Goal: Task Accomplishment & Management: Complete application form

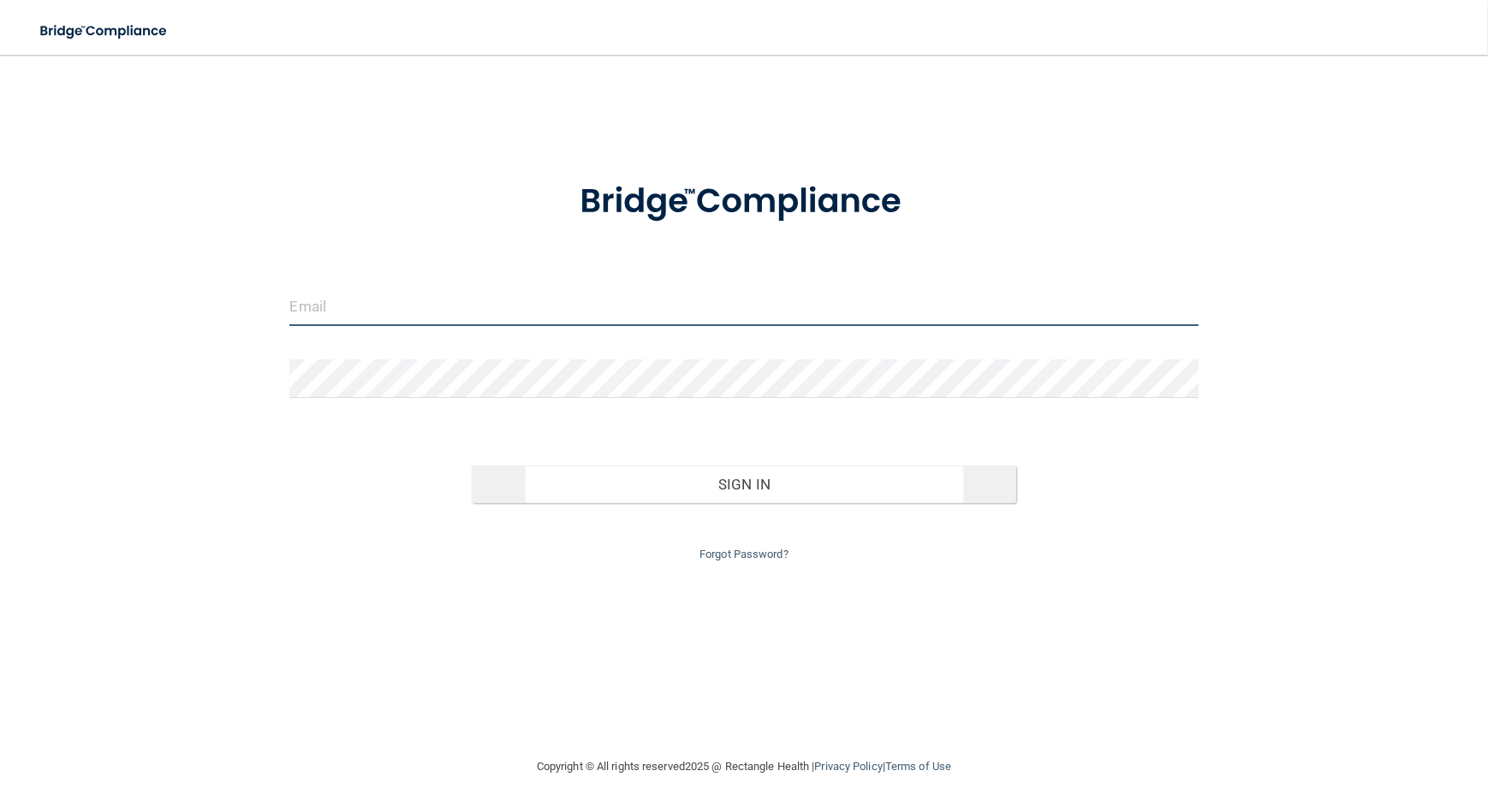
type input "[EMAIL_ADDRESS][DOMAIN_NAME]"
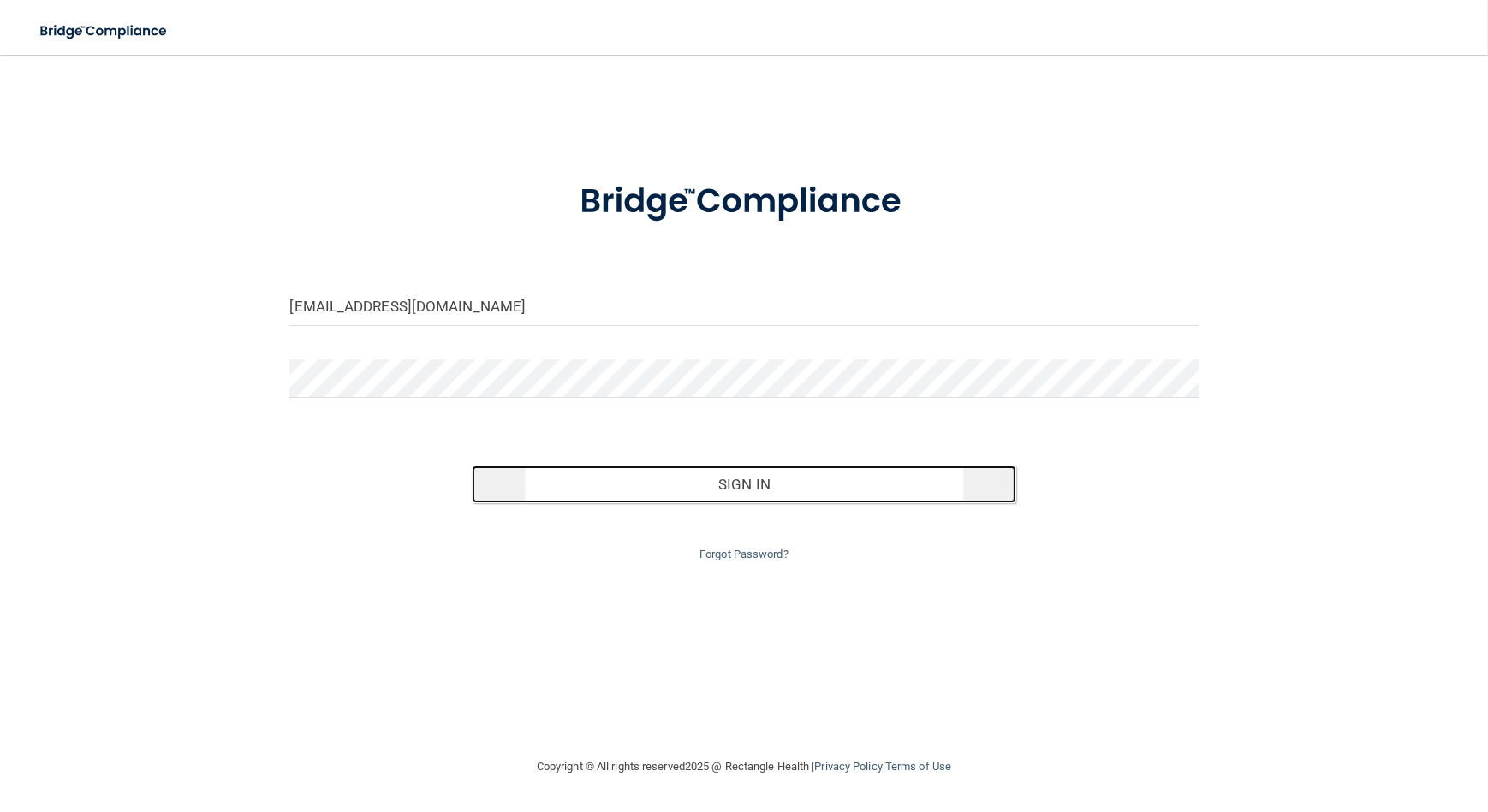
click at [727, 500] on button "Sign In" at bounding box center [744, 484] width 545 height 38
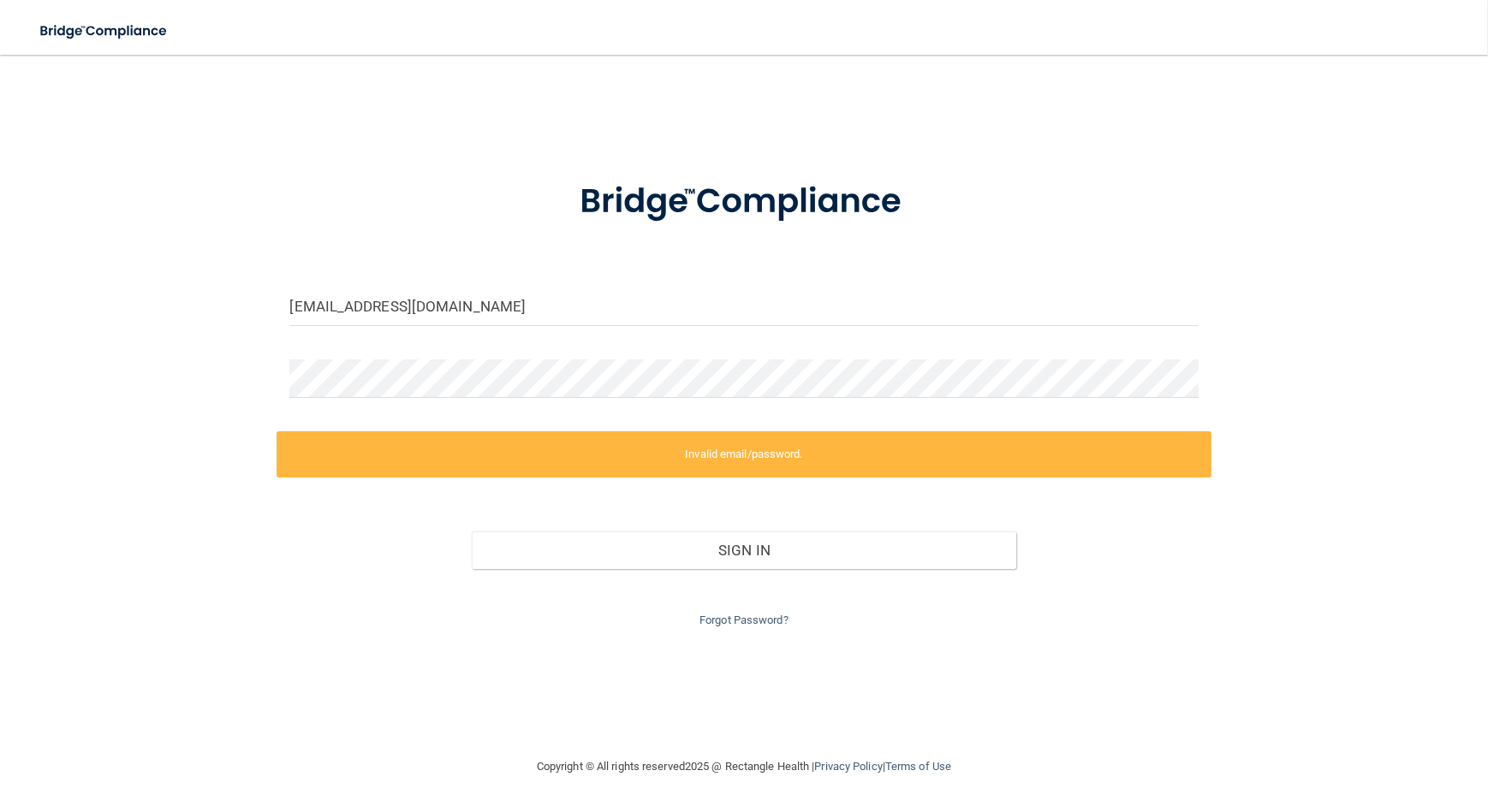
click at [610, 283] on form "[EMAIL_ADDRESS][DOMAIN_NAME] Invalid email/password. You don't have permission …" at bounding box center [744, 394] width 908 height 473
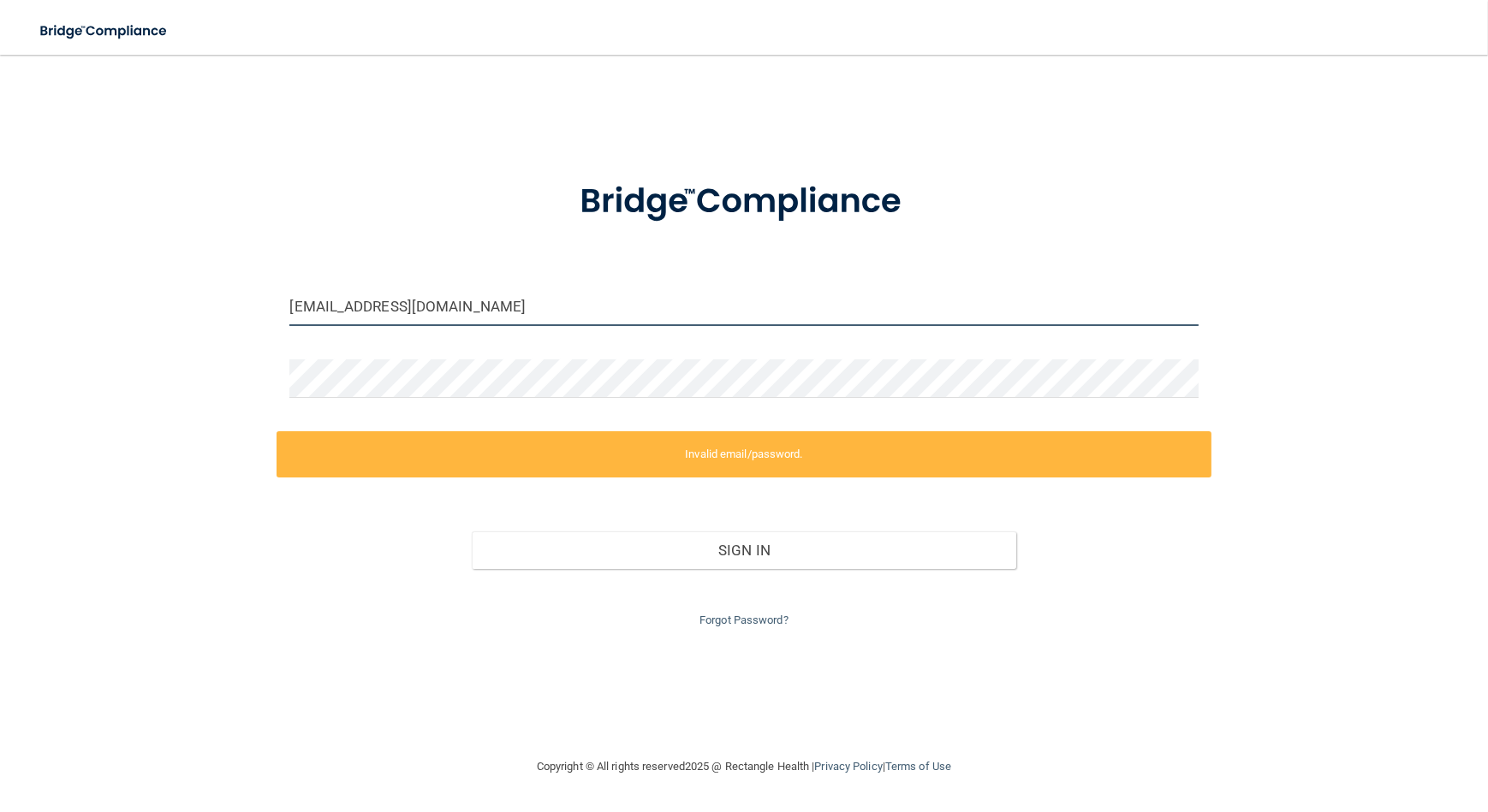
click at [607, 298] on input "[EMAIL_ADDRESS][DOMAIN_NAME]" at bounding box center [744, 306] width 908 height 38
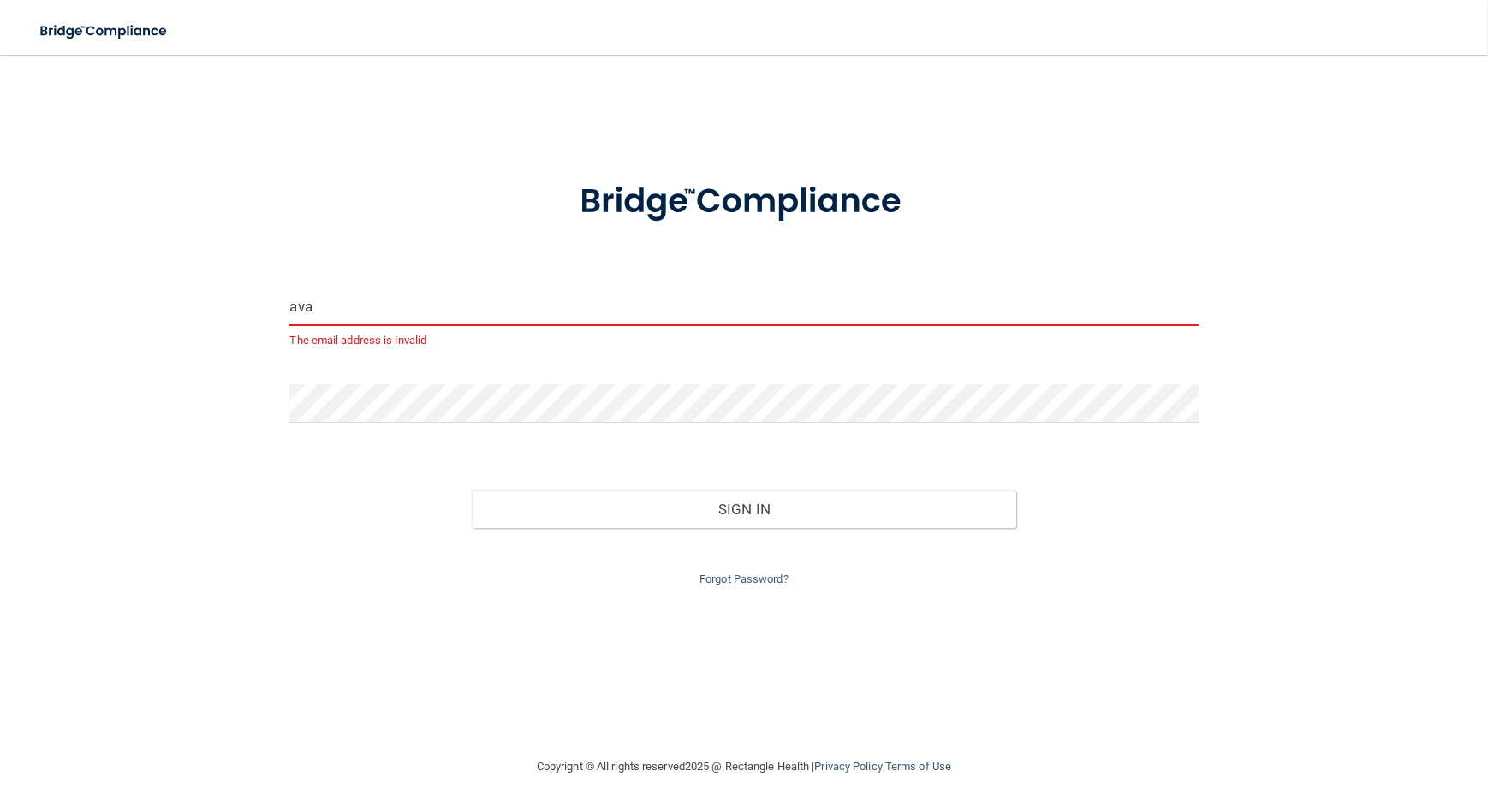
type input "[EMAIL_ADDRESS][DOMAIN_NAME]"
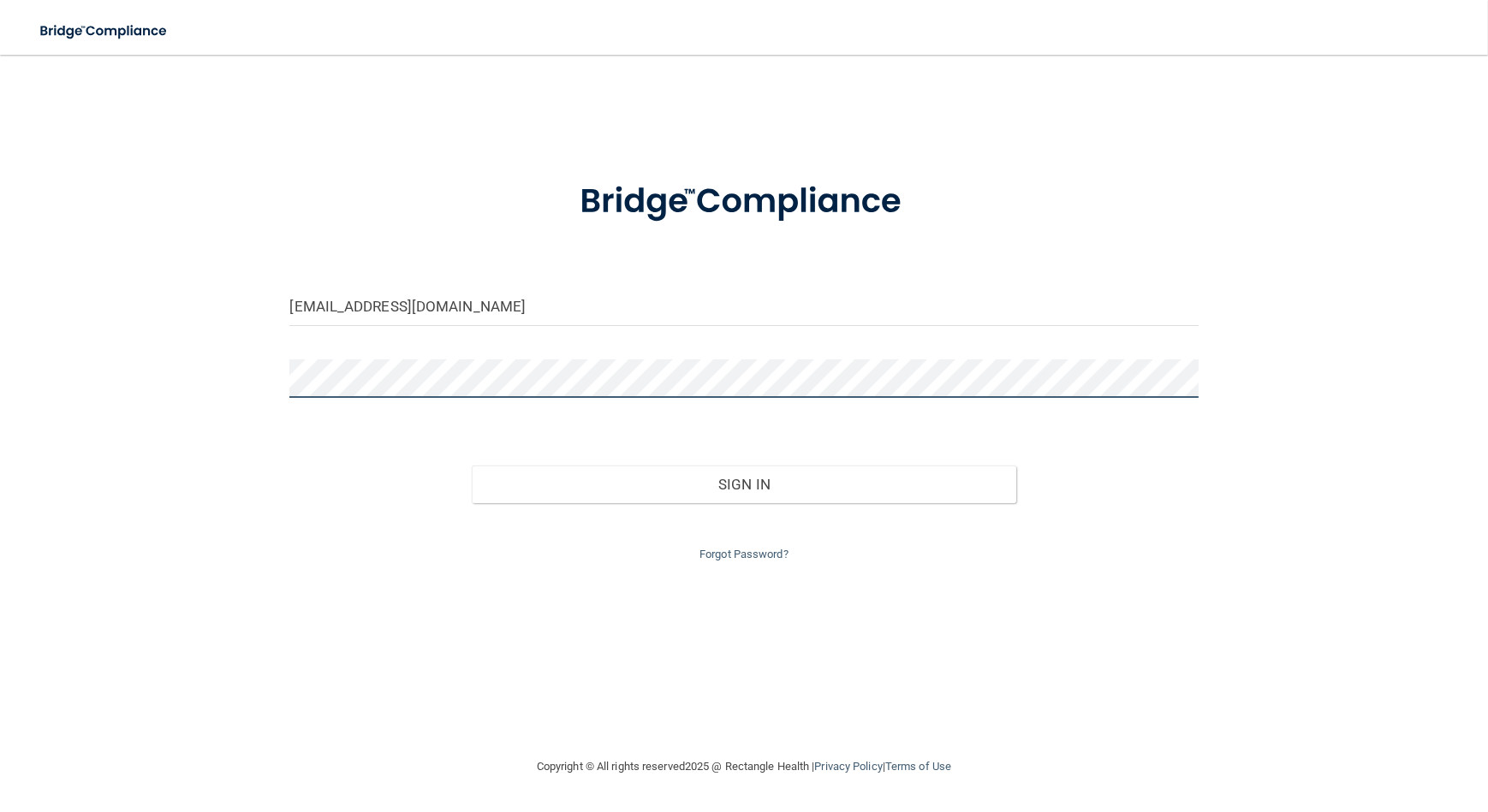
click at [94, 345] on div "[EMAIL_ADDRESS][DOMAIN_NAME] Invalid email/password. You don't have permission …" at bounding box center [744, 405] width 1419 height 667
click at [472, 466] on button "Sign In" at bounding box center [744, 484] width 545 height 38
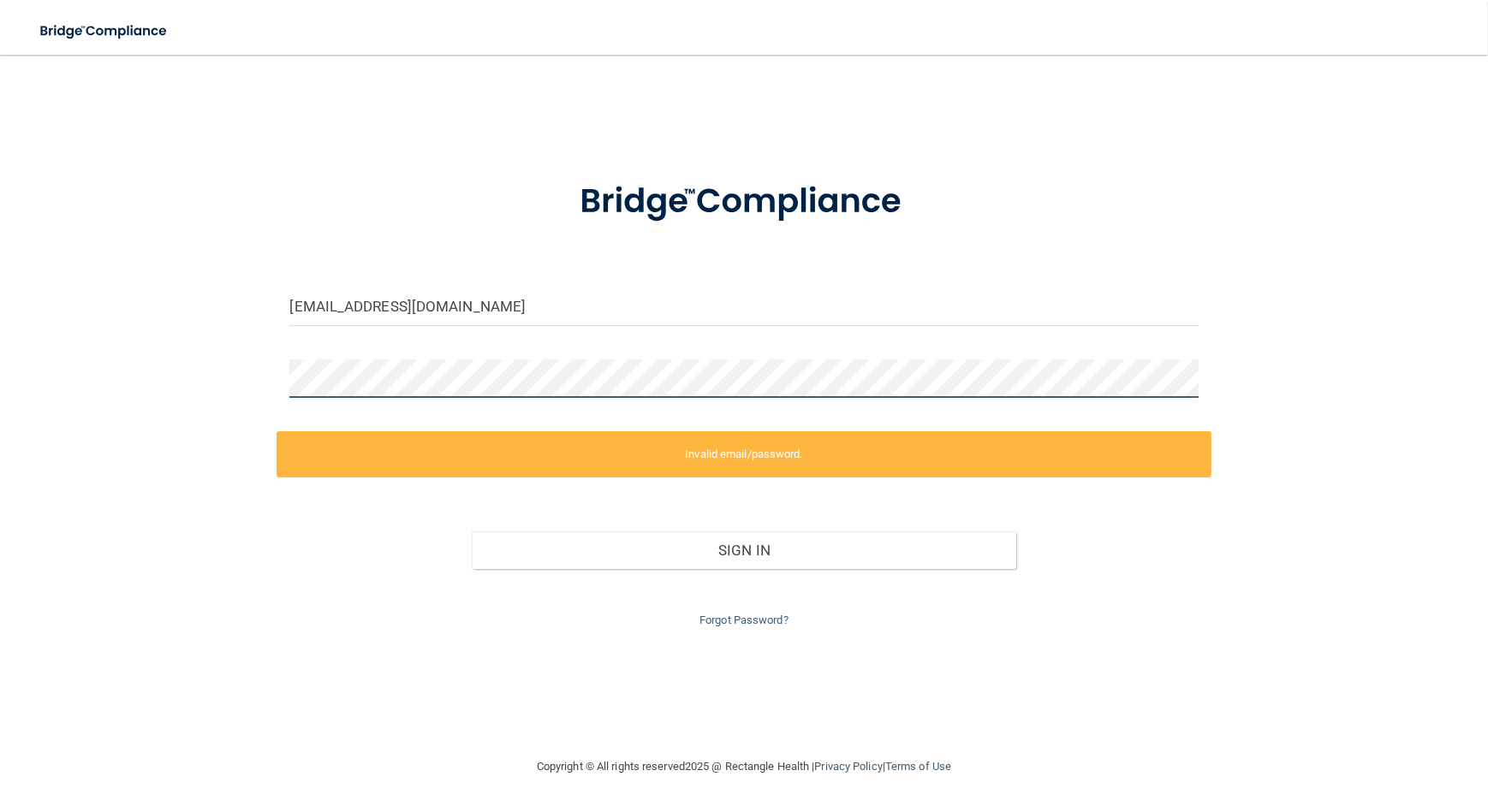
click at [125, 321] on div "[EMAIL_ADDRESS][DOMAIN_NAME] Invalid email/password. You don't have permission …" at bounding box center [744, 405] width 1419 height 667
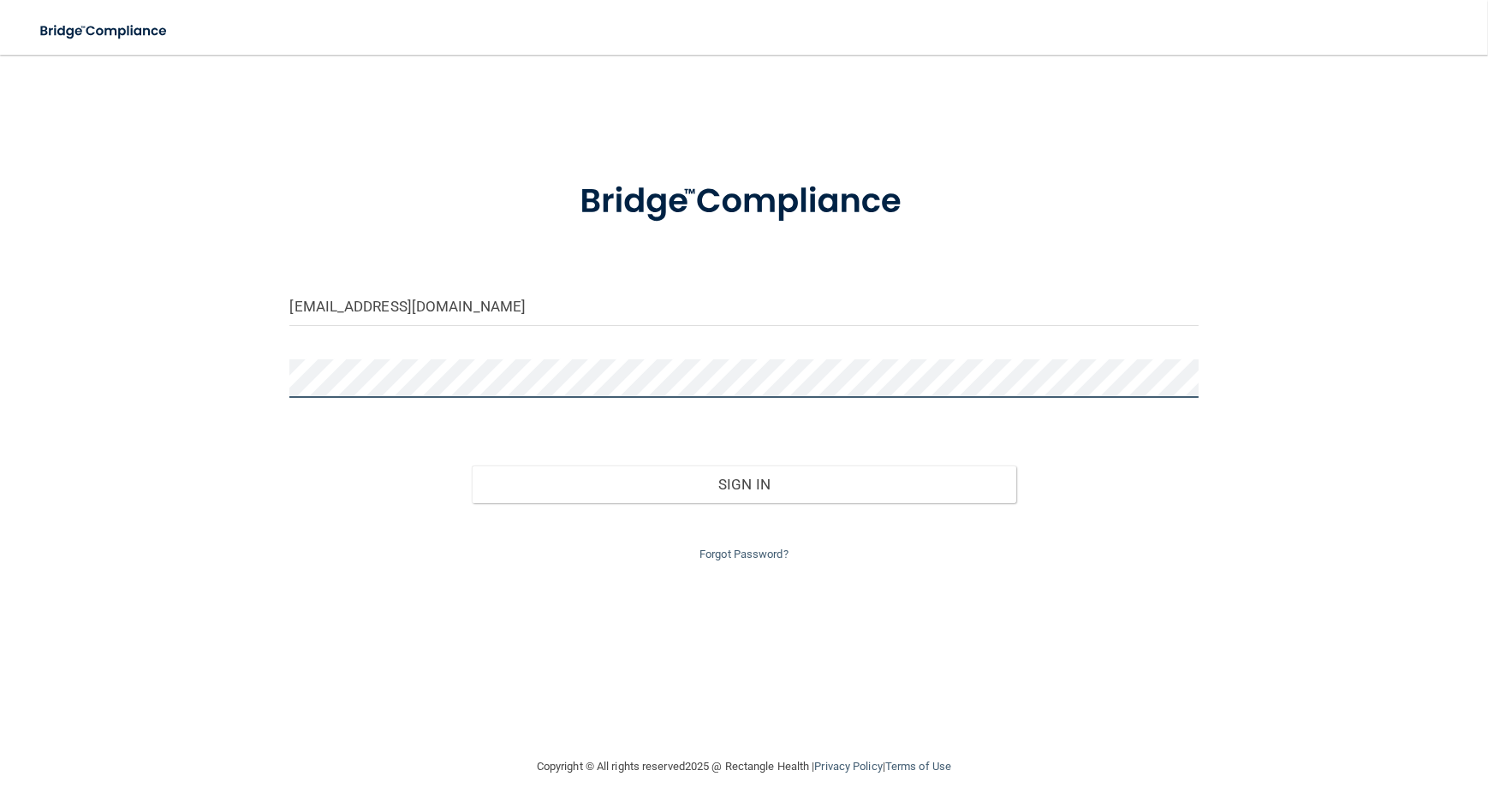
click at [472, 466] on button "Sign In" at bounding box center [744, 484] width 545 height 38
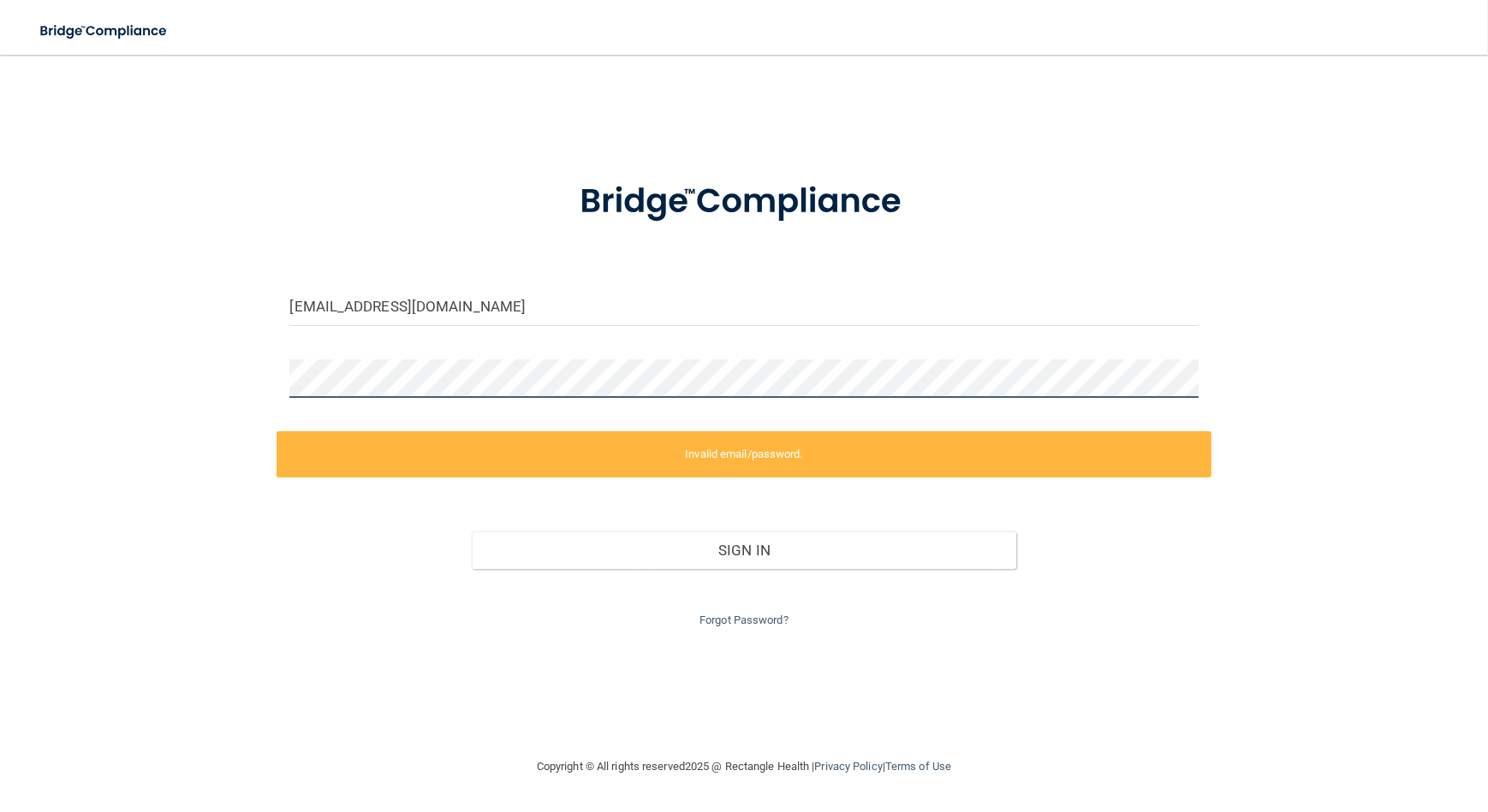
click at [166, 362] on div "[EMAIL_ADDRESS][DOMAIN_NAME] Invalid email/password. You don't have permission …" at bounding box center [744, 405] width 1419 height 667
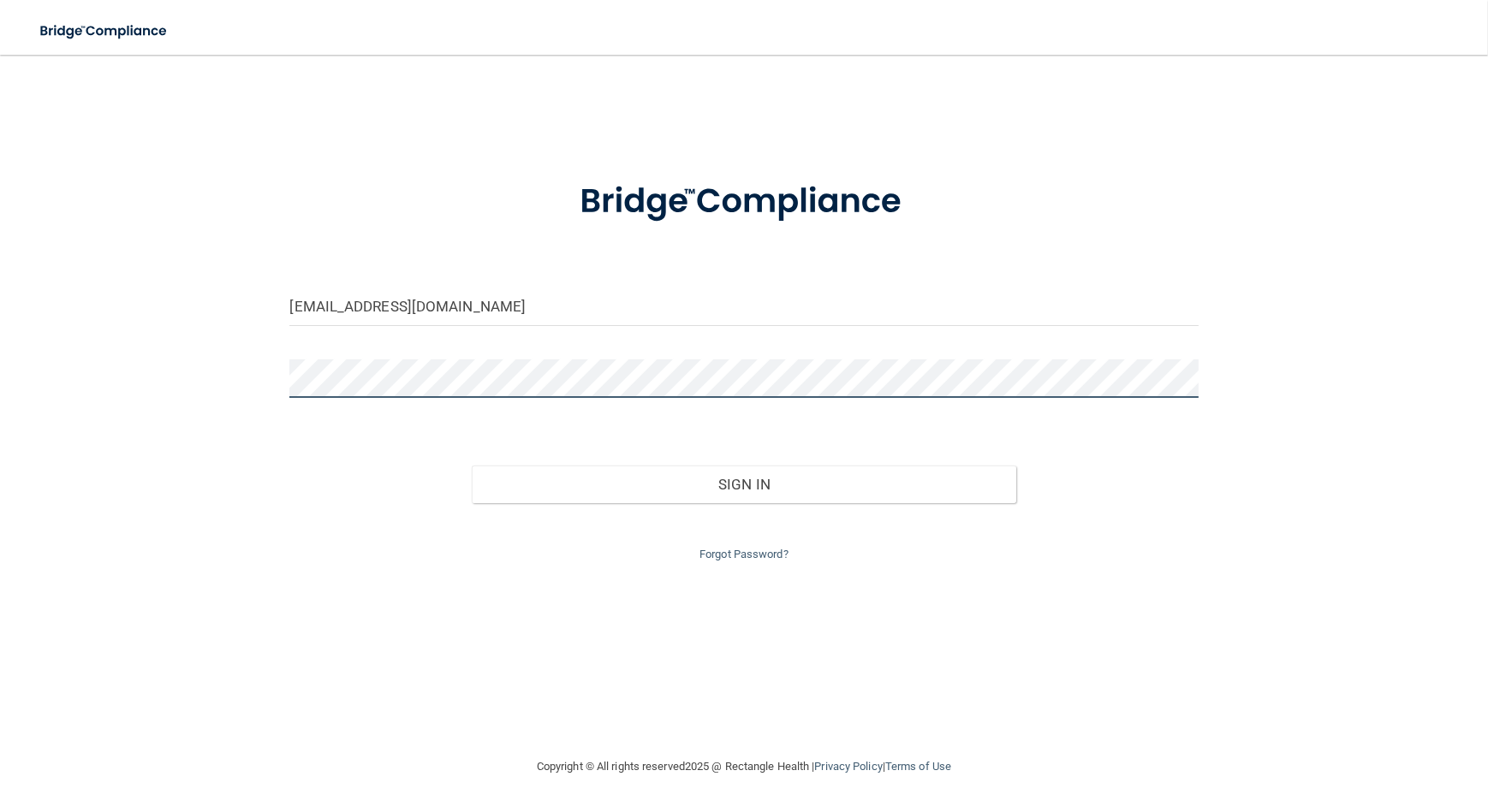
click at [472, 466] on button "Sign In" at bounding box center [744, 484] width 545 height 38
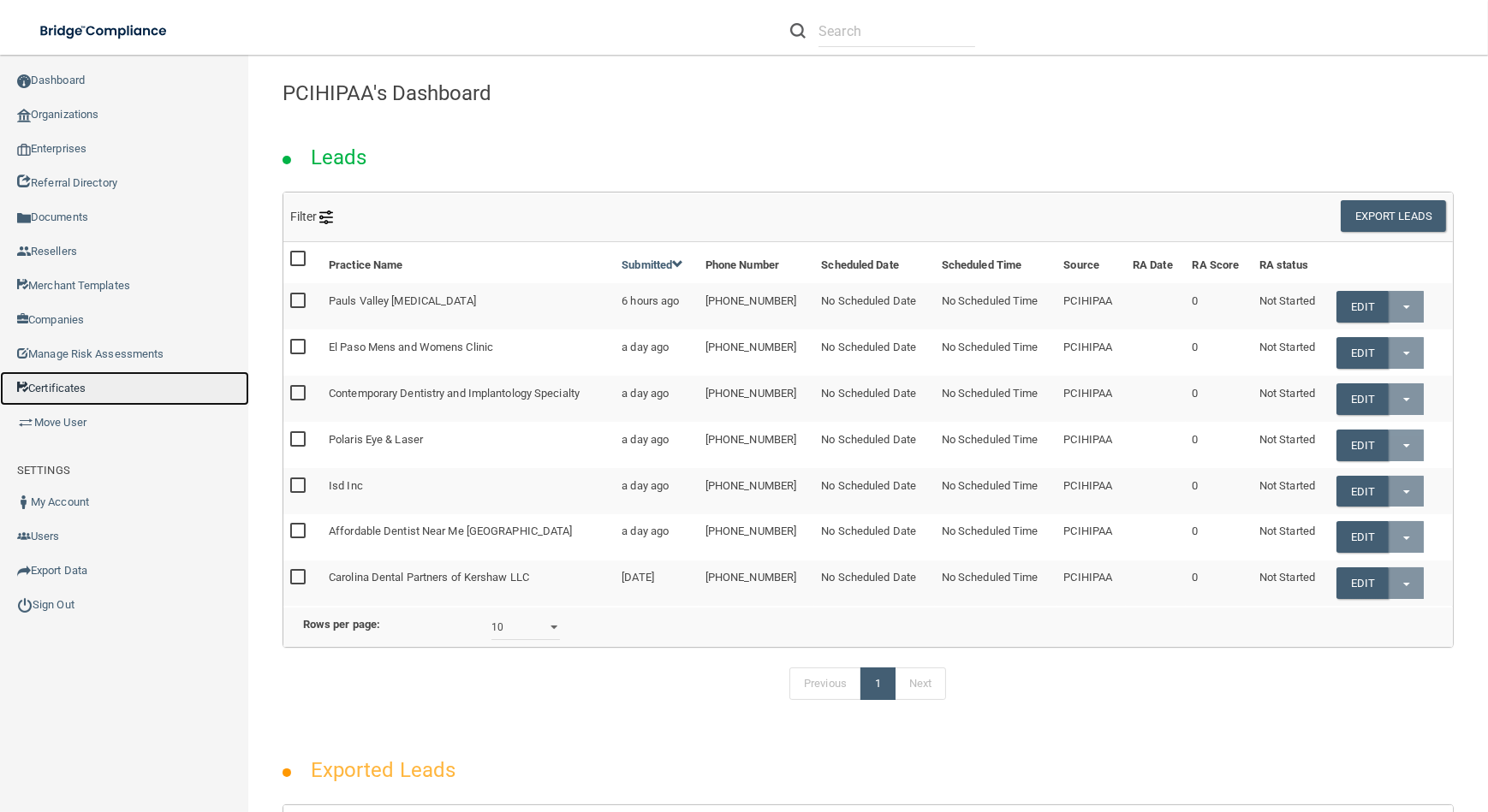
click at [111, 380] on link "Certificates" at bounding box center [124, 388] width 249 height 34
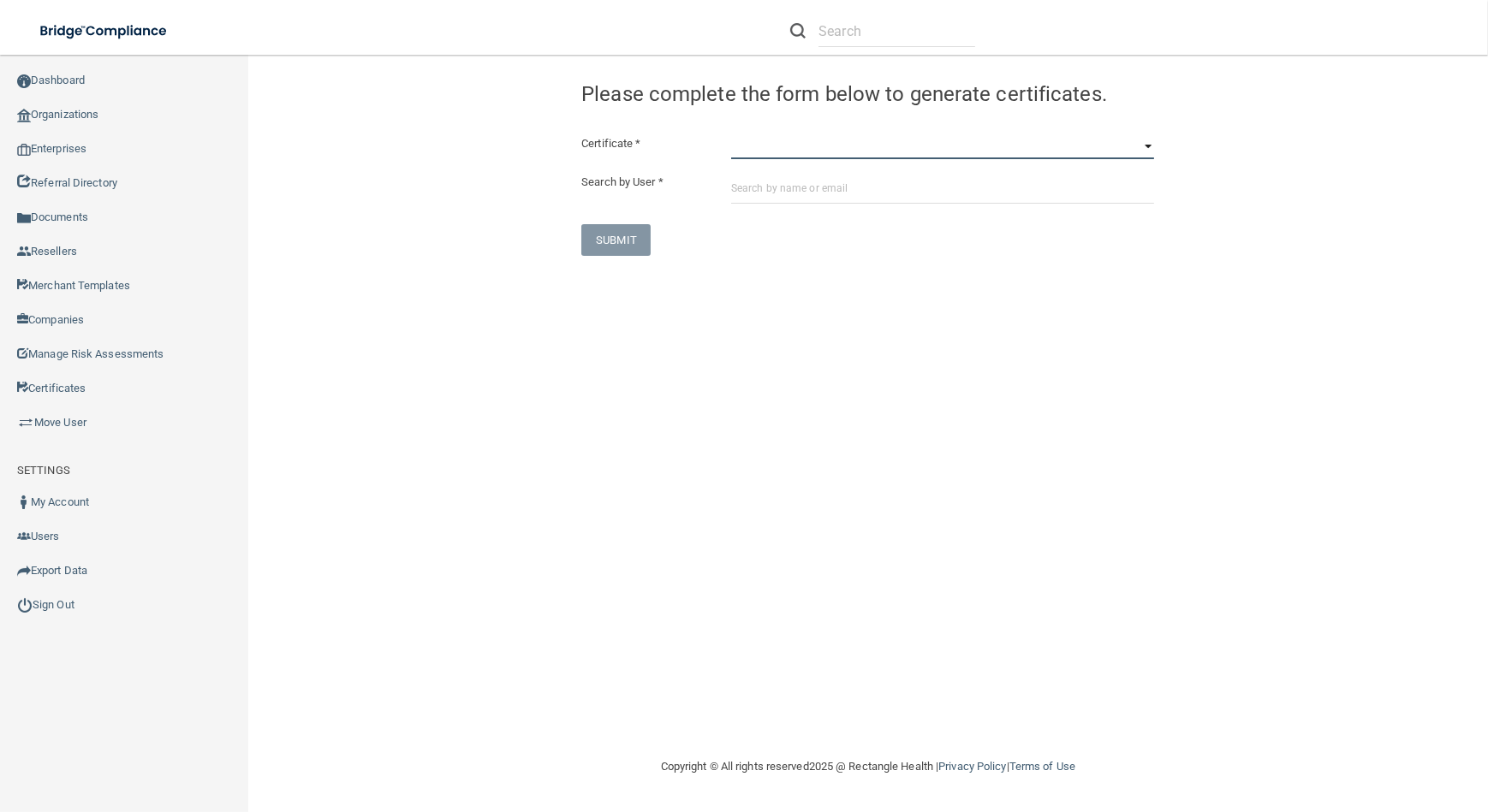
click at [963, 151] on select "HIPAA Officer Certification Training OSHA Bloodborne Pathogens OSHA [MEDICAL_DA…" at bounding box center [942, 147] width 423 height 26
select select "0"
click at [731, 134] on select "HIPAA Officer Certification Training OSHA Bloodborne Pathogens OSHA [MEDICAL_DA…" at bounding box center [942, 147] width 423 height 26
click at [872, 185] on input "text" at bounding box center [942, 187] width 423 height 32
paste input "[EMAIL_ADDRESS][DOMAIN_NAME]"
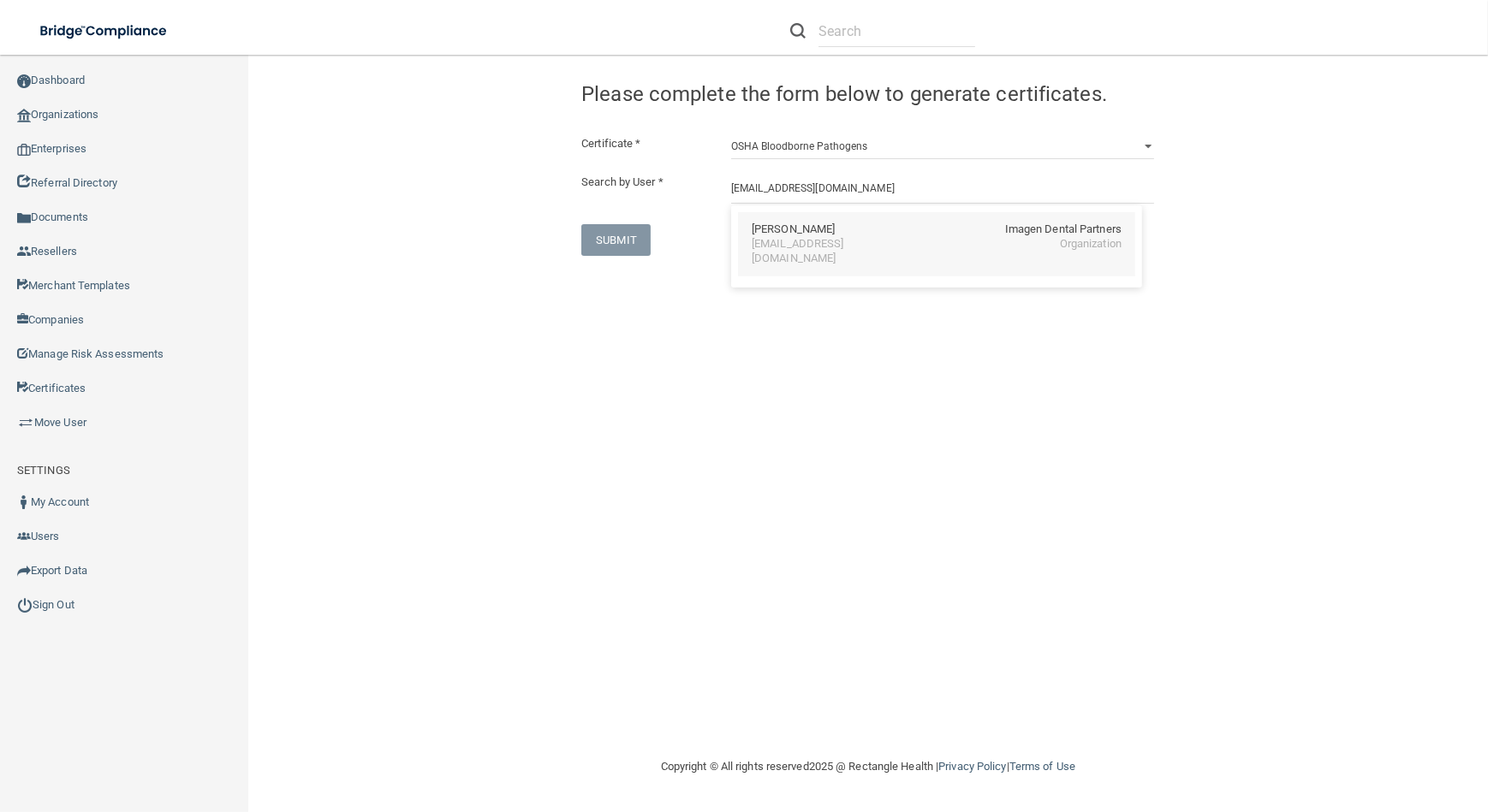
click at [812, 251] on div "[EMAIL_ADDRESS][DOMAIN_NAME]" at bounding box center [826, 251] width 149 height 29
type input "[PERSON_NAME]"
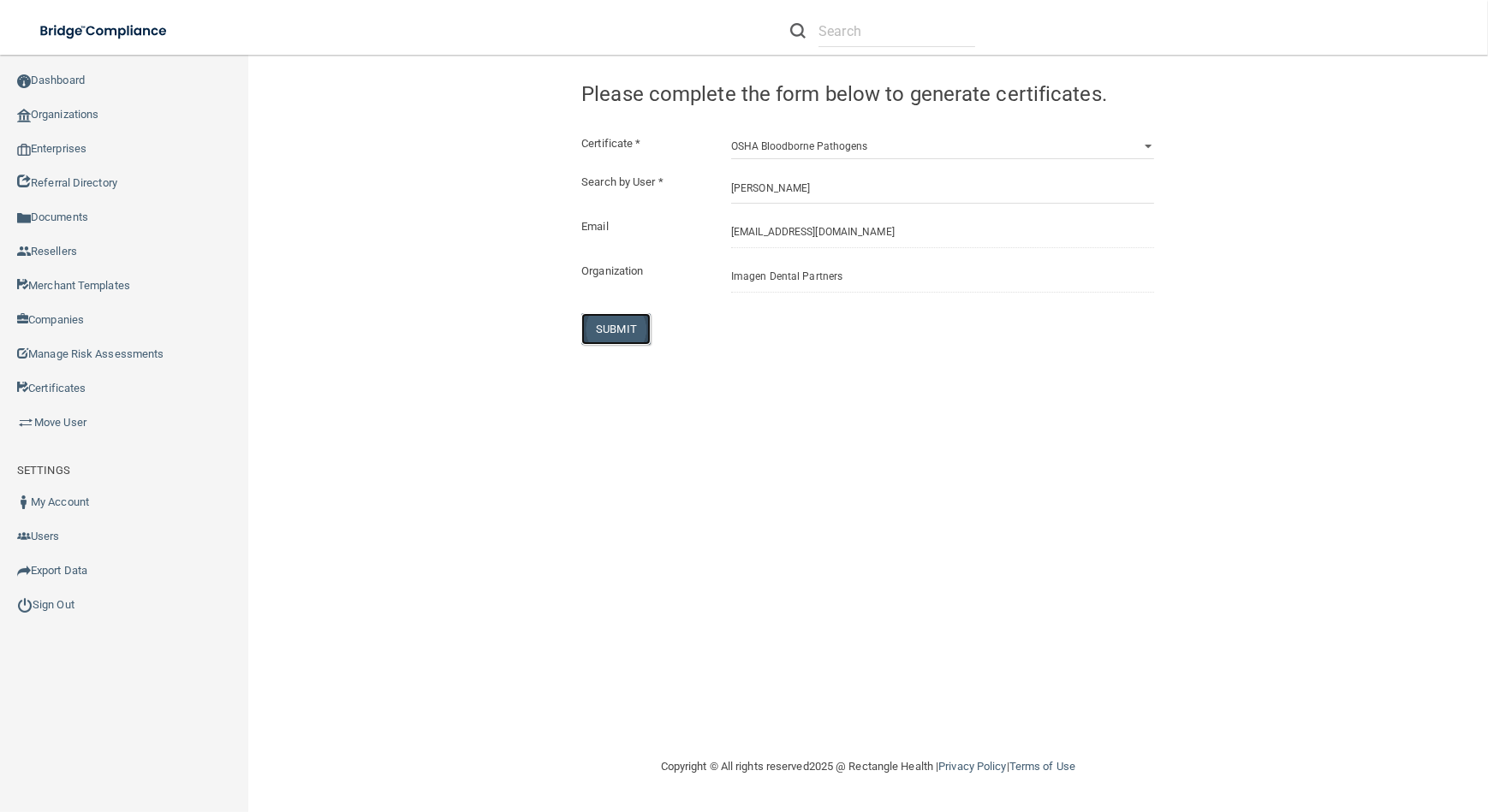
click at [631, 325] on button "SUBMIT" at bounding box center [615, 329] width 70 height 32
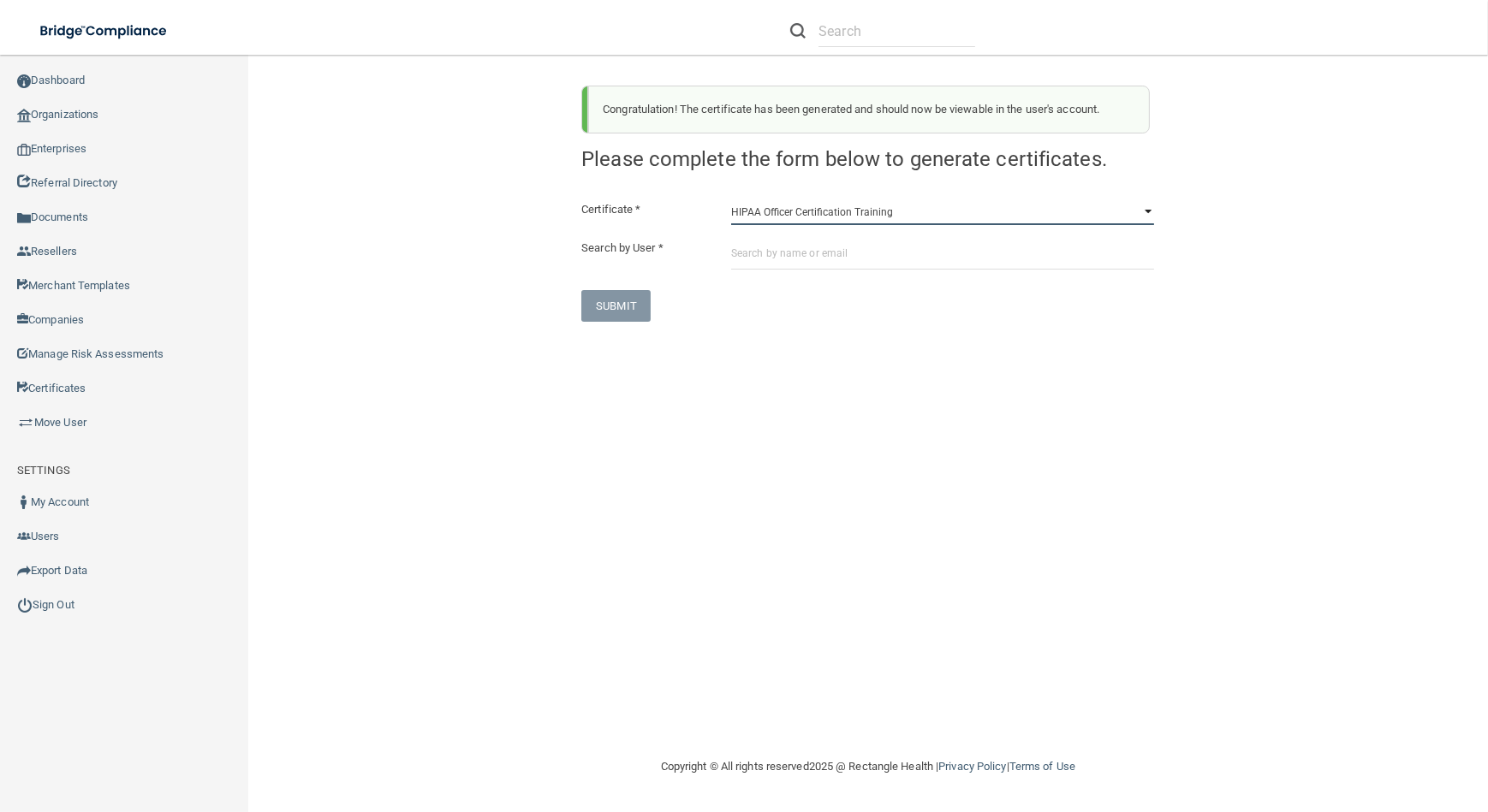
click at [776, 216] on select "HIPAA Officer Certification Training OSHA Bloodborne Pathogens OSHA [MEDICAL_DA…" at bounding box center [942, 213] width 423 height 26
select select "1"
click at [731, 200] on select "HIPAA Officer Certification Training OSHA Bloodborne Pathogens OSHA [MEDICAL_DA…" at bounding box center [942, 213] width 423 height 26
click at [789, 274] on div "Certificate * HIPAA Officer Certification Training OSHA Bloodborne Pathogens OS…" at bounding box center [867, 261] width 573 height 122
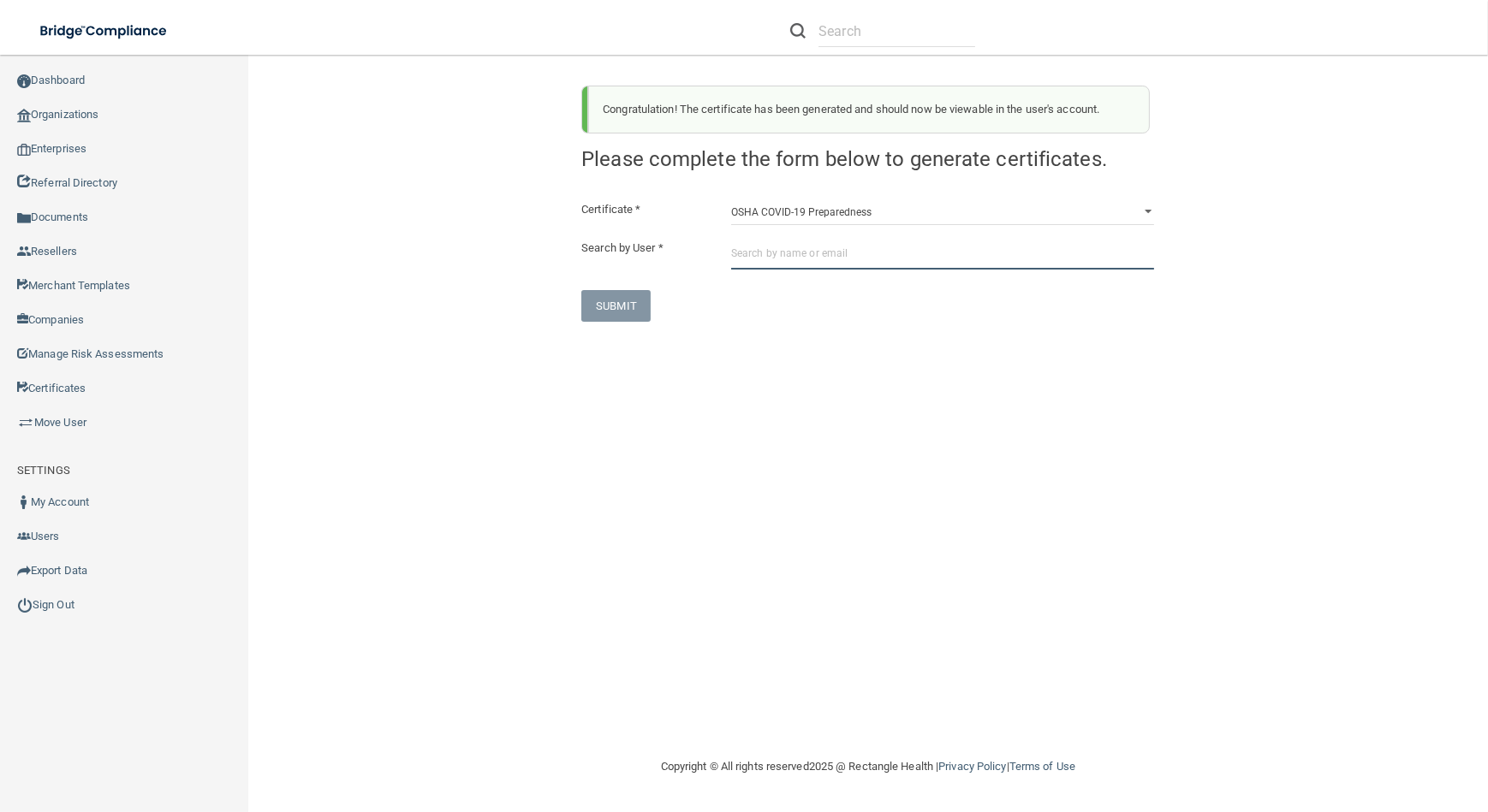
click at [785, 258] on input "text" at bounding box center [942, 253] width 423 height 32
paste input "[EMAIL_ADDRESS][DOMAIN_NAME]"
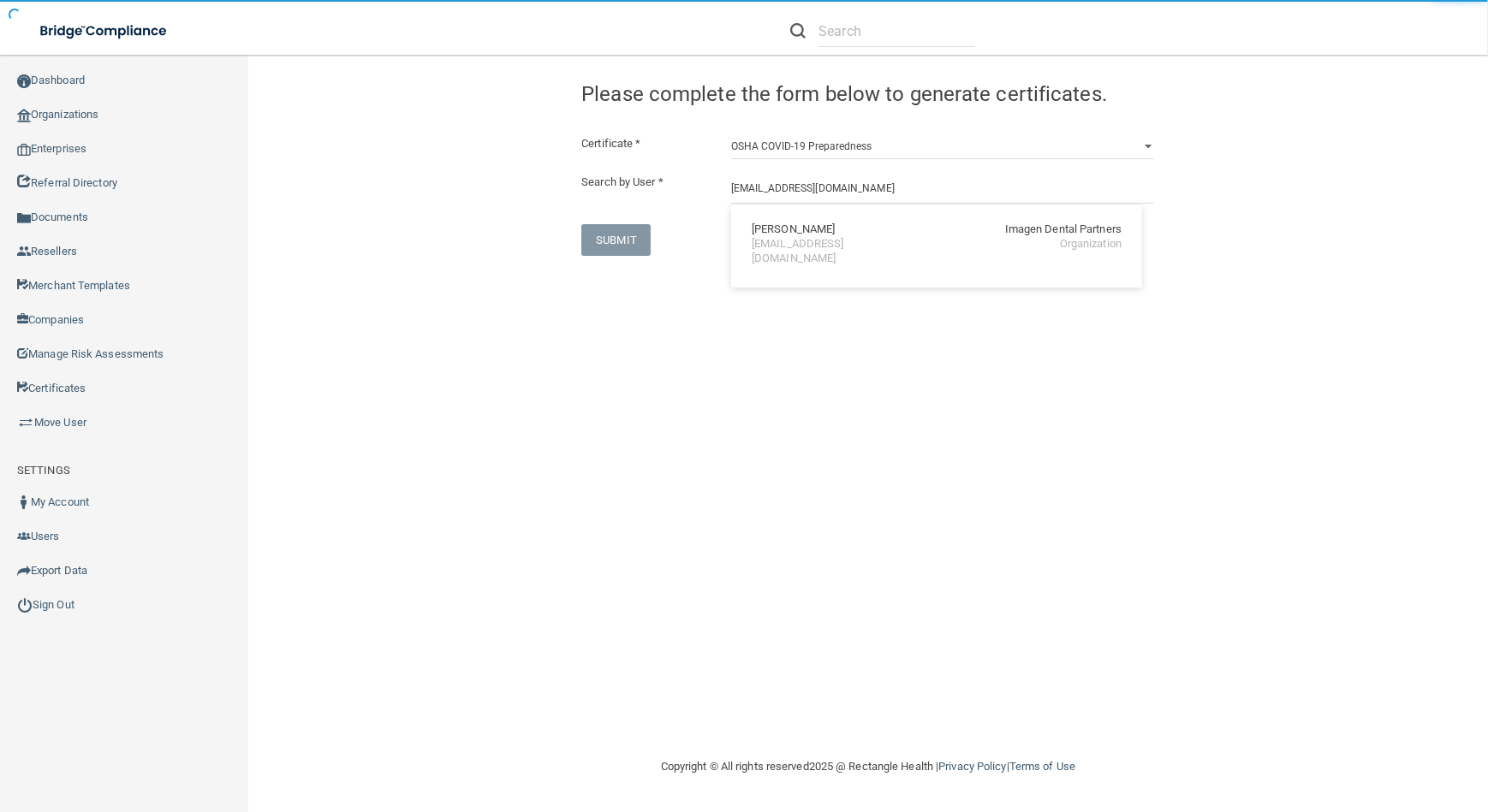
click at [811, 253] on div "[PERSON_NAME] Imagen Dental Partners [EMAIL_ADDRESS][DOMAIN_NAME] Organization" at bounding box center [937, 244] width 397 height 64
type input "[PERSON_NAME]"
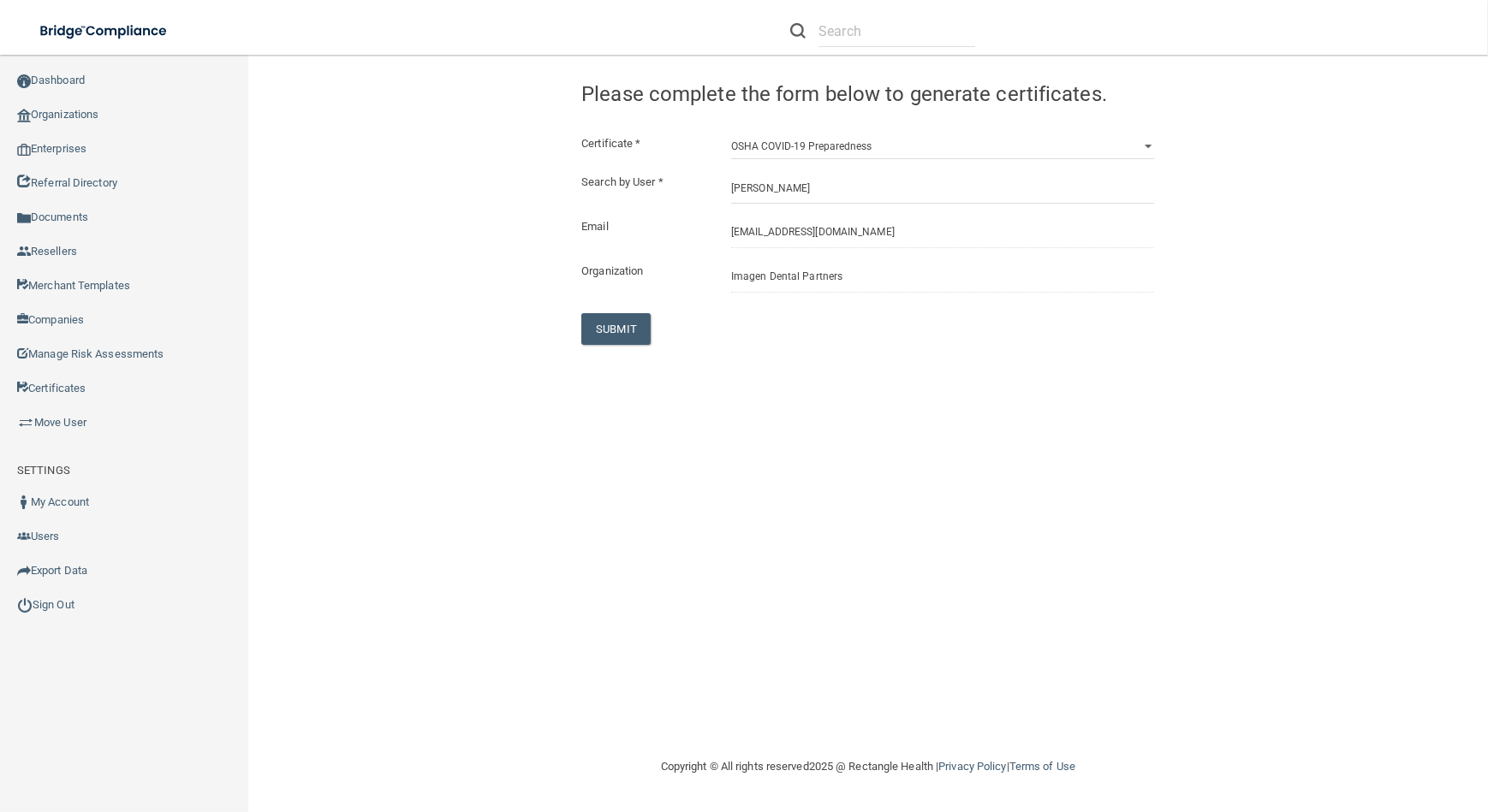
click at [608, 312] on div "Certificate * HIPAA Officer Certification Training OSHA Bloodborne Pathogens OS…" at bounding box center [867, 239] width 573 height 212
click at [609, 316] on button "SUBMIT" at bounding box center [615, 329] width 70 height 32
click at [816, 152] on select "HIPAA Officer Certification Training OSHA Bloodborne Pathogens OSHA [MEDICAL_DA…" at bounding box center [942, 147] width 423 height 26
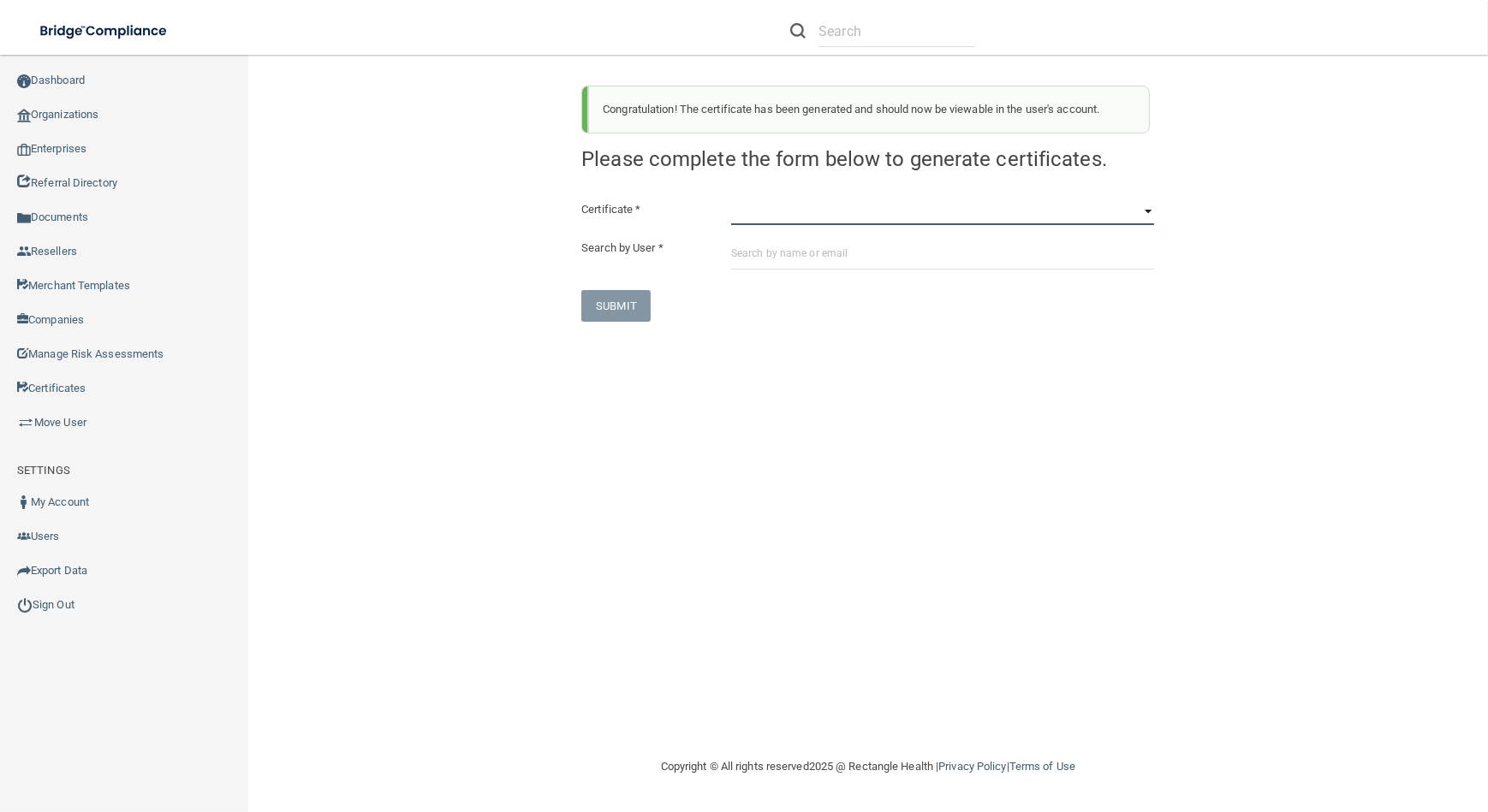
select select "3"
click at [731, 200] on select "HIPAA Officer Certification Training OSHA Bloodborne Pathogens OSHA [MEDICAL_DA…" at bounding box center [942, 213] width 423 height 26
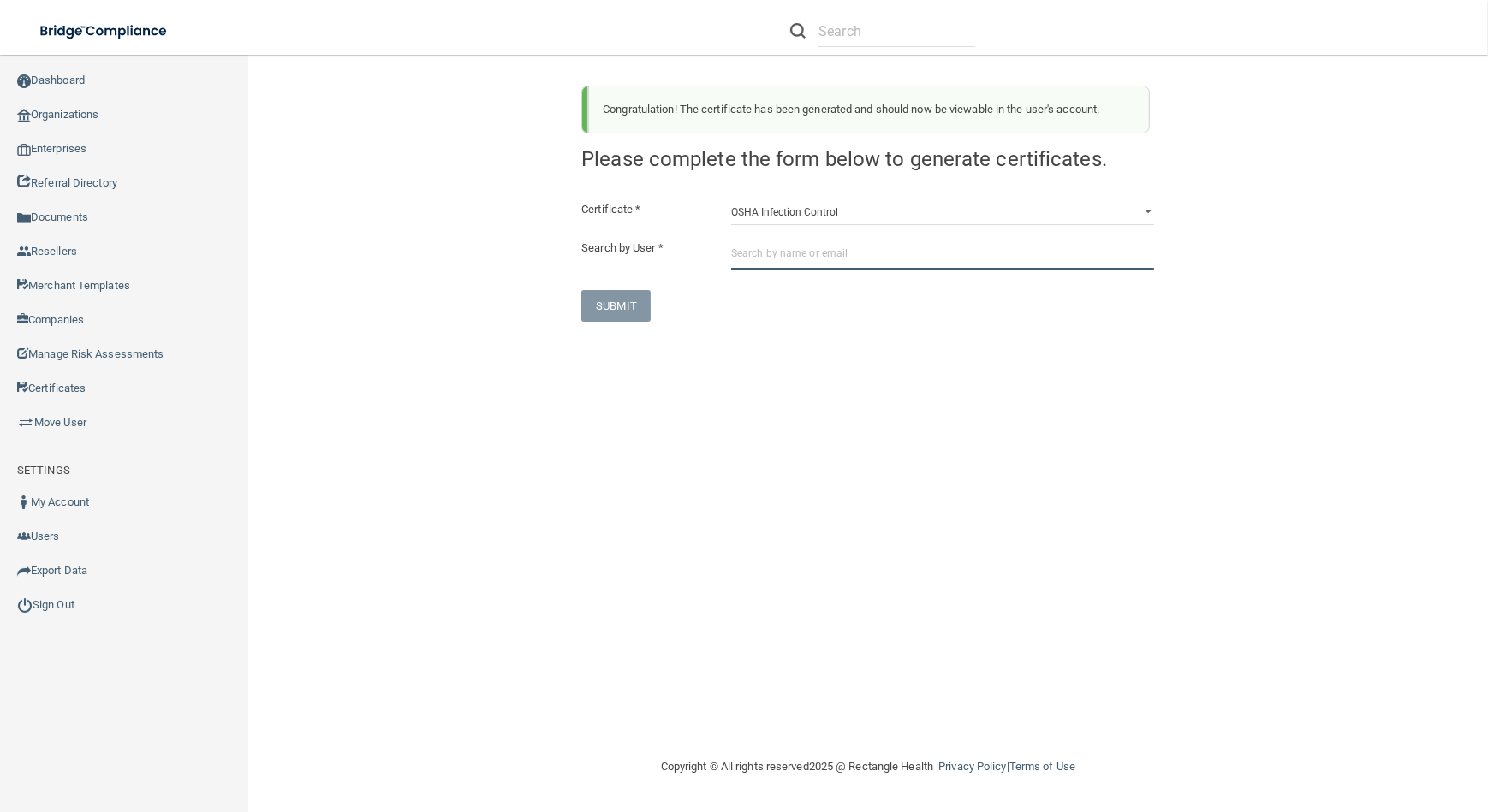
click at [812, 264] on input "text" at bounding box center [942, 253] width 423 height 32
paste input "[EMAIL_ADDRESS][DOMAIN_NAME]"
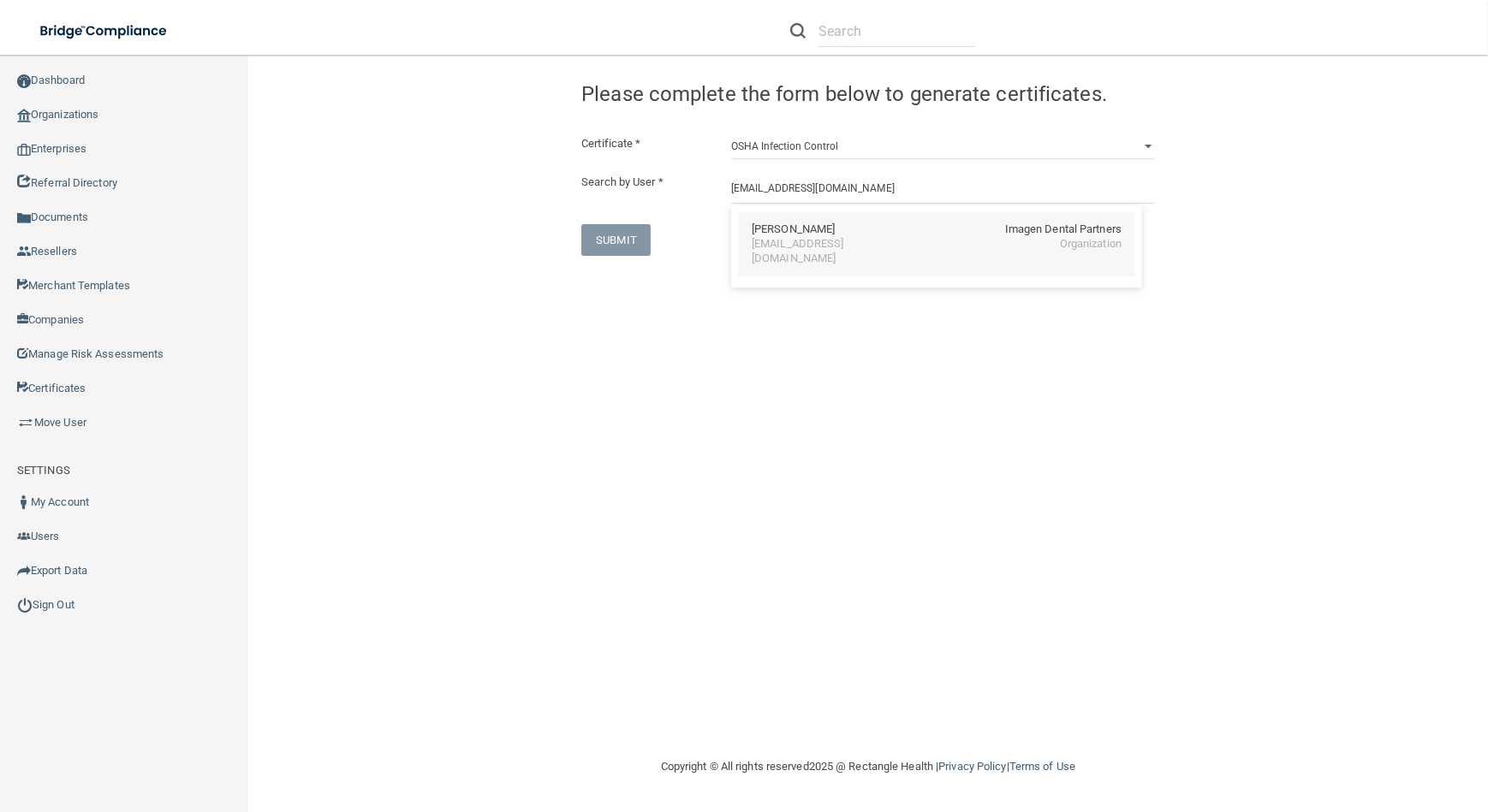
click at [889, 245] on div "[EMAIL_ADDRESS][DOMAIN_NAME]" at bounding box center [826, 251] width 149 height 29
type input "[PERSON_NAME]"
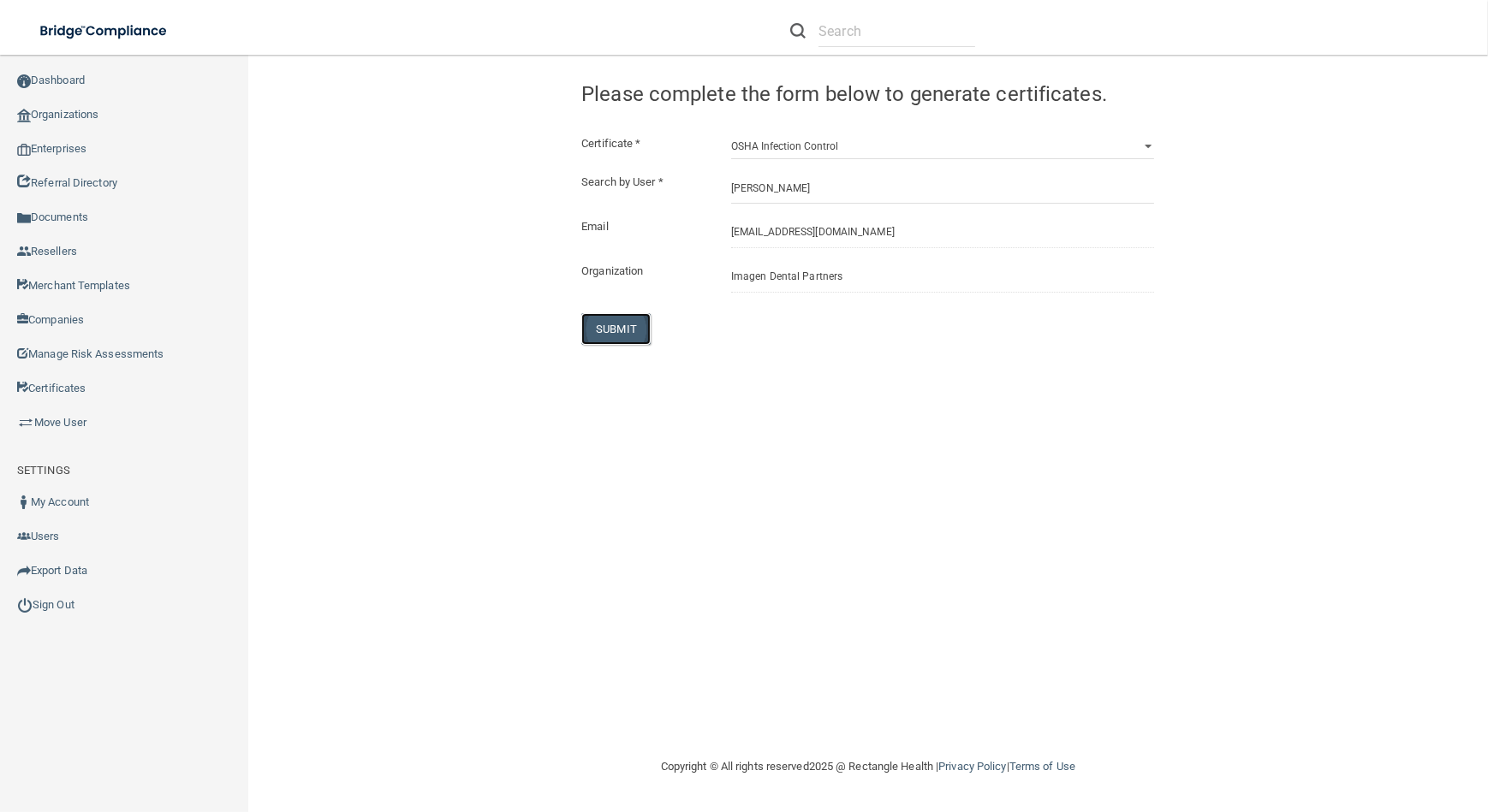
click at [600, 325] on button "SUBMIT" at bounding box center [615, 329] width 70 height 32
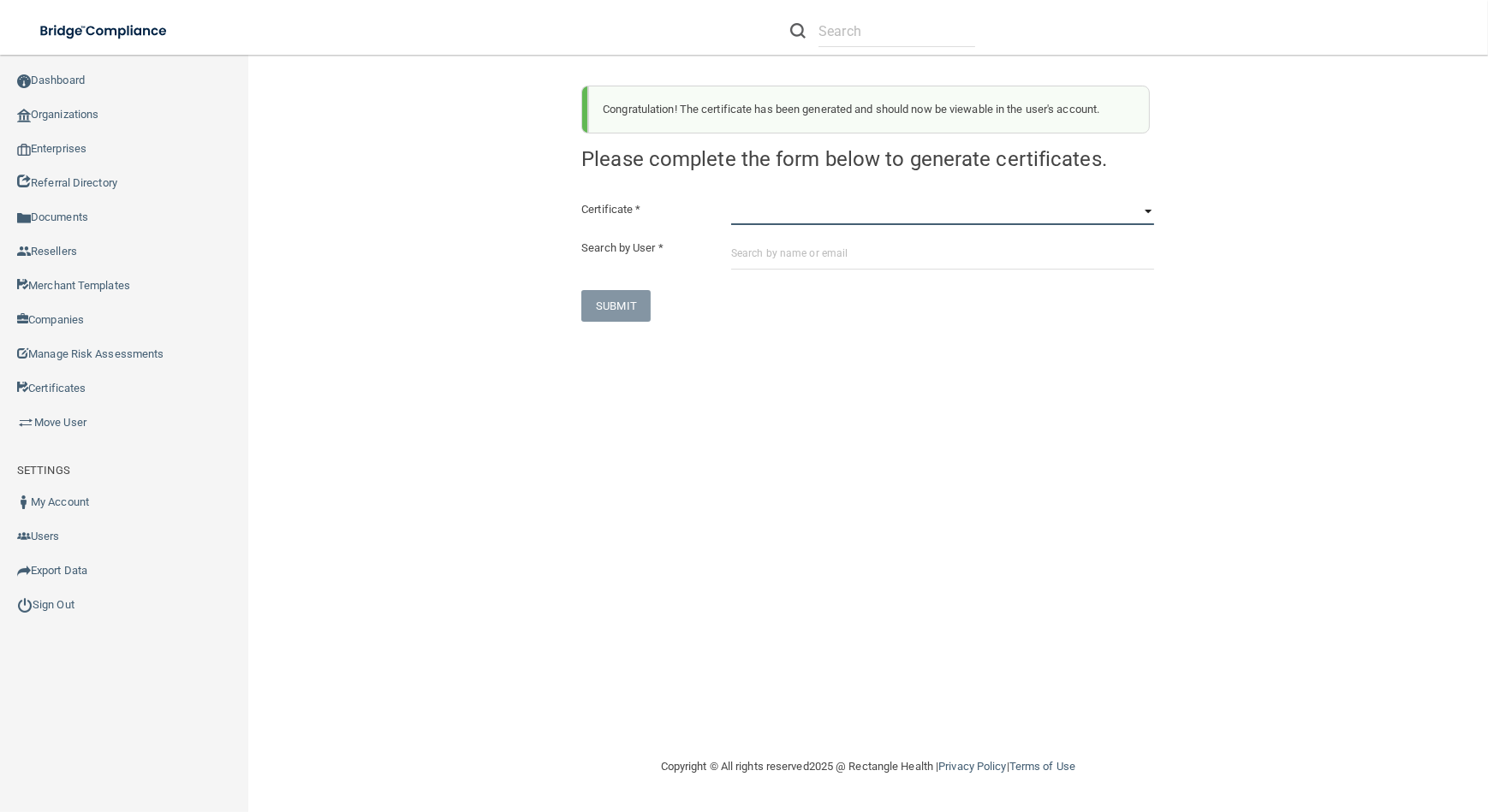
click at [817, 214] on select "HIPAA Officer Certification Training OSHA Bloodborne Pathogens OSHA [MEDICAL_DA…" at bounding box center [942, 213] width 423 height 26
select select "4"
click at [731, 200] on select "HIPAA Officer Certification Training OSHA Bloodborne Pathogens OSHA [MEDICAL_DA…" at bounding box center [942, 213] width 423 height 26
click at [819, 270] on div "Certificate * HIPAA Officer Certification Training OSHA Bloodborne Pathogens OS…" at bounding box center [867, 261] width 573 height 122
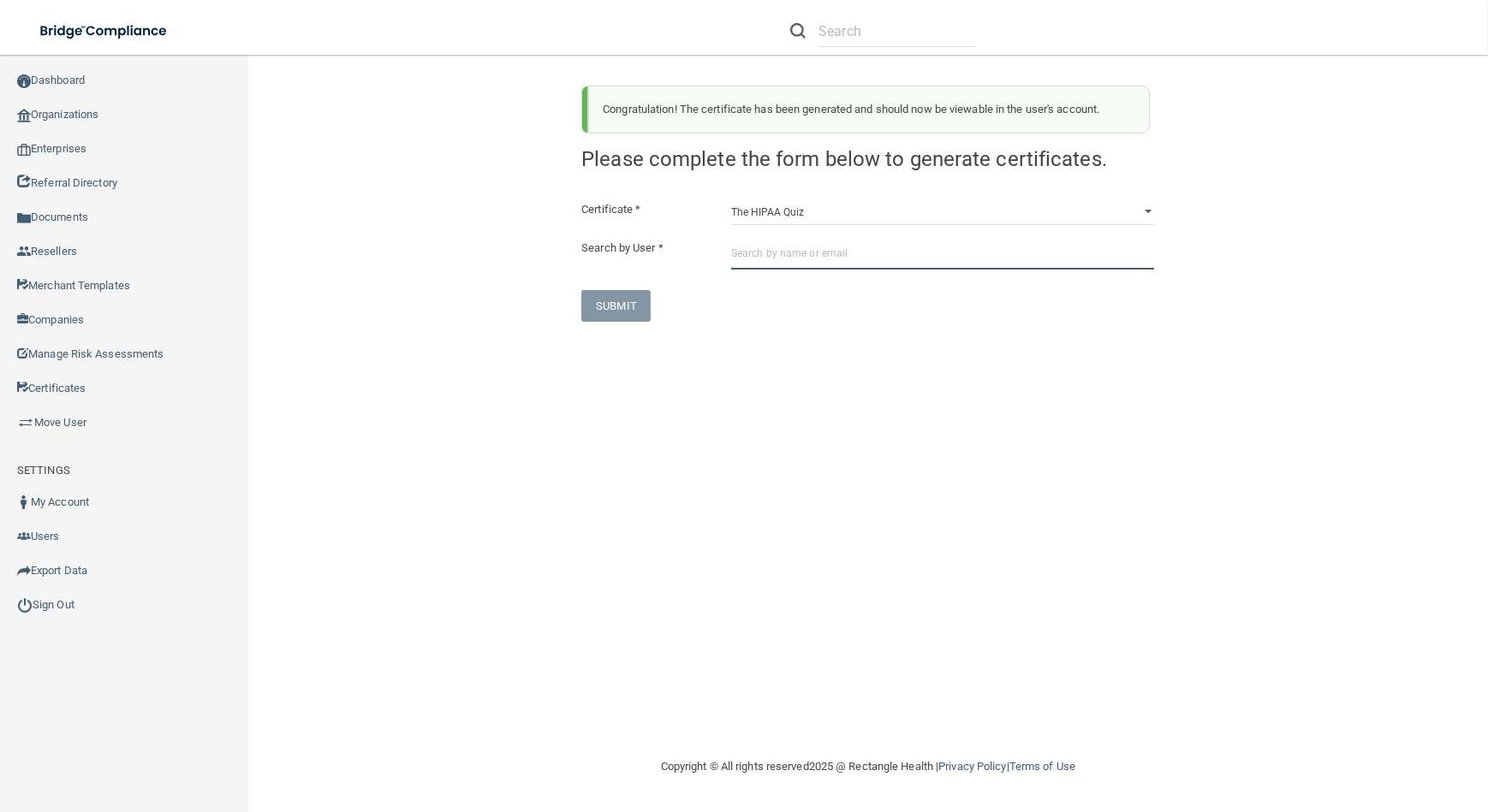
click at [819, 266] on input "text" at bounding box center [942, 253] width 423 height 32
paste input "[EMAIL_ADDRESS][DOMAIN_NAME]"
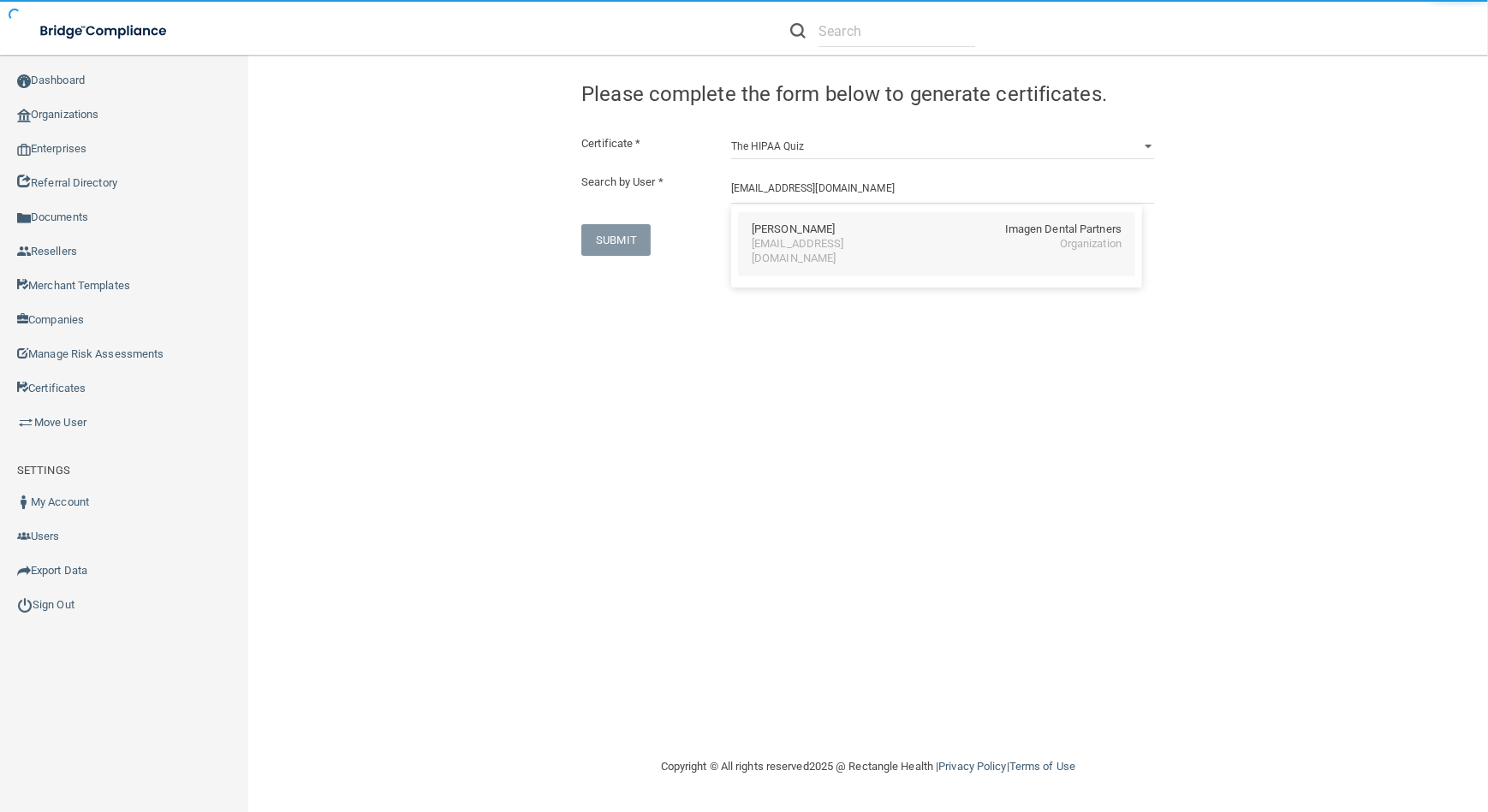
click at [796, 248] on div "[EMAIL_ADDRESS][DOMAIN_NAME]" at bounding box center [826, 251] width 149 height 29
type input "[PERSON_NAME]"
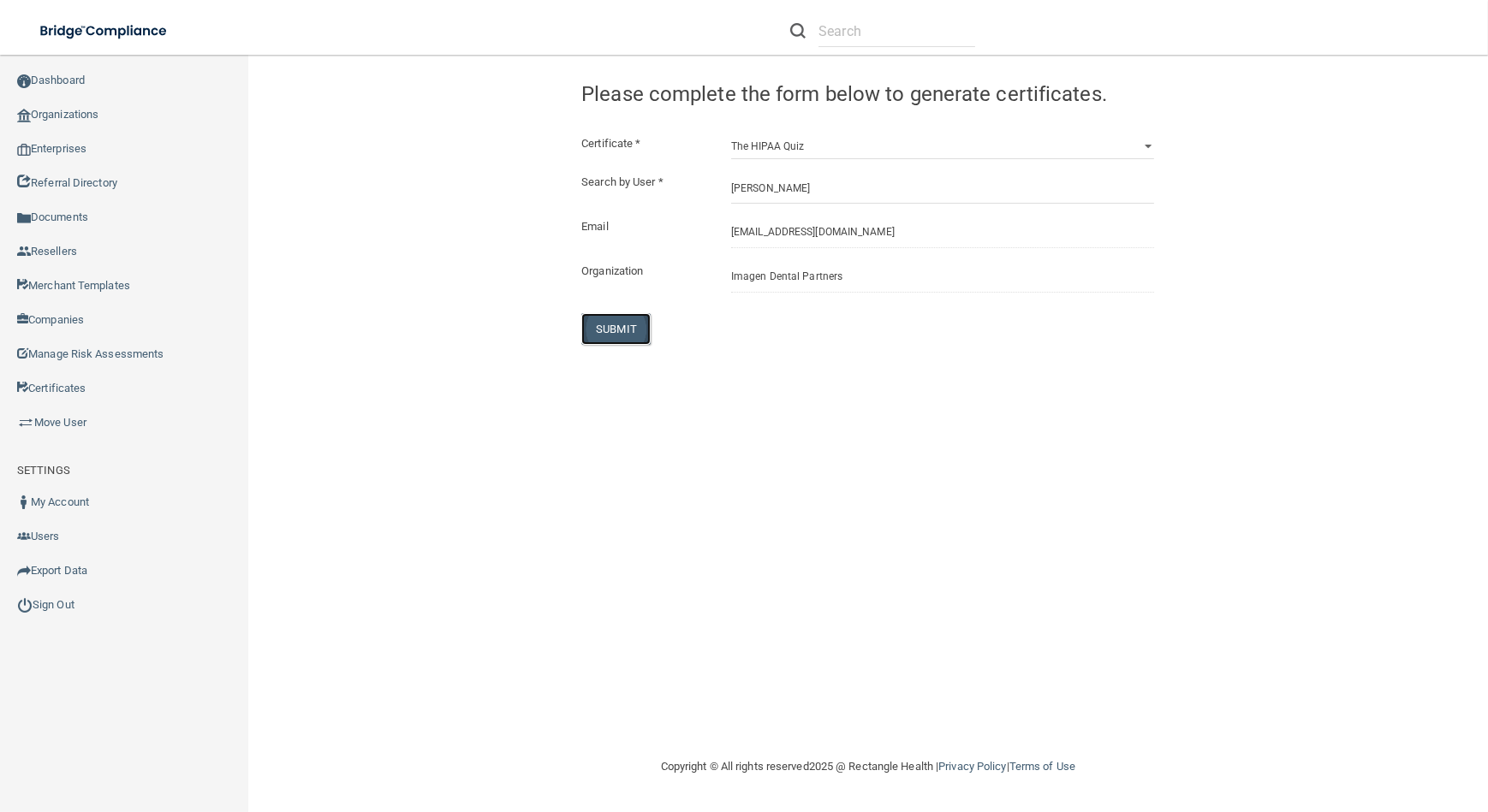
click at [599, 338] on button "SUBMIT" at bounding box center [615, 329] width 70 height 32
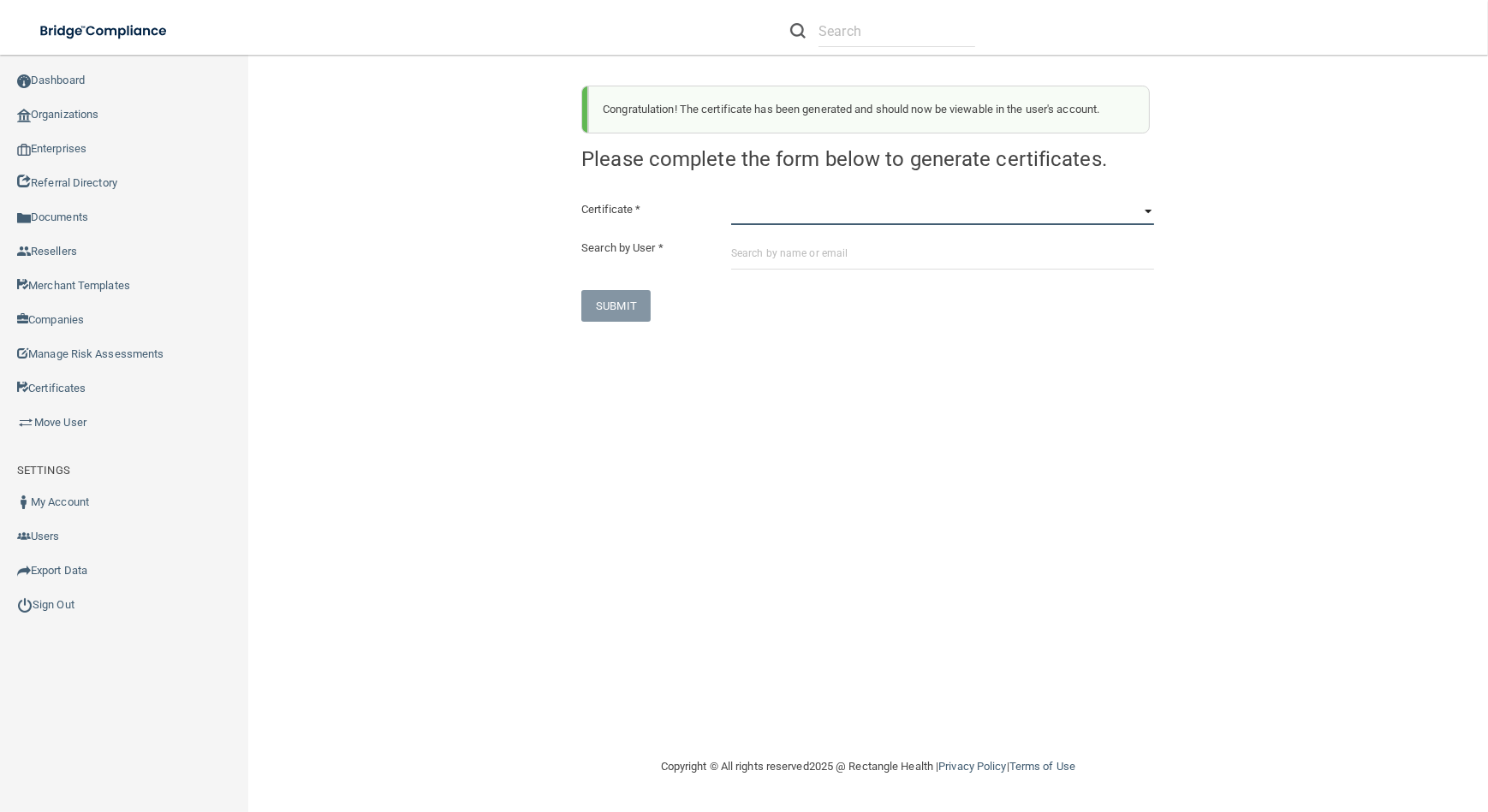
click at [754, 213] on select "HIPAA Officer Certification Training OSHA Bloodborne Pathogens OSHA [MEDICAL_DA…" at bounding box center [942, 213] width 423 height 26
select select "0"
click at [731, 200] on select "HIPAA Officer Certification Training OSHA Bloodborne Pathogens OSHA [MEDICAL_DA…" at bounding box center [942, 213] width 423 height 26
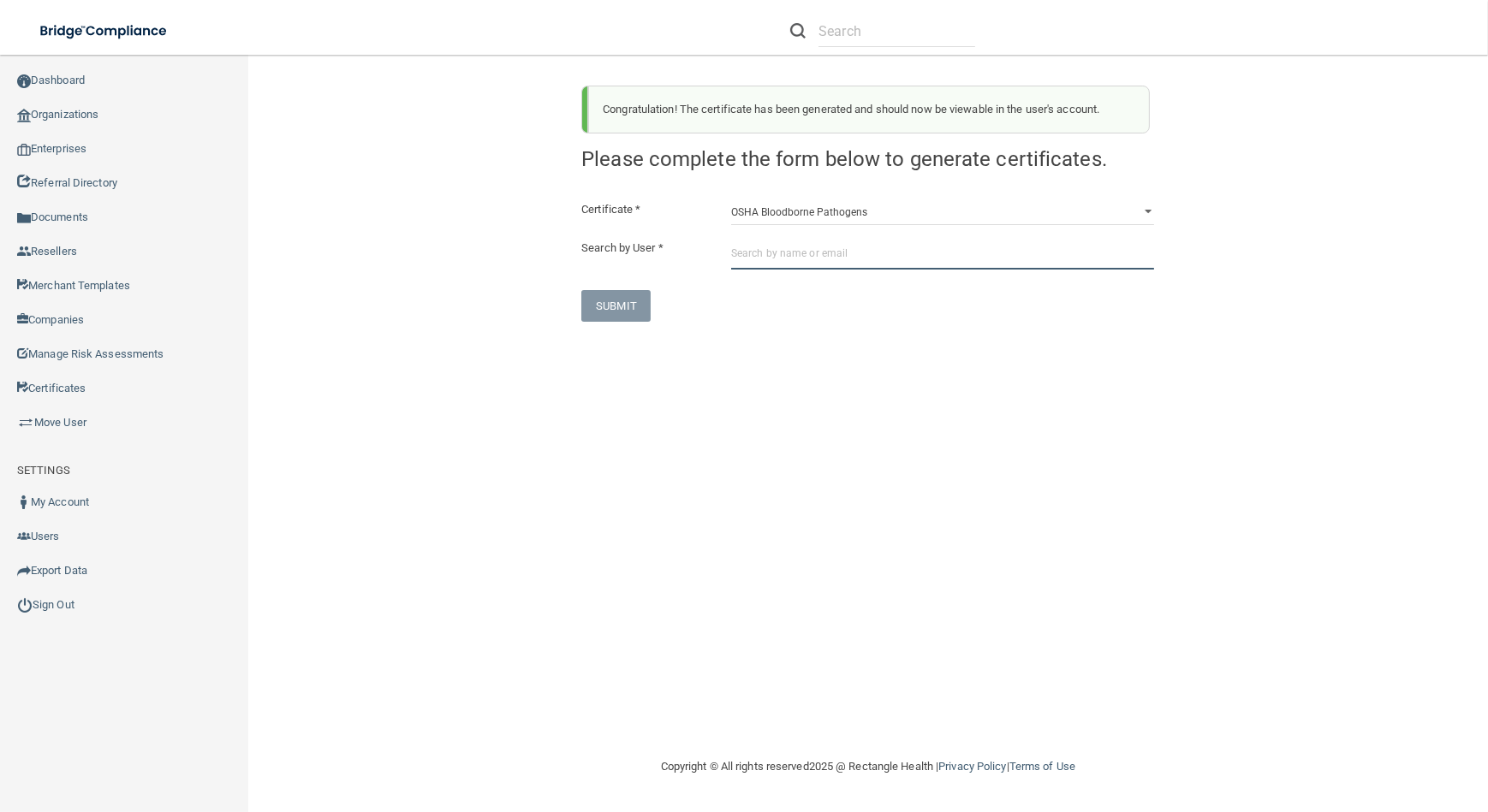
click at [771, 256] on input "text" at bounding box center [942, 253] width 423 height 32
paste input "[PERSON_NAME][EMAIL_ADDRESS][DOMAIN_NAME]"
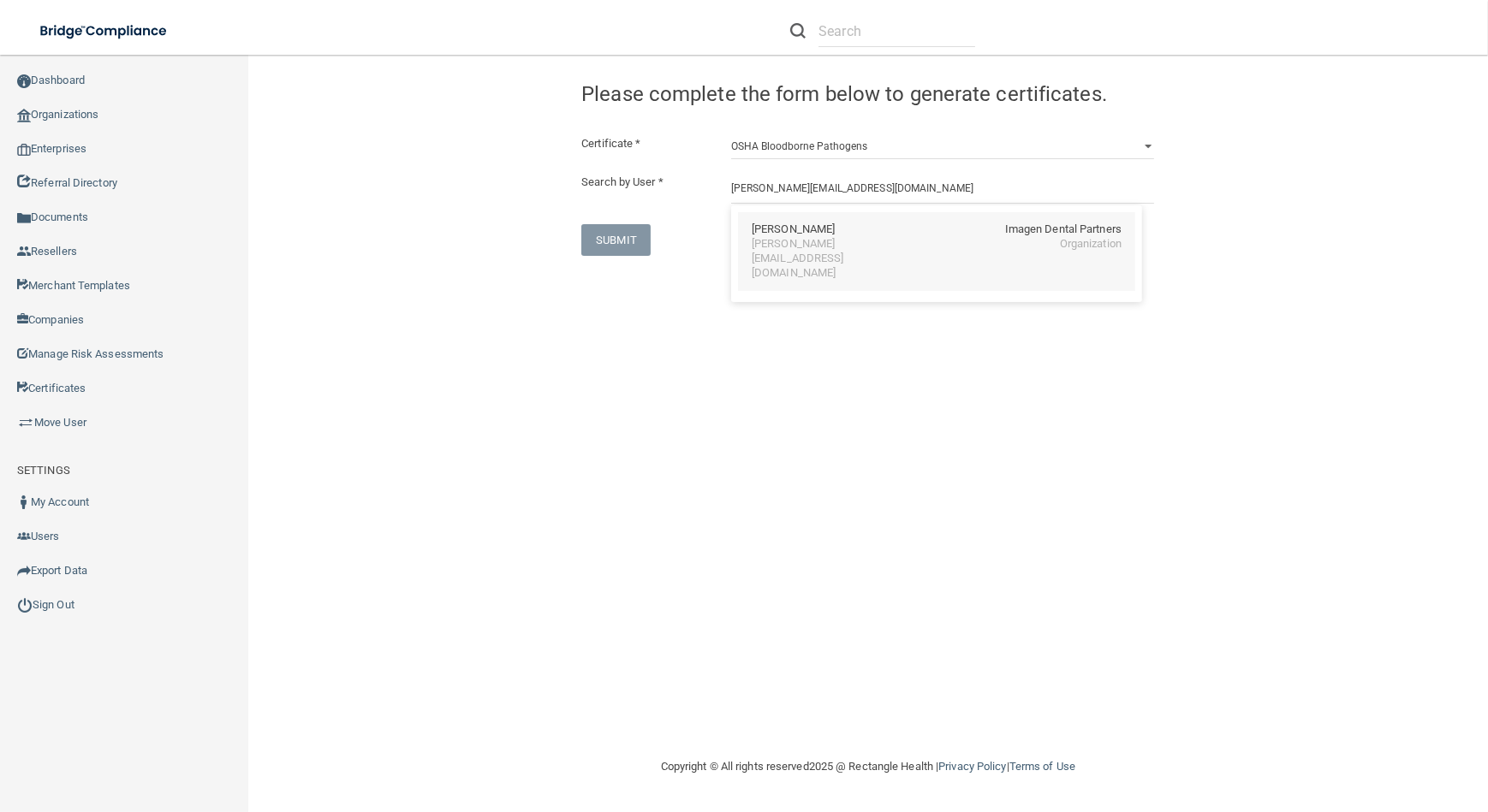
click at [855, 248] on div "[PERSON_NAME][EMAIL_ADDRESS][DOMAIN_NAME]" at bounding box center [826, 258] width 149 height 44
type input "[PERSON_NAME]"
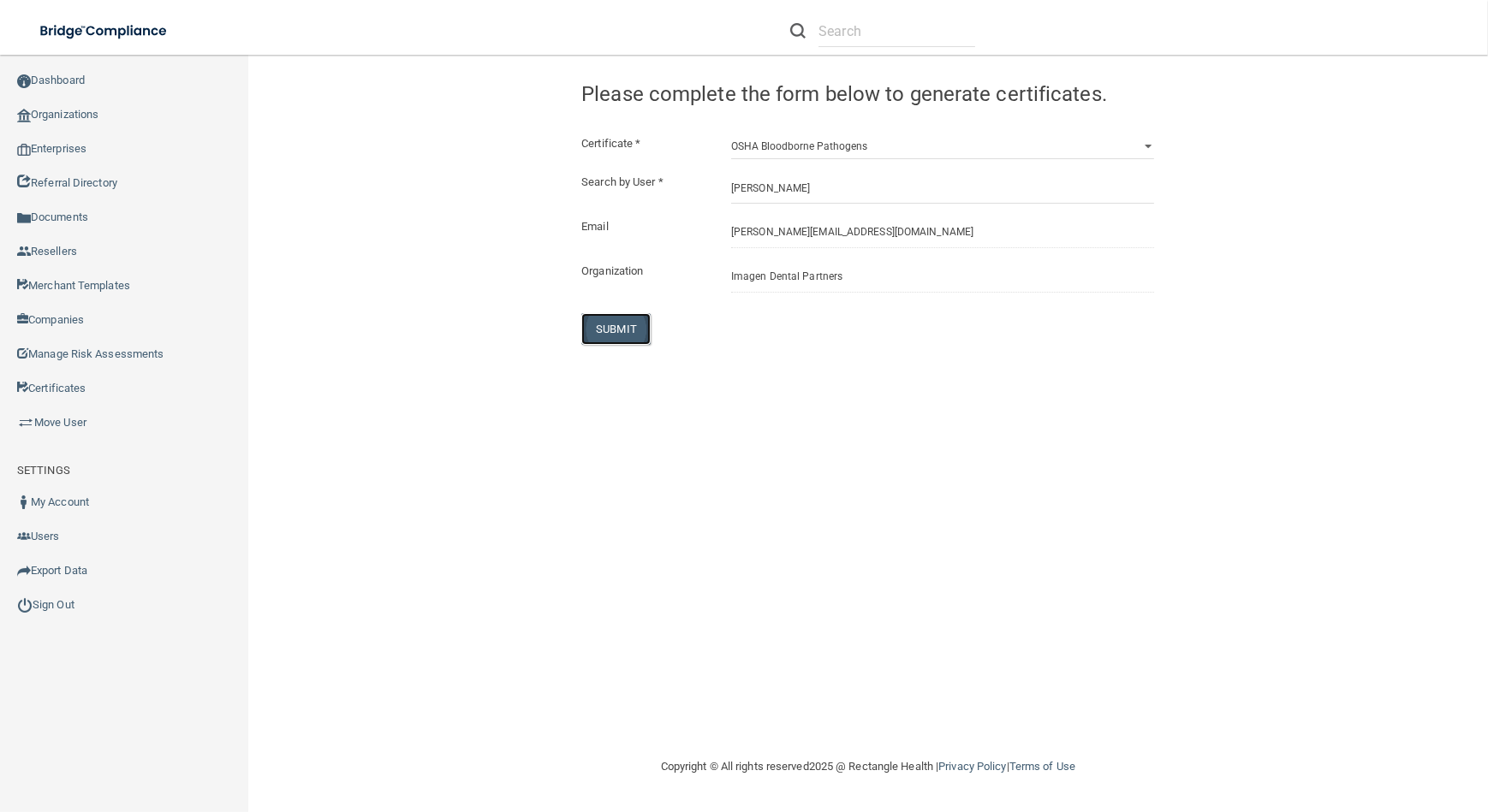
click at [622, 324] on button "SUBMIT" at bounding box center [615, 329] width 70 height 32
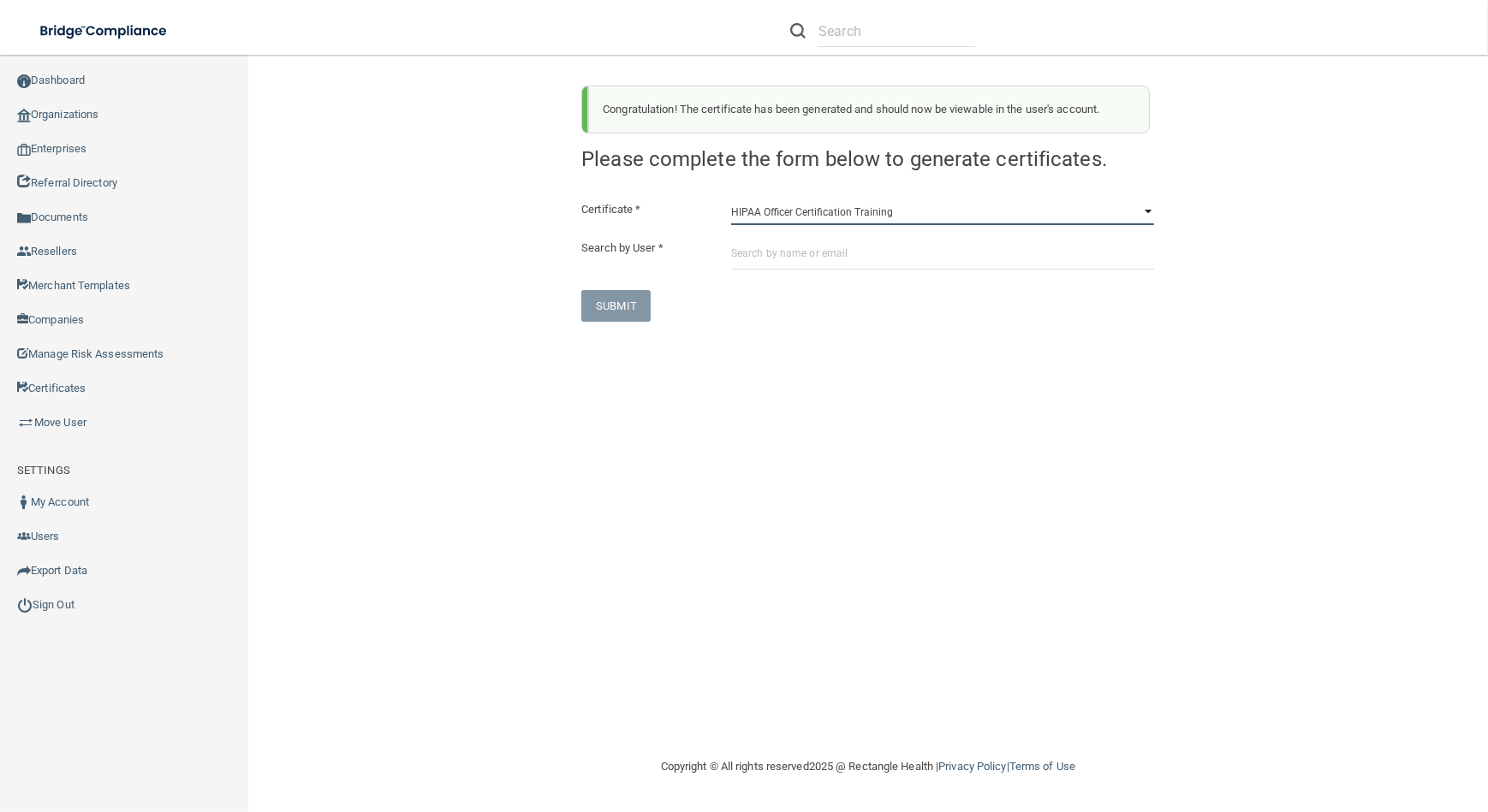
click at [1017, 213] on select "HIPAA Officer Certification Training OSHA Bloodborne Pathogens OSHA [MEDICAL_DA…" at bounding box center [942, 213] width 423 height 26
select select "1"
click at [731, 200] on select "HIPAA Officer Certification Training OSHA Bloodborne Pathogens OSHA [MEDICAL_DA…" at bounding box center [942, 213] width 423 height 26
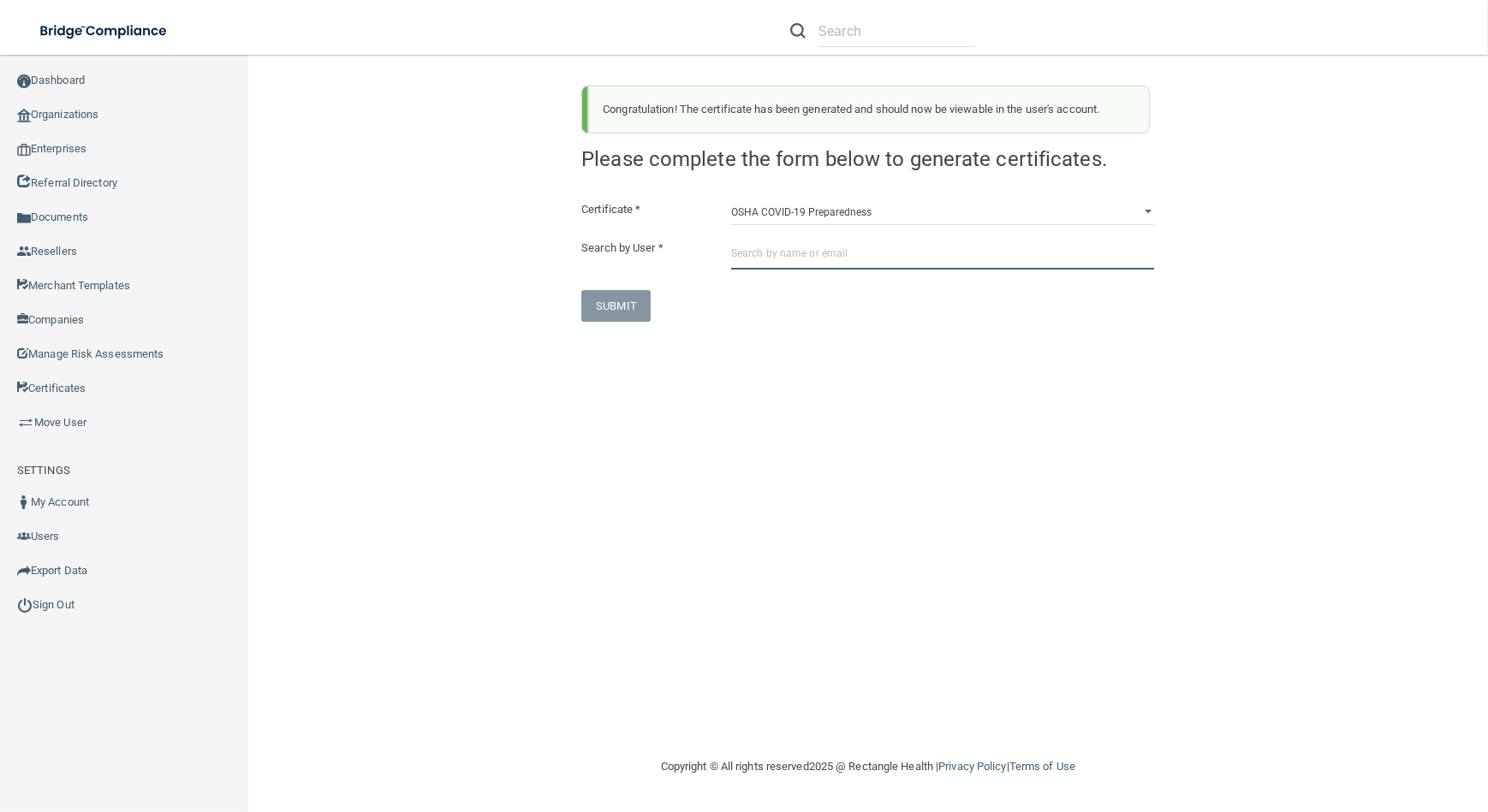
click at [887, 264] on input "text" at bounding box center [942, 253] width 423 height 32
paste input "[PERSON_NAME][EMAIL_ADDRESS][DOMAIN_NAME]"
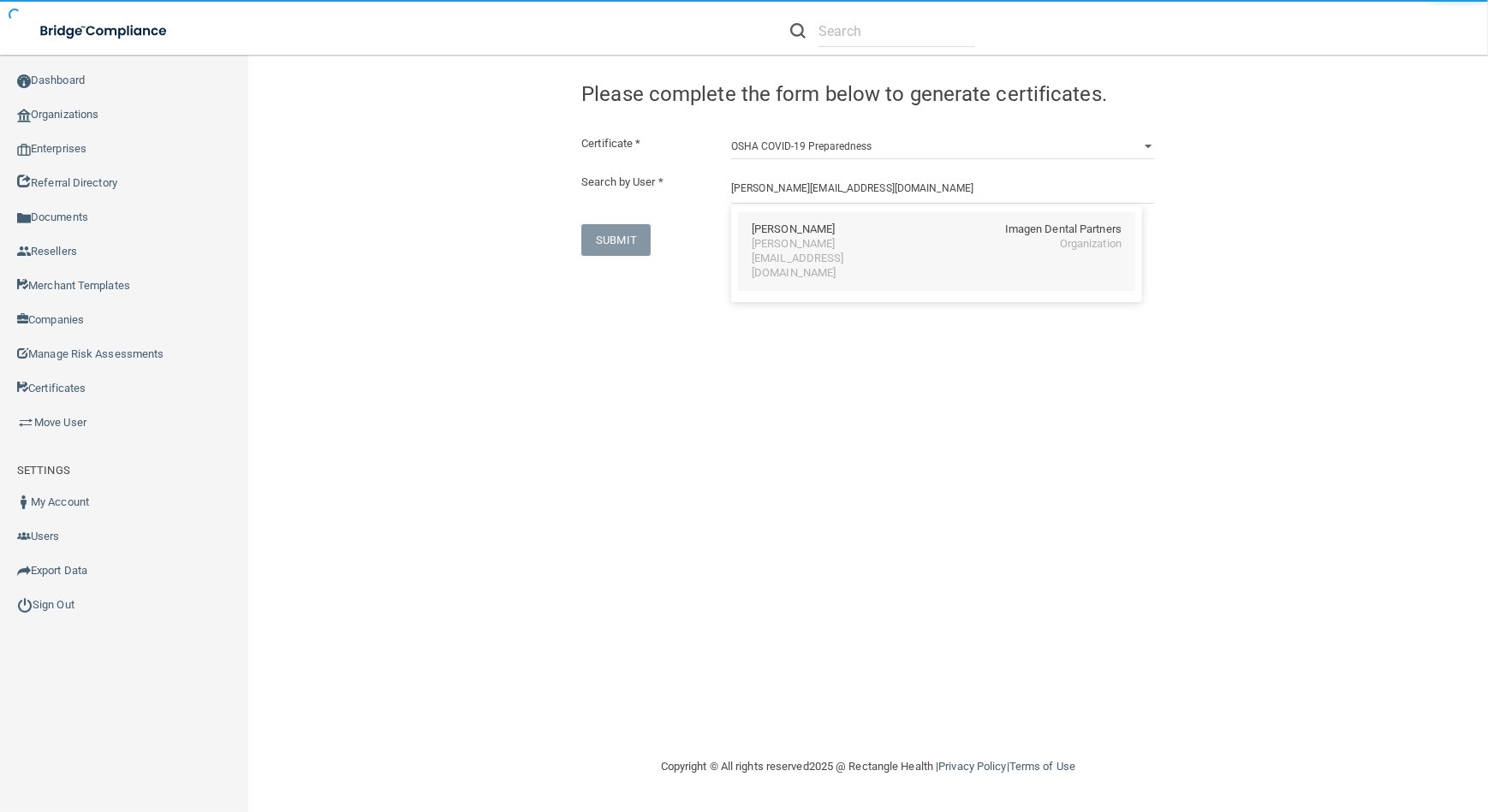
click at [873, 226] on div "[PERSON_NAME] Imagen Dental Partners" at bounding box center [937, 230] width 369 height 15
type input "[PERSON_NAME]"
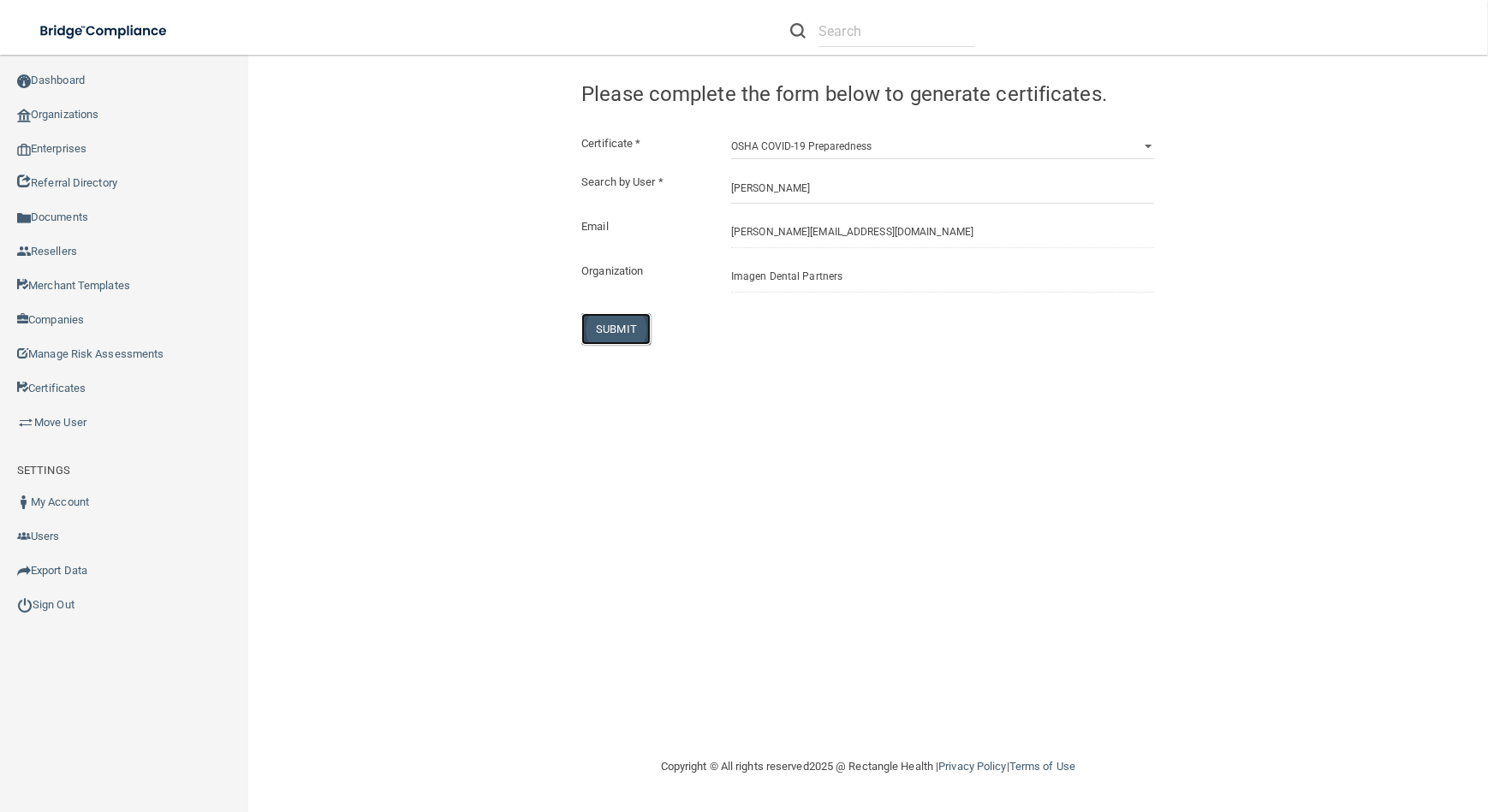
click at [621, 320] on button "SUBMIT" at bounding box center [615, 329] width 70 height 32
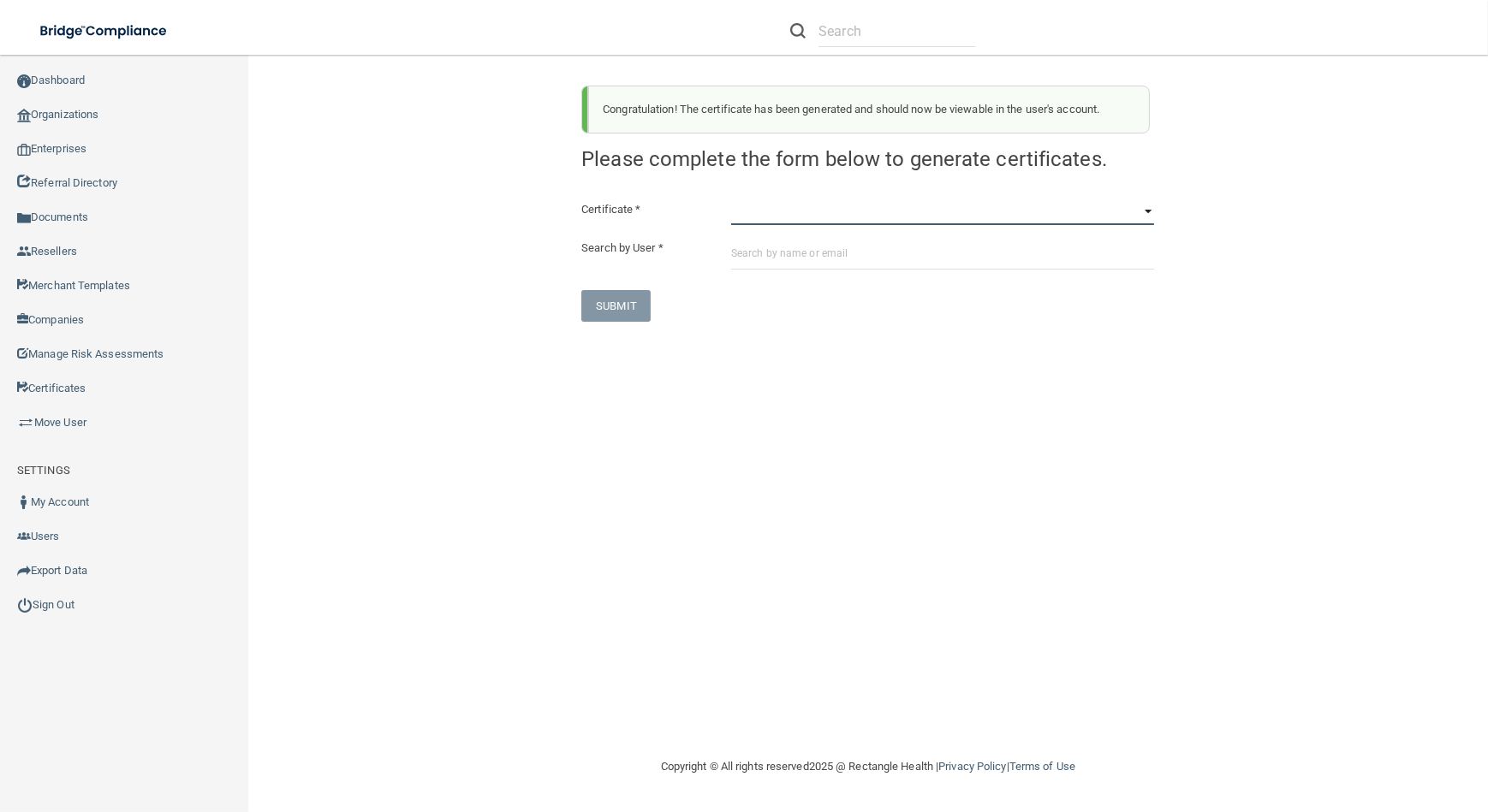
click at [811, 213] on select "HIPAA Officer Certification Training OSHA Bloodborne Pathogens OSHA [MEDICAL_DA…" at bounding box center [942, 213] width 423 height 26
select select "3"
click at [731, 200] on select "HIPAA Officer Certification Training OSHA Bloodborne Pathogens OSHA [MEDICAL_DA…" at bounding box center [942, 213] width 423 height 26
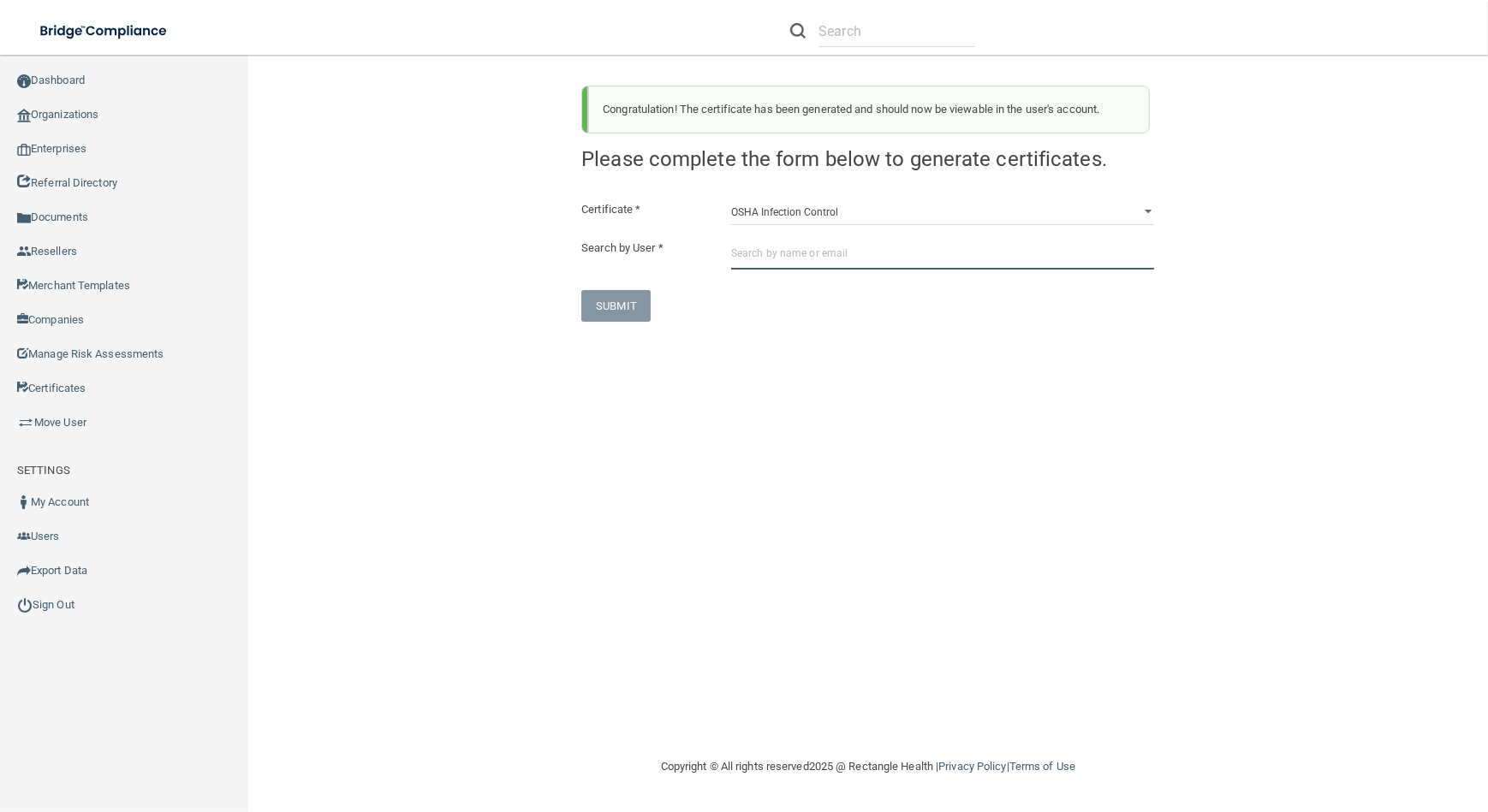
click at [791, 267] on input "text" at bounding box center [942, 253] width 423 height 32
paste input "[PERSON_NAME][EMAIL_ADDRESS][DOMAIN_NAME]"
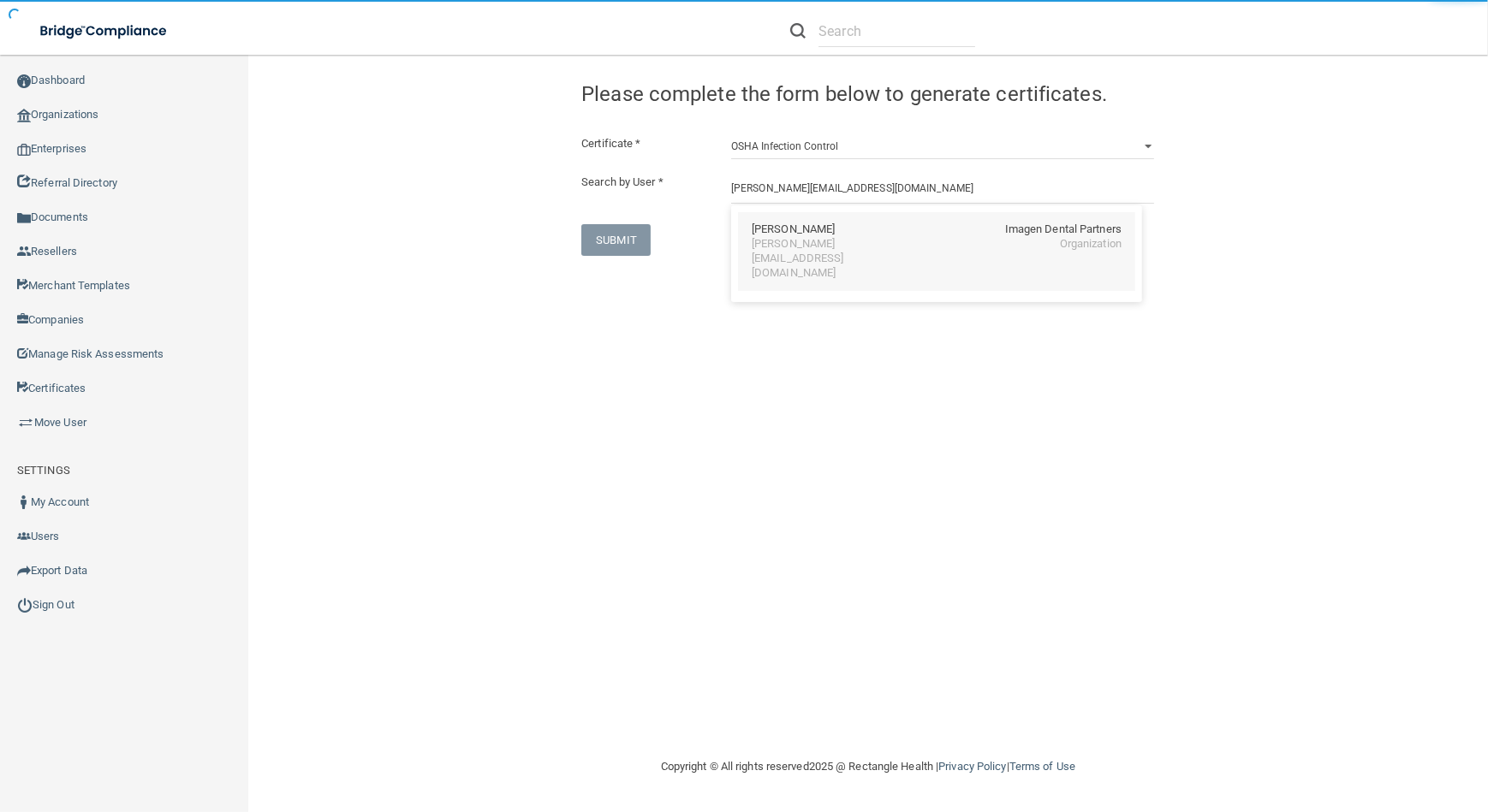
click at [790, 254] on div "[PERSON_NAME] Imagen Dental Partners [PERSON_NAME][EMAIL_ADDRESS][DOMAIN_NAME] …" at bounding box center [937, 251] width 397 height 79
type input "[PERSON_NAME]"
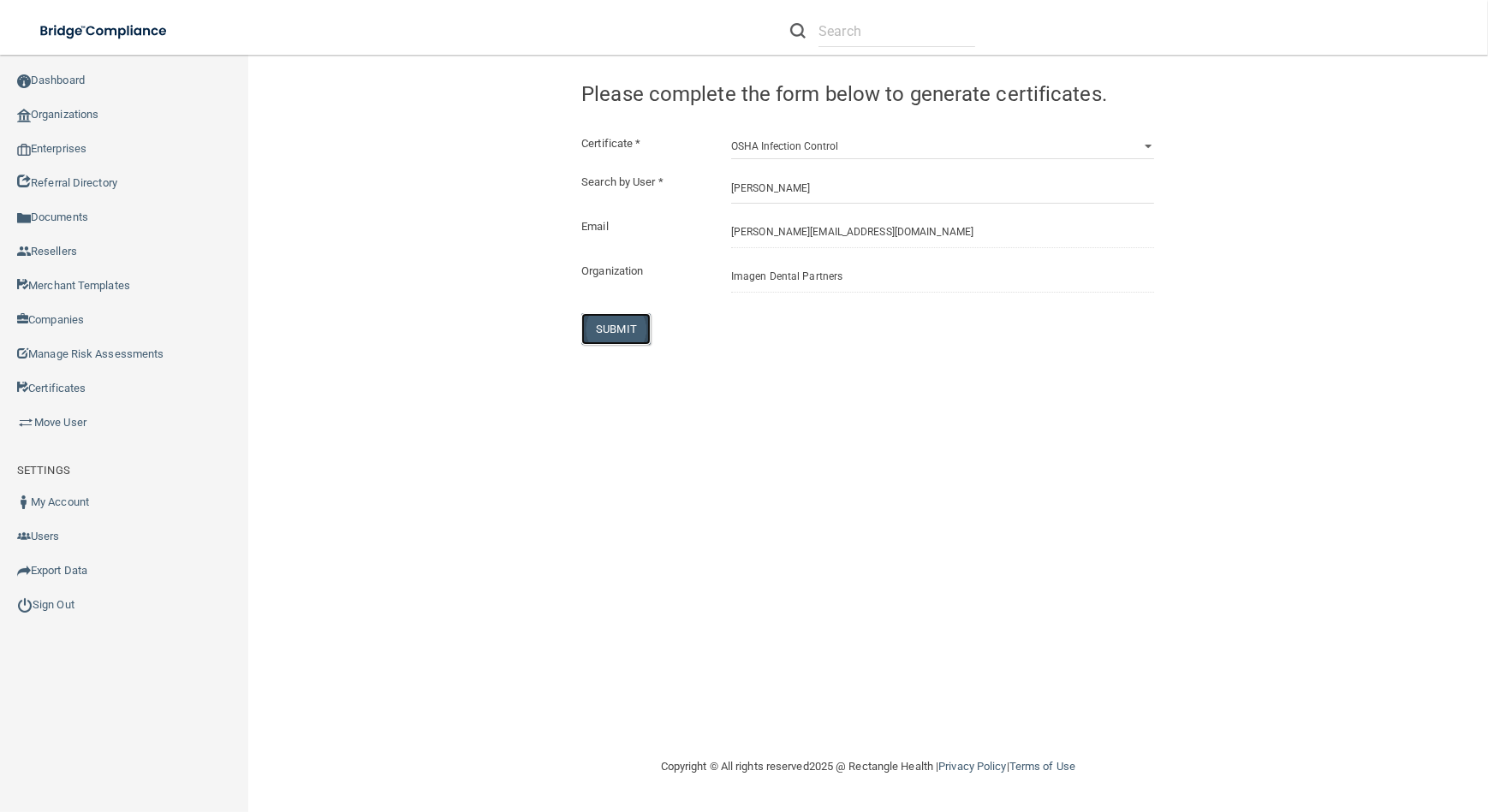
click at [628, 331] on button "SUBMIT" at bounding box center [615, 329] width 70 height 32
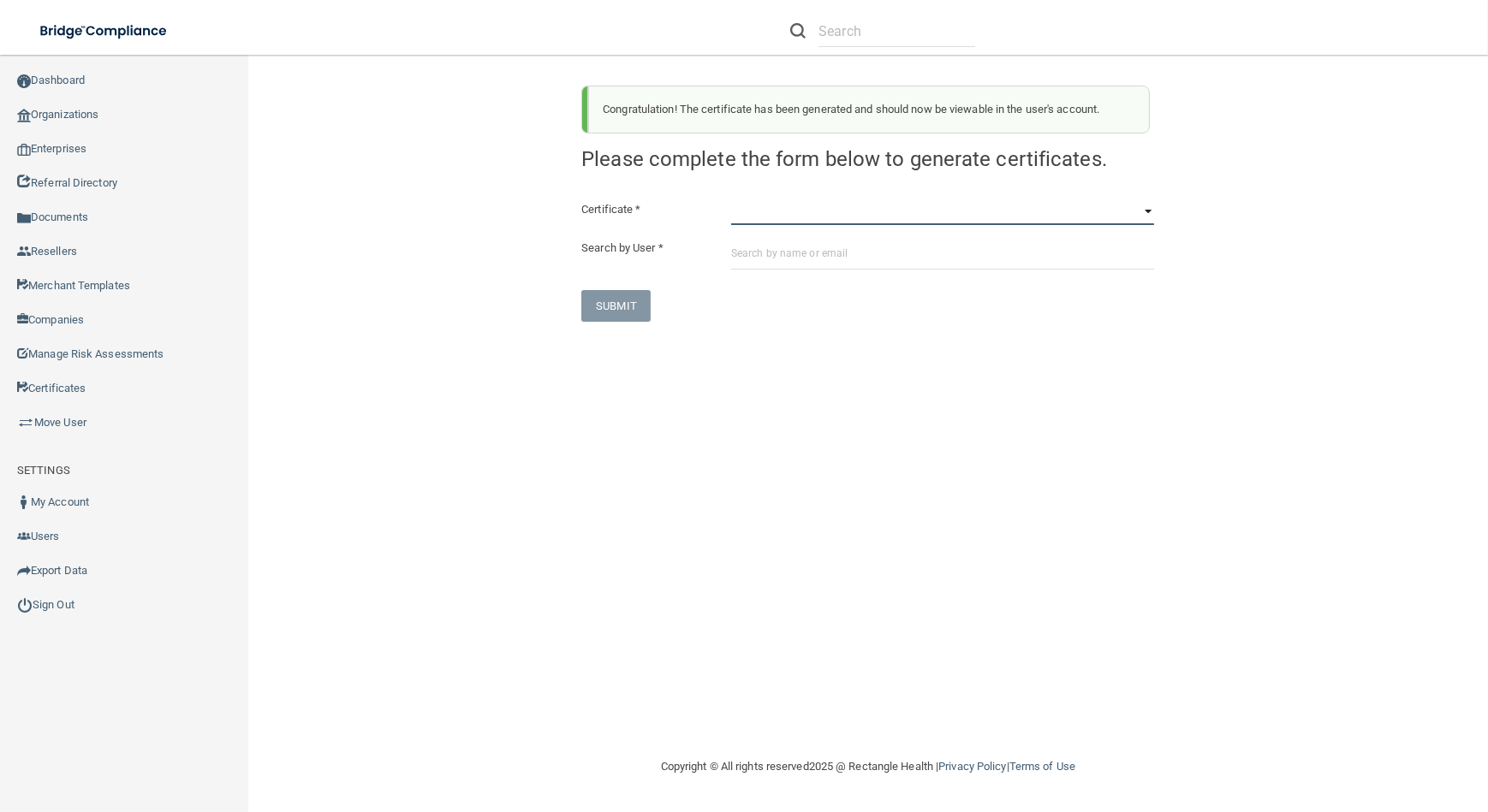
click at [830, 208] on select "HIPAA Officer Certification Training OSHA Bloodborne Pathogens OSHA [MEDICAL_DA…" at bounding box center [942, 213] width 423 height 26
select select "4"
click at [731, 200] on select "HIPAA Officer Certification Training OSHA Bloodborne Pathogens OSHA [MEDICAL_DA…" at bounding box center [942, 213] width 423 height 26
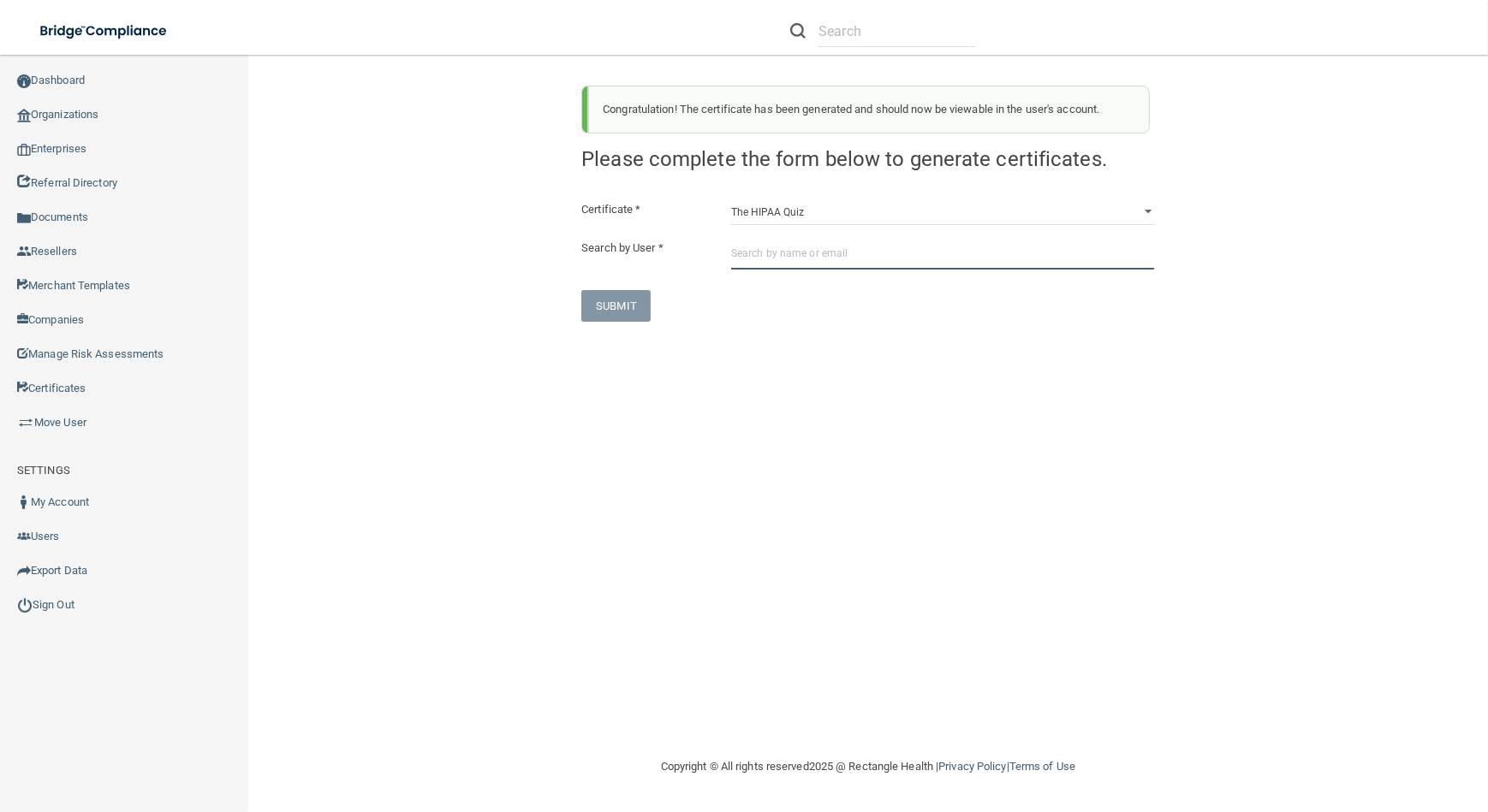
click at [783, 251] on input "text" at bounding box center [942, 253] width 423 height 32
paste input "[PERSON_NAME][EMAIL_ADDRESS][DOMAIN_NAME]"
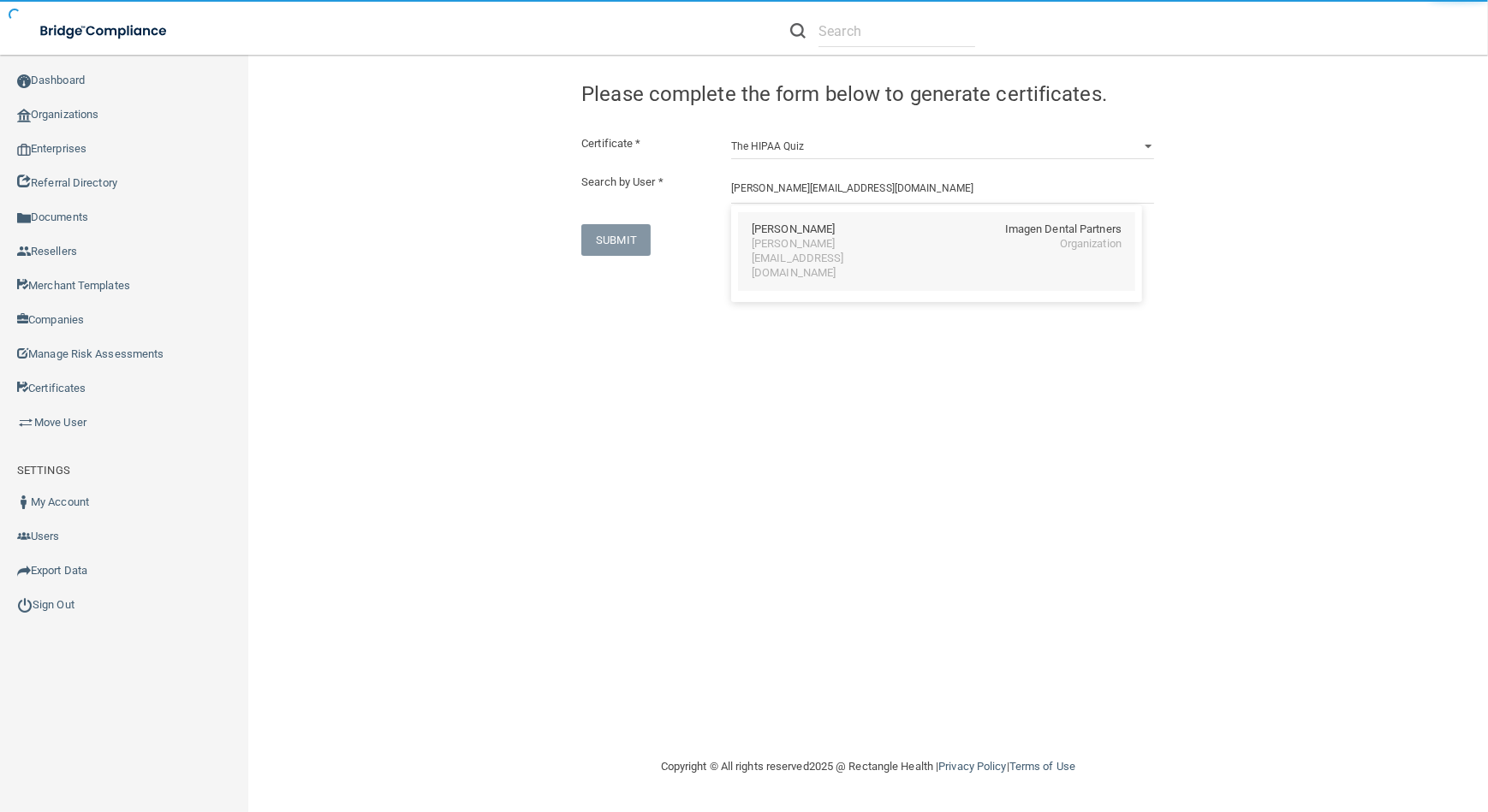
click at [795, 248] on div "[PERSON_NAME][EMAIL_ADDRESS][DOMAIN_NAME]" at bounding box center [826, 258] width 149 height 44
type input "[PERSON_NAME]"
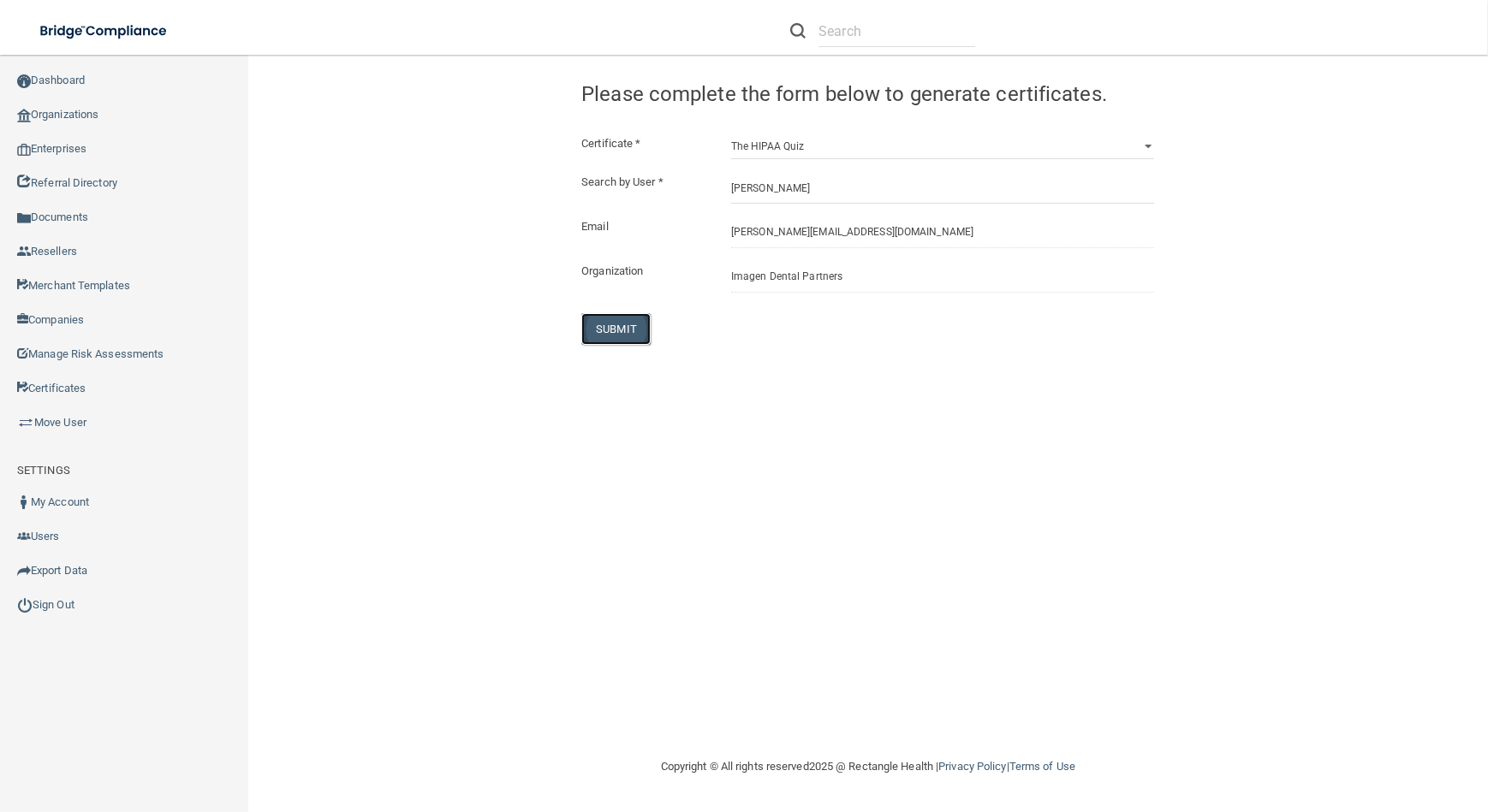
click at [599, 333] on button "SUBMIT" at bounding box center [615, 329] width 70 height 32
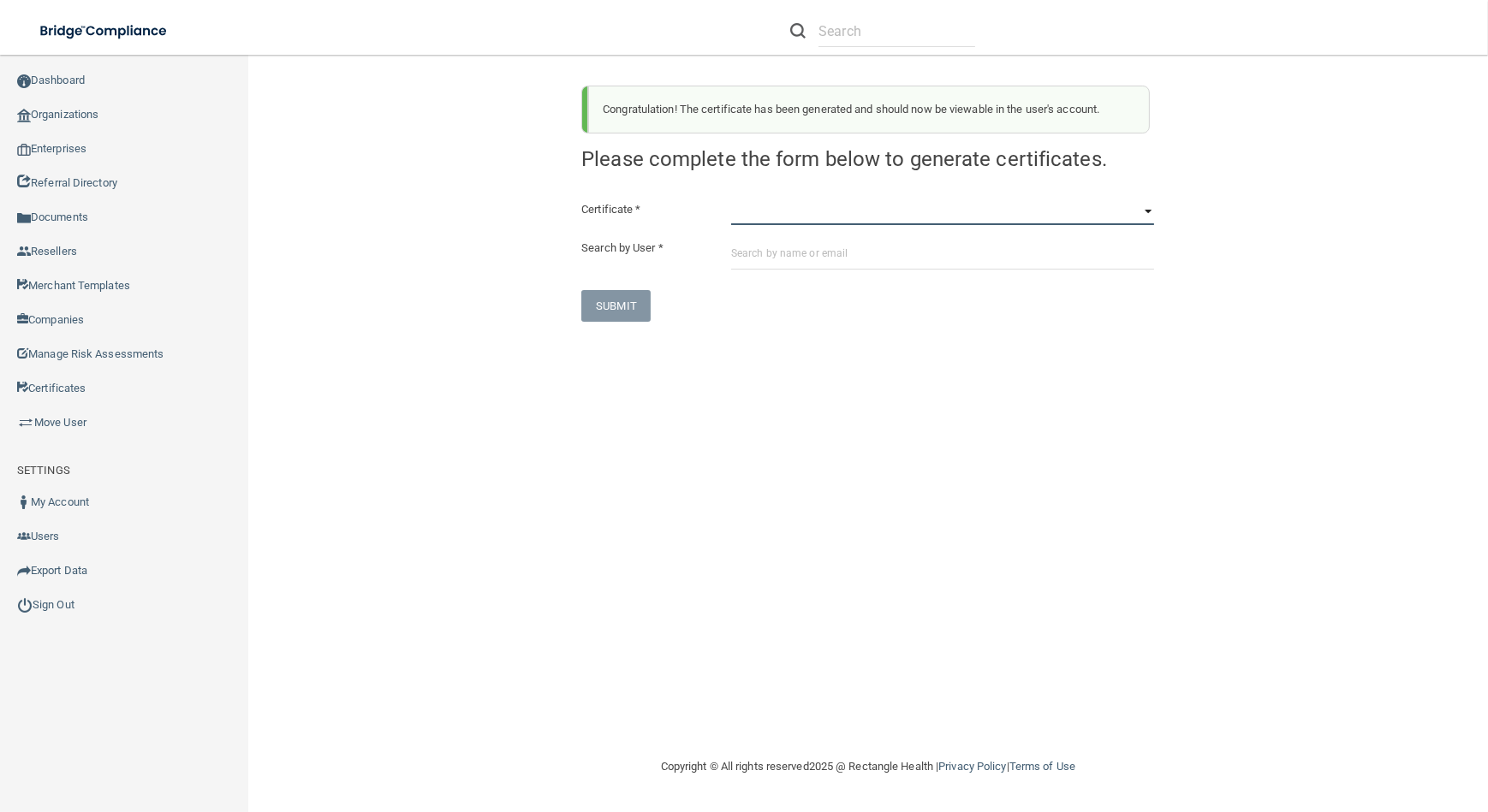
click at [820, 210] on select "HIPAA Officer Certification Training OSHA Bloodborne Pathogens OSHA [MEDICAL_DA…" at bounding box center [942, 213] width 423 height 26
select select "1"
click at [731, 200] on select "HIPAA Officer Certification Training OSHA Bloodborne Pathogens OSHA [MEDICAL_DA…" at bounding box center [942, 213] width 423 height 26
click at [827, 272] on div "Certificate * HIPAA Officer Certification Training OSHA Bloodborne Pathogens OS…" at bounding box center [867, 261] width 573 height 122
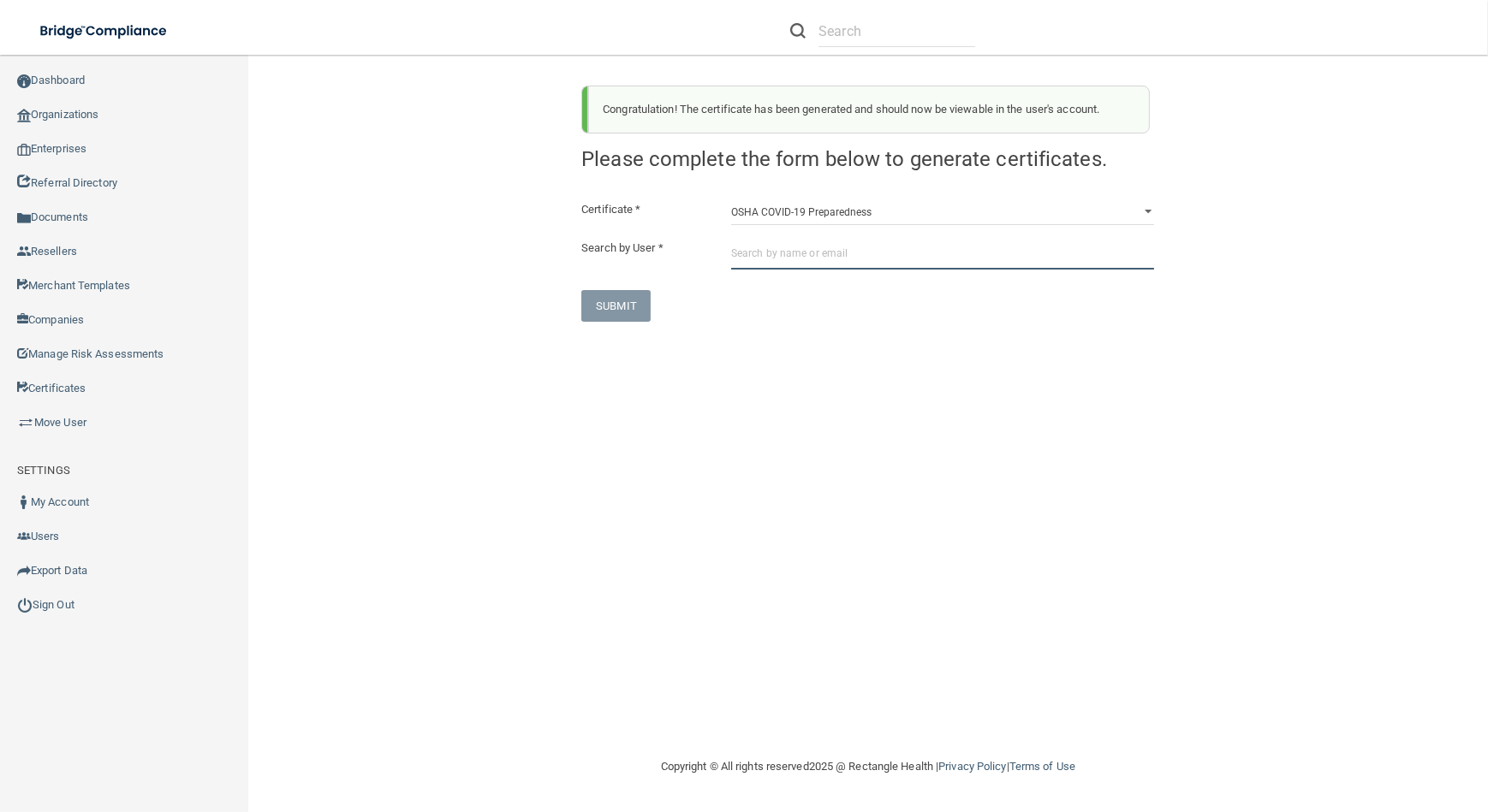
click at [817, 264] on input "text" at bounding box center [942, 253] width 423 height 32
paste input "[EMAIL_ADDRESS][DOMAIN_NAME]"
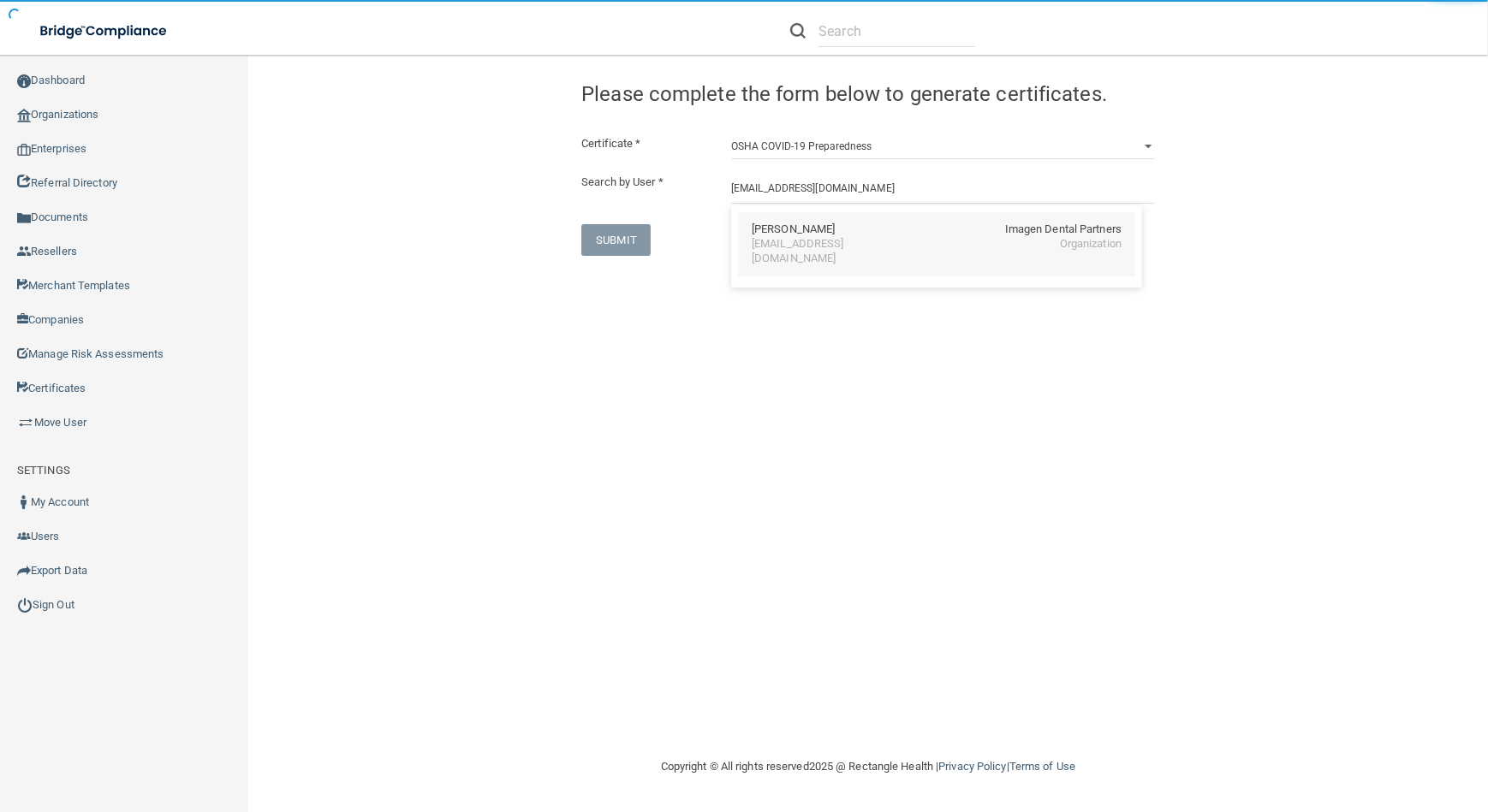
click at [814, 248] on div "[EMAIL_ADDRESS][DOMAIN_NAME]" at bounding box center [826, 251] width 149 height 29
type input "[PERSON_NAME]"
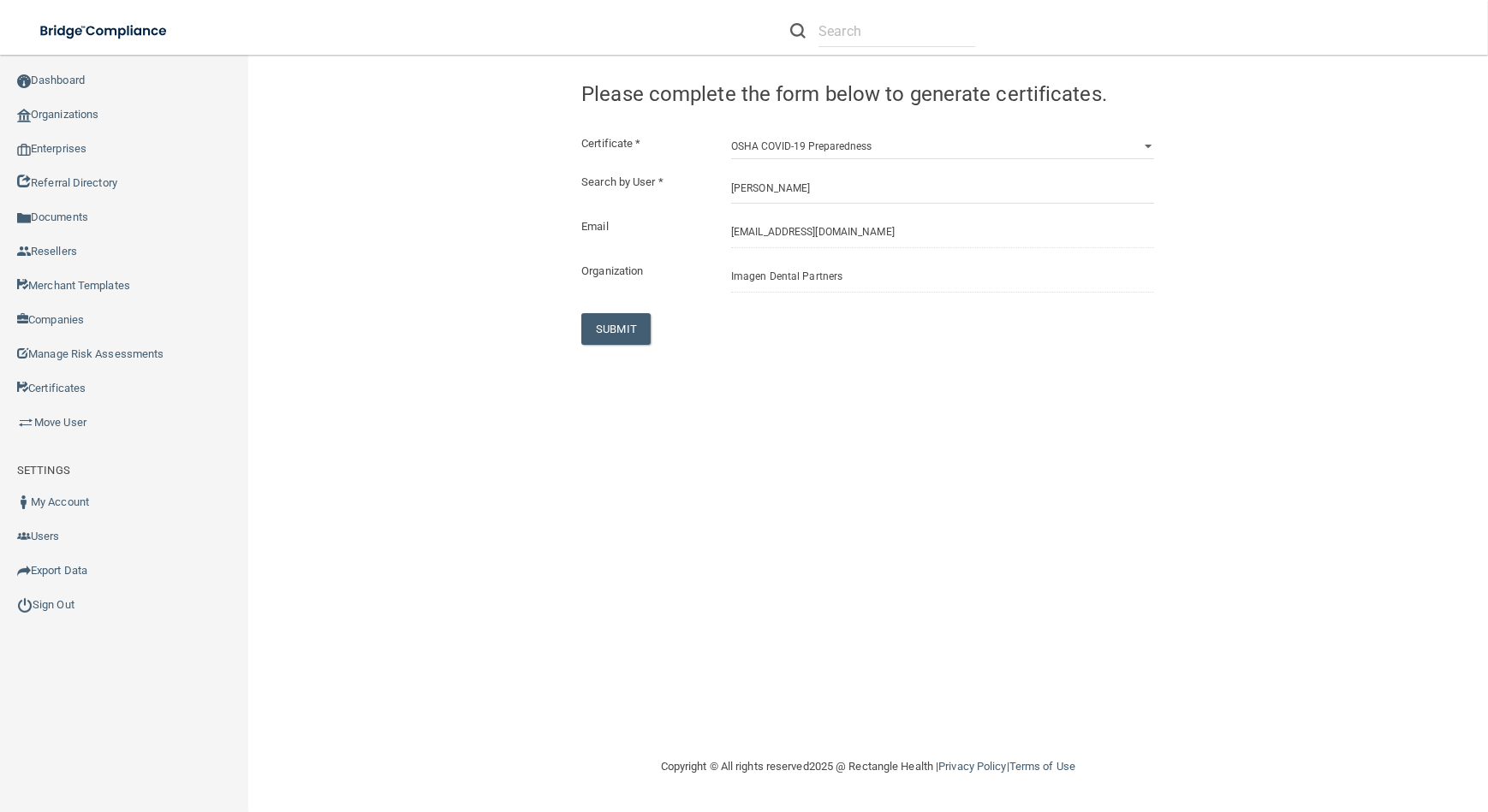
click at [589, 354] on div "Congratulation! The certificate has been generated and should now be viewable i…" at bounding box center [867, 405] width 1171 height 667
click at [589, 343] on button "SUBMIT" at bounding box center [615, 329] width 70 height 32
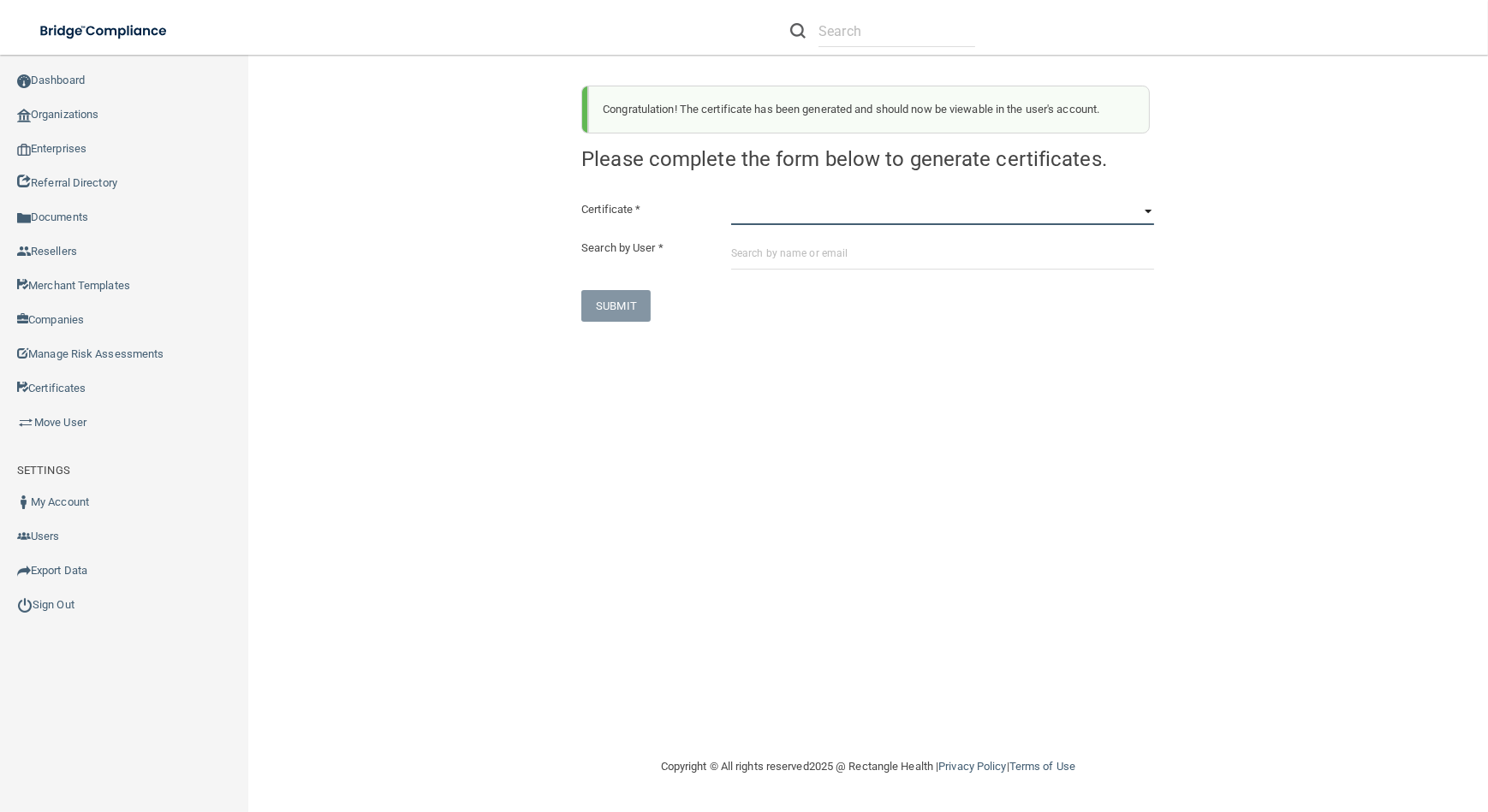
click at [791, 204] on select "HIPAA Officer Certification Training OSHA Bloodborne Pathogens OSHA [MEDICAL_DA…" at bounding box center [942, 213] width 423 height 26
select select "3"
click at [731, 200] on select "HIPAA Officer Certification Training OSHA Bloodborne Pathogens OSHA [MEDICAL_DA…" at bounding box center [942, 213] width 423 height 26
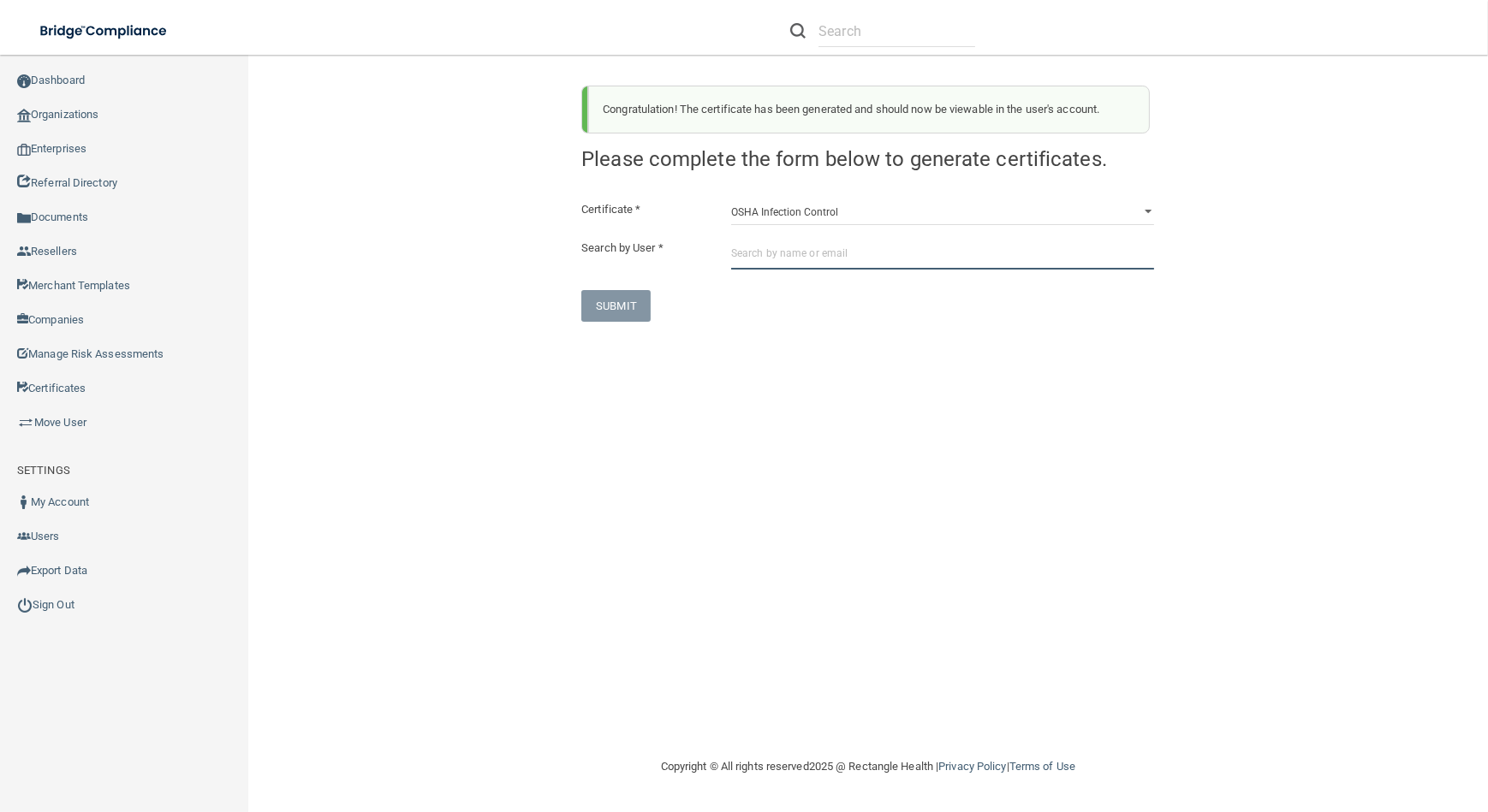
click at [796, 263] on input "text" at bounding box center [942, 253] width 423 height 32
paste input "[EMAIL_ADDRESS][DOMAIN_NAME]"
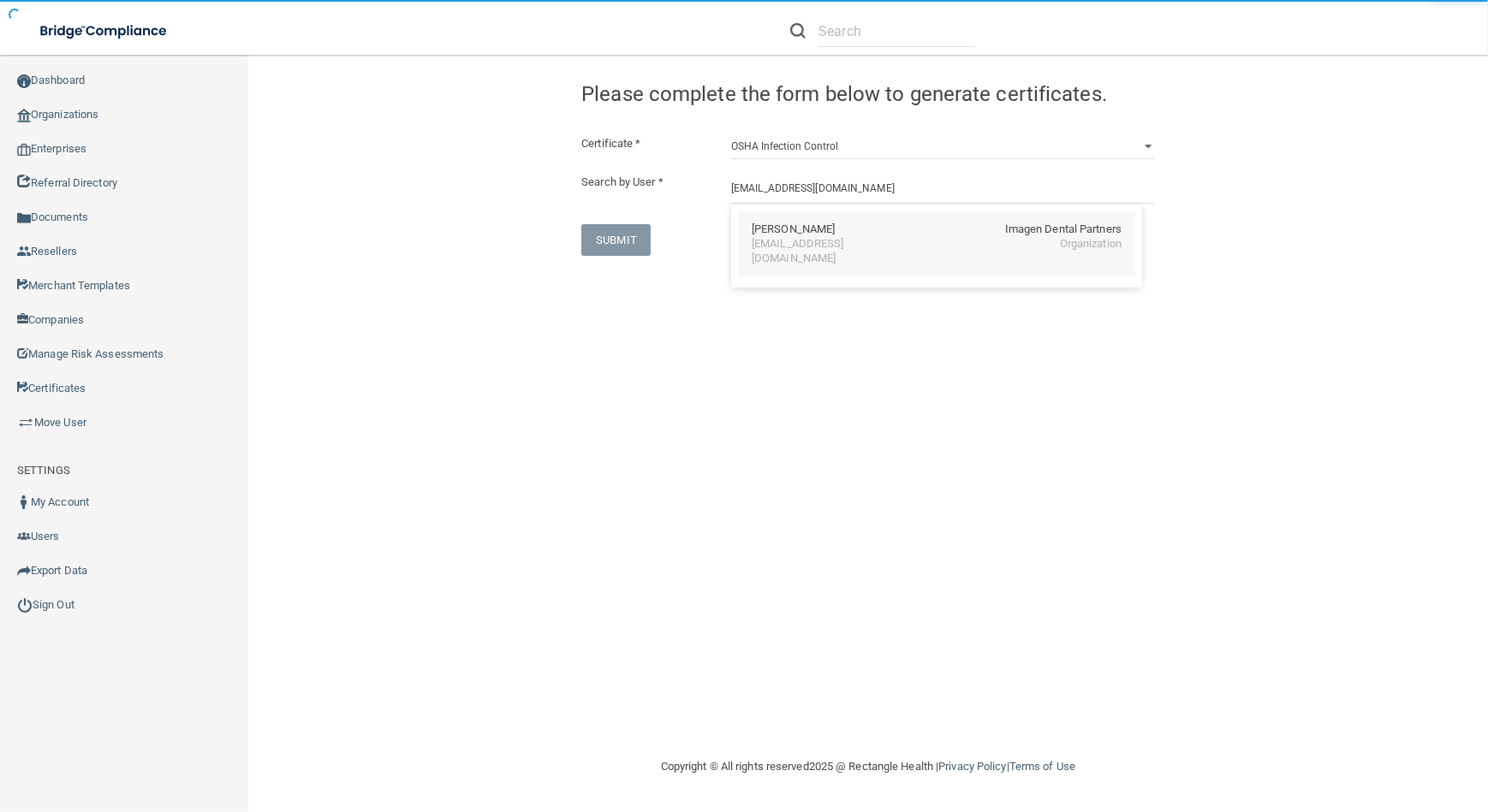
click at [803, 254] on div "[PERSON_NAME] Imagen Dental Partners [EMAIL_ADDRESS][DOMAIN_NAME] Organization" at bounding box center [937, 244] width 397 height 64
type input "[PERSON_NAME]"
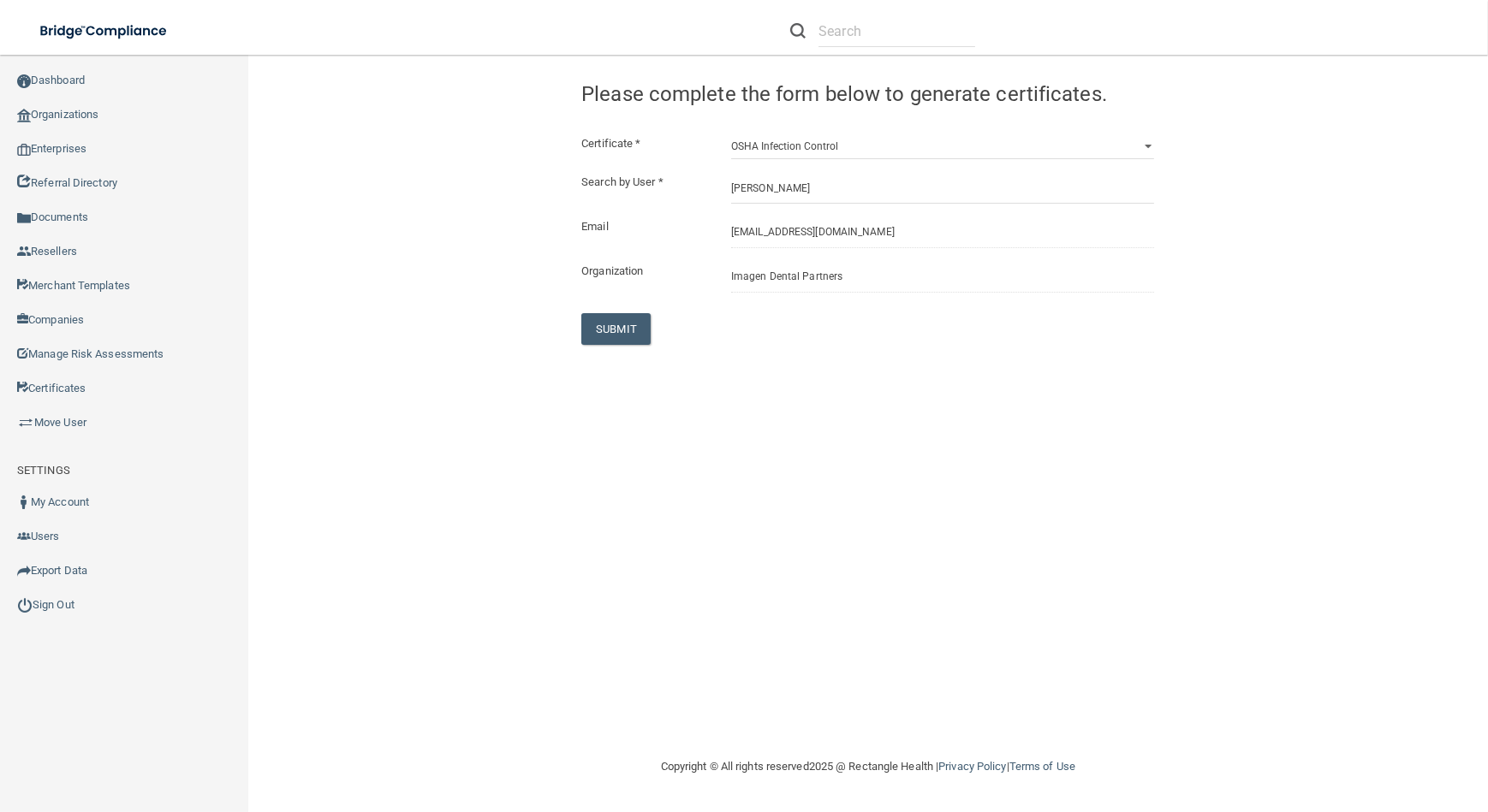
click at [604, 312] on div "Certificate * HIPAA Officer Certification Training OSHA Bloodborne Pathogens OS…" at bounding box center [867, 239] width 573 height 212
click at [640, 310] on div "Certificate * HIPAA Officer Certification Training OSHA Bloodborne Pathogens OS…" at bounding box center [867, 239] width 573 height 212
click at [636, 326] on button "SUBMIT" at bounding box center [615, 329] width 70 height 32
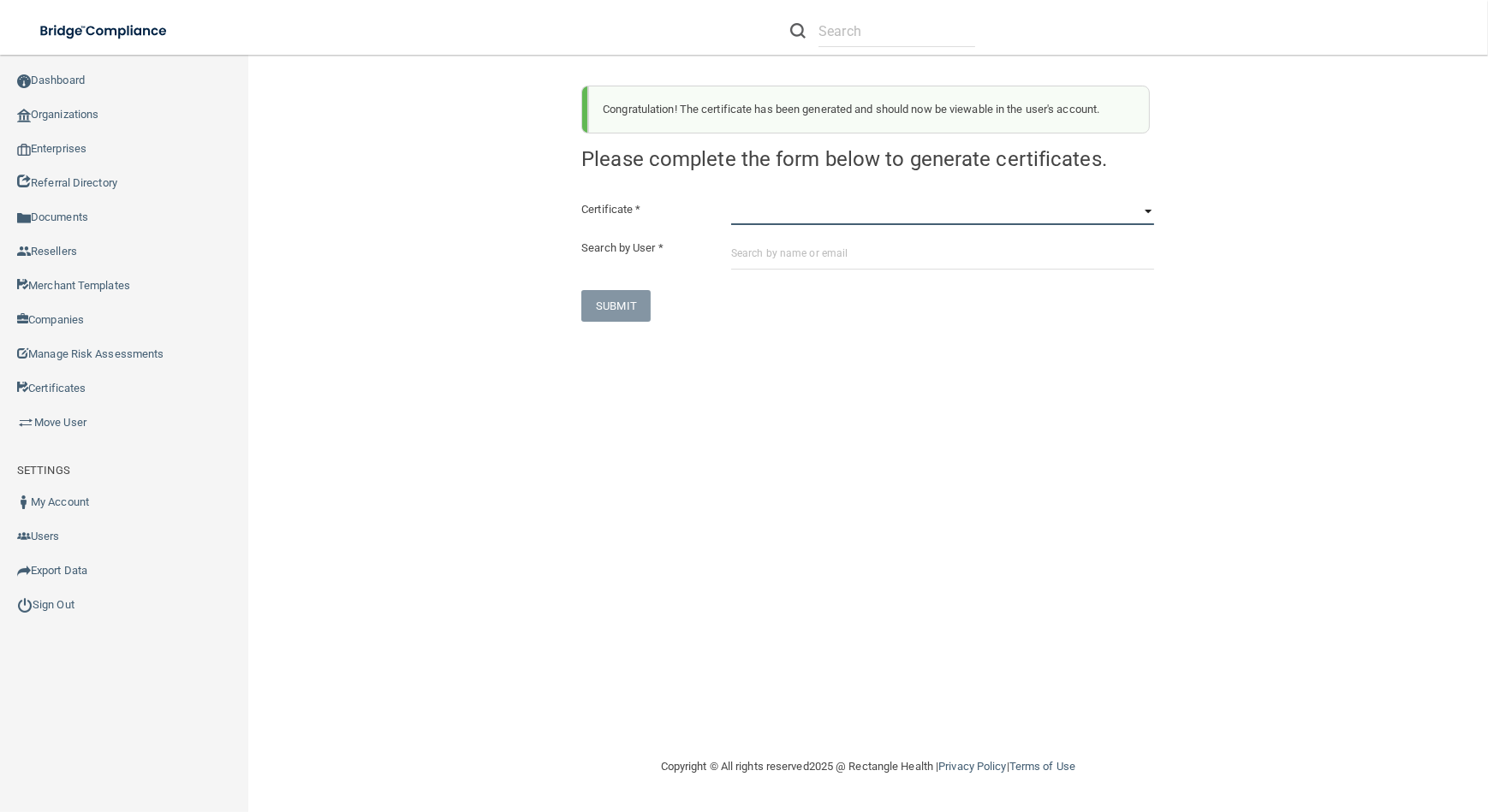
click at [765, 200] on select "HIPAA Officer Certification Training OSHA Bloodborne Pathogens OSHA [MEDICAL_DA…" at bounding box center [942, 213] width 423 height 26
select select "4"
click at [731, 200] on select "HIPAA Officer Certification Training OSHA Bloodborne Pathogens OSHA [MEDICAL_DA…" at bounding box center [942, 213] width 423 height 26
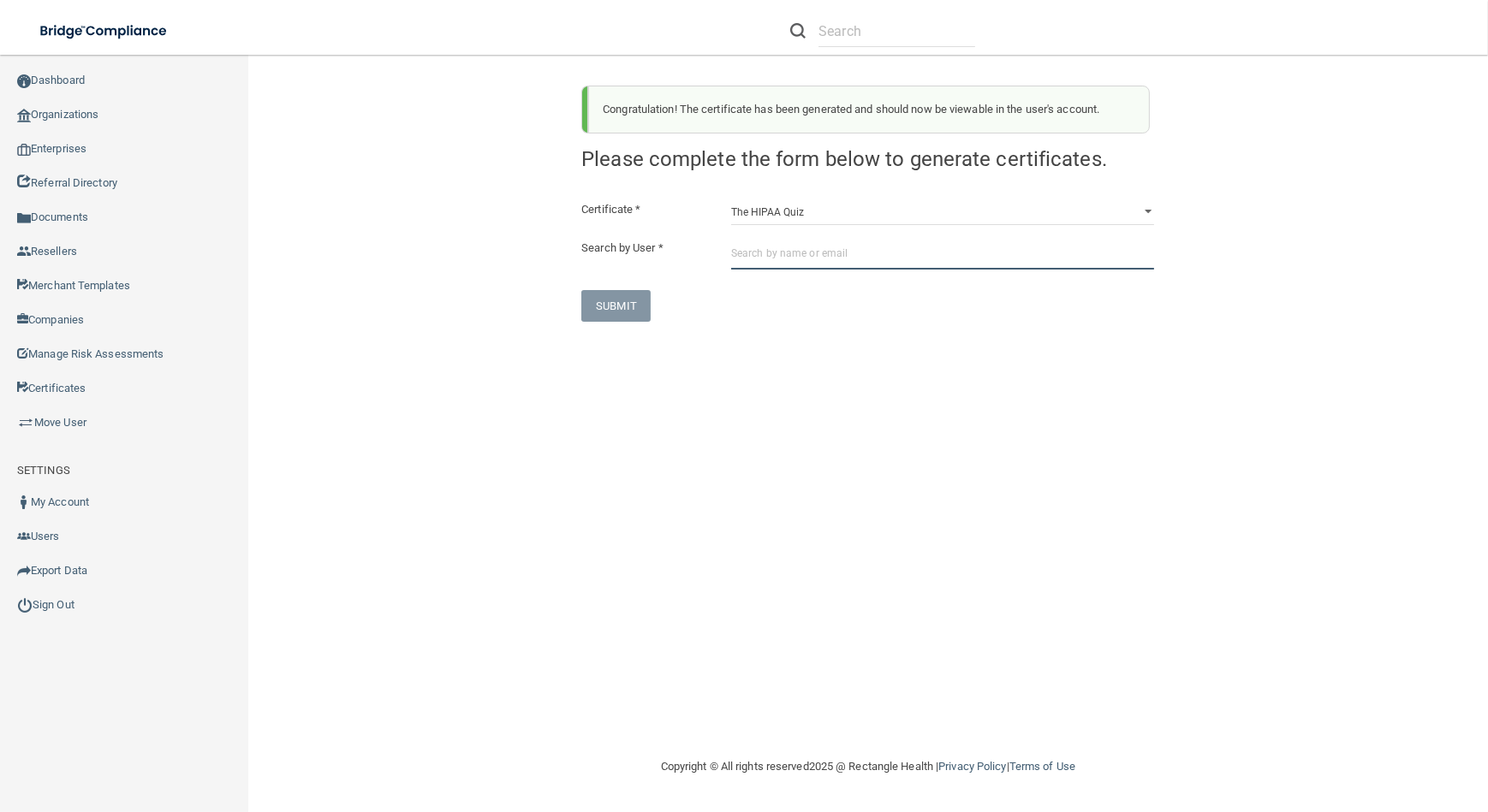
click at [785, 260] on input "text" at bounding box center [942, 253] width 423 height 32
paste input "[EMAIL_ADDRESS][DOMAIN_NAME]"
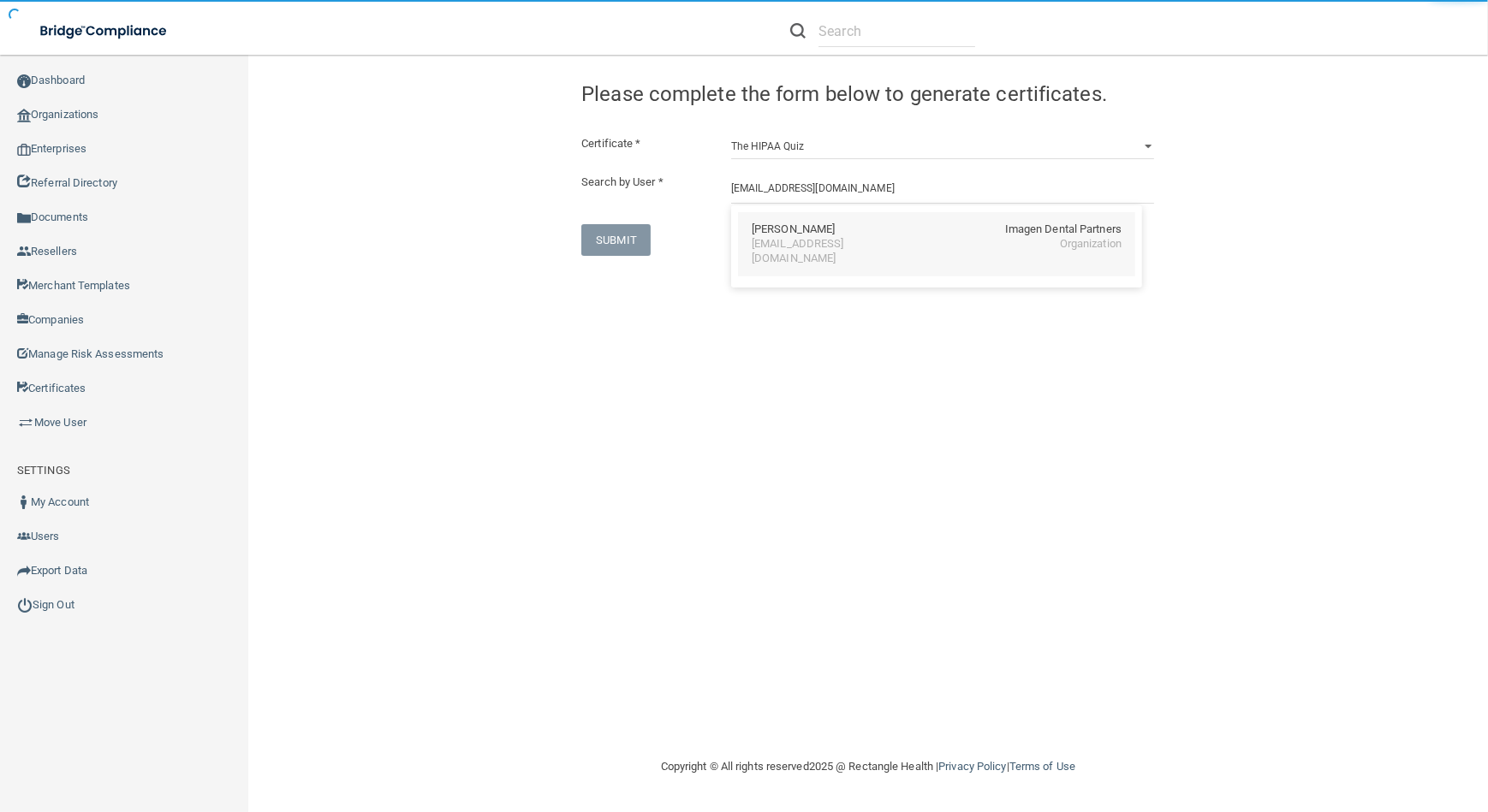
click at [785, 255] on div "[PERSON_NAME] Imagen Dental Partners [EMAIL_ADDRESS][DOMAIN_NAME] Organization" at bounding box center [937, 244] width 397 height 64
type input "[PERSON_NAME]"
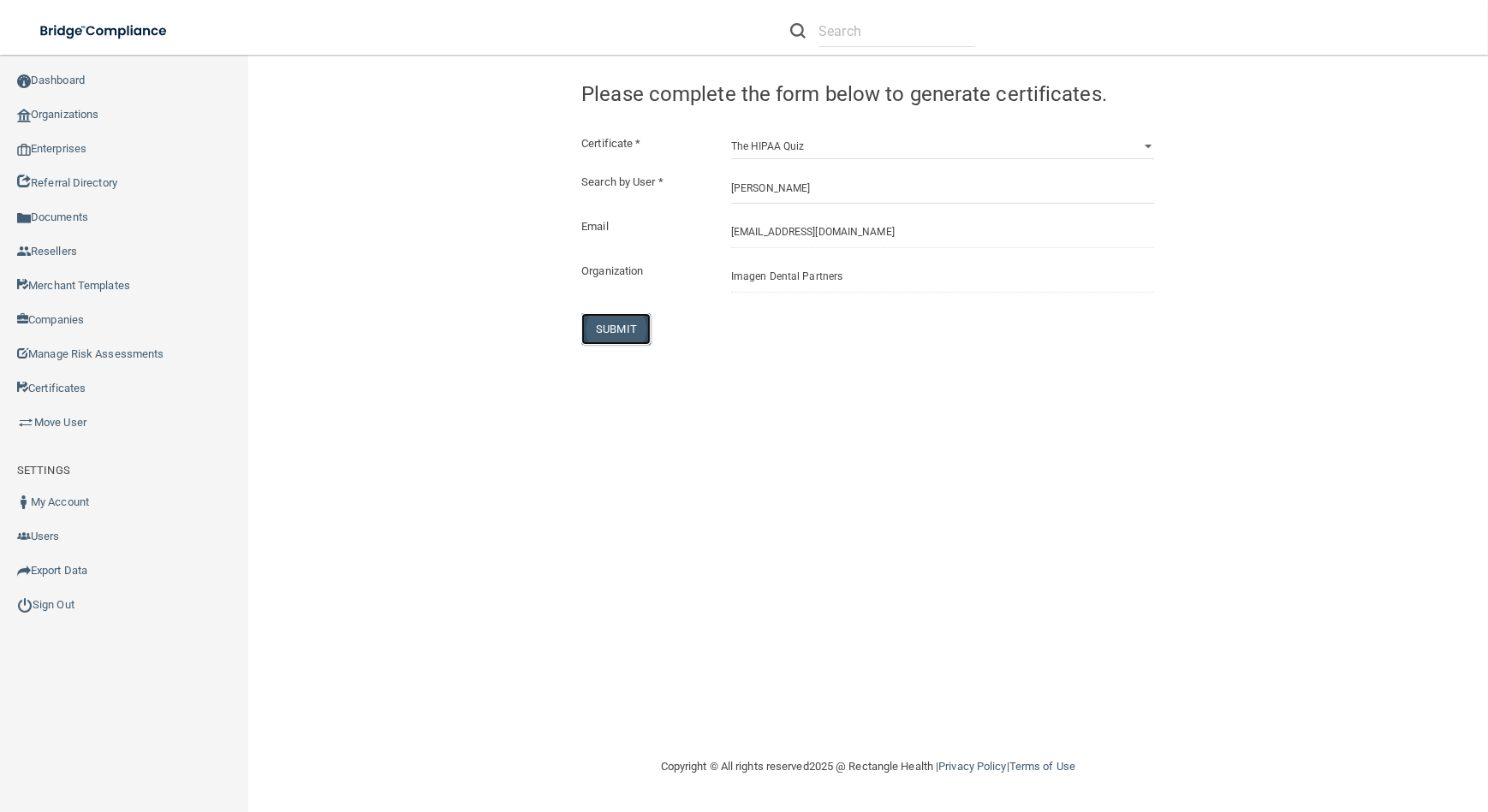
click at [630, 324] on button "SUBMIT" at bounding box center [615, 329] width 70 height 32
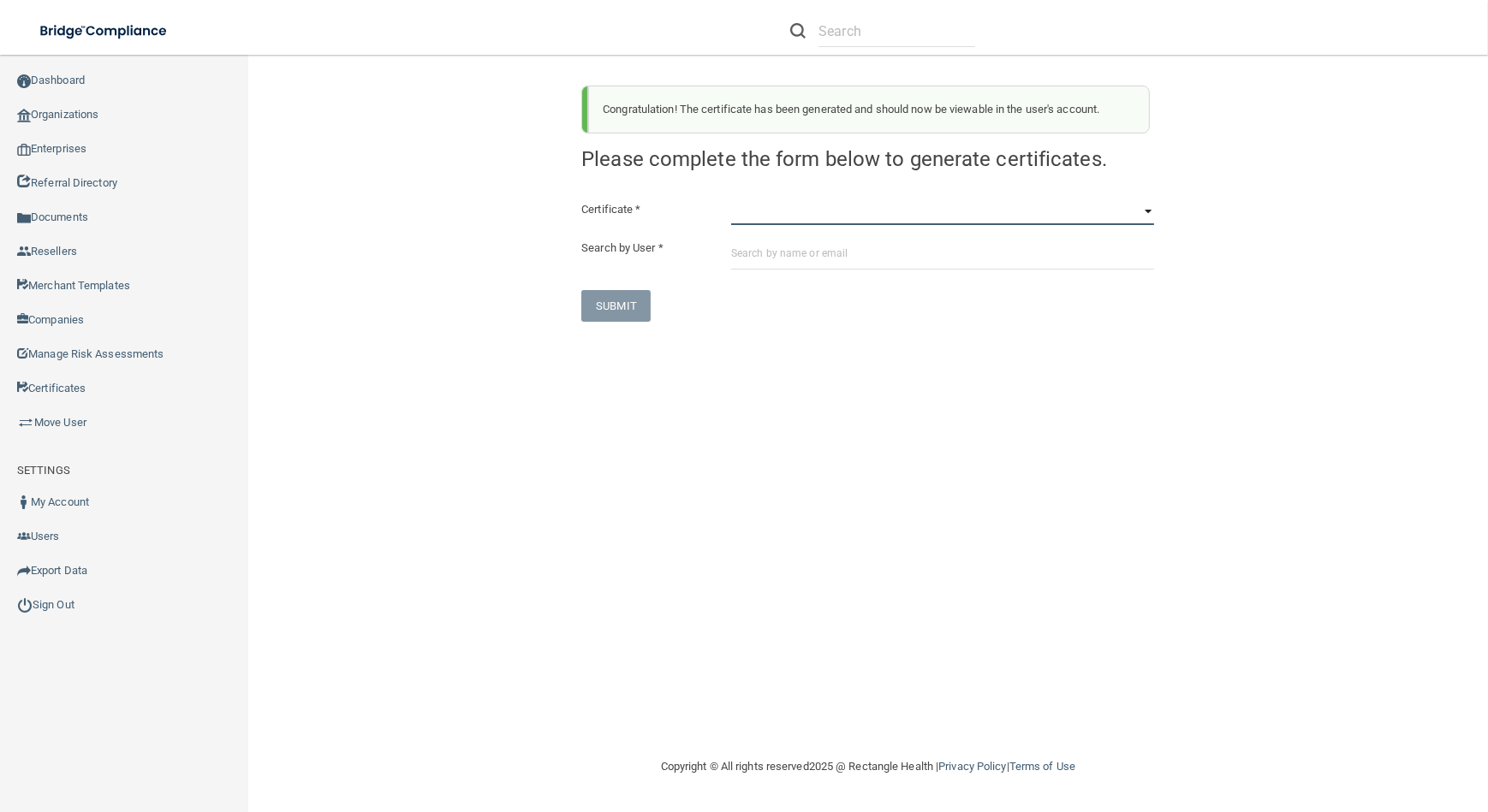
click at [770, 208] on select "HIPAA Officer Certification Training OSHA Bloodborne Pathogens OSHA [MEDICAL_DA…" at bounding box center [942, 213] width 423 height 26
select select "1"
click at [731, 200] on select "HIPAA Officer Certification Training OSHA Bloodborne Pathogens OSHA [MEDICAL_DA…" at bounding box center [942, 213] width 423 height 26
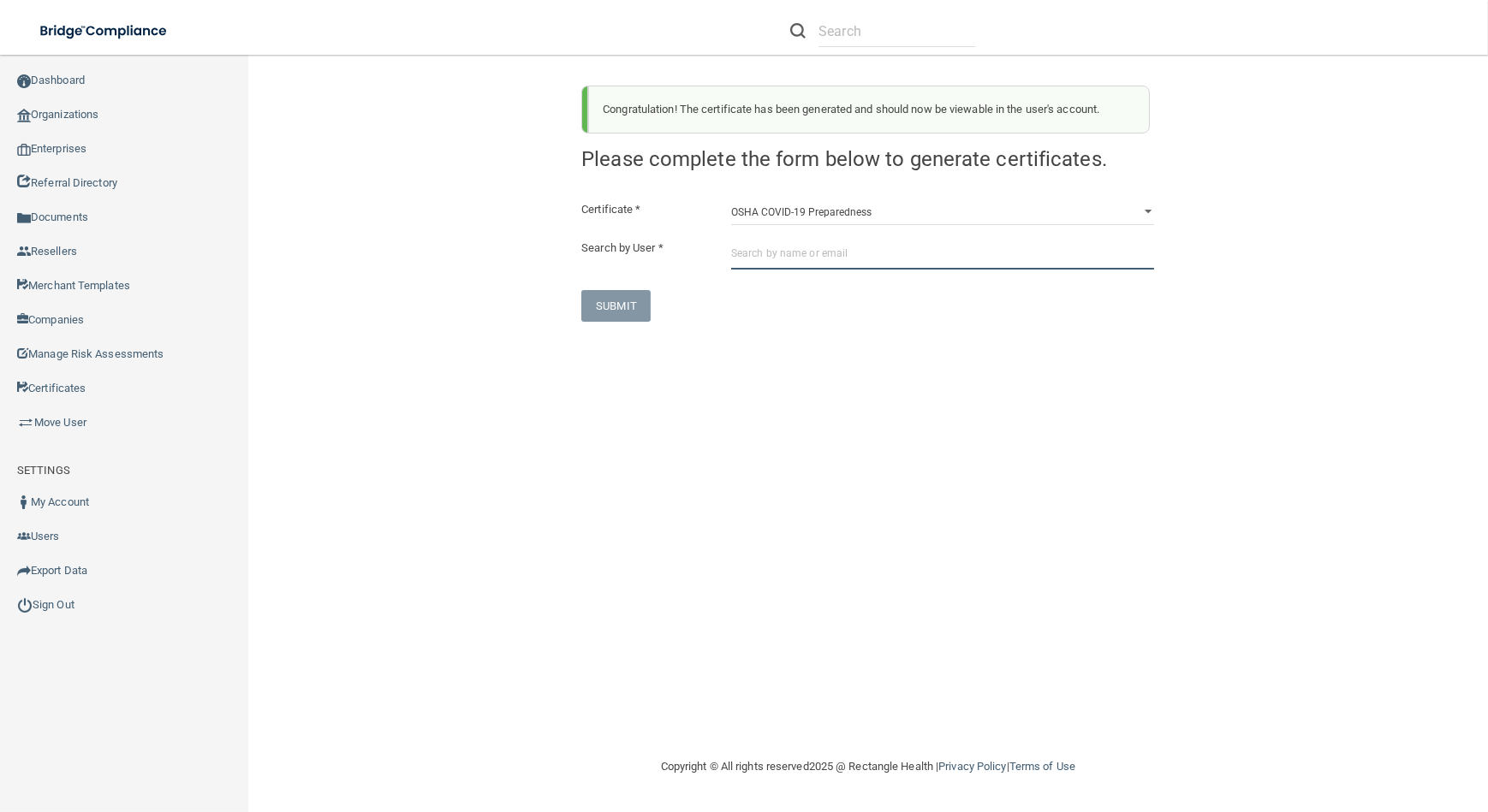
click at [791, 265] on input "text" at bounding box center [942, 253] width 423 height 32
paste input "[EMAIL_ADDRESS][DOMAIN_NAME]"
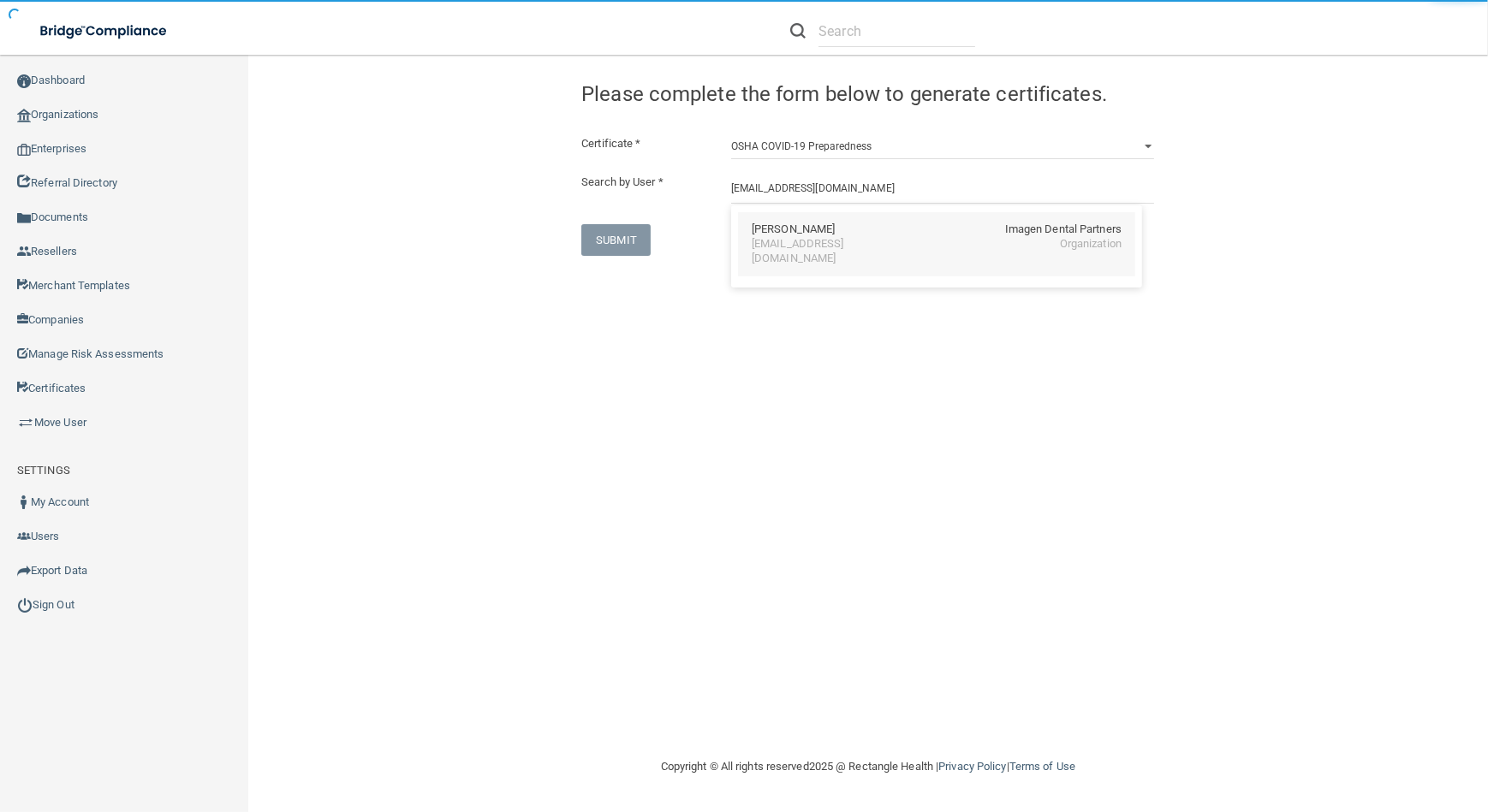
click at [791, 253] on div "[PERSON_NAME] Imagen Dental Partners [EMAIL_ADDRESS][DOMAIN_NAME] Organization" at bounding box center [937, 244] width 397 height 64
type input "[PERSON_NAME]"
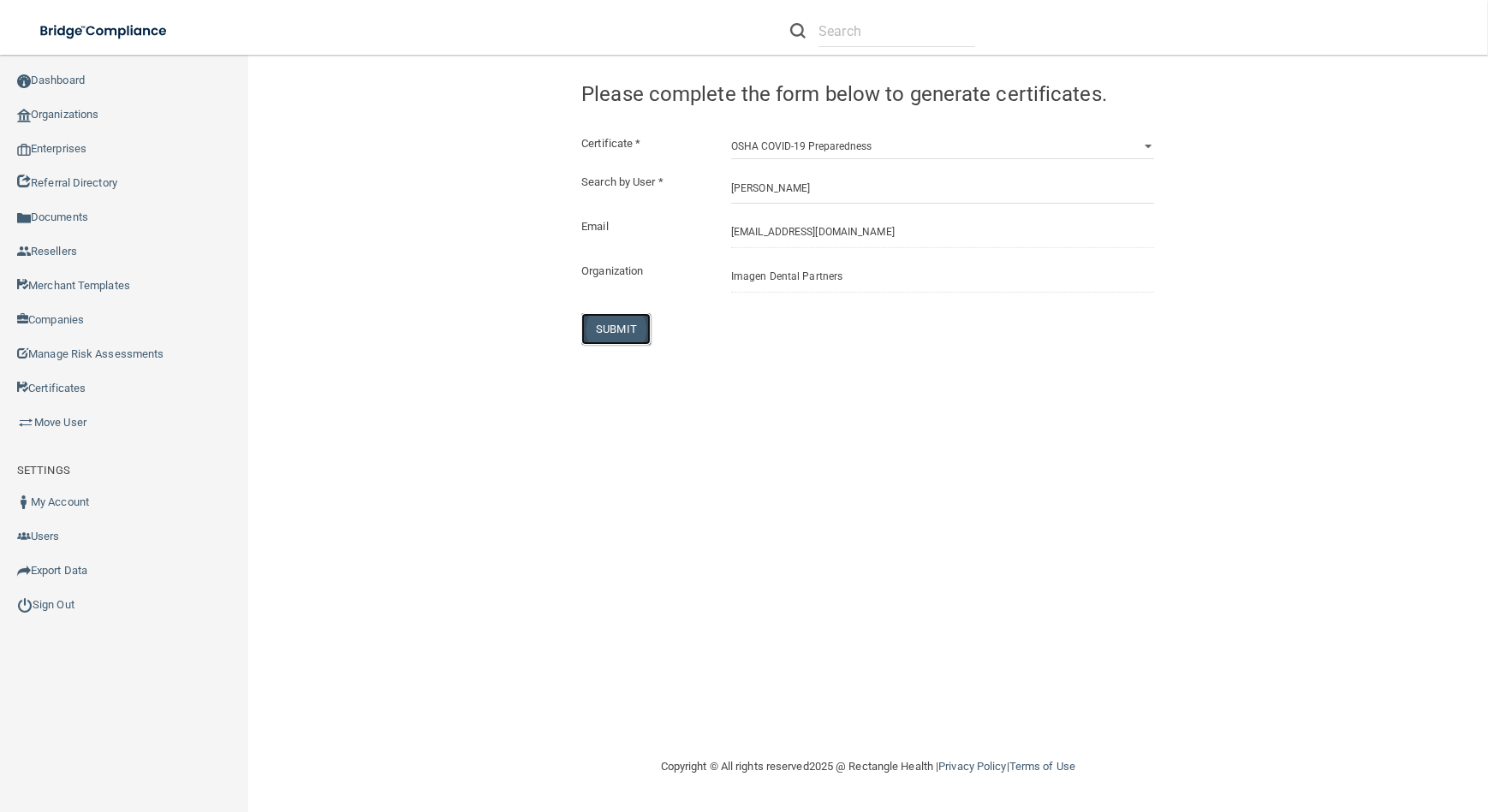
click at [608, 333] on button "SUBMIT" at bounding box center [615, 329] width 70 height 32
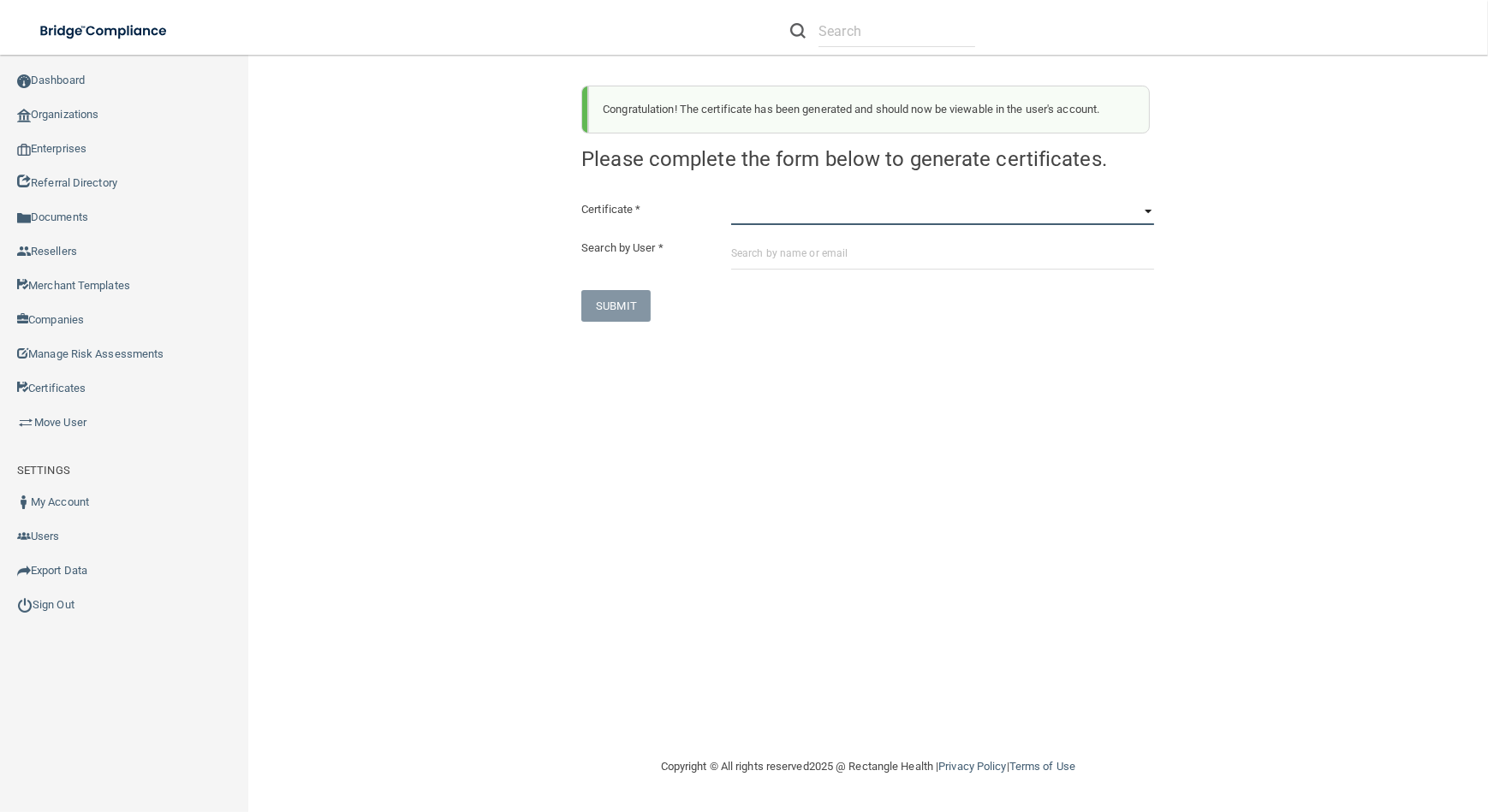
click at [791, 219] on select "HIPAA Officer Certification Training OSHA Bloodborne Pathogens OSHA [MEDICAL_DA…" at bounding box center [942, 213] width 423 height 26
select select "3"
click at [731, 200] on select "HIPAA Officer Certification Training OSHA Bloodborne Pathogens OSHA [MEDICAL_DA…" at bounding box center [942, 213] width 423 height 26
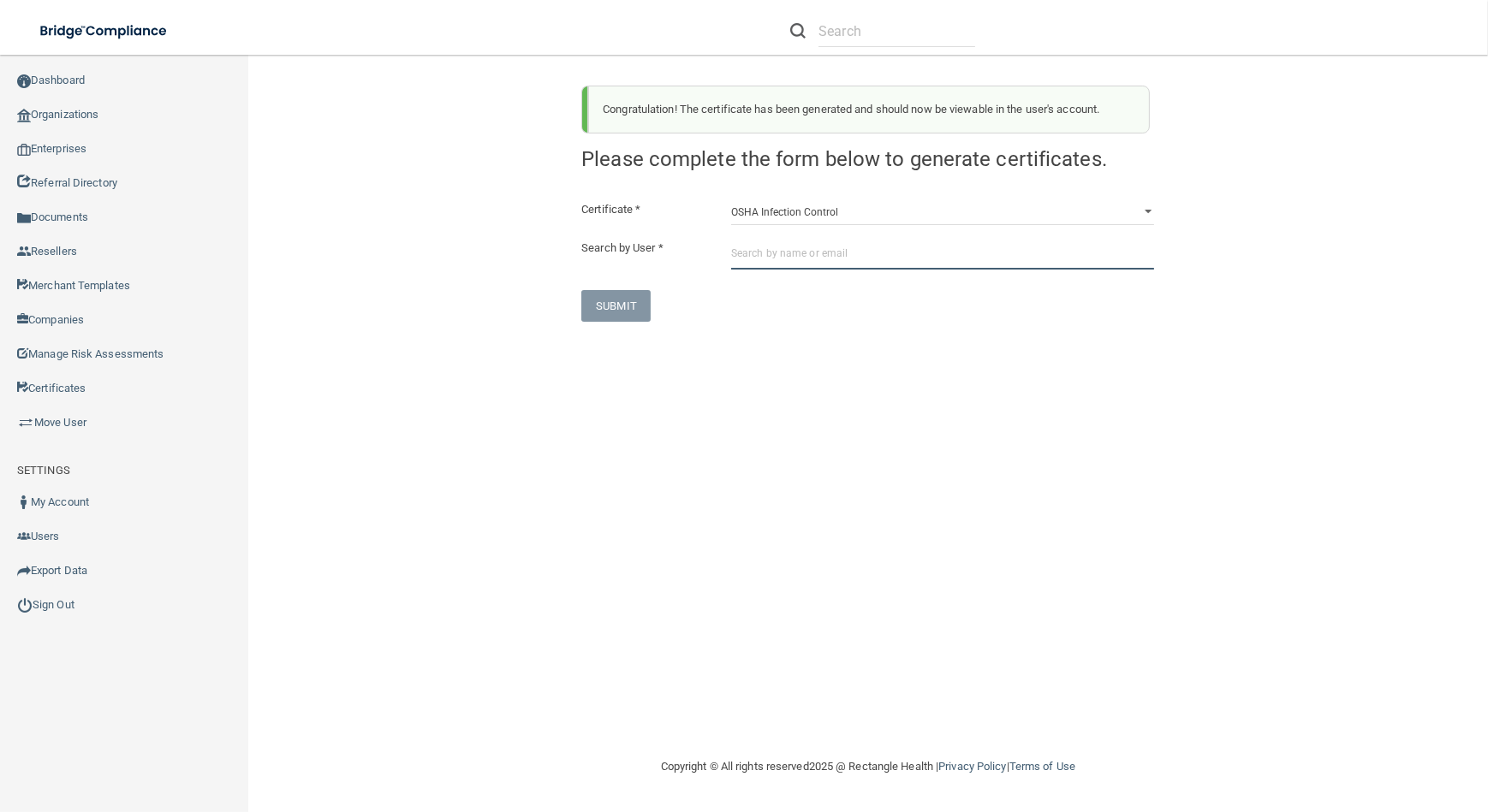
click at [790, 262] on input "text" at bounding box center [942, 253] width 423 height 32
paste input "[EMAIL_ADDRESS][DOMAIN_NAME]"
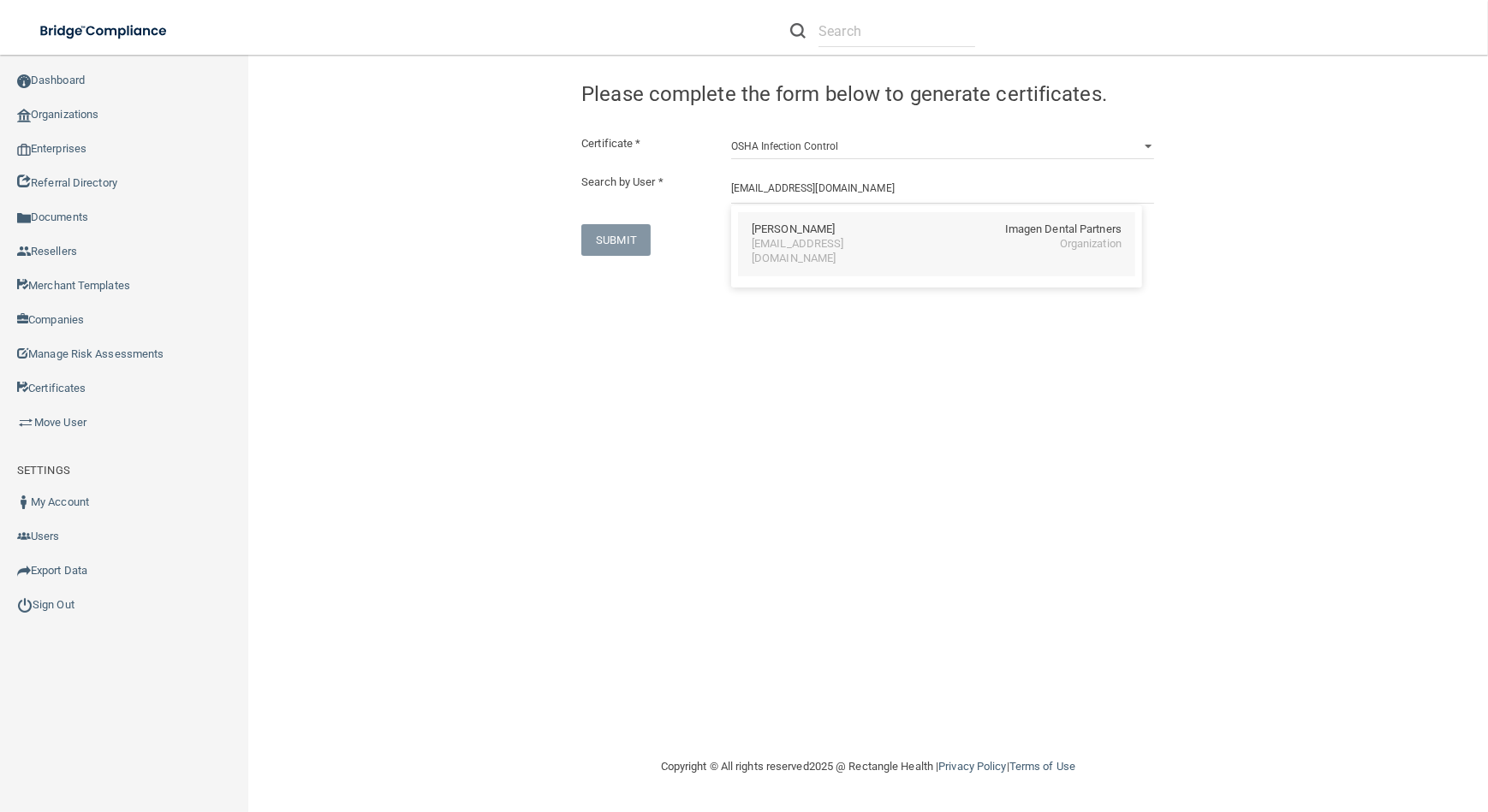
click at [796, 249] on div "[EMAIL_ADDRESS][DOMAIN_NAME]" at bounding box center [826, 251] width 149 height 29
type input "[PERSON_NAME]"
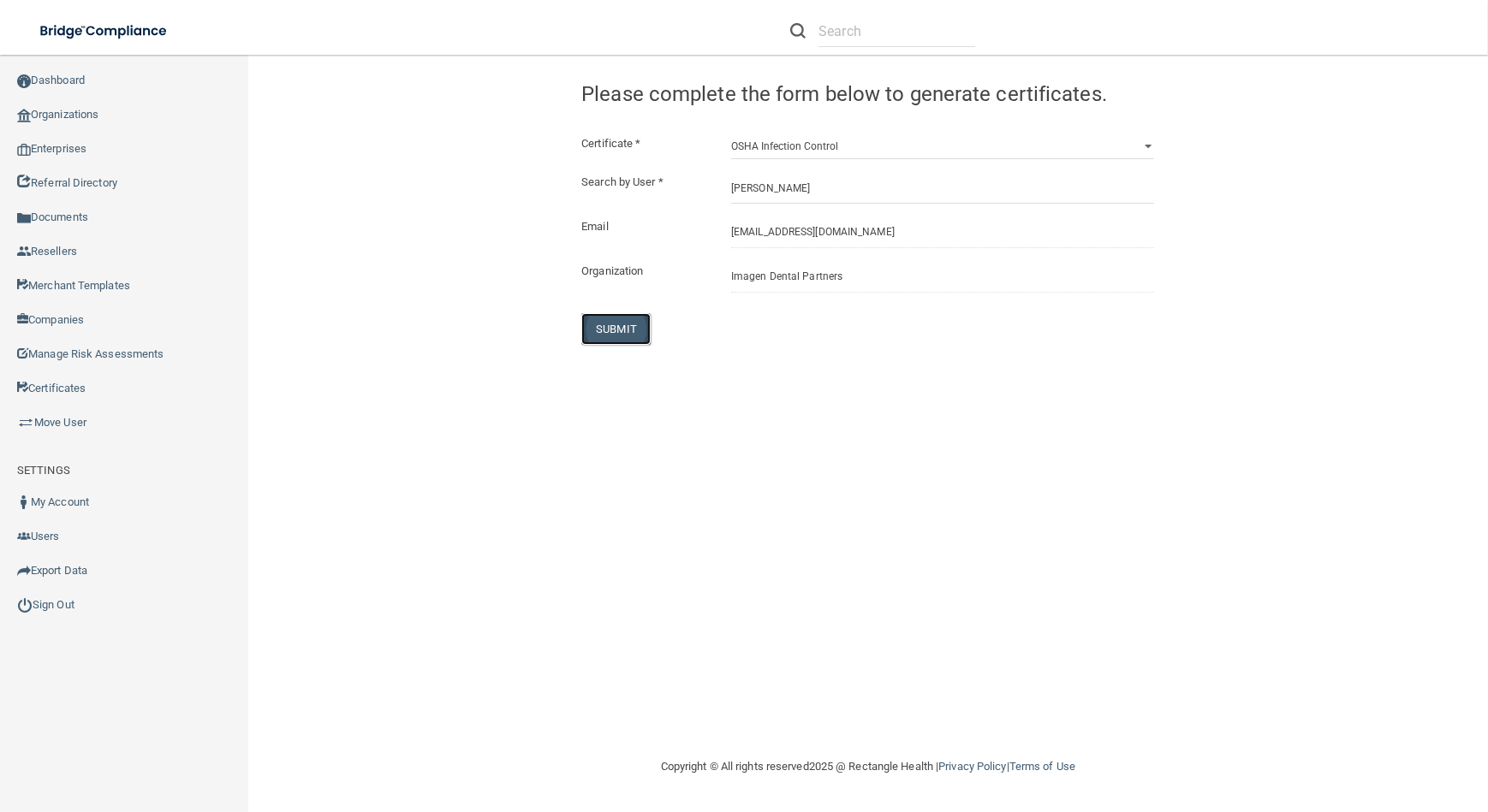
click at [612, 340] on button "SUBMIT" at bounding box center [615, 329] width 70 height 32
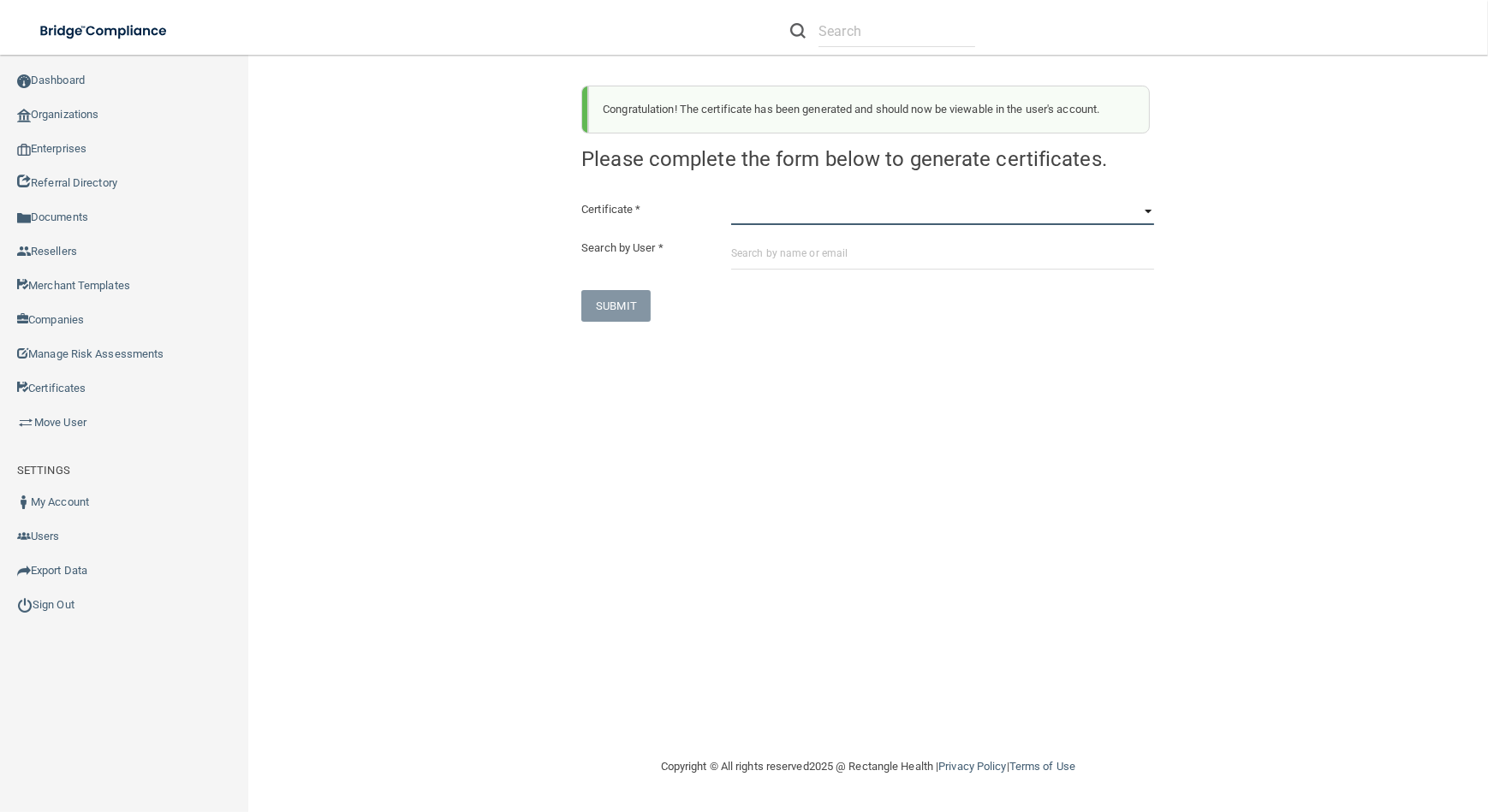
click at [776, 216] on select "HIPAA Officer Certification Training OSHA Bloodborne Pathogens OSHA [MEDICAL_DA…" at bounding box center [942, 213] width 423 height 26
select select "4"
click at [731, 200] on select "HIPAA Officer Certification Training OSHA Bloodborne Pathogens OSHA [MEDICAL_DA…" at bounding box center [942, 213] width 423 height 26
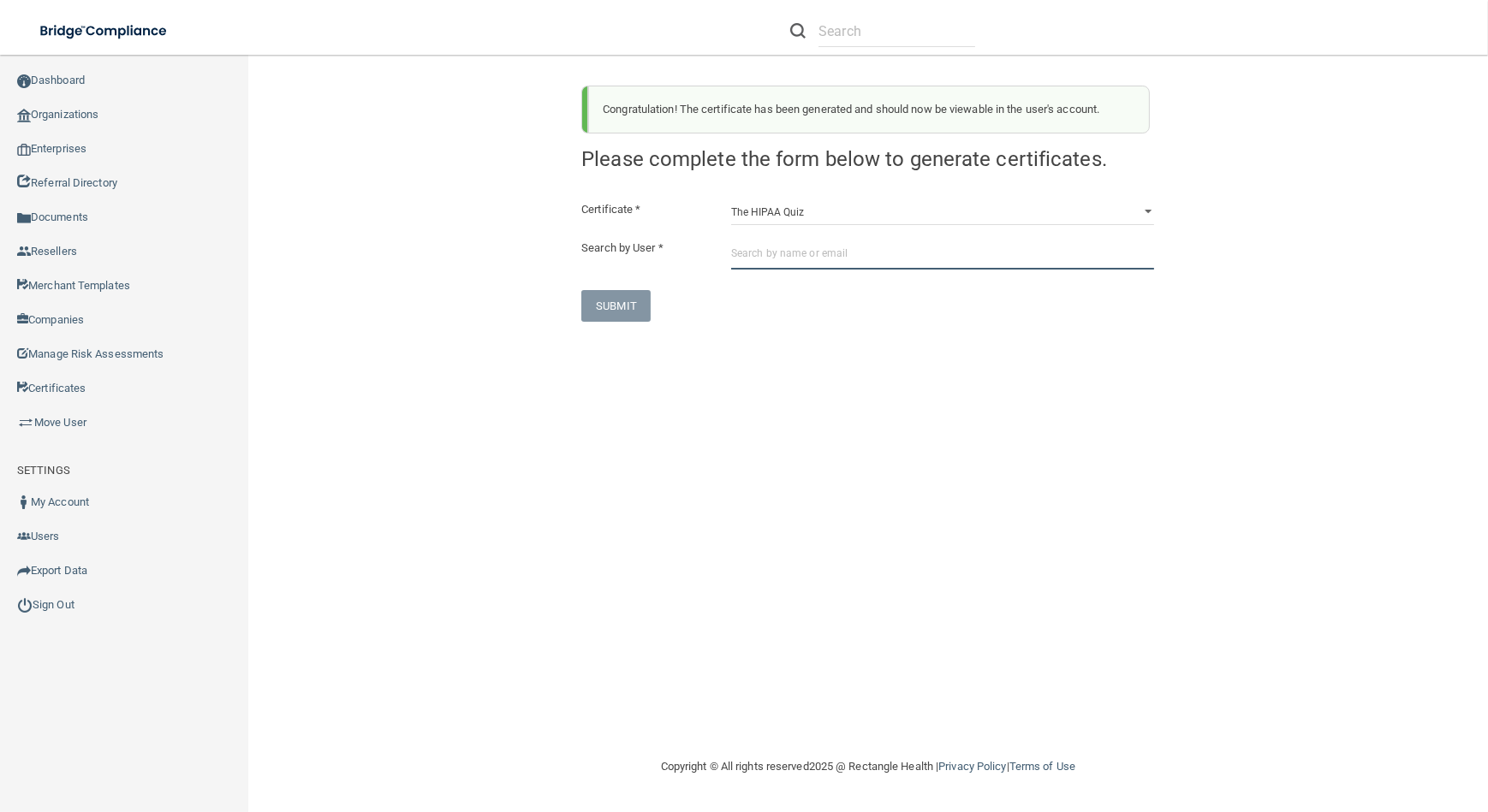
click at [796, 247] on input "text" at bounding box center [942, 253] width 423 height 32
paste input "[EMAIL_ADDRESS][DOMAIN_NAME]"
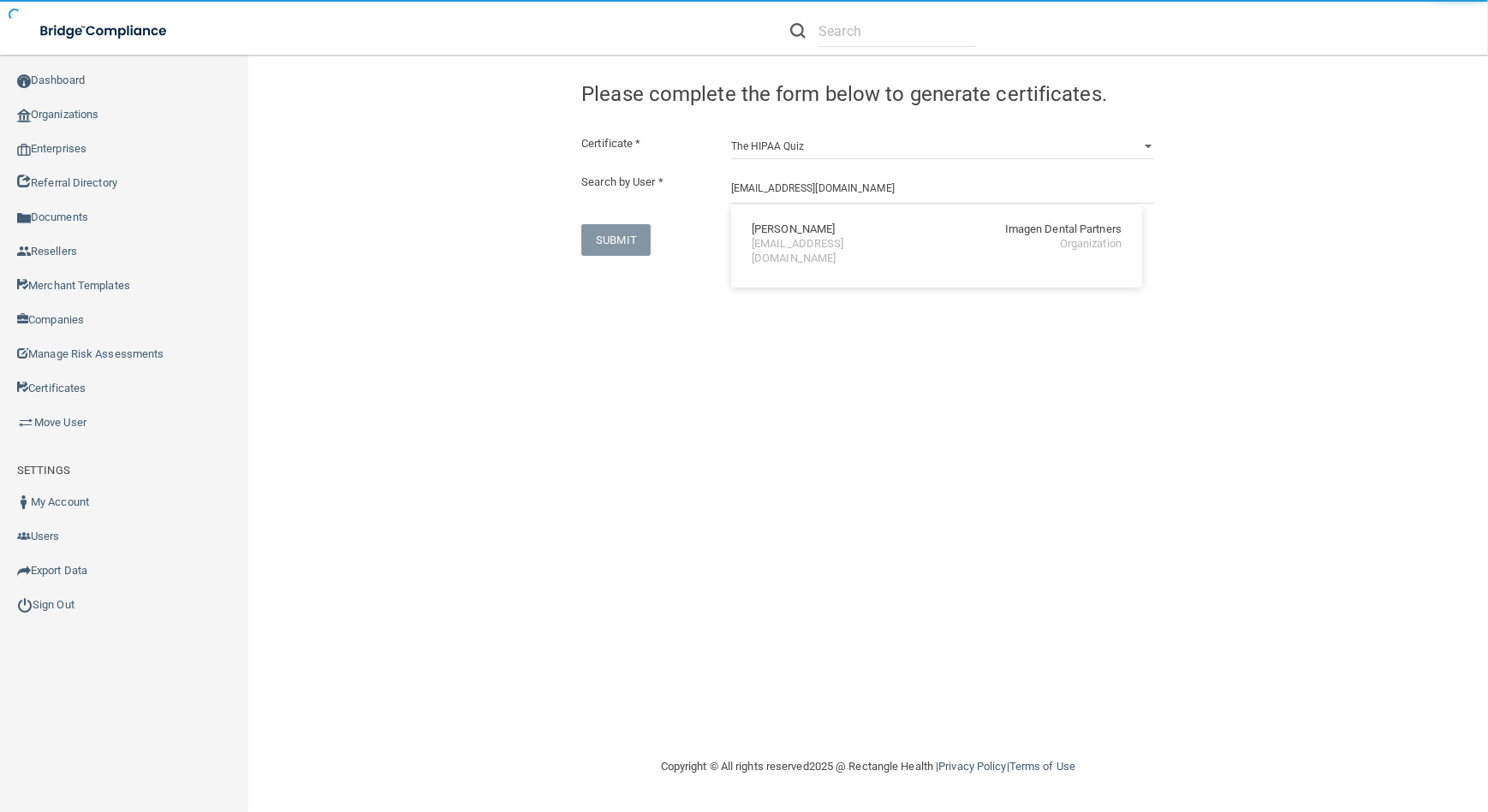
click at [794, 239] on div "[EMAIL_ADDRESS][DOMAIN_NAME]" at bounding box center [826, 251] width 149 height 29
type input "[PERSON_NAME]"
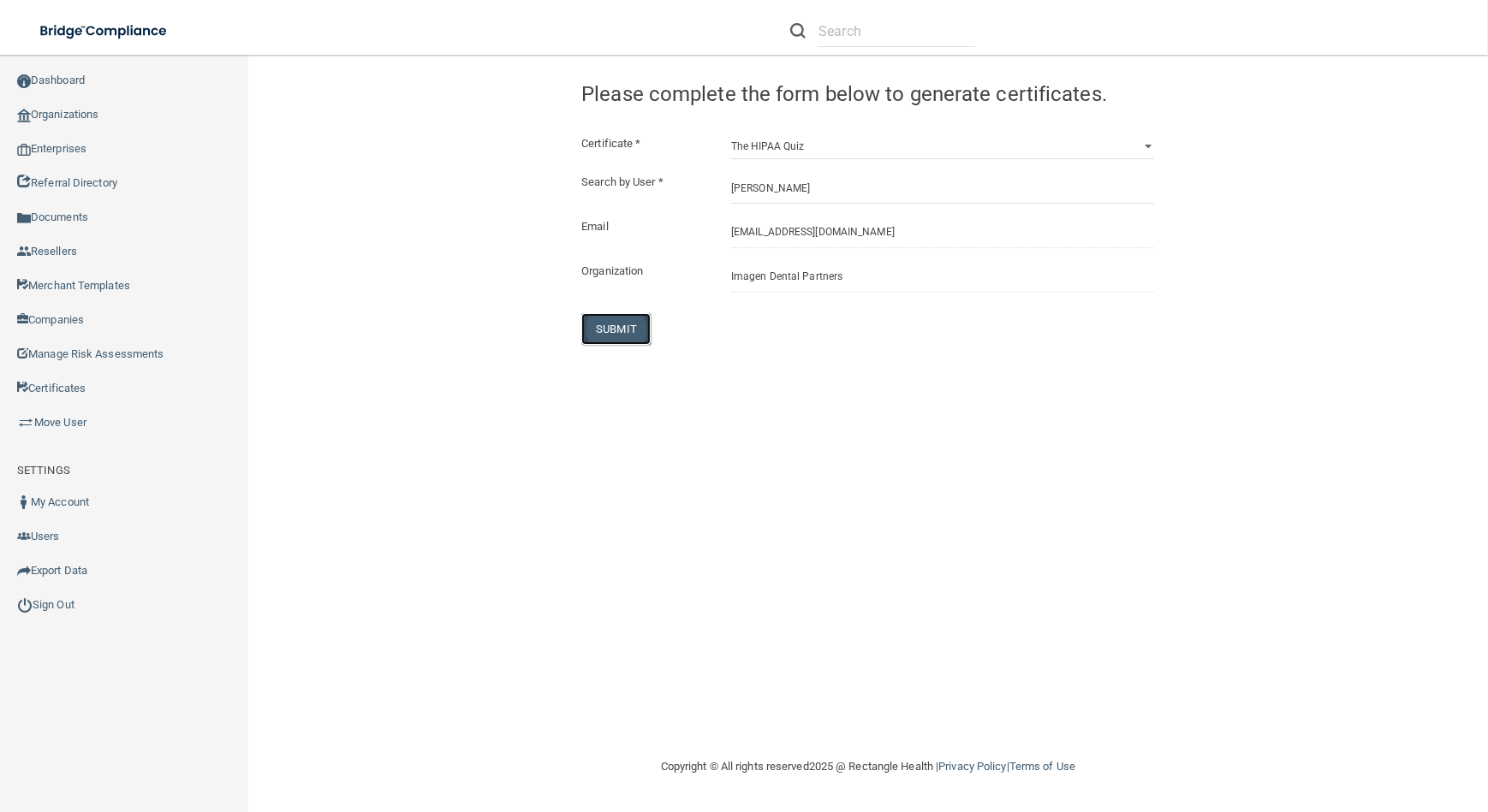
click at [642, 326] on button "SUBMIT" at bounding box center [615, 329] width 70 height 32
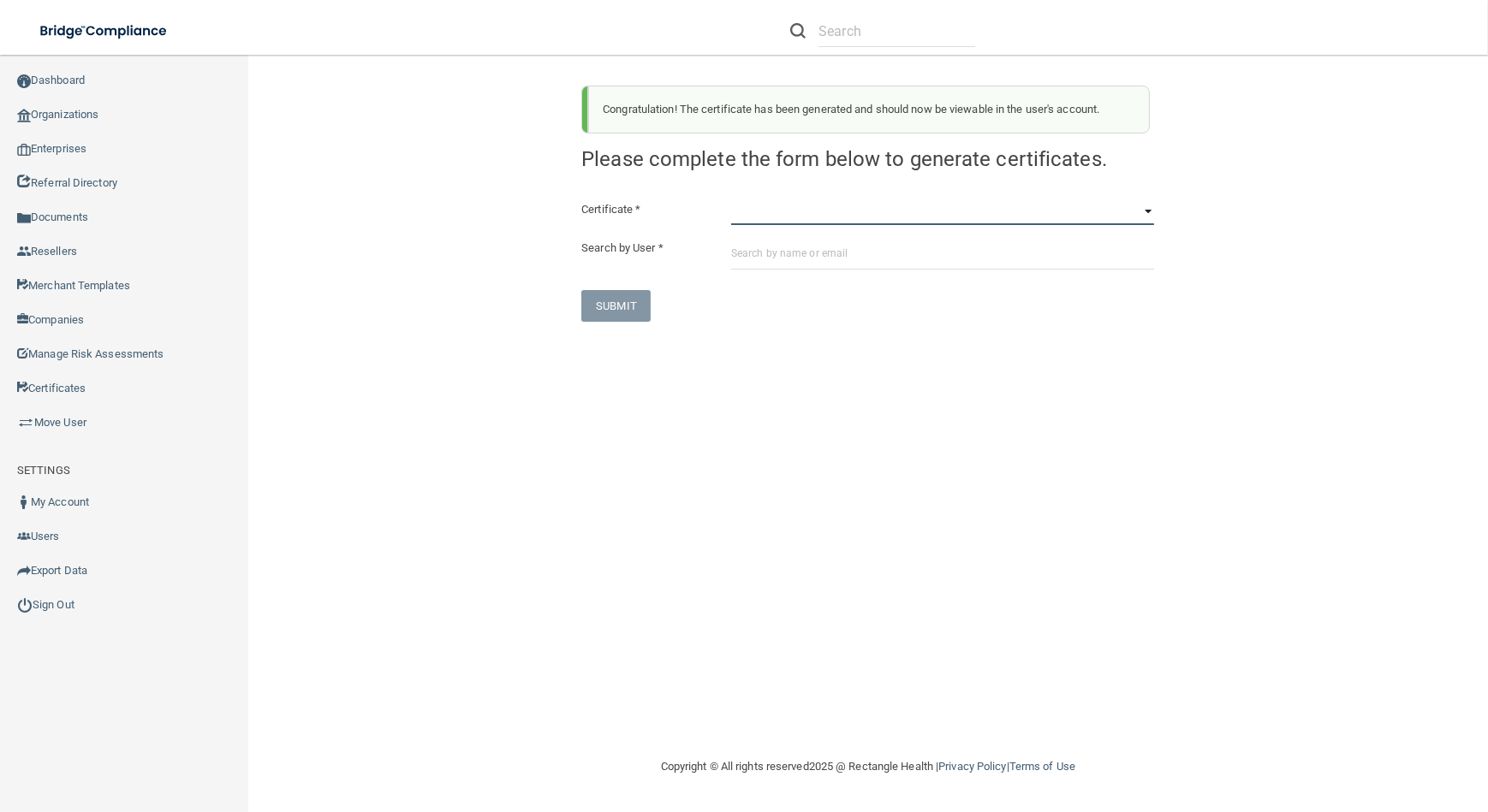
click at [735, 213] on select "HIPAA Officer Certification Training OSHA Bloodborne Pathogens OSHA [MEDICAL_DA…" at bounding box center [942, 213] width 423 height 26
select select "1"
click at [731, 200] on select "HIPAA Officer Certification Training OSHA Bloodborne Pathogens OSHA [MEDICAL_DA…" at bounding box center [942, 213] width 423 height 26
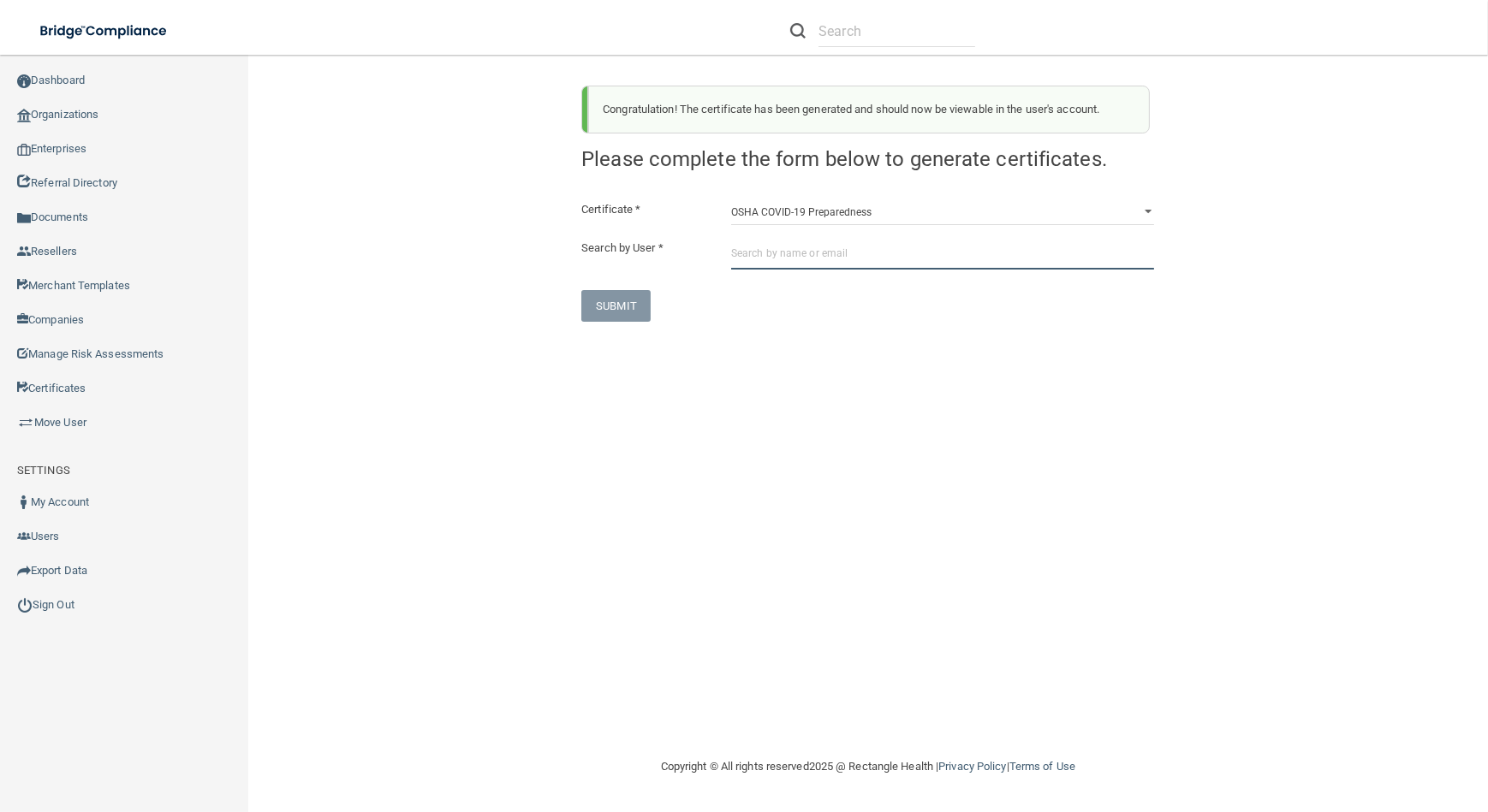
paste input "[EMAIL_ADDRESS][DOMAIN_NAME]"
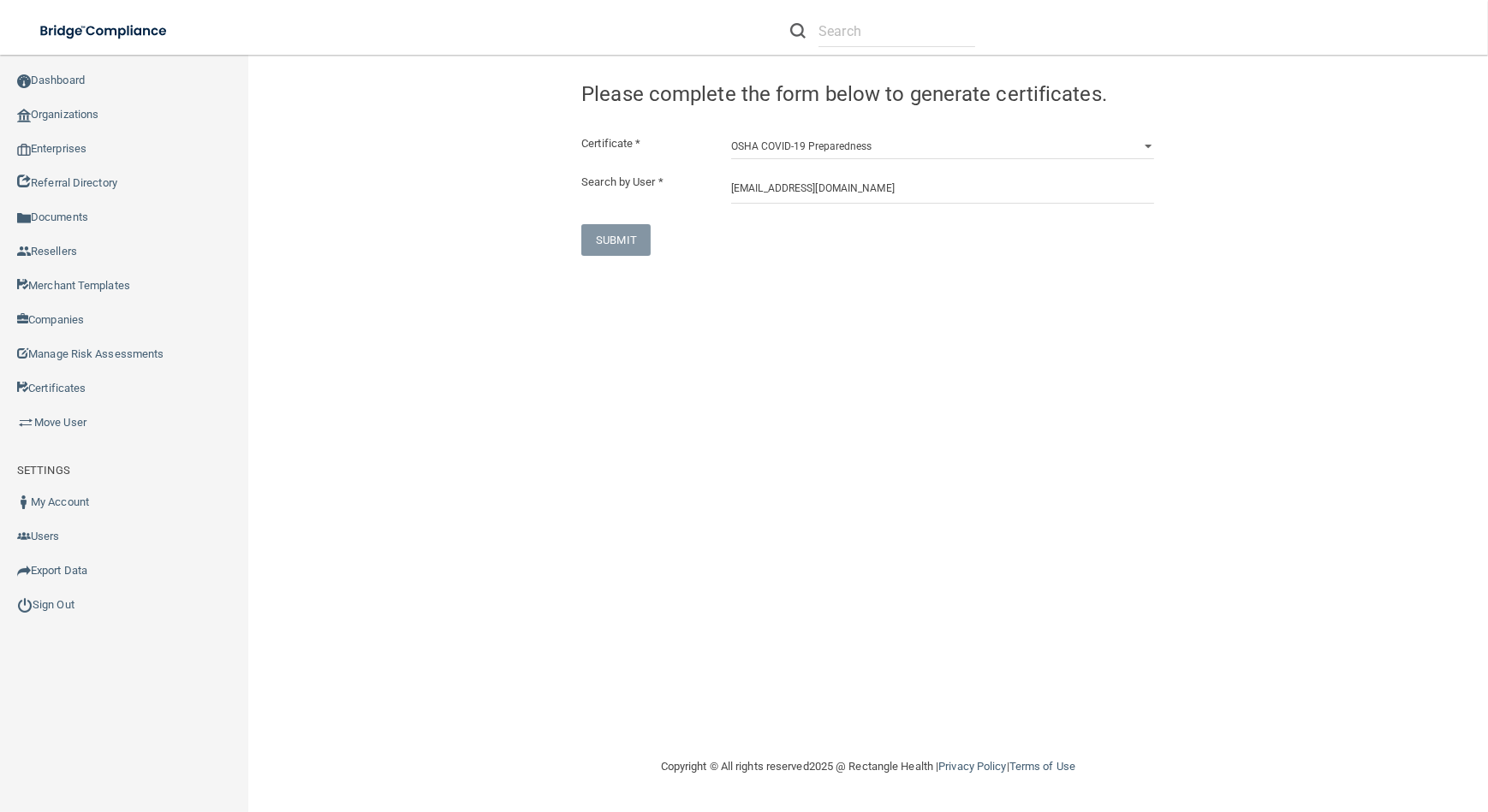
click at [778, 204] on div "Certificate * HIPAA Officer Certification Training OSHA Bloodborne Pathogens OS…" at bounding box center [867, 195] width 573 height 122
click at [776, 195] on input "[EMAIL_ADDRESS][DOMAIN_NAME]" at bounding box center [942, 187] width 423 height 32
click at [807, 234] on div "[PERSON_NAME]" at bounding box center [793, 230] width 83 height 15
type input "[PERSON_NAME]"
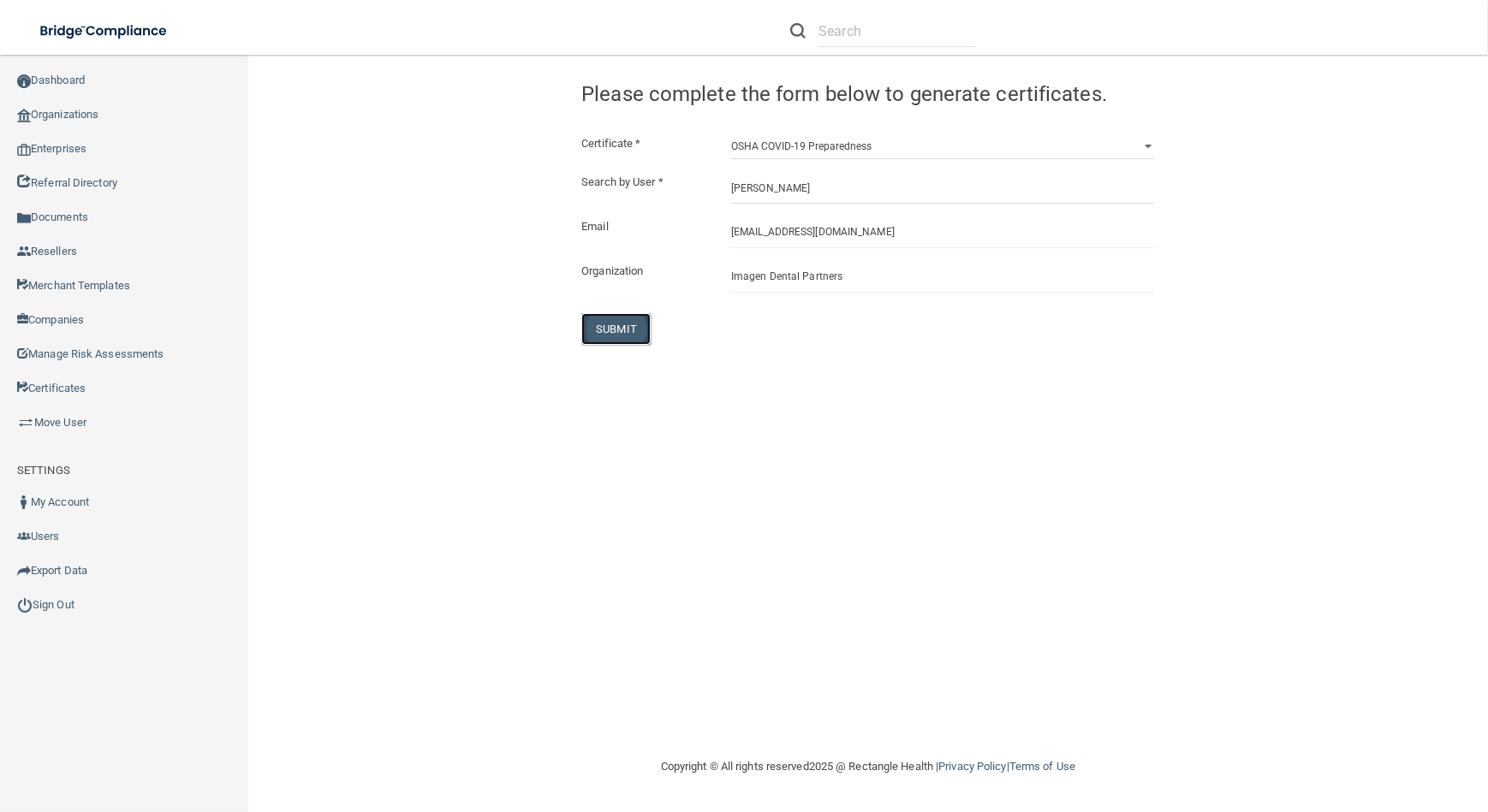
click at [607, 335] on button "SUBMIT" at bounding box center [615, 329] width 70 height 32
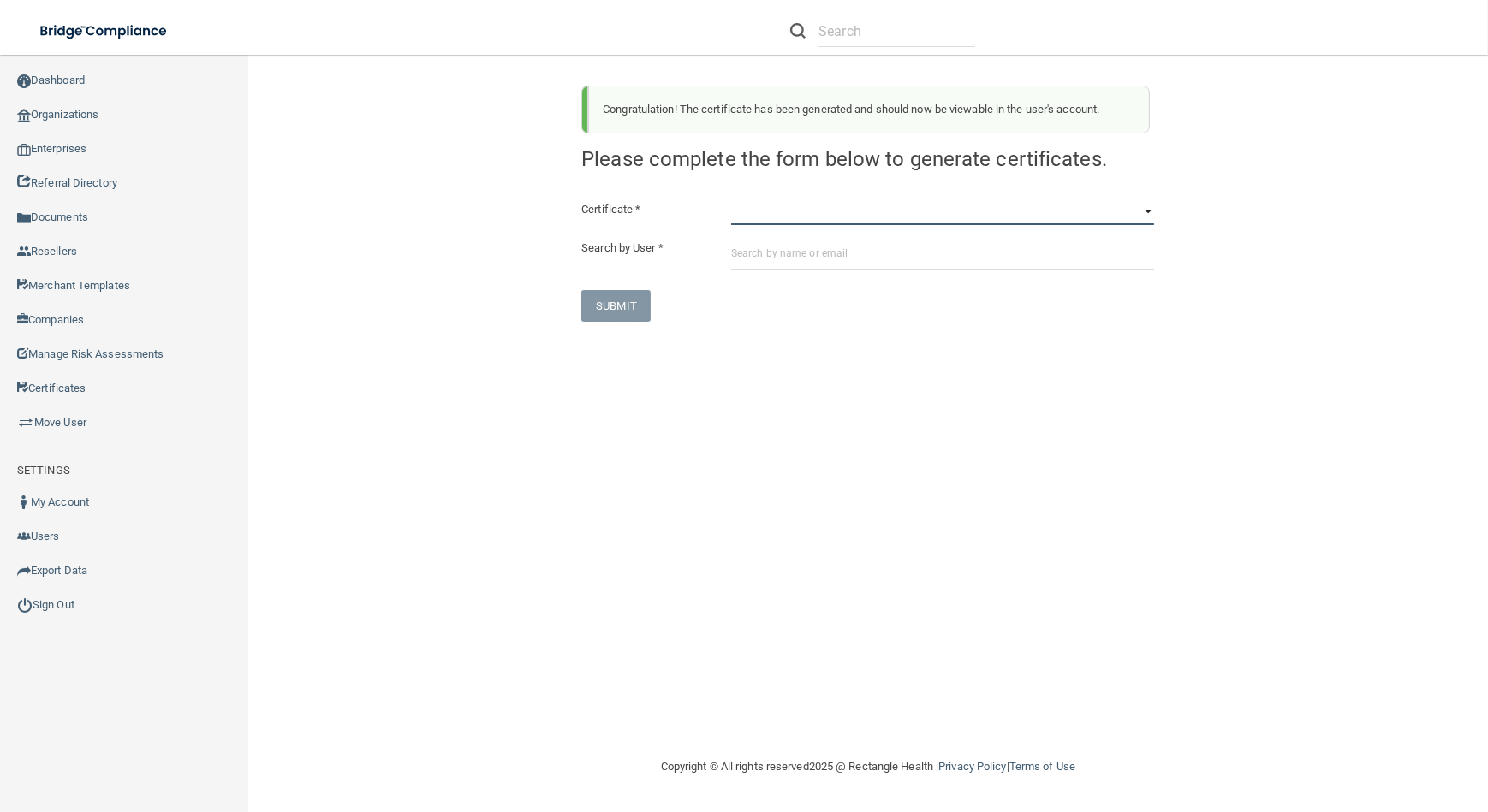
click at [803, 220] on select "HIPAA Officer Certification Training OSHA Bloodborne Pathogens OSHA [MEDICAL_DA…" at bounding box center [942, 213] width 423 height 26
select select "3"
click at [731, 200] on select "HIPAA Officer Certification Training OSHA Bloodborne Pathogens OSHA [MEDICAL_DA…" at bounding box center [942, 213] width 423 height 26
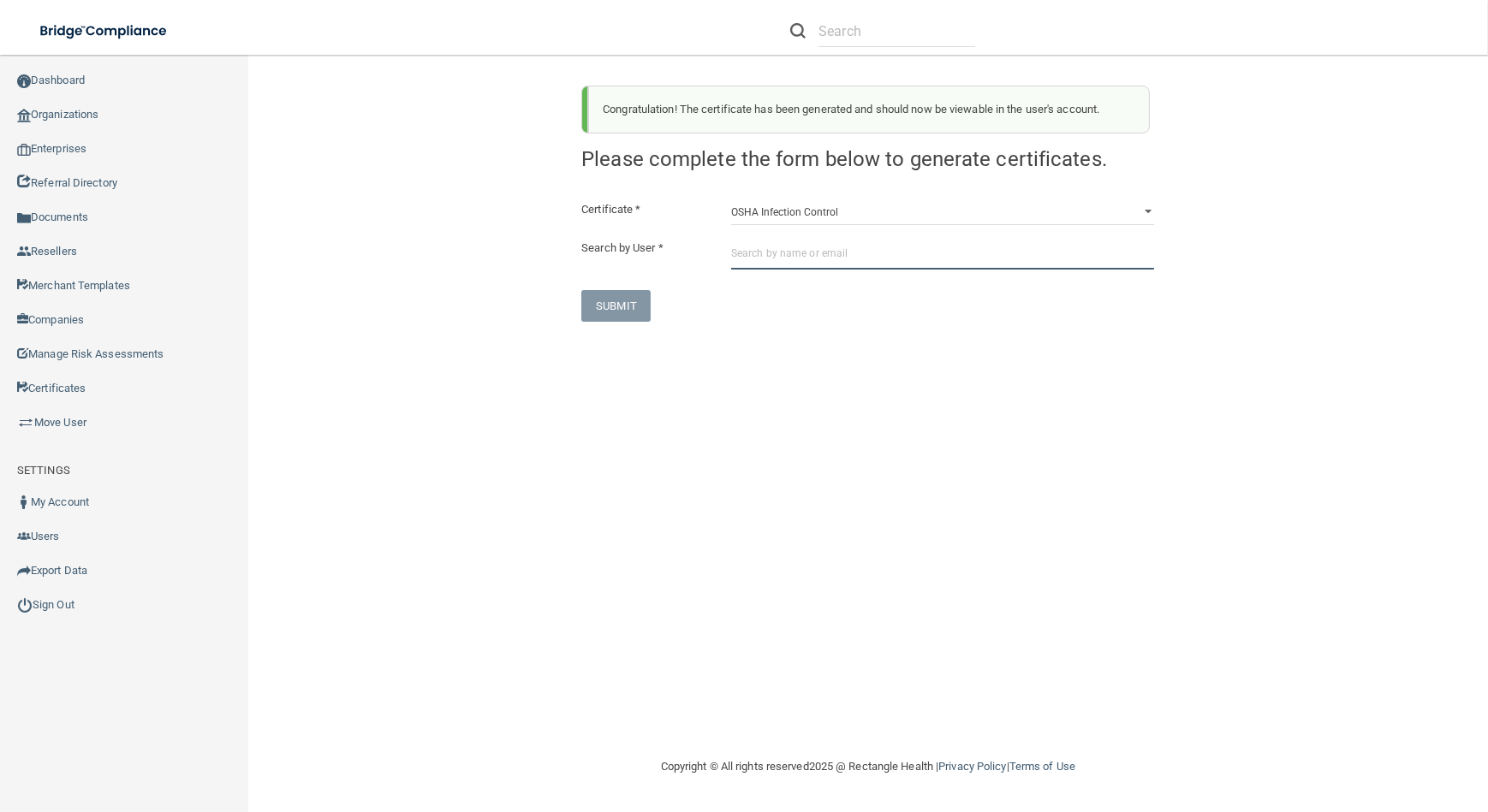
click at [796, 254] on input "text" at bounding box center [942, 253] width 423 height 32
paste input "[EMAIL_ADDRESS][DOMAIN_NAME]"
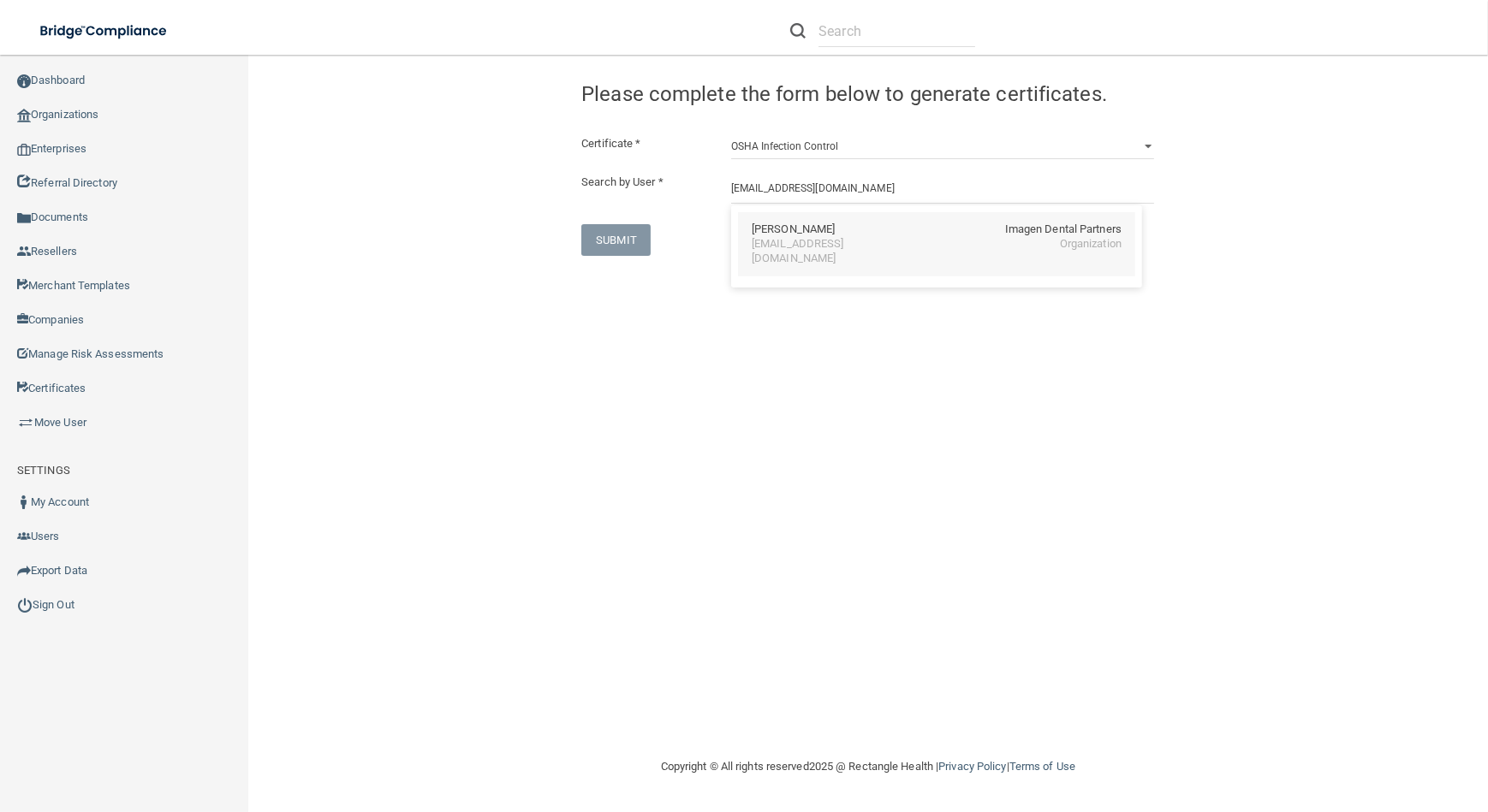
click at [781, 250] on div "[EMAIL_ADDRESS][DOMAIN_NAME]" at bounding box center [826, 251] width 149 height 29
type input "[PERSON_NAME]"
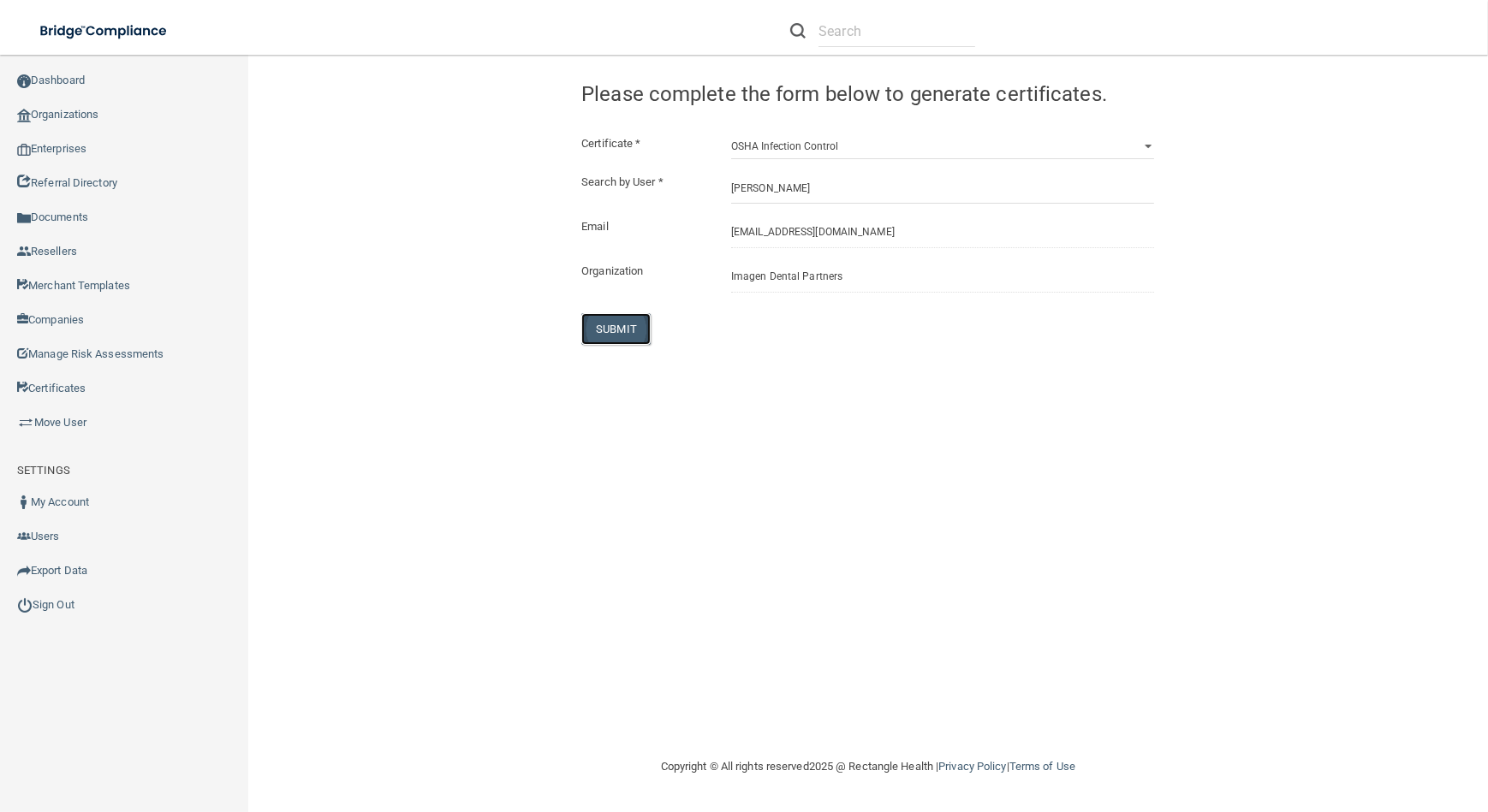
click at [610, 314] on button "SUBMIT" at bounding box center [615, 329] width 70 height 32
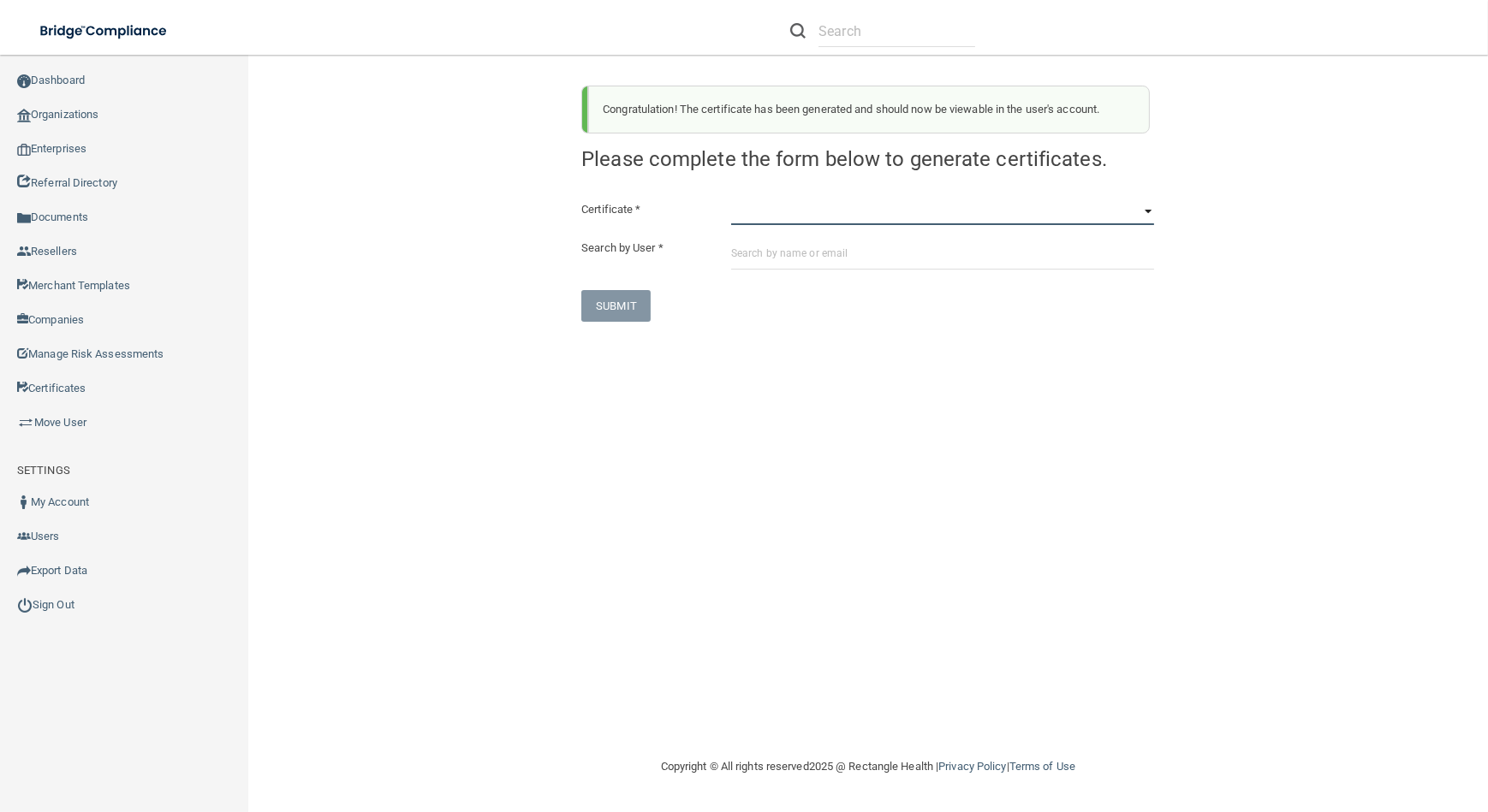
click at [824, 213] on select "HIPAA Officer Certification Training OSHA Bloodborne Pathogens OSHA [MEDICAL_DA…" at bounding box center [942, 213] width 423 height 26
select select "4"
click at [731, 200] on select "HIPAA Officer Certification Training OSHA Bloodborne Pathogens OSHA [MEDICAL_DA…" at bounding box center [942, 213] width 423 height 26
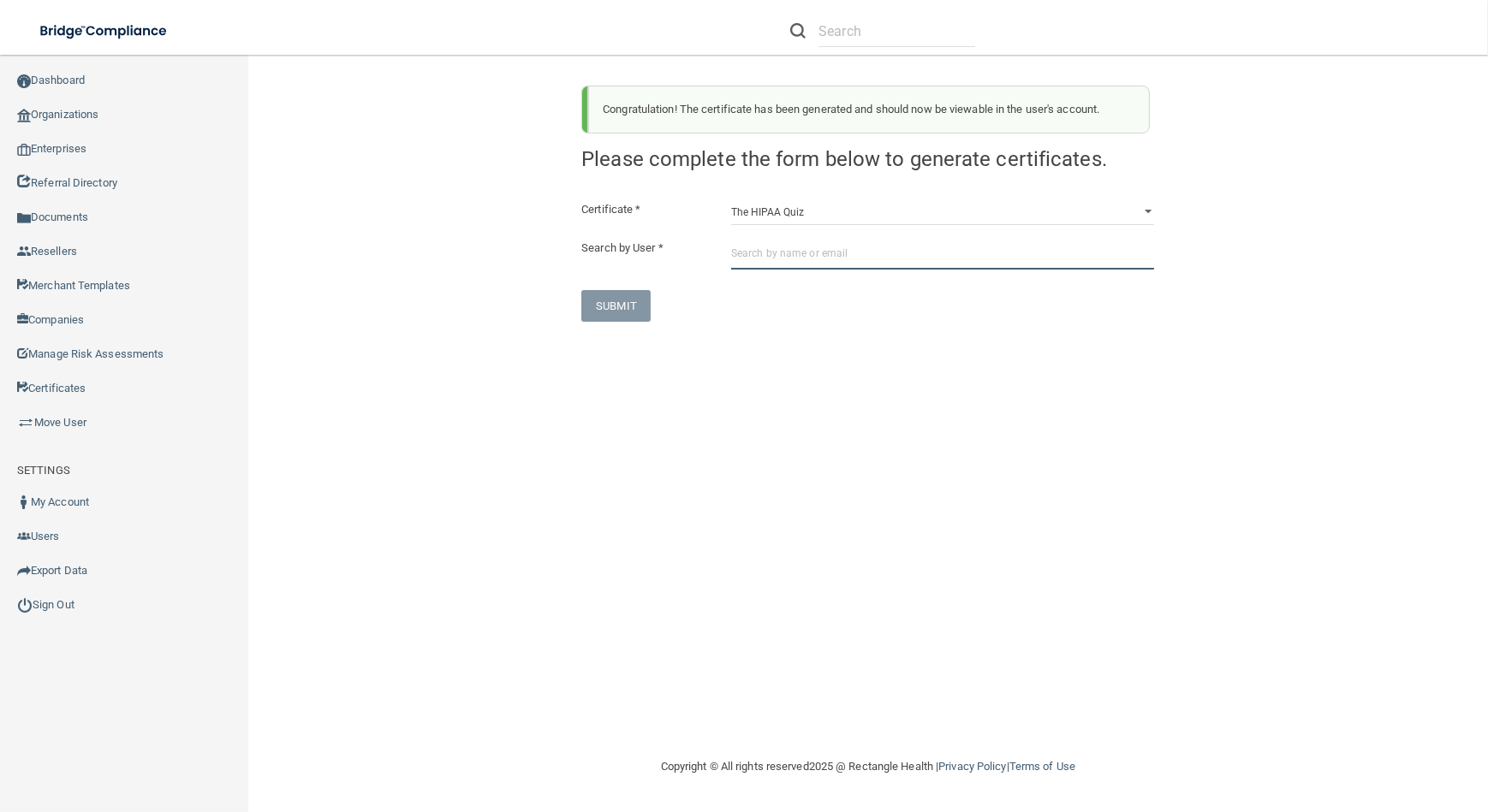
click at [783, 251] on input "text" at bounding box center [942, 253] width 423 height 32
paste input "[EMAIL_ADDRESS][DOMAIN_NAME]"
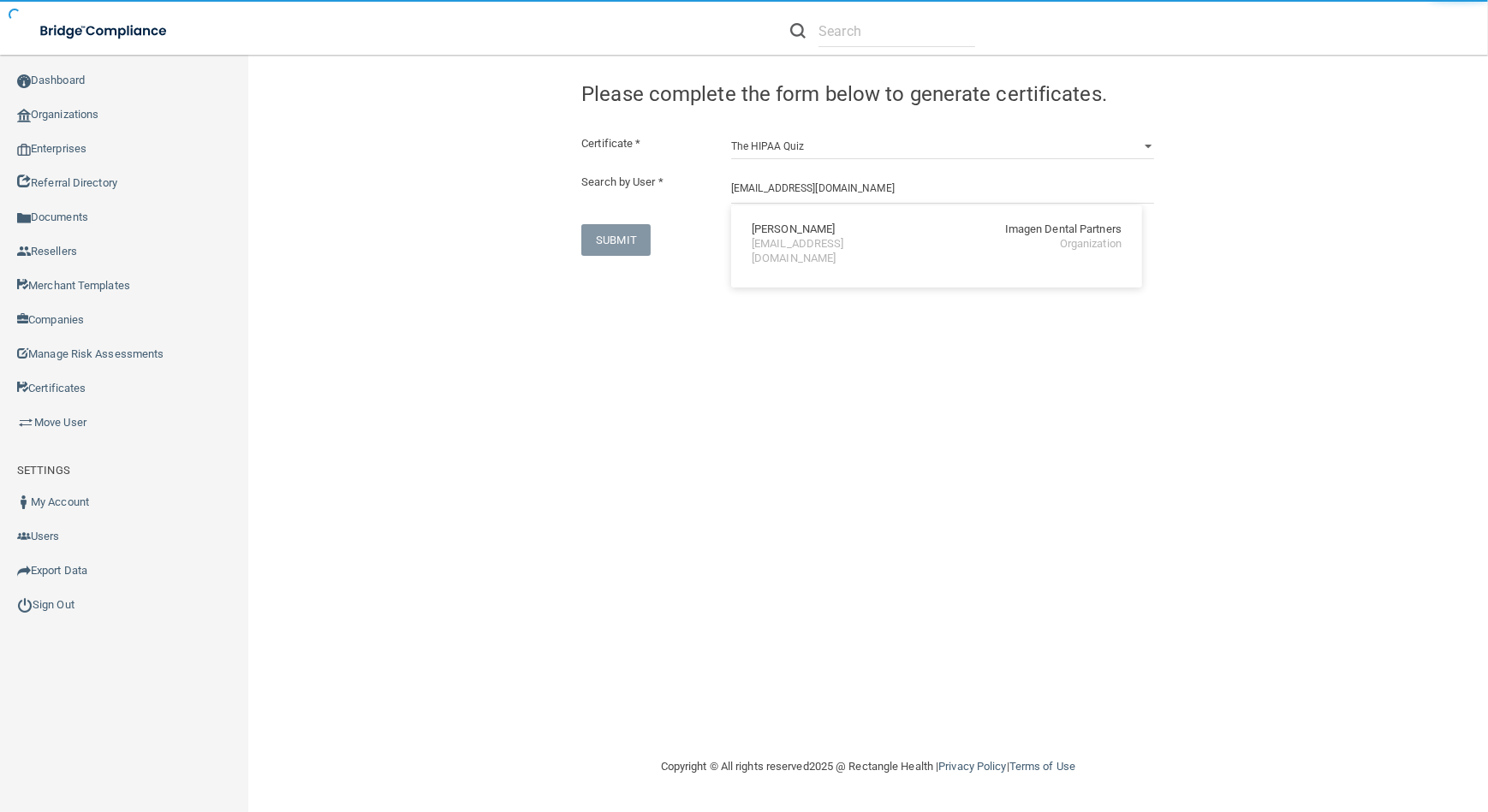
click at [816, 251] on div "[PERSON_NAME] Imagen Dental Partners [EMAIL_ADDRESS][DOMAIN_NAME] Organization" at bounding box center [937, 244] width 397 height 64
type input "[PERSON_NAME]"
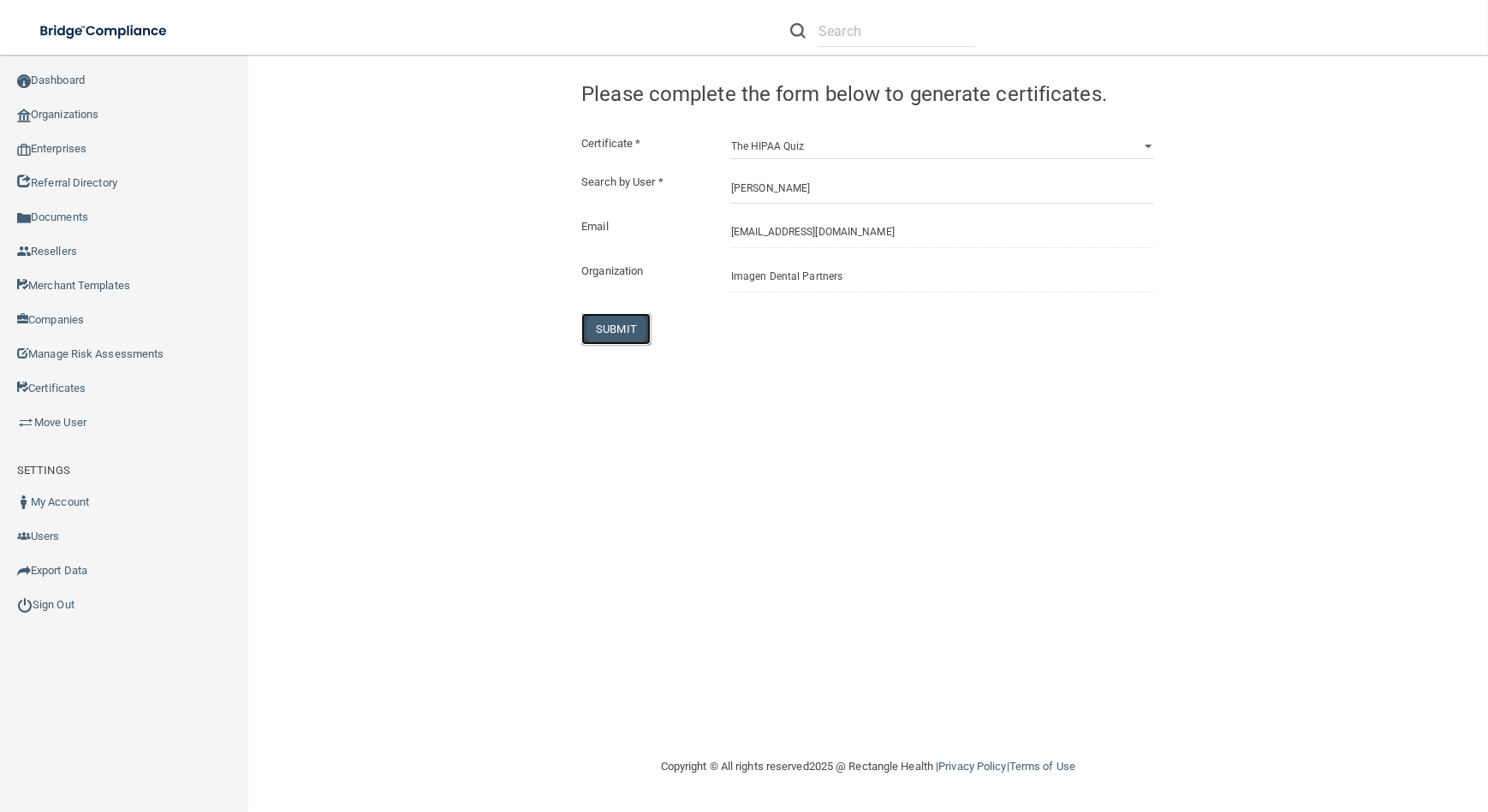
click at [619, 335] on button "SUBMIT" at bounding box center [615, 329] width 70 height 32
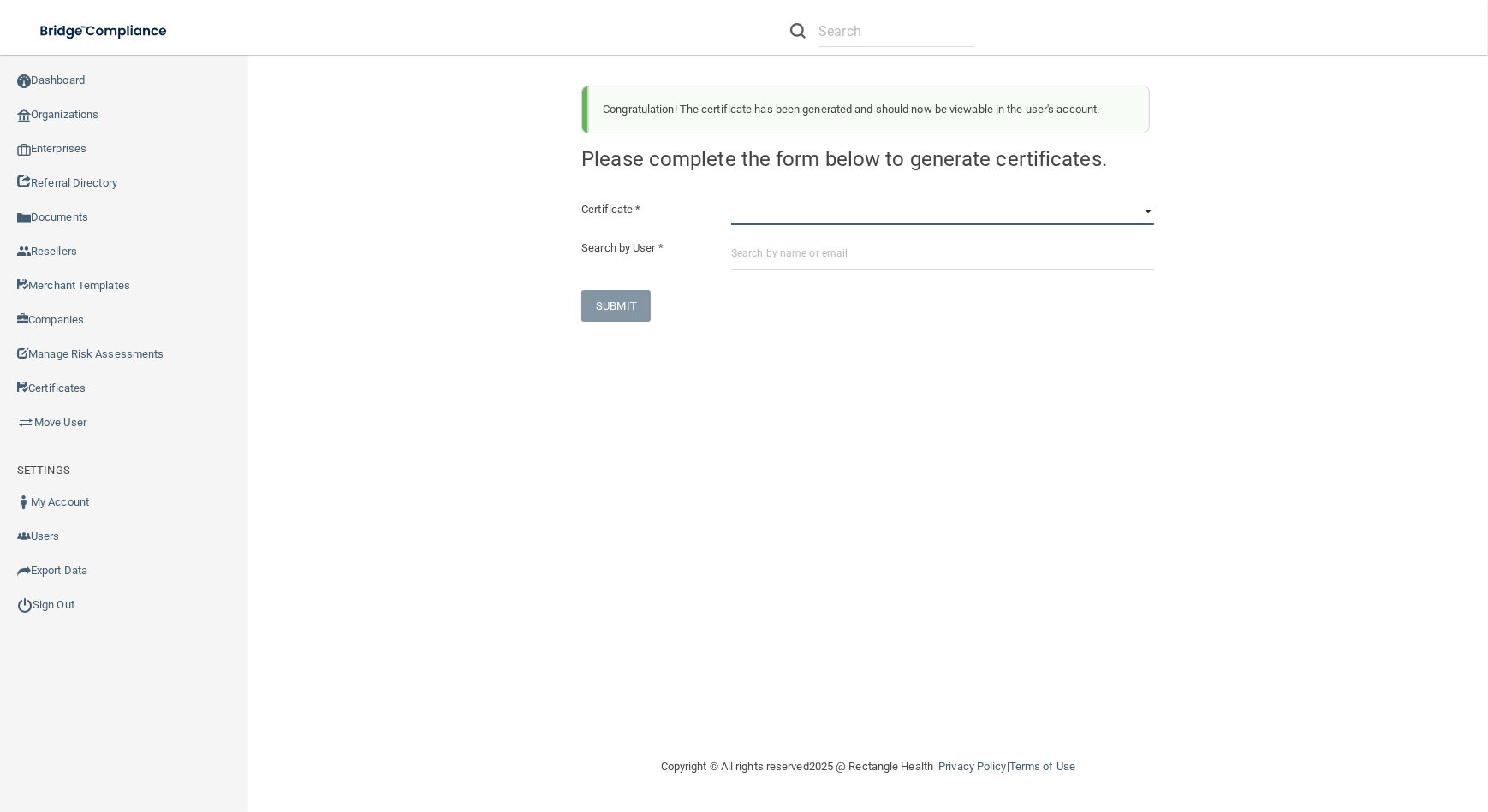
click at [815, 216] on select "HIPAA Officer Certification Training OSHA Bloodborne Pathogens OSHA [MEDICAL_DA…" at bounding box center [942, 213] width 423 height 26
select select "0"
click at [731, 200] on select "HIPAA Officer Certification Training OSHA Bloodborne Pathogens OSHA [MEDICAL_DA…" at bounding box center [942, 213] width 423 height 26
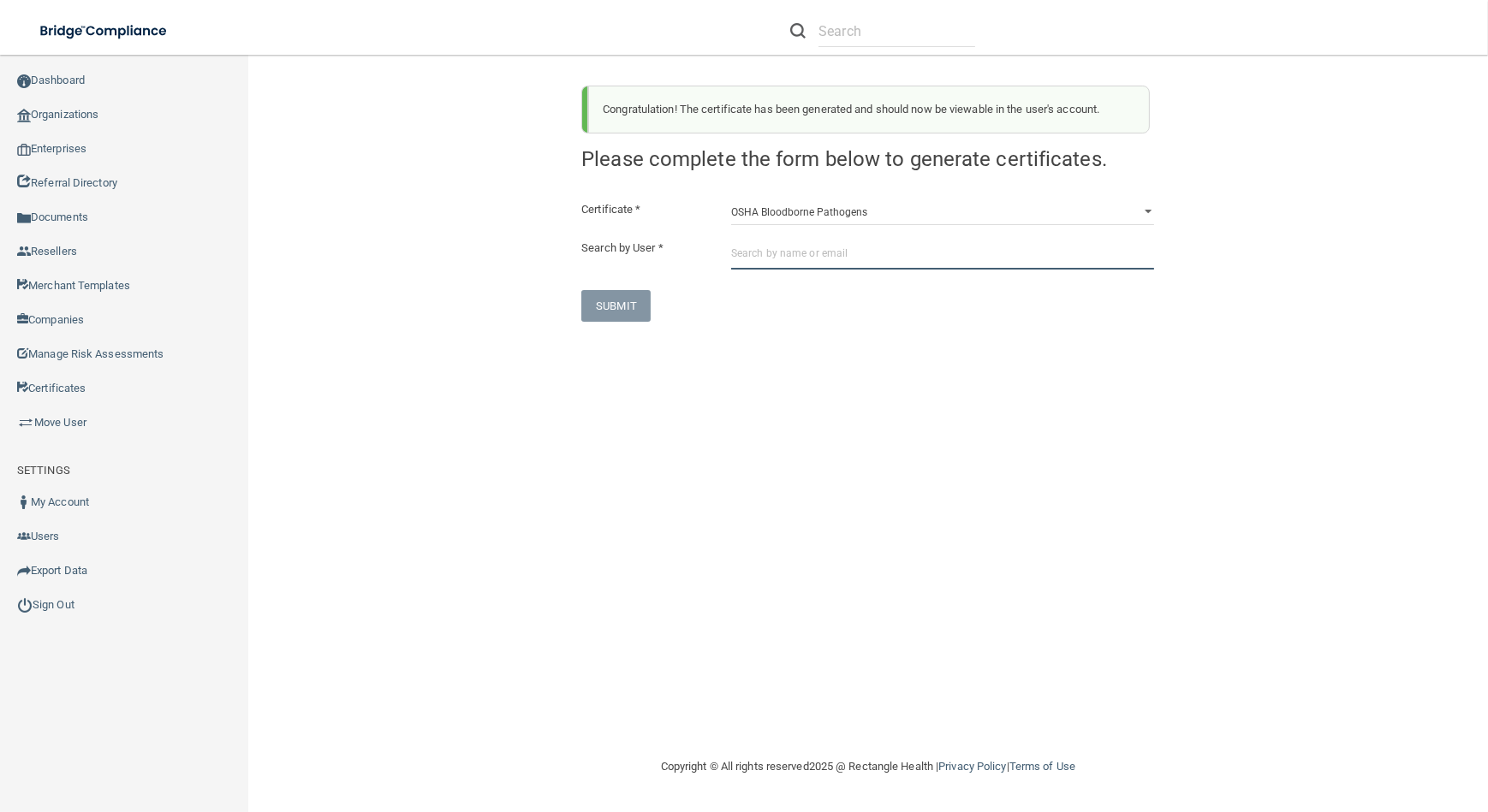
click at [796, 258] on input "text" at bounding box center [942, 253] width 423 height 32
paste input "[EMAIL_ADDRESS][DOMAIN_NAME]"
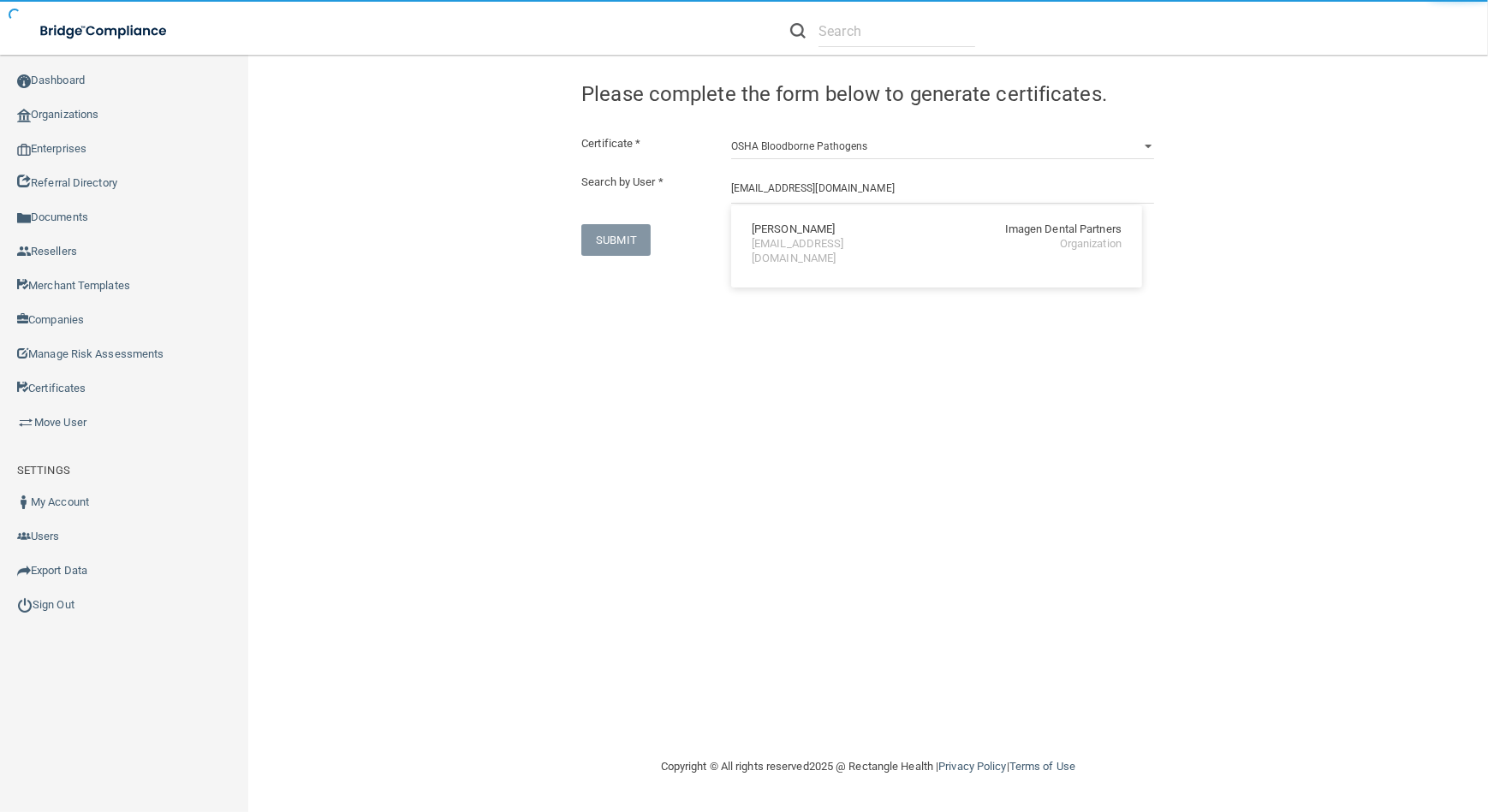
click at [796, 258] on div "[PERSON_NAME] Imagen Dental Partners [EMAIL_ADDRESS][DOMAIN_NAME] Organization" at bounding box center [937, 244] width 397 height 64
type input "[PERSON_NAME]"
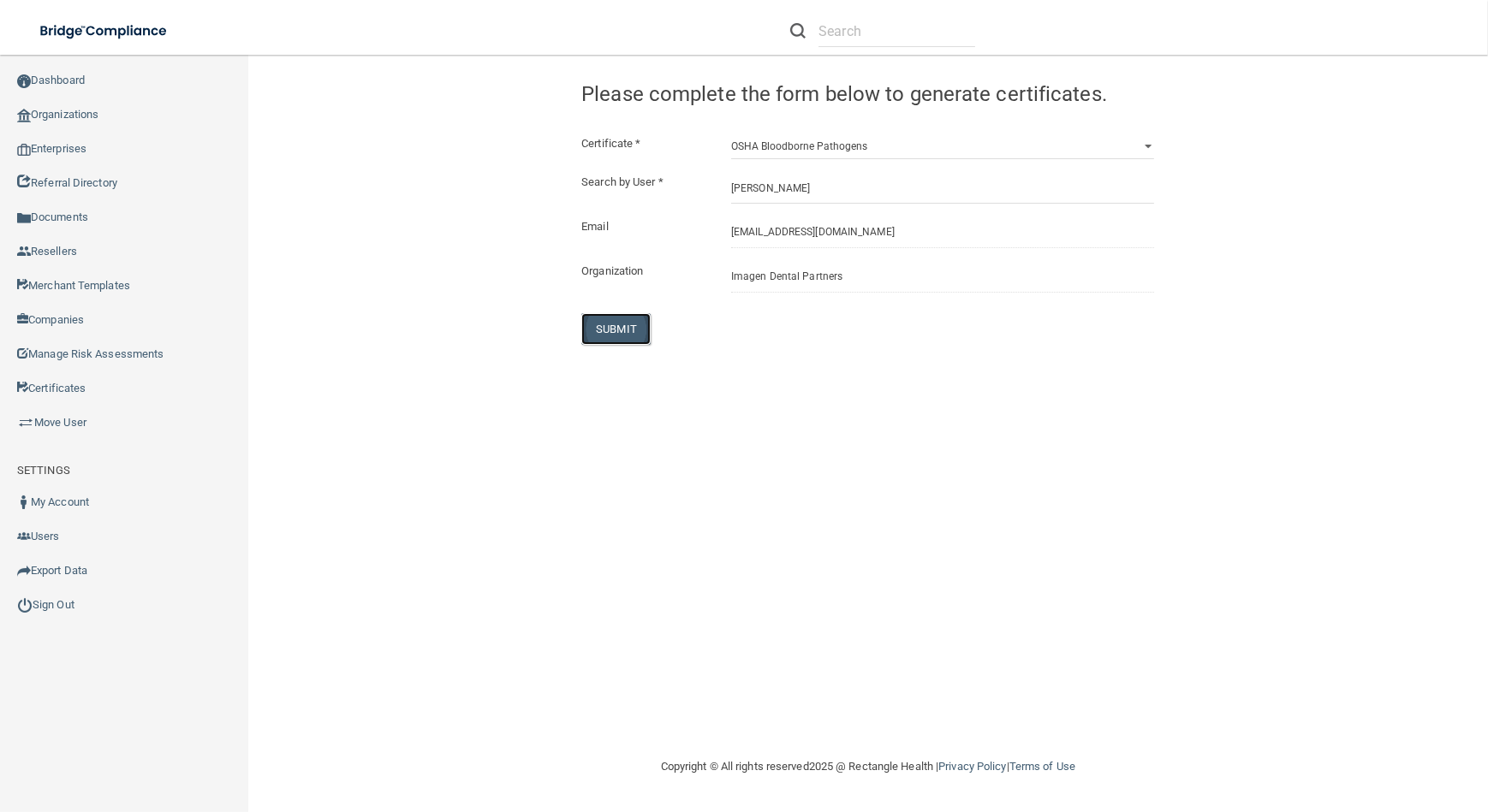
click at [608, 341] on button "SUBMIT" at bounding box center [615, 329] width 70 height 32
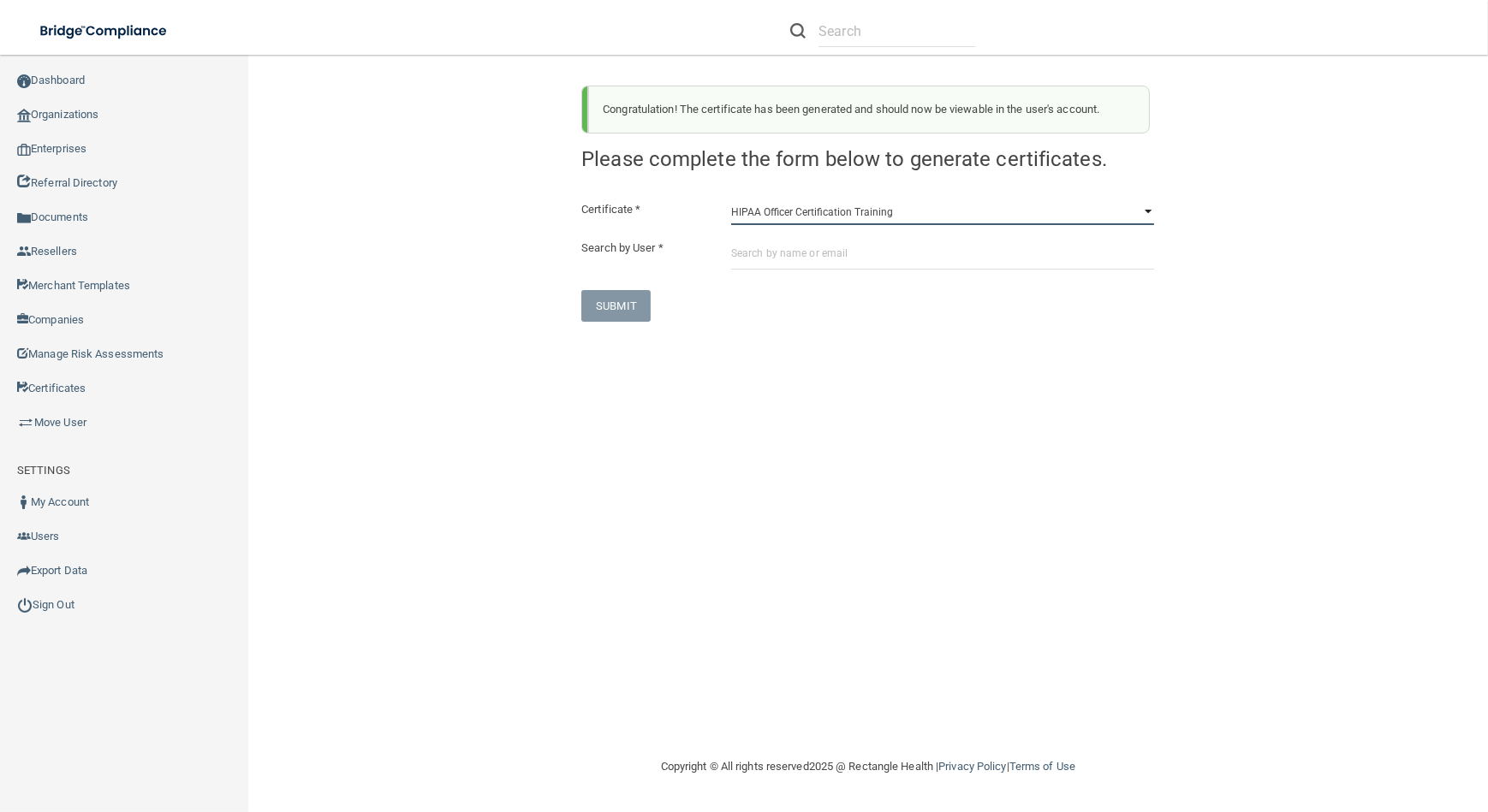
click at [791, 204] on select "HIPAA Officer Certification Training OSHA Bloodborne Pathogens OSHA [MEDICAL_DA…" at bounding box center [942, 213] width 423 height 26
select select "1"
click at [731, 200] on select "HIPAA Officer Certification Training OSHA Bloodborne Pathogens OSHA [MEDICAL_DA…" at bounding box center [942, 213] width 423 height 26
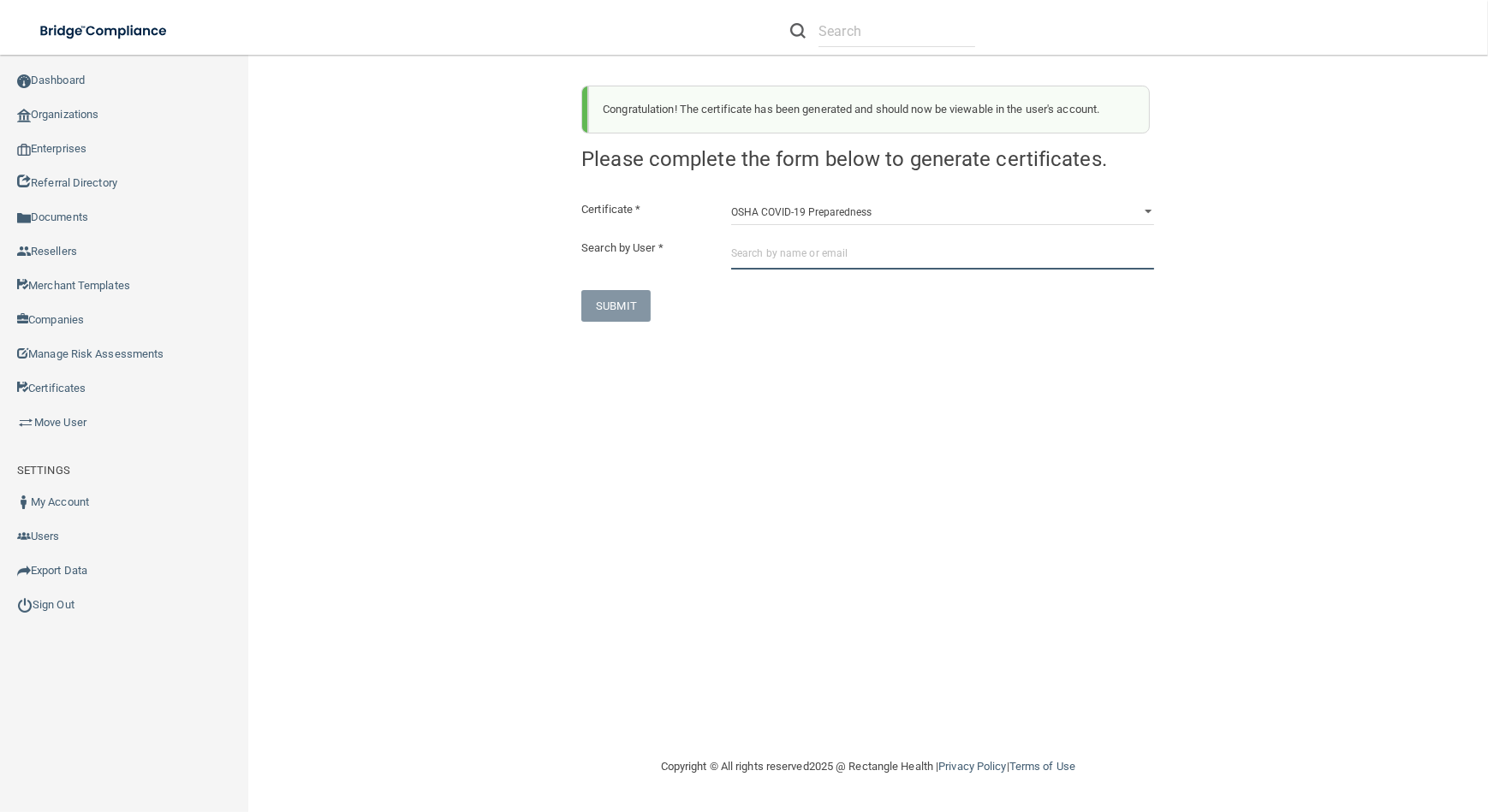
click at [796, 255] on input "text" at bounding box center [942, 253] width 423 height 32
paste input "[EMAIL_ADDRESS][DOMAIN_NAME]"
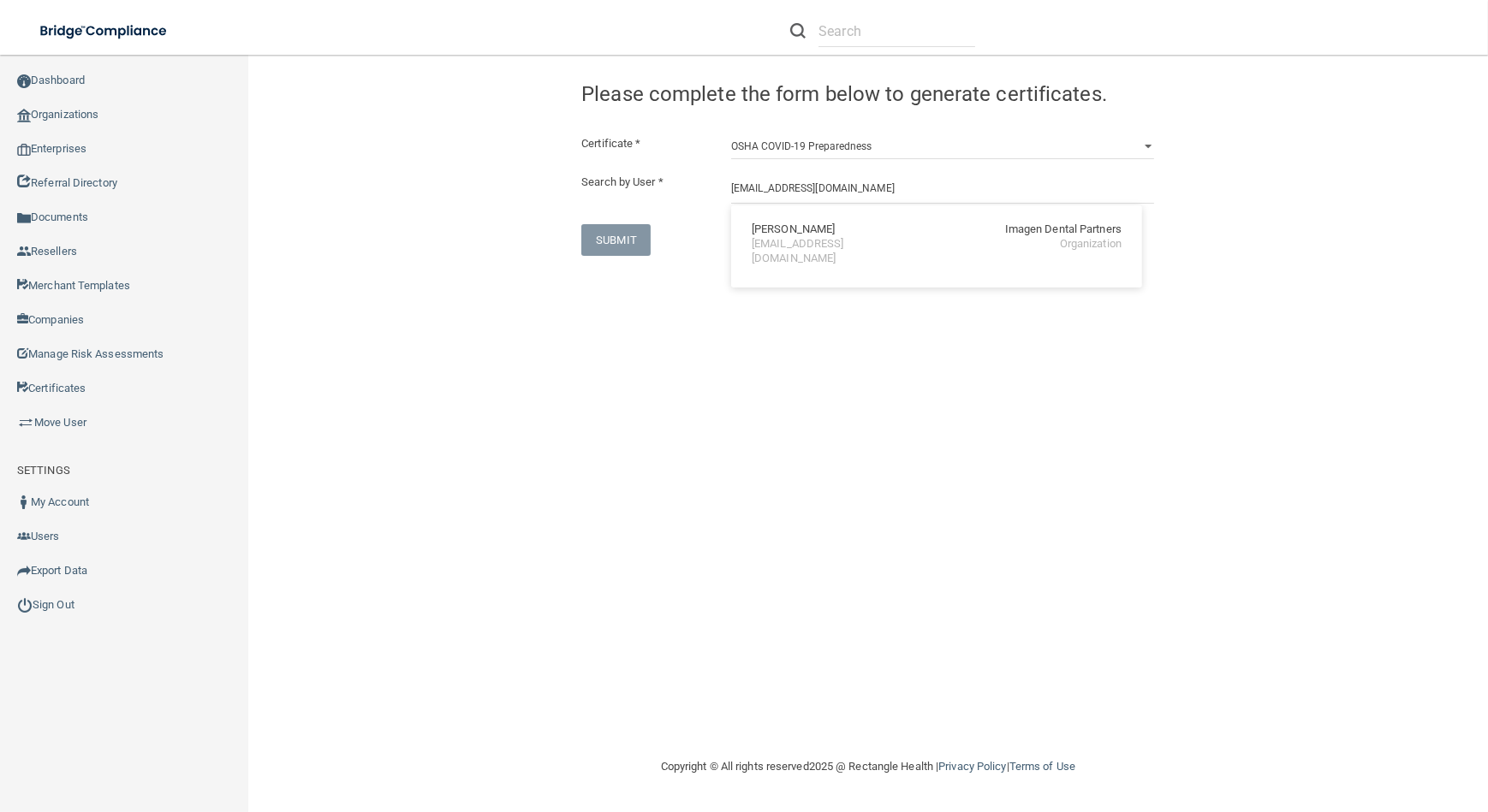
click at [796, 255] on div "[PERSON_NAME] Imagen Dental Partners [EMAIL_ADDRESS][DOMAIN_NAME] Organization" at bounding box center [937, 244] width 397 height 64
type input "[PERSON_NAME]"
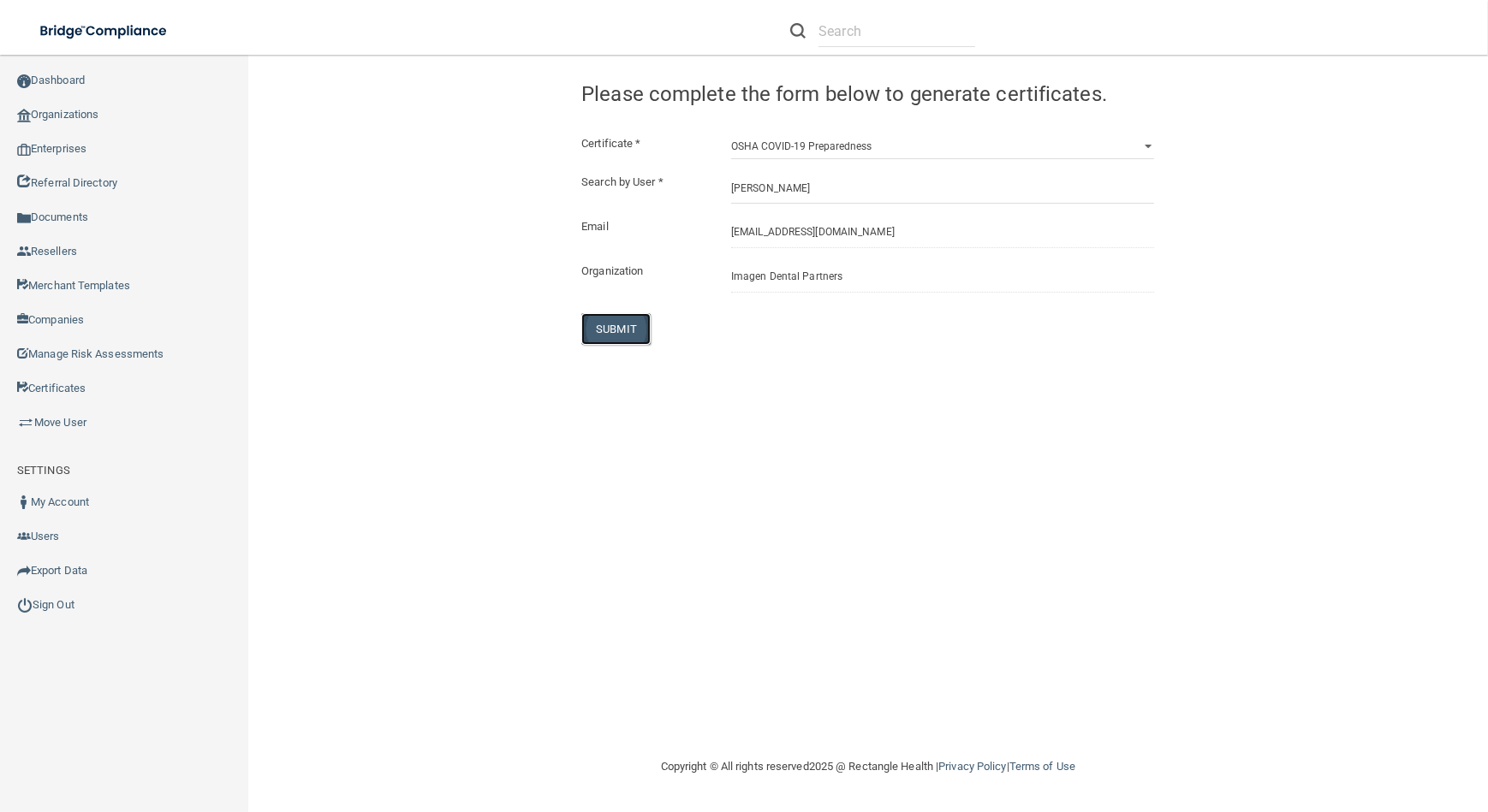
click at [629, 314] on button "SUBMIT" at bounding box center [615, 329] width 70 height 32
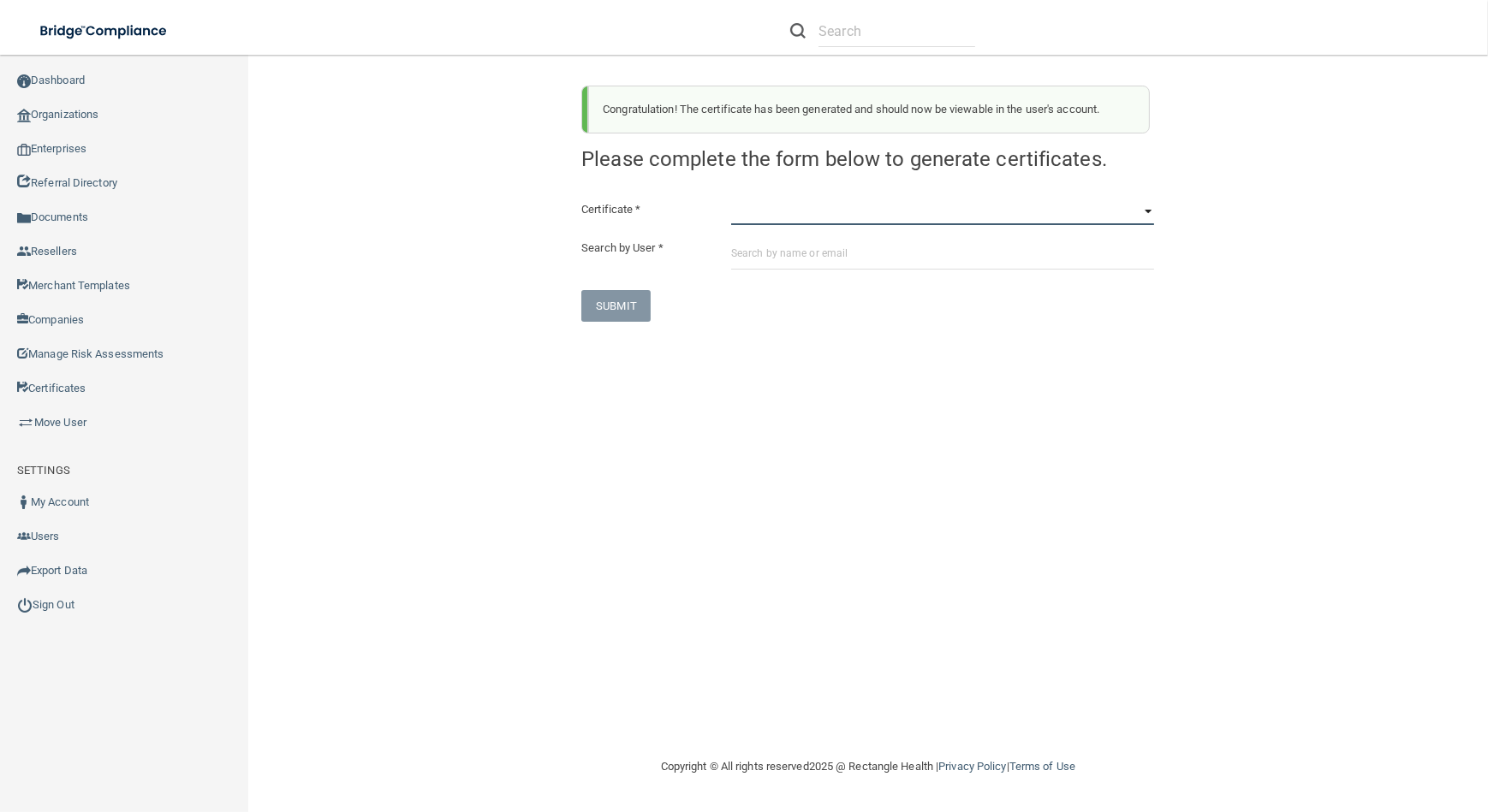
click at [863, 203] on select "HIPAA Officer Certification Training OSHA Bloodborne Pathogens OSHA [MEDICAL_DA…" at bounding box center [942, 213] width 423 height 26
select select "3"
click at [731, 200] on select "HIPAA Officer Certification Training OSHA Bloodborne Pathogens OSHA [MEDICAL_DA…" at bounding box center [942, 213] width 423 height 26
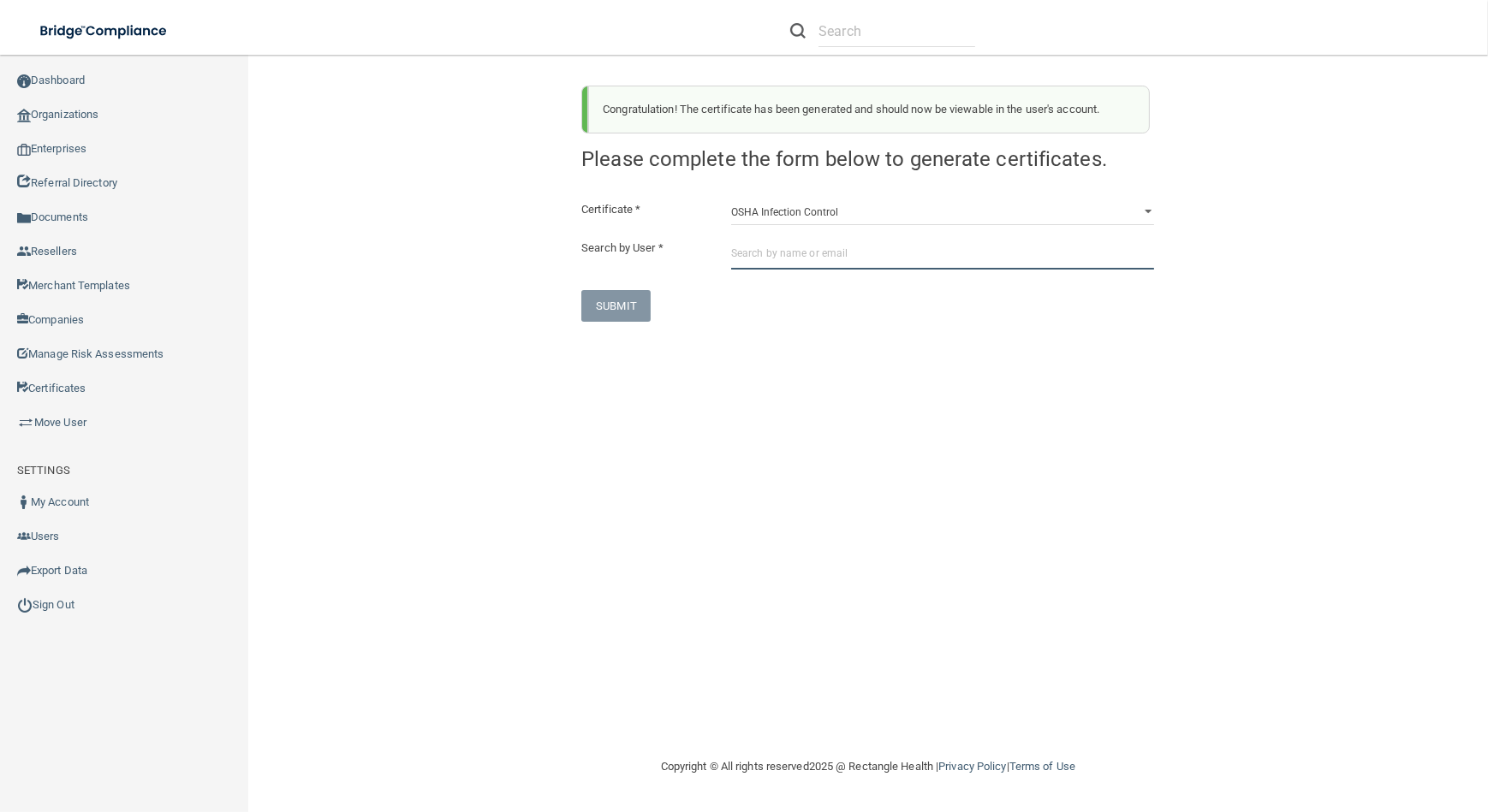
click at [843, 251] on input "text" at bounding box center [942, 253] width 423 height 32
paste input "[EMAIL_ADDRESS][DOMAIN_NAME]"
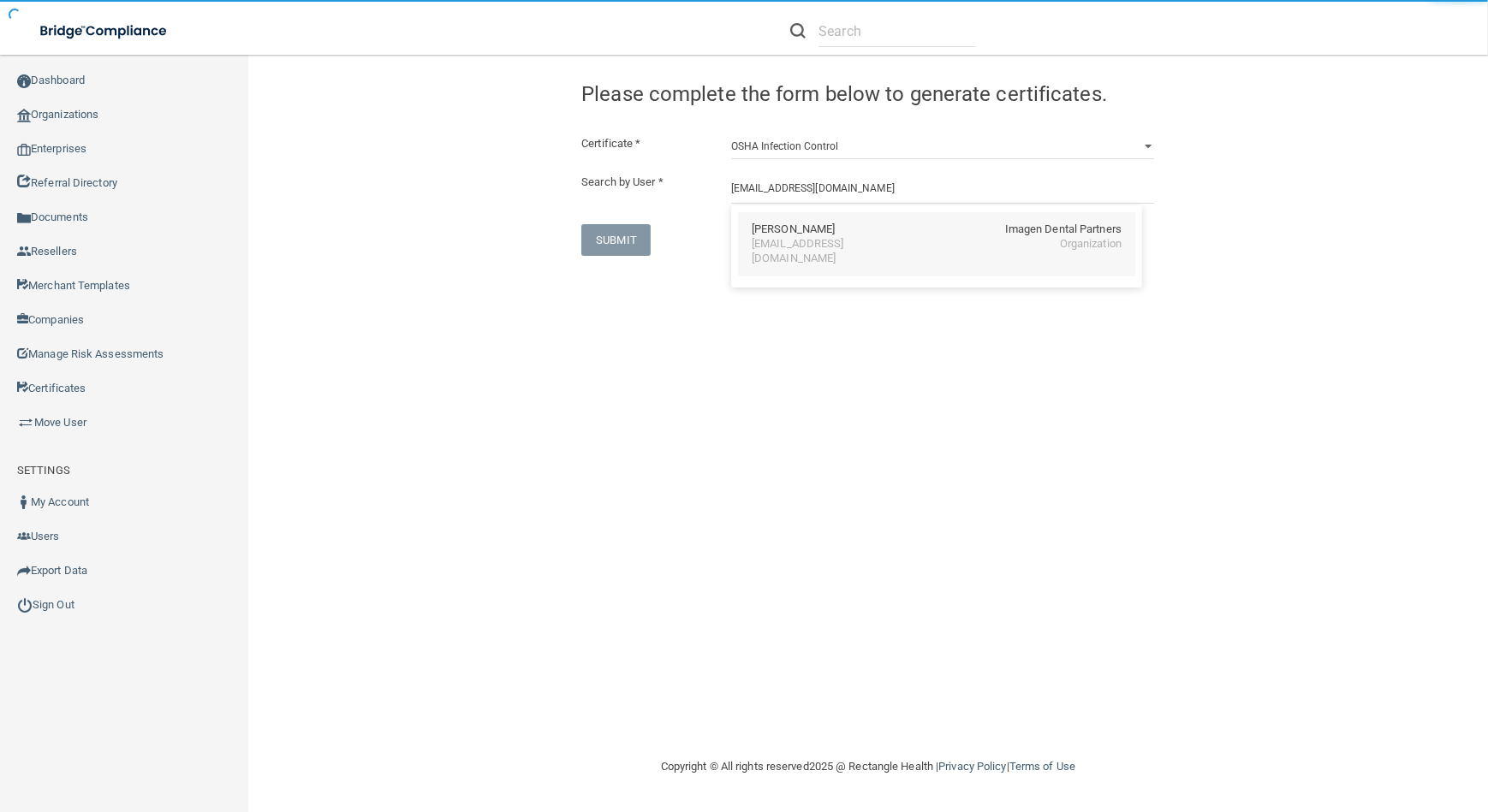
click at [837, 242] on div "[EMAIL_ADDRESS][DOMAIN_NAME]" at bounding box center [826, 251] width 149 height 29
type input "[PERSON_NAME]"
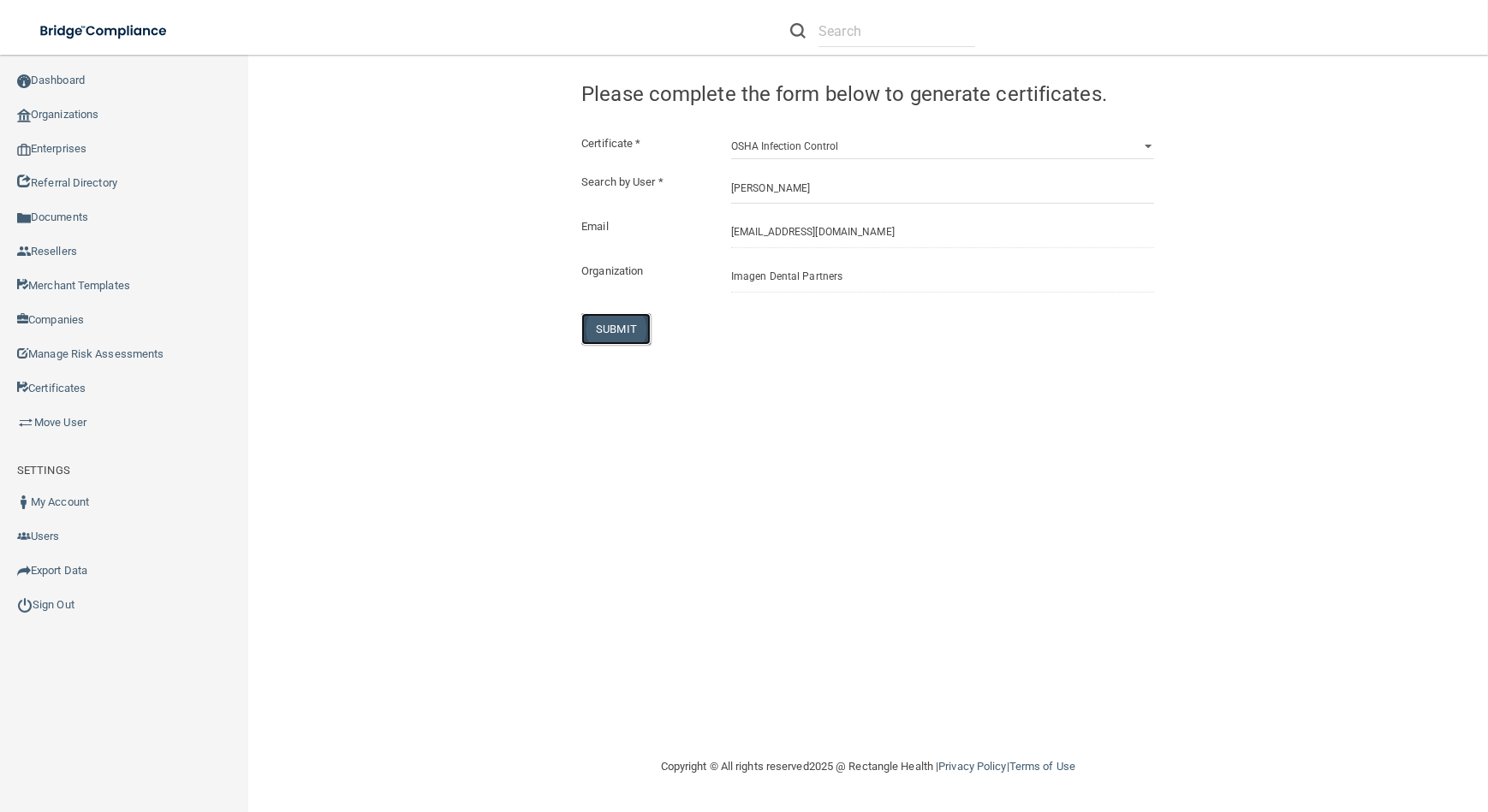
click at [600, 336] on button "SUBMIT" at bounding box center [615, 329] width 70 height 32
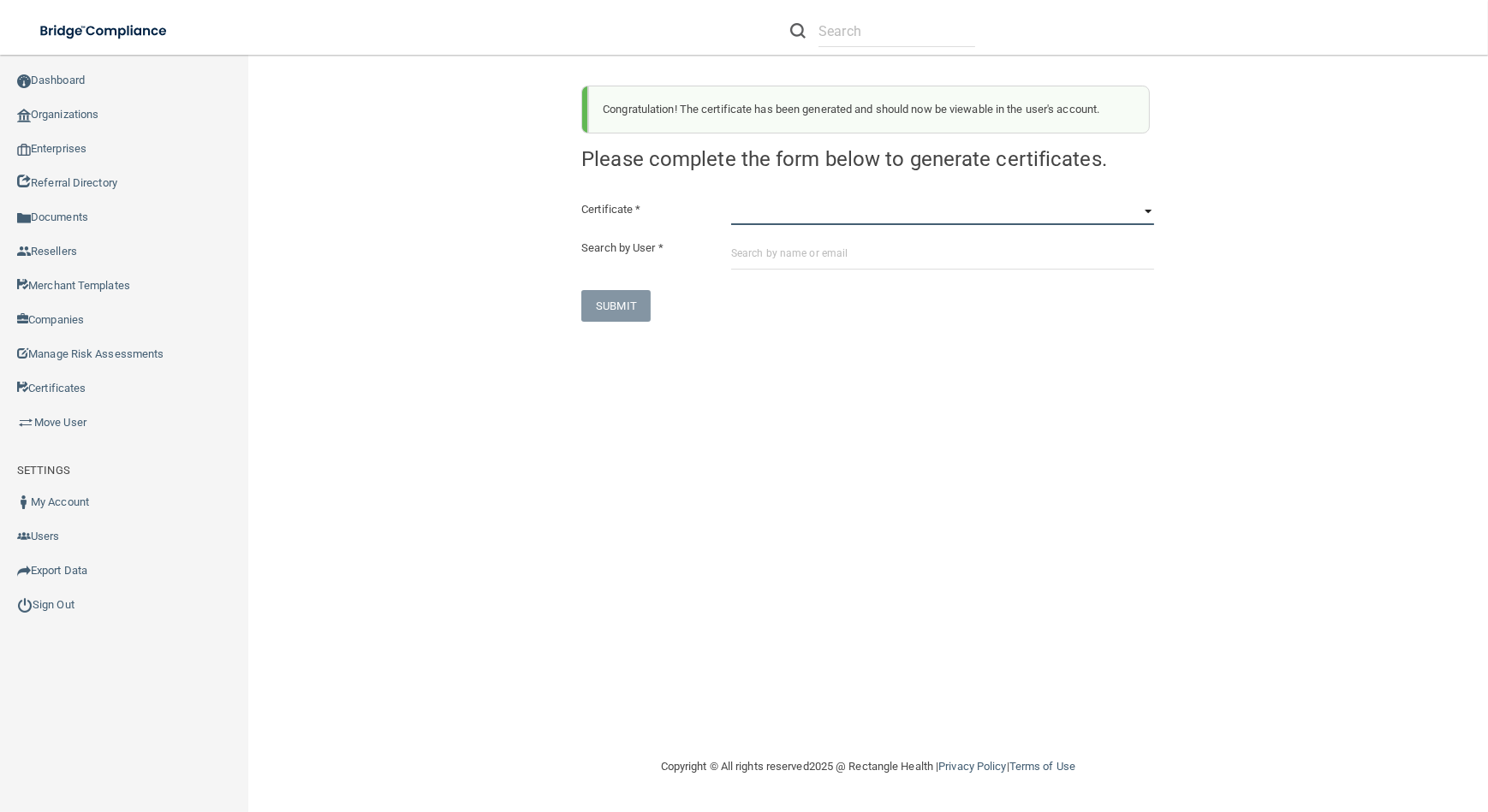
click at [786, 208] on select "HIPAA Officer Certification Training OSHA Bloodborne Pathogens OSHA [MEDICAL_DA…" at bounding box center [942, 213] width 423 height 26
select select "4"
click at [731, 200] on select "HIPAA Officer Certification Training OSHA Bloodborne Pathogens OSHA [MEDICAL_DA…" at bounding box center [942, 213] width 423 height 26
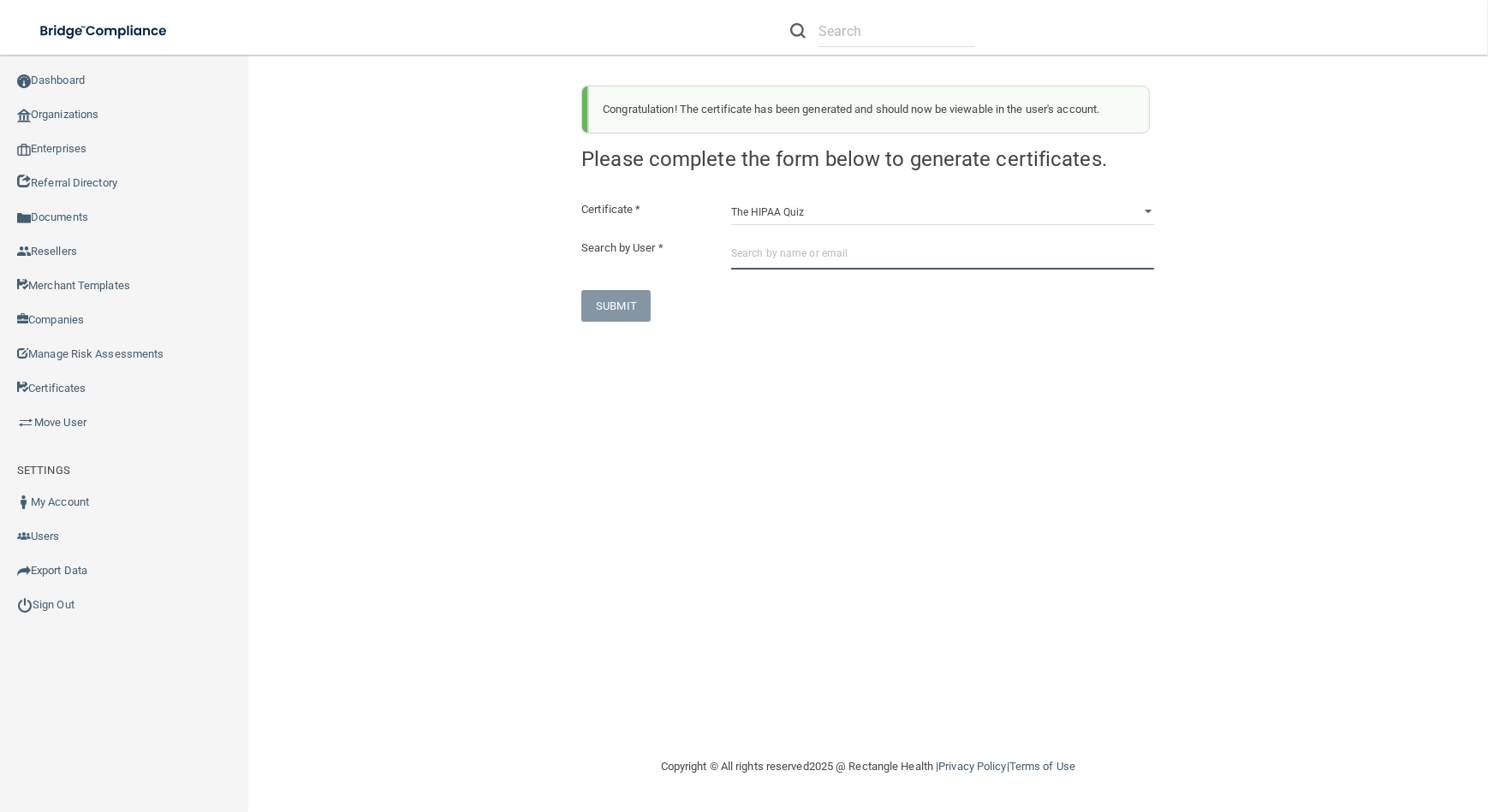
click at [808, 241] on input "text" at bounding box center [942, 253] width 423 height 32
paste input "[EMAIL_ADDRESS][DOMAIN_NAME]"
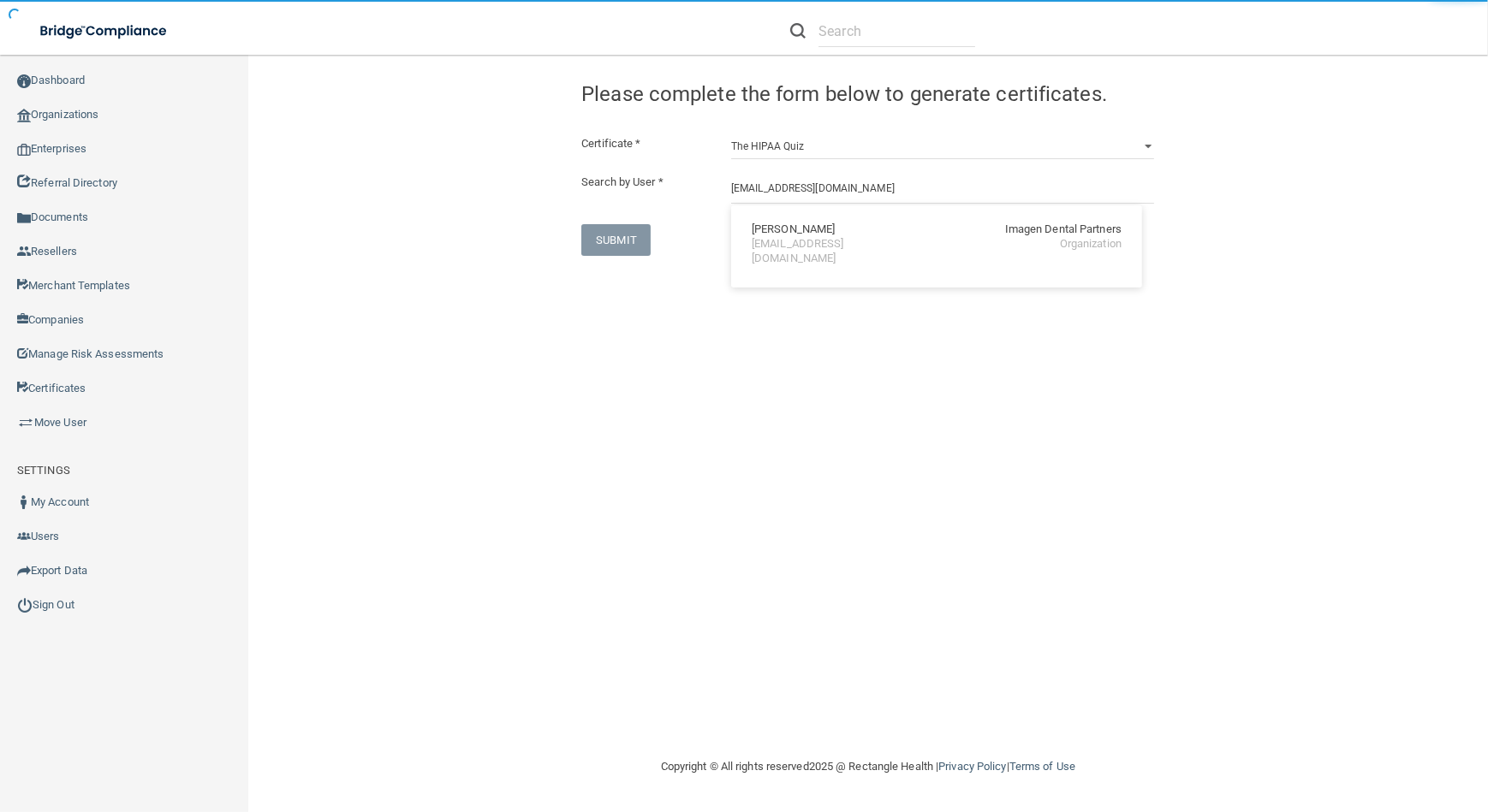
click at [794, 232] on div "[PERSON_NAME]" at bounding box center [793, 230] width 83 height 15
type input "[PERSON_NAME]"
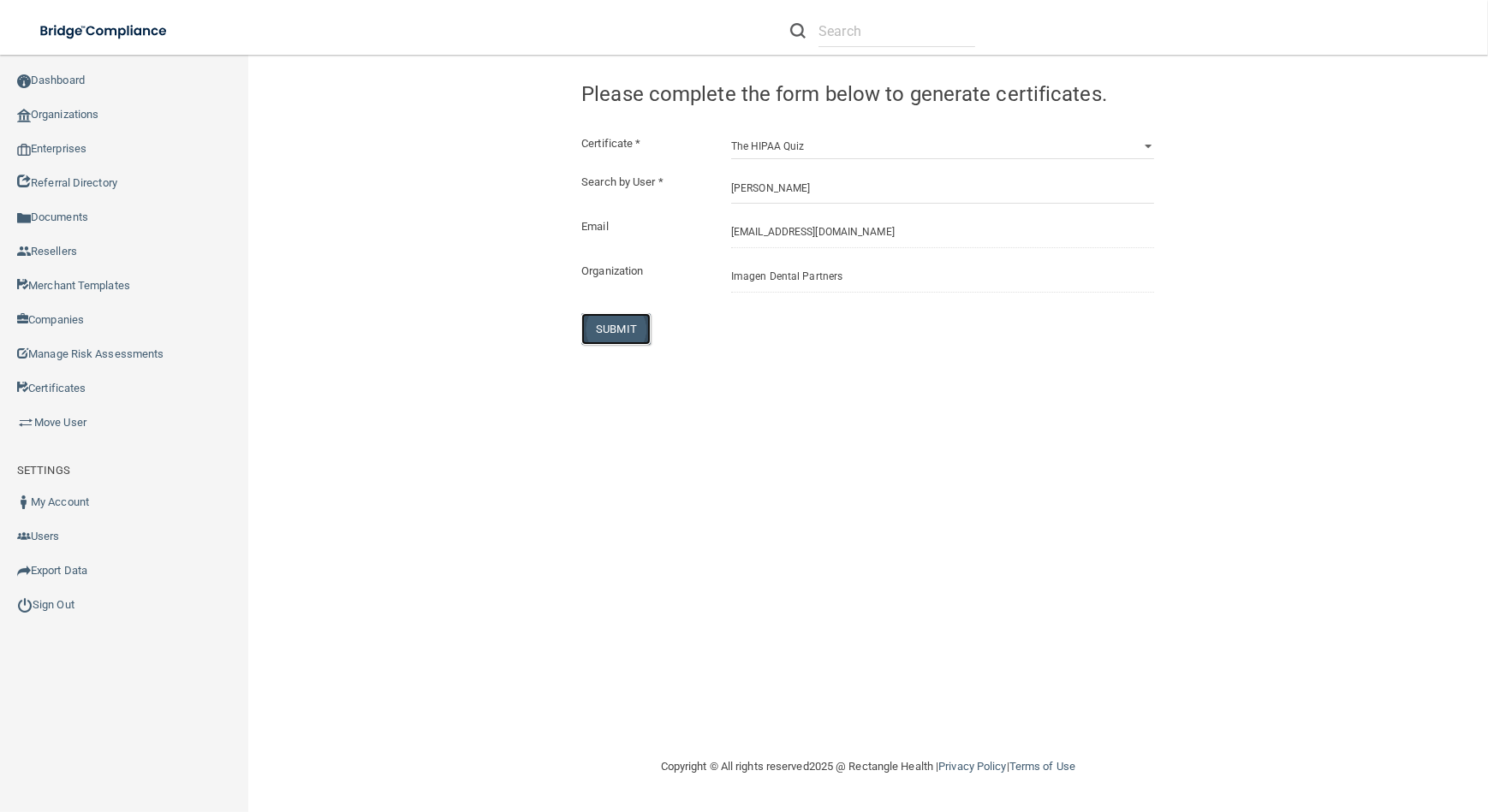
click at [621, 330] on button "SUBMIT" at bounding box center [615, 329] width 70 height 32
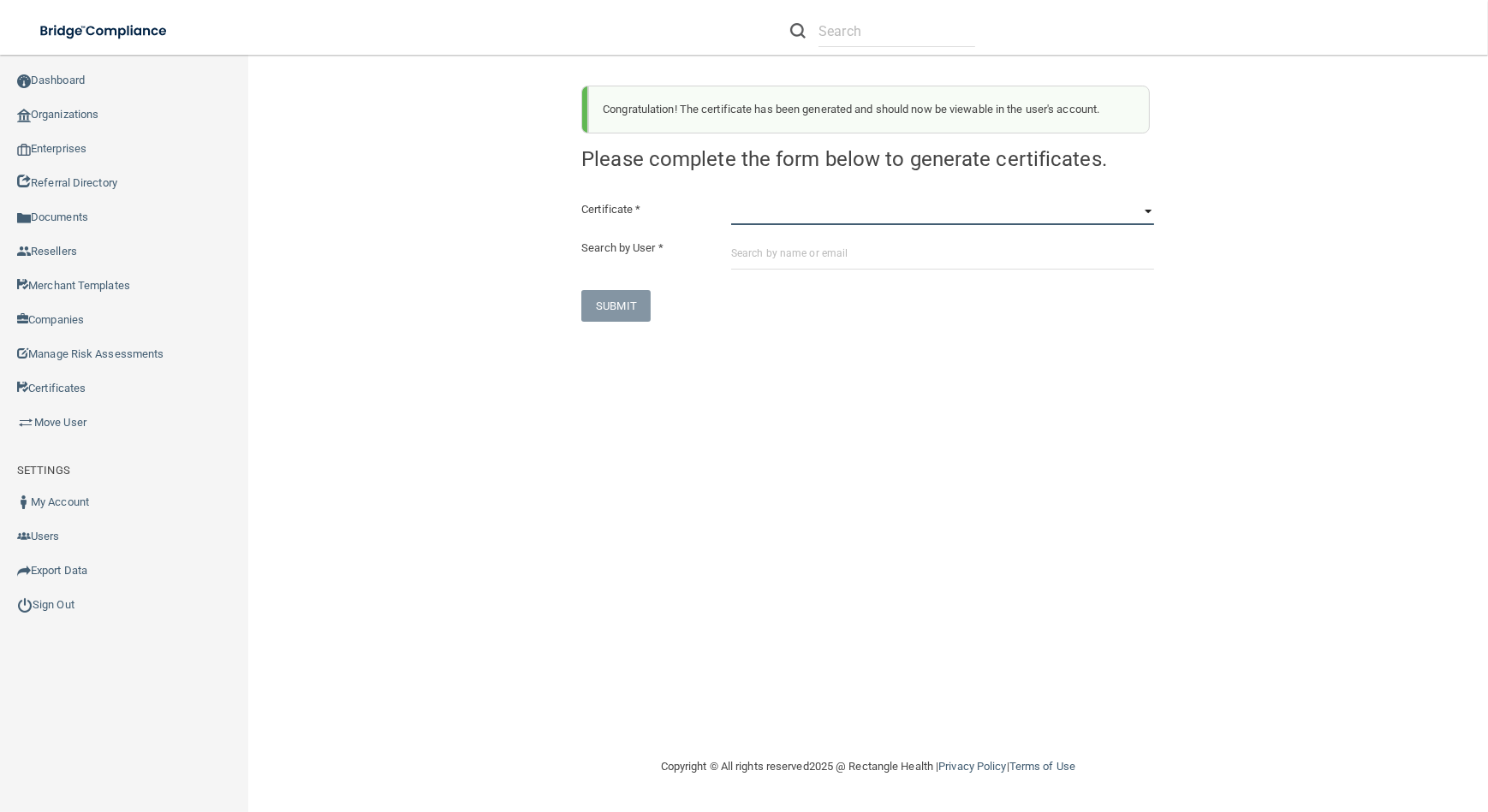
click at [761, 209] on select "HIPAA Officer Certification Training OSHA Bloodborne Pathogens OSHA [MEDICAL_DA…" at bounding box center [942, 213] width 423 height 26
select select "0"
click at [731, 200] on select "HIPAA Officer Certification Training OSHA Bloodborne Pathogens OSHA [MEDICAL_DA…" at bounding box center [942, 213] width 423 height 26
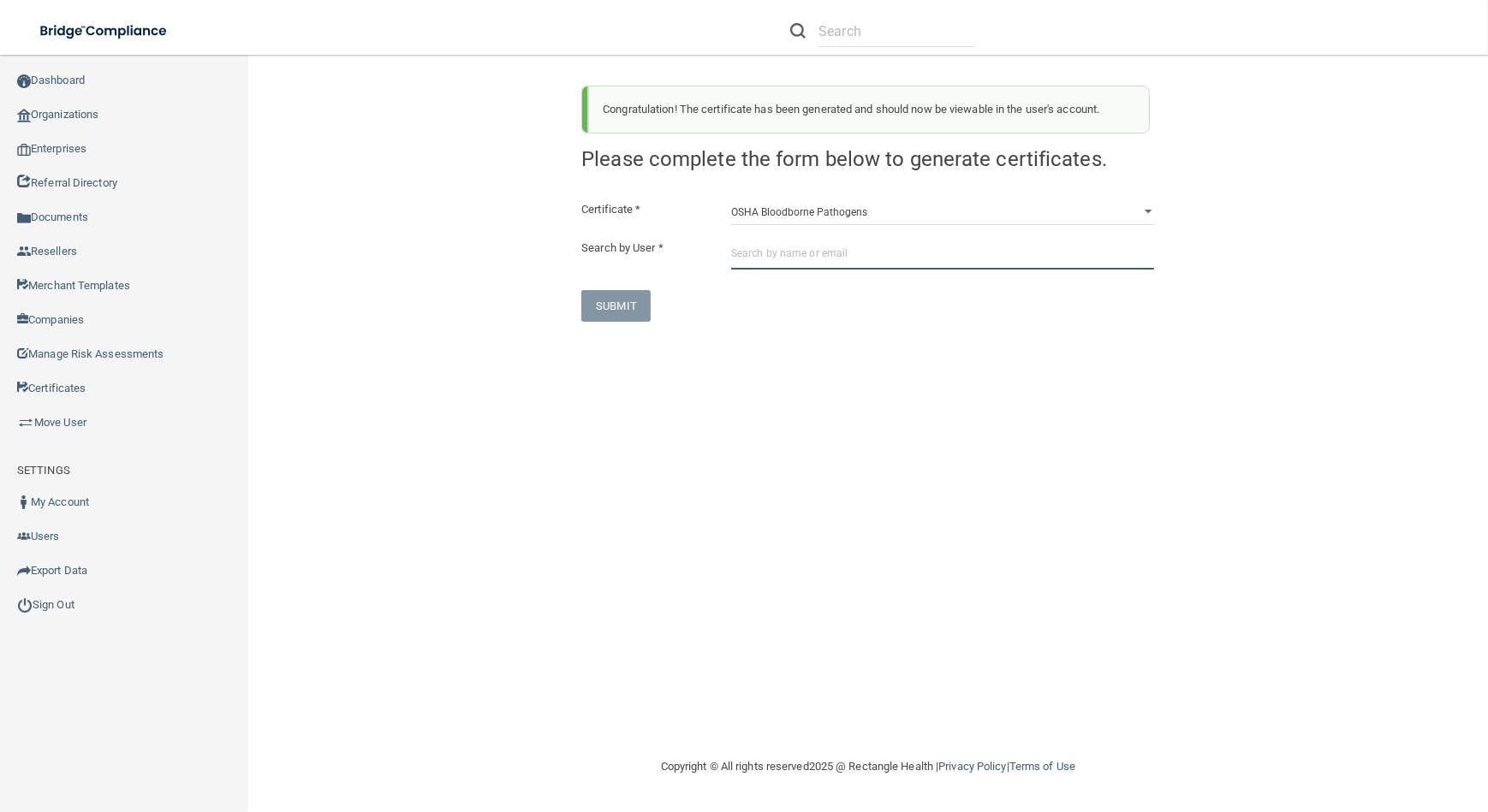
click at [778, 258] on input "text" at bounding box center [942, 253] width 423 height 32
paste input "[EMAIL_ADDRESS][DOMAIN_NAME]"
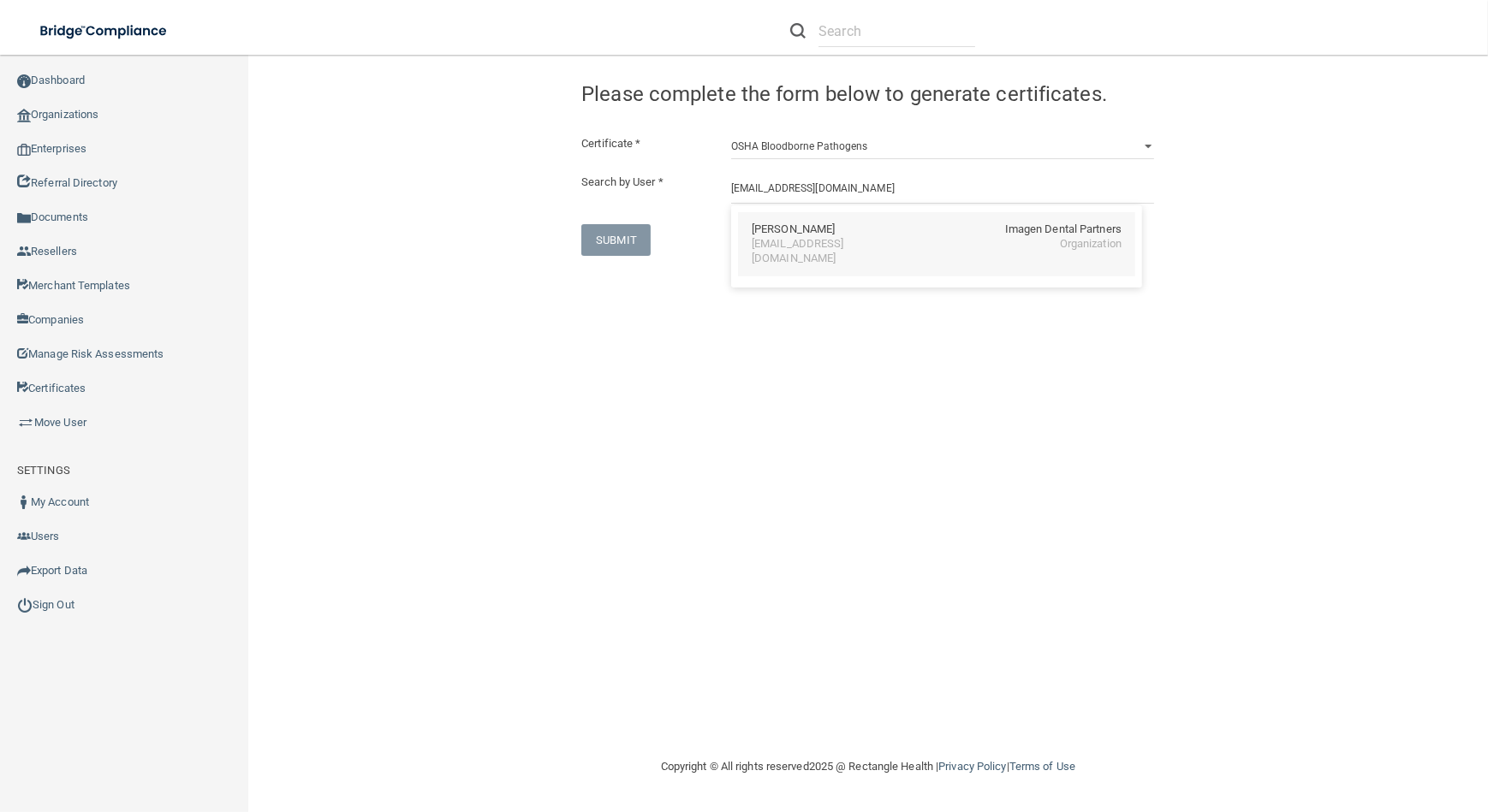
drag, startPoint x: 833, startPoint y: 250, endPoint x: 556, endPoint y: 281, distance: 278.7
click at [831, 250] on div "[EMAIL_ADDRESS][DOMAIN_NAME]" at bounding box center [826, 251] width 149 height 29
type input "[PERSON_NAME]"
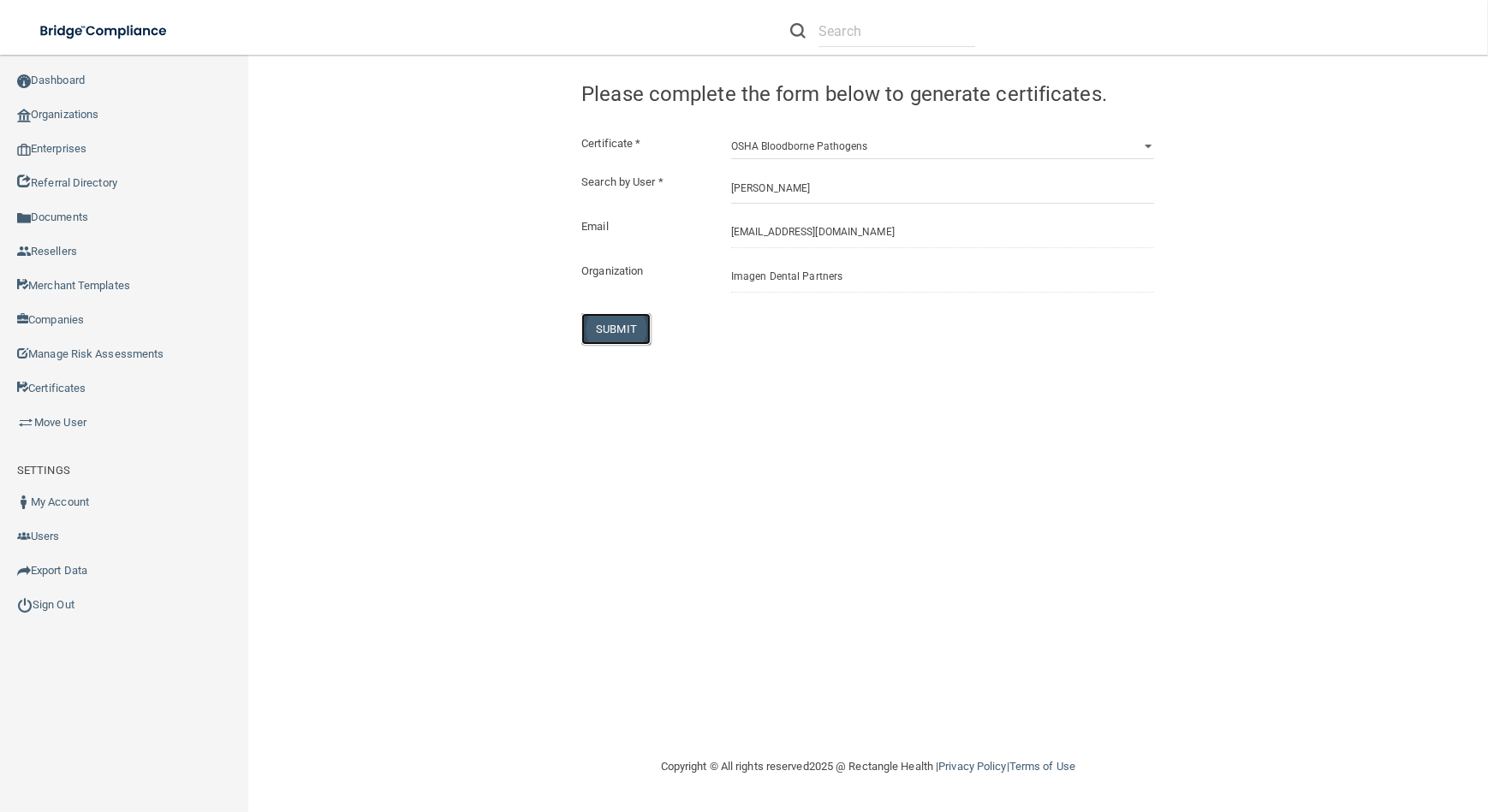
click at [612, 328] on button "SUBMIT" at bounding box center [615, 329] width 70 height 32
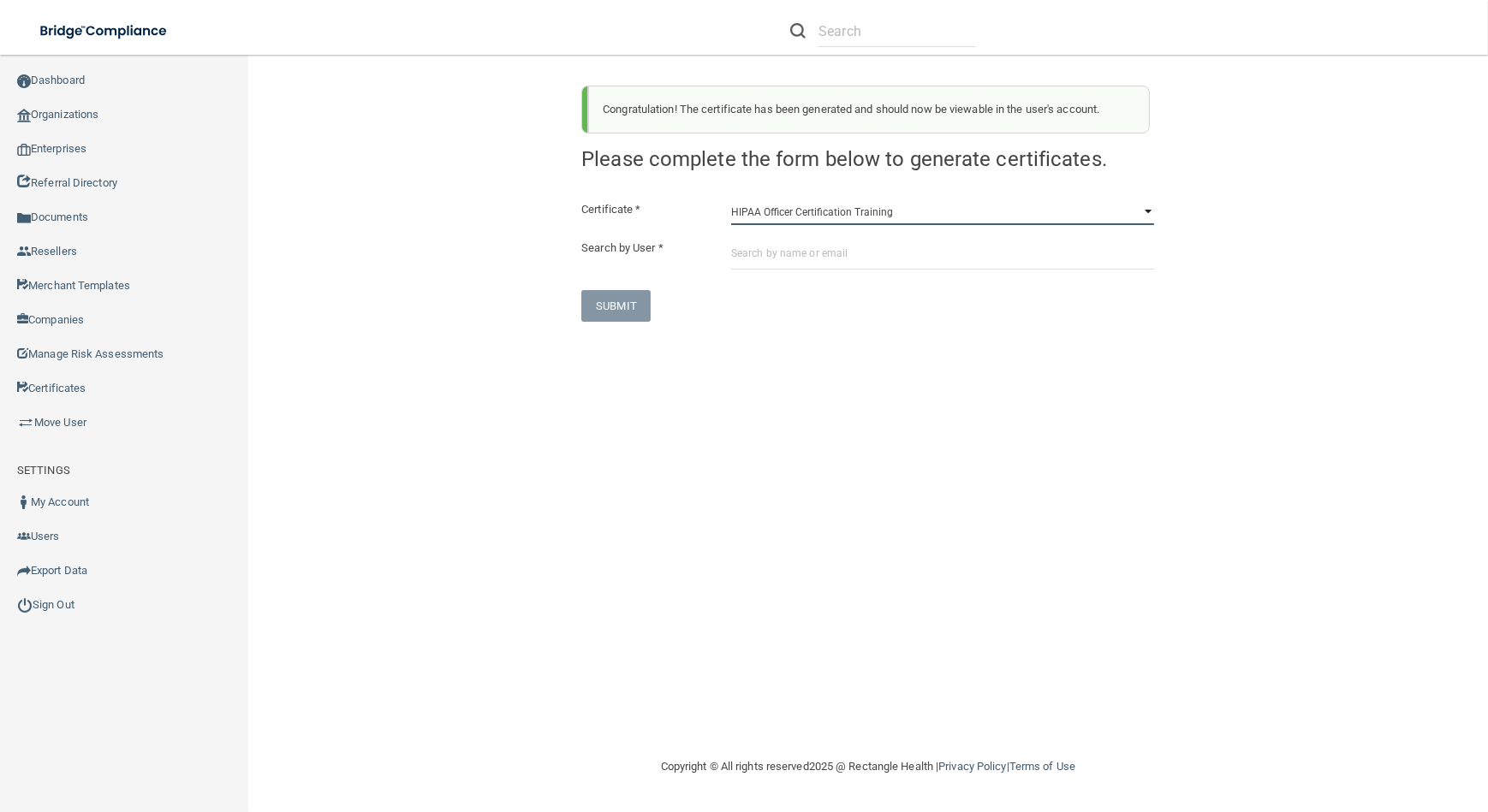
click at [890, 213] on select "HIPAA Officer Certification Training OSHA Bloodborne Pathogens OSHA [MEDICAL_DA…" at bounding box center [942, 213] width 423 height 26
click at [950, 204] on select "HIPAA Officer Certification Training OSHA Bloodborne Pathogens OSHA [MEDICAL_DA…" at bounding box center [942, 213] width 423 height 26
select select "1"
click at [731, 200] on select "HIPAA Officer Certification Training OSHA Bloodborne Pathogens OSHA [MEDICAL_DA…" at bounding box center [942, 213] width 423 height 26
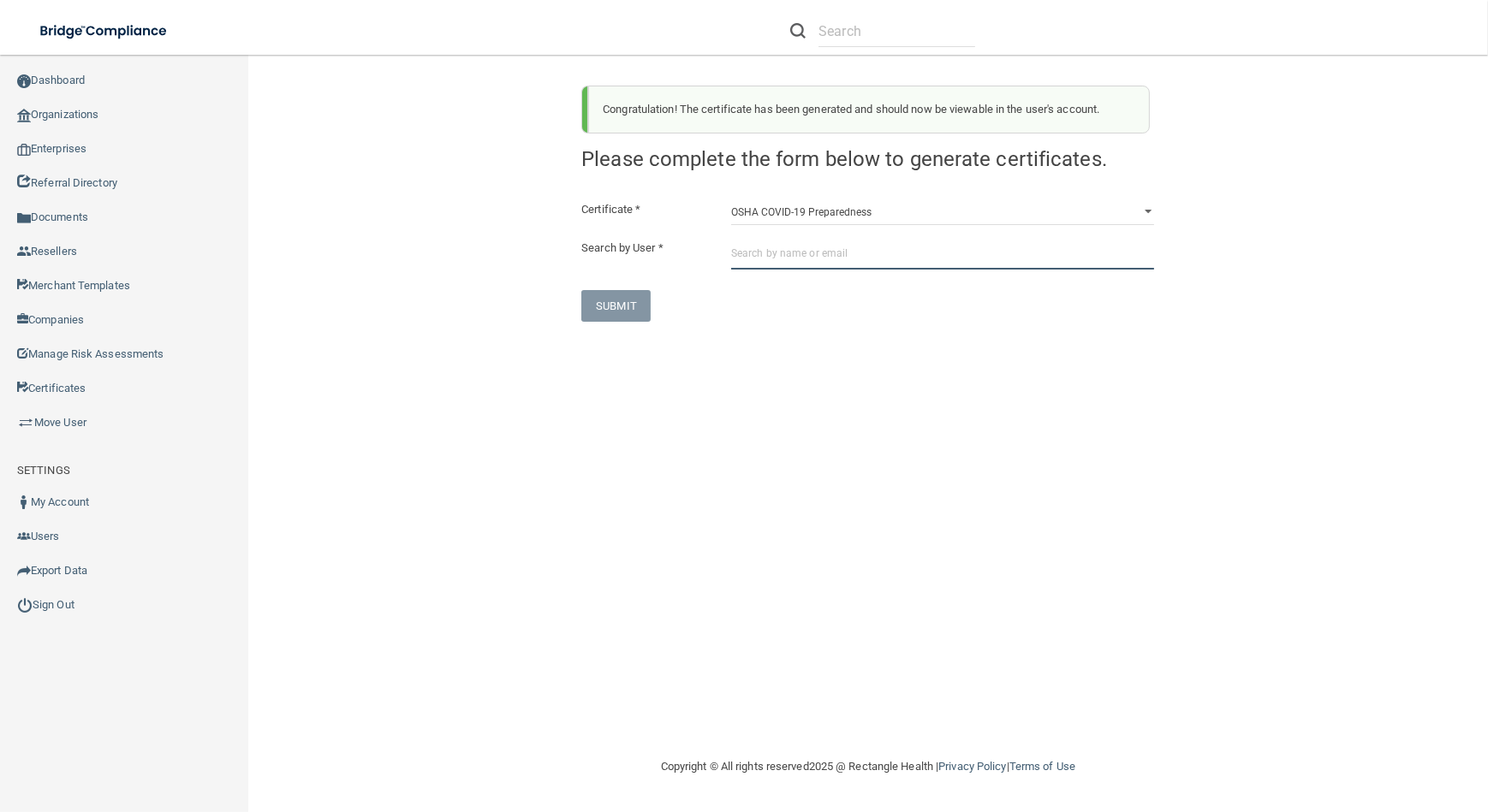
click at [943, 264] on input "text" at bounding box center [942, 253] width 423 height 32
paste input "[EMAIL_ADDRESS][DOMAIN_NAME]"
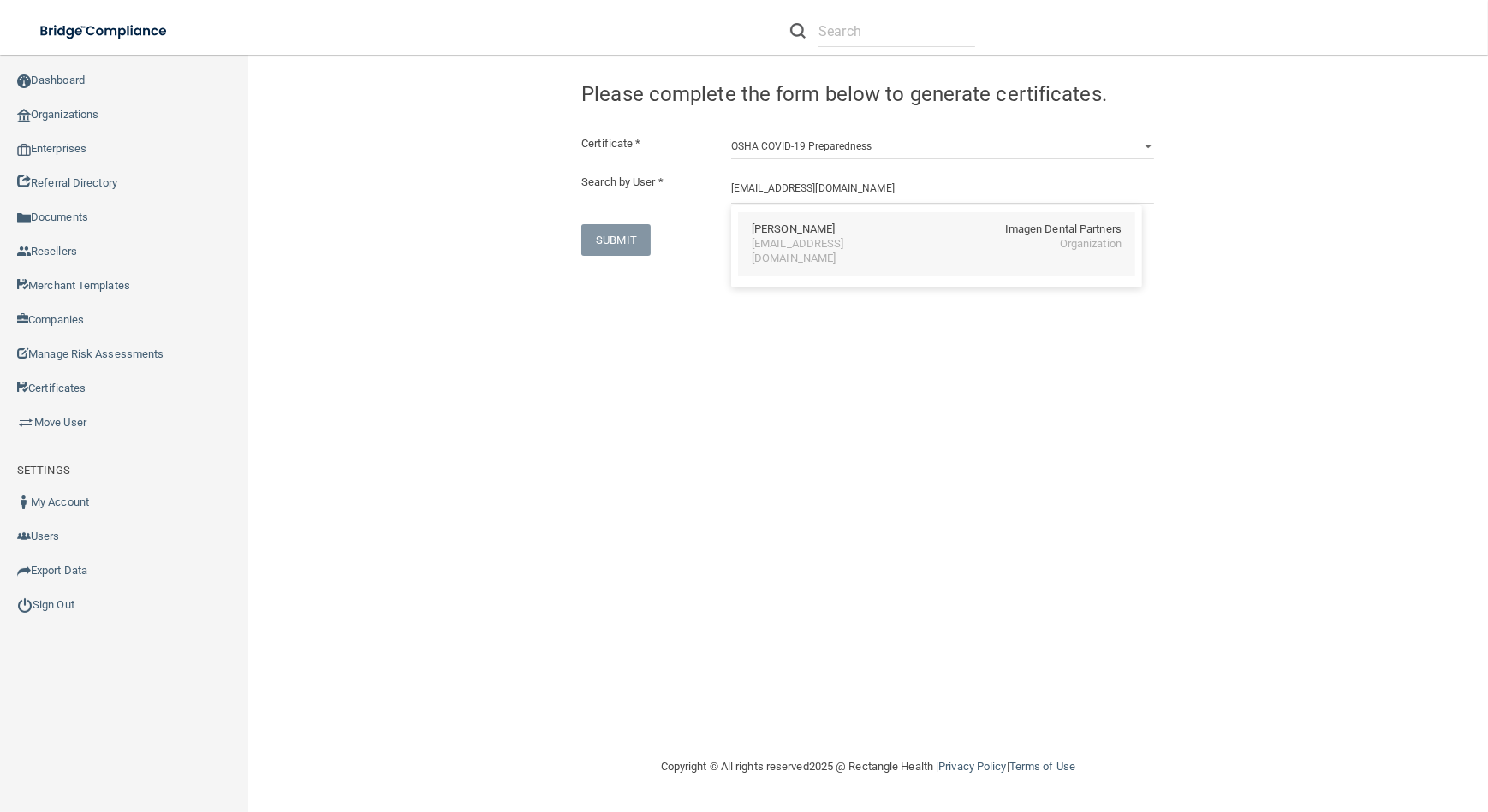
click at [882, 237] on div "[EMAIL_ADDRESS][DOMAIN_NAME]" at bounding box center [826, 251] width 149 height 29
type input "[PERSON_NAME]"
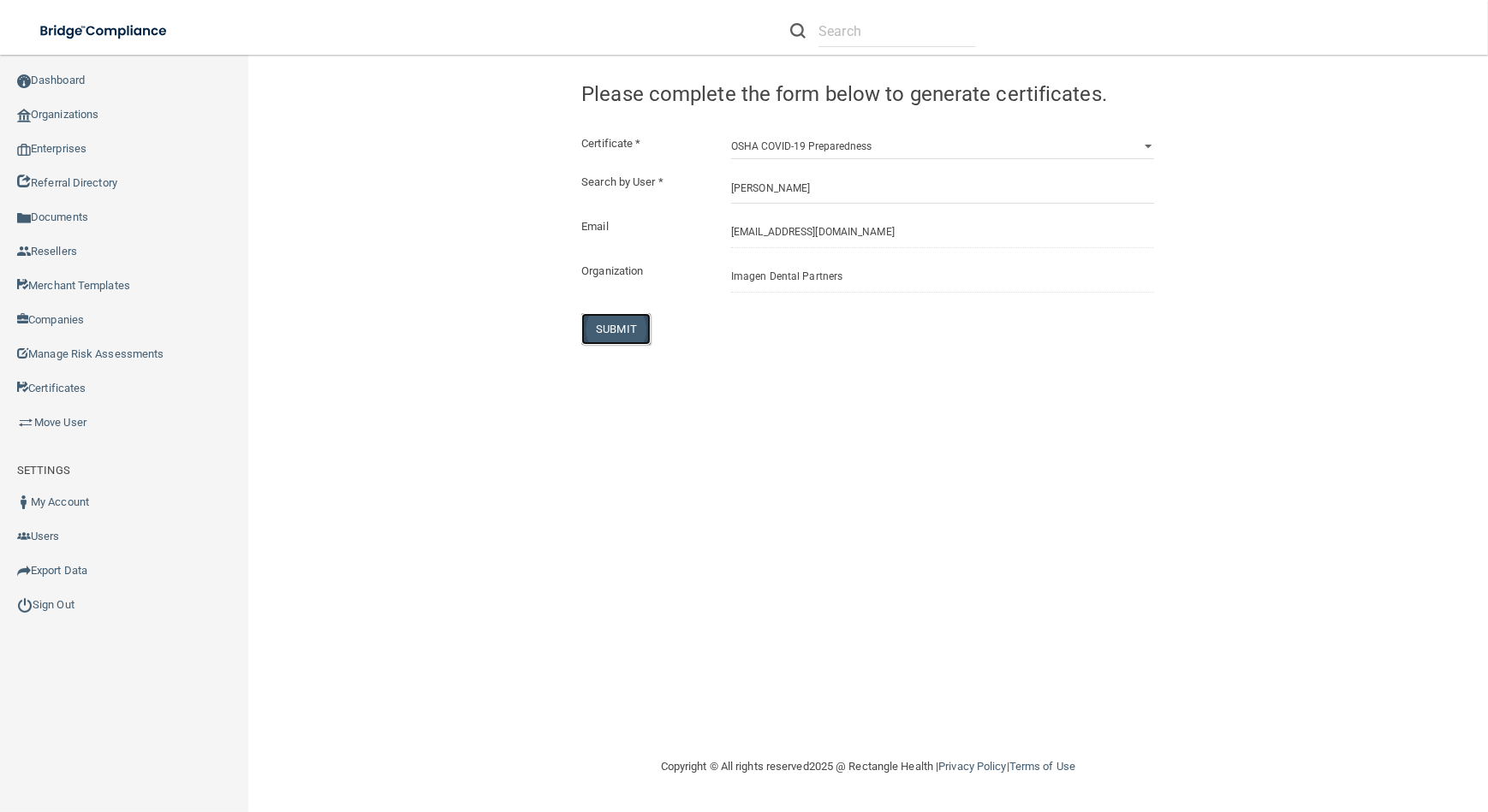
click at [615, 325] on button "SUBMIT" at bounding box center [615, 329] width 70 height 32
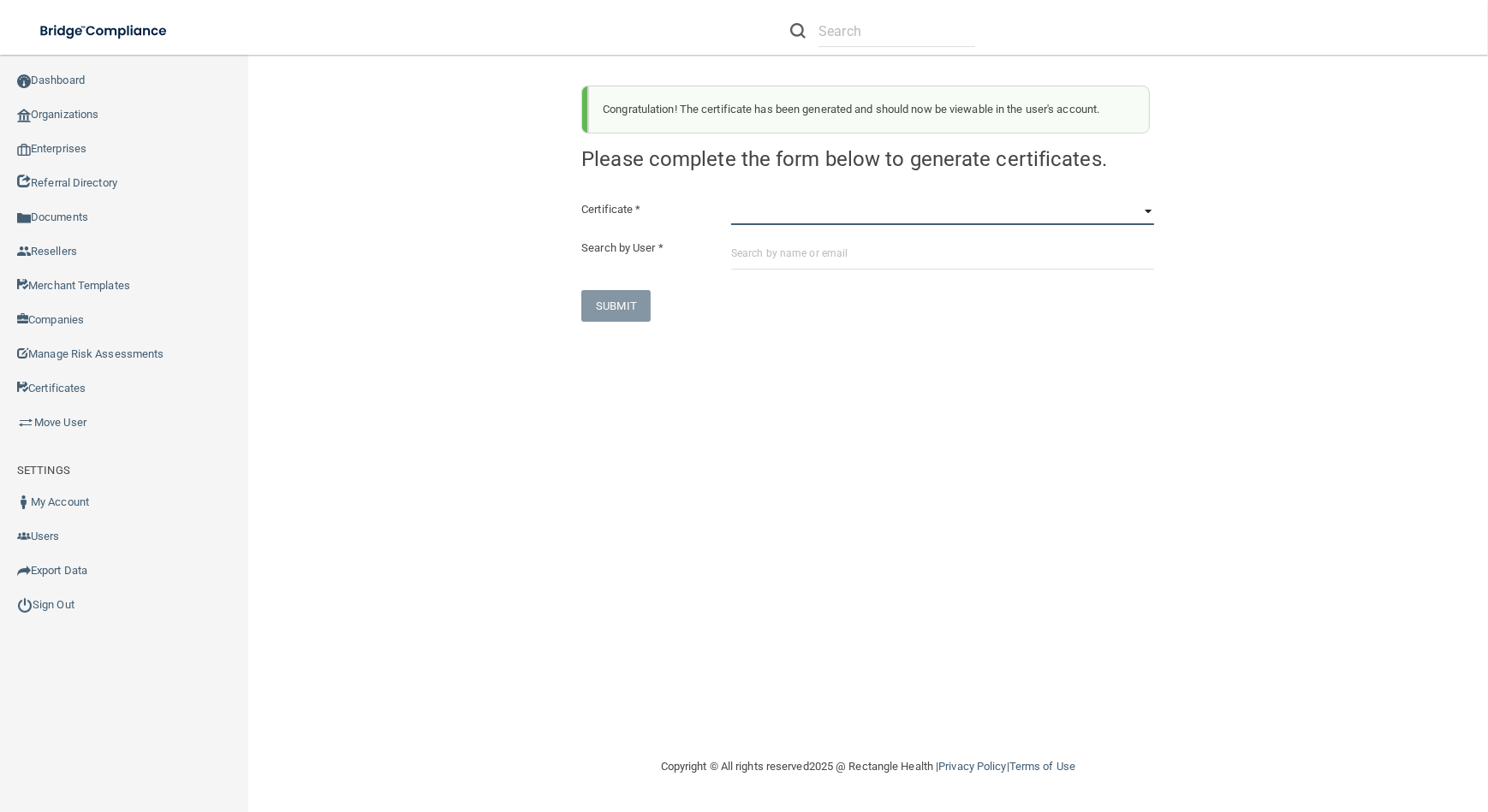
click at [959, 200] on select "HIPAA Officer Certification Training OSHA Bloodborne Pathogens OSHA [MEDICAL_DA…" at bounding box center [942, 213] width 423 height 26
select select "3"
click at [731, 200] on select "HIPAA Officer Certification Training OSHA Bloodborne Pathogens OSHA [MEDICAL_DA…" at bounding box center [942, 213] width 423 height 26
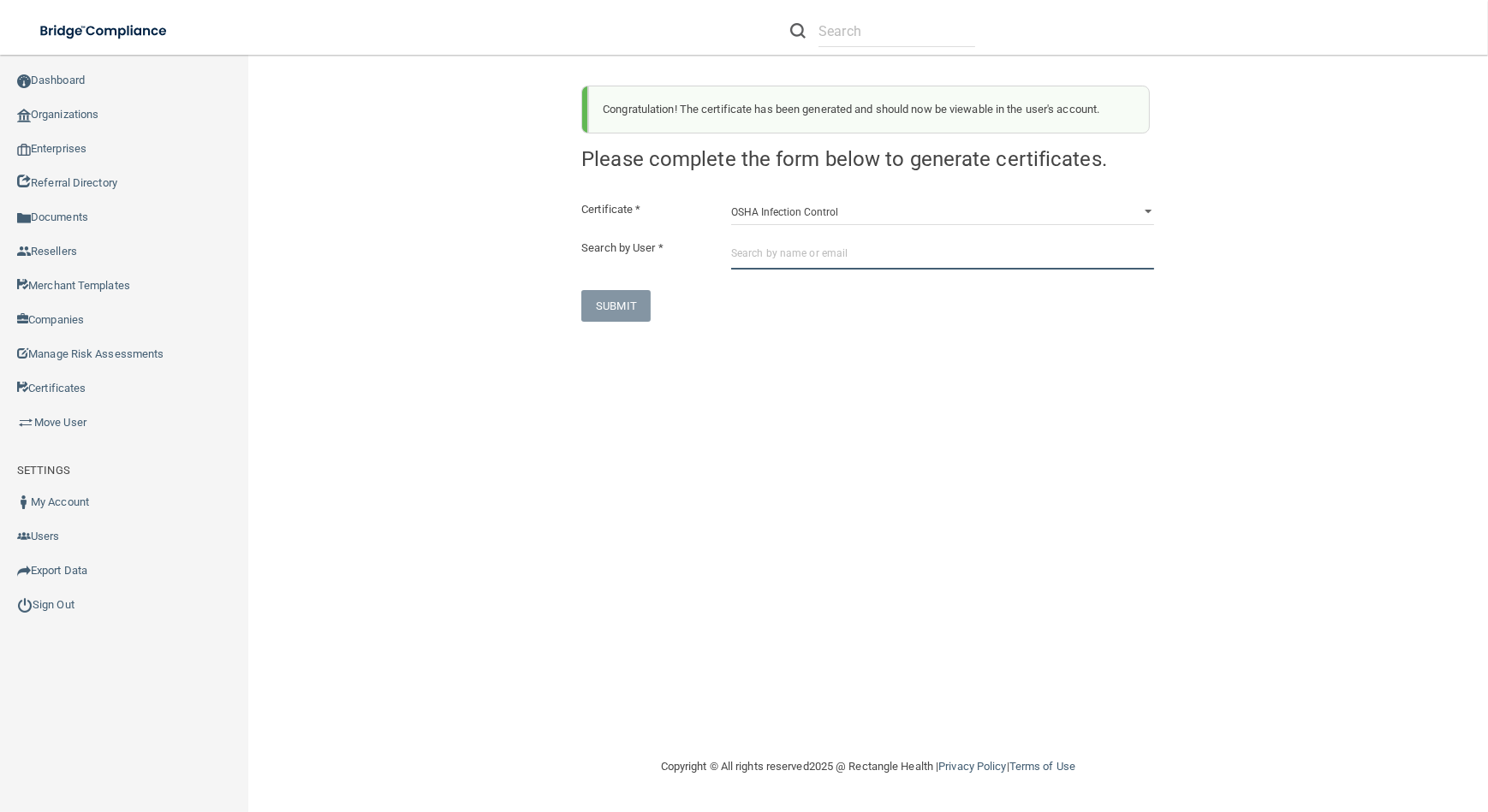
click at [958, 269] on input "text" at bounding box center [942, 253] width 423 height 32
paste input "[EMAIL_ADDRESS][DOMAIN_NAME]"
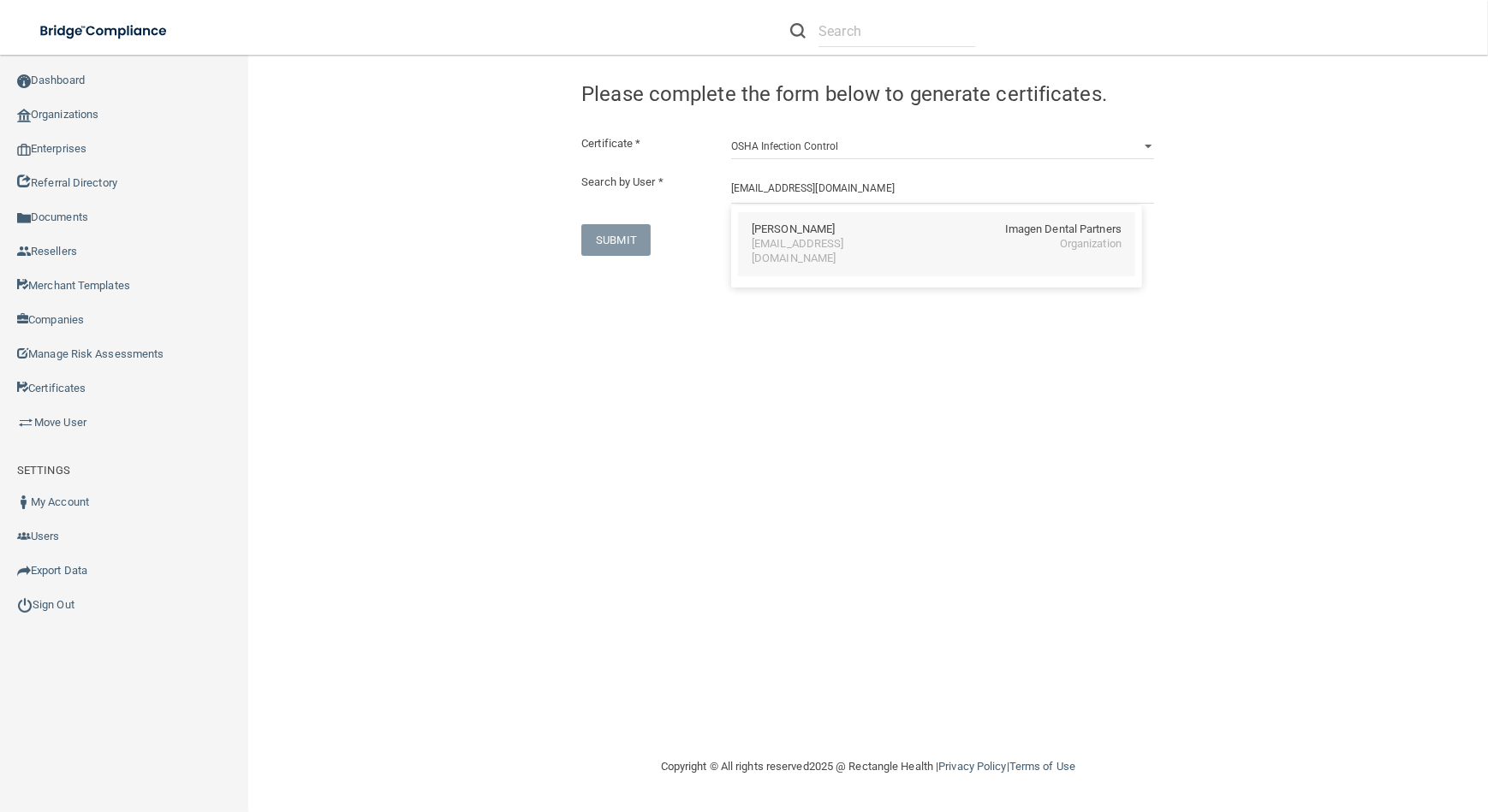
click at [782, 237] on div "[EMAIL_ADDRESS][DOMAIN_NAME]" at bounding box center [826, 251] width 149 height 29
type input "[PERSON_NAME]"
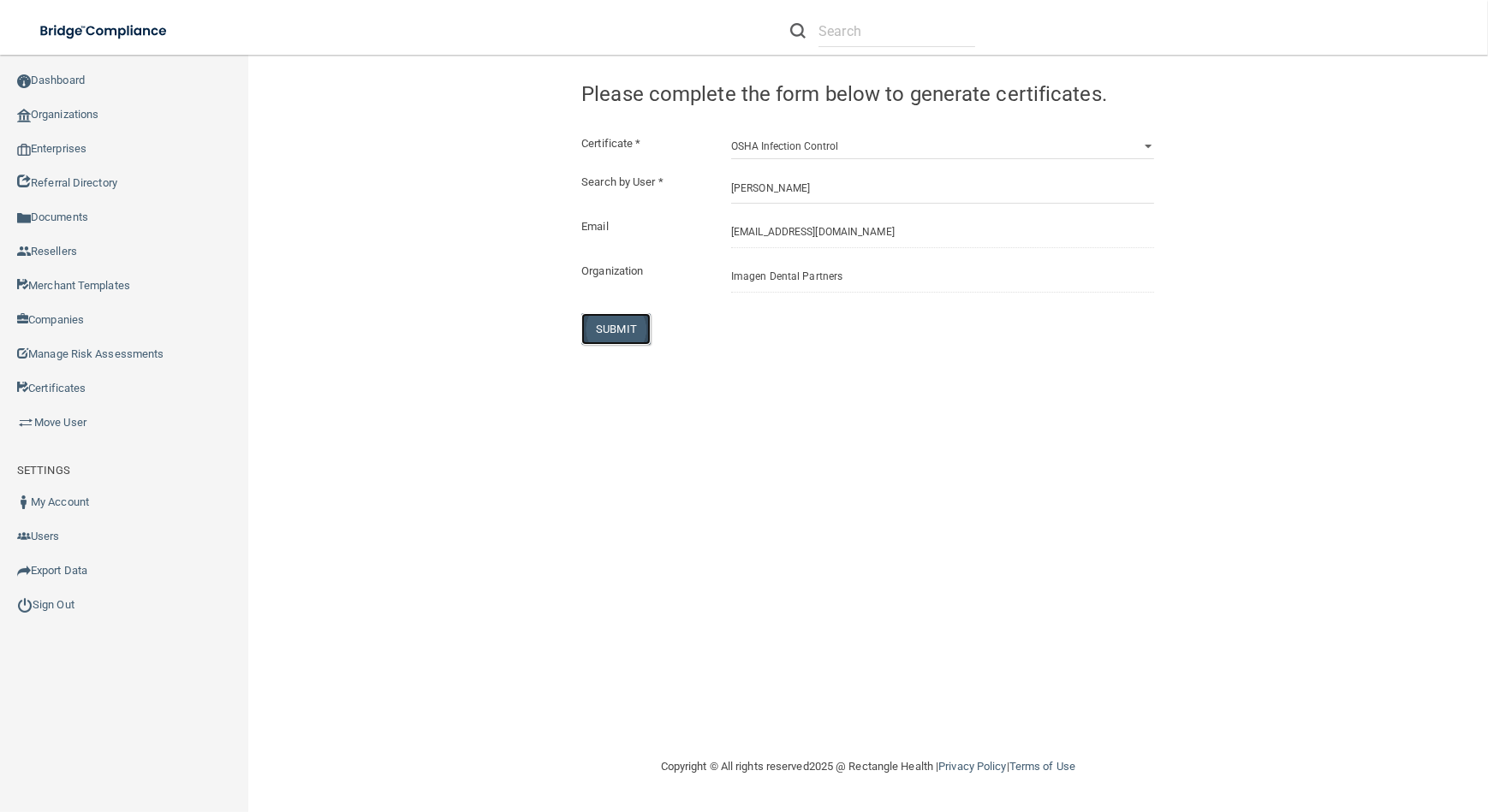
click at [623, 319] on button "SUBMIT" at bounding box center [615, 329] width 70 height 32
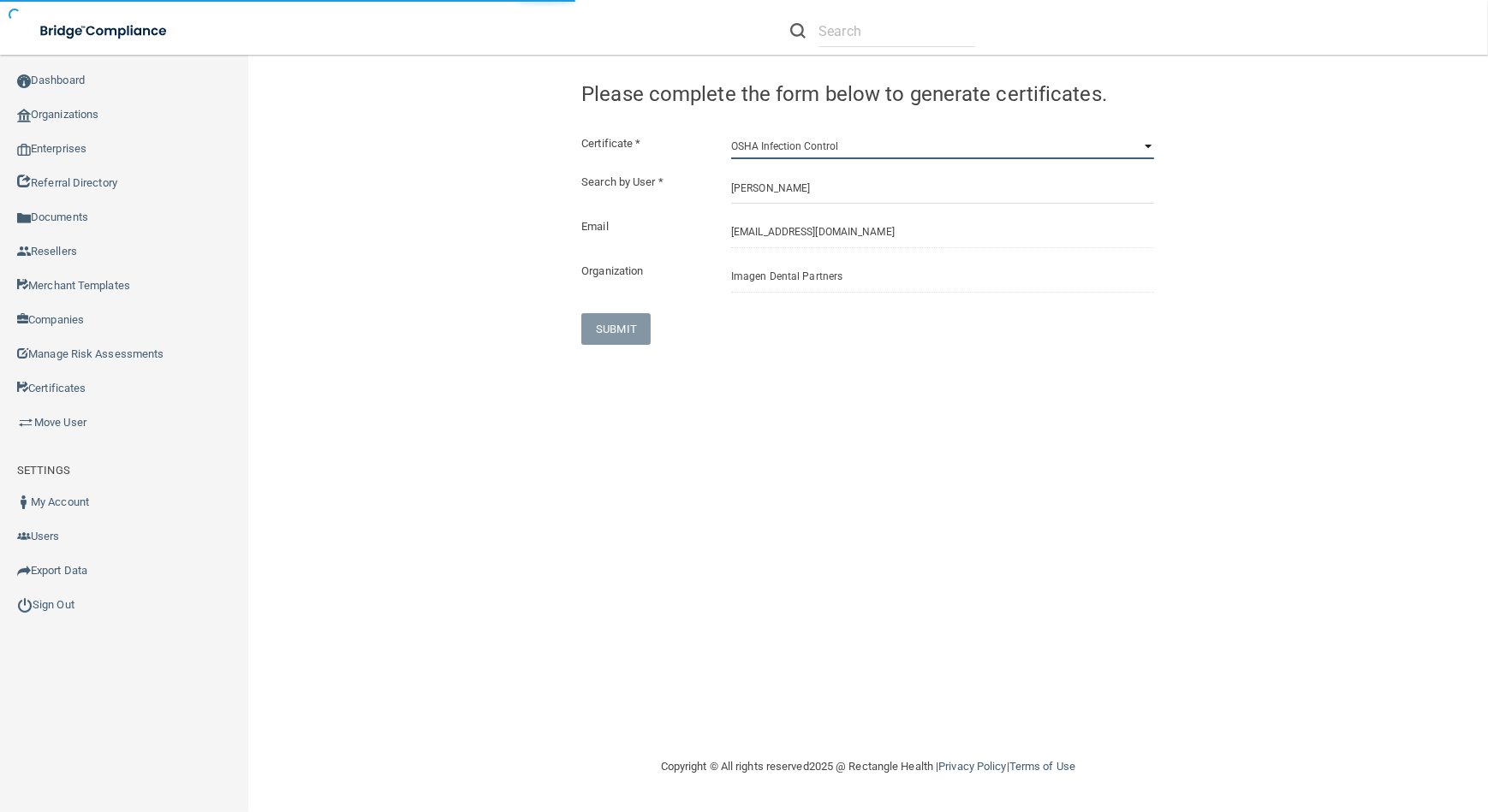
click at [810, 148] on select "HIPAA Officer Certification Training OSHA Bloodborne Pathogens OSHA [MEDICAL_DA…" at bounding box center [942, 147] width 423 height 26
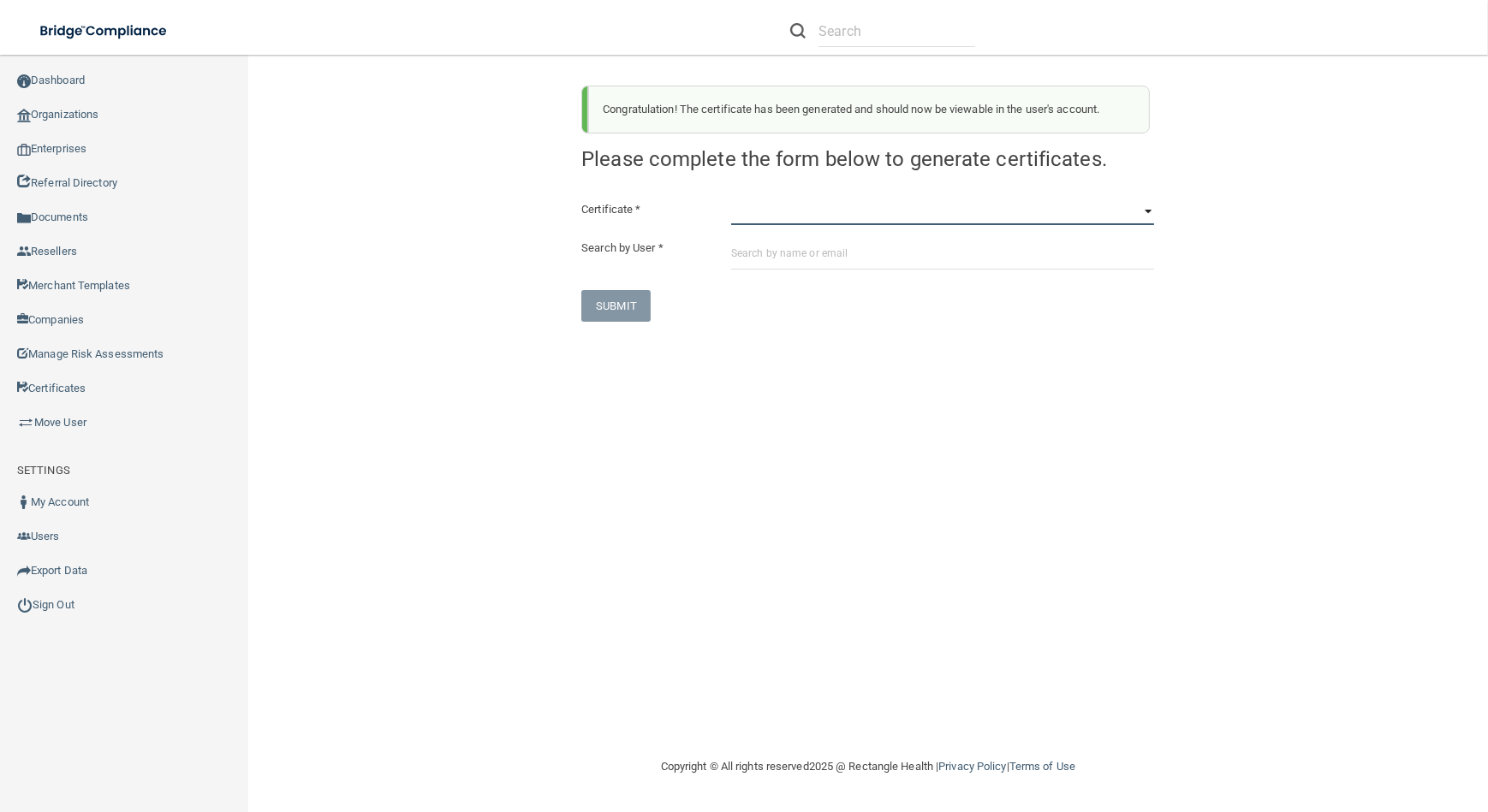
click at [812, 218] on select "HIPAA Officer Certification Training OSHA Bloodborne Pathogens OSHA [MEDICAL_DA…" at bounding box center [942, 213] width 423 height 26
click at [812, 215] on select "HIPAA Officer Certification Training OSHA Bloodborne Pathogens OSHA [MEDICAL_DA…" at bounding box center [942, 213] width 423 height 26
select select "4"
click at [731, 200] on select "HIPAA Officer Certification Training OSHA Bloodborne Pathogens OSHA [MEDICAL_DA…" at bounding box center [942, 213] width 423 height 26
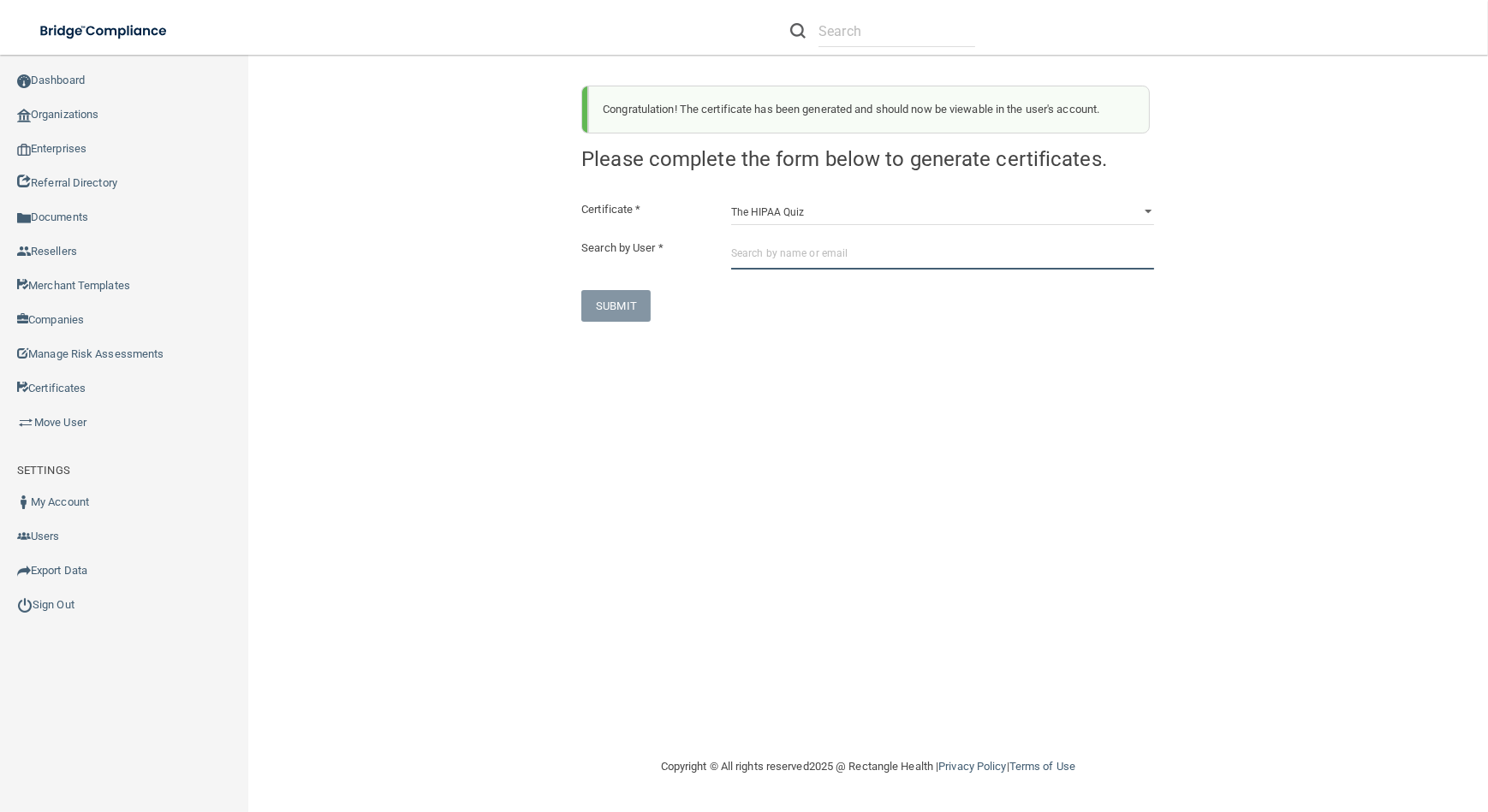
click at [817, 254] on input "text" at bounding box center [942, 253] width 423 height 32
paste input "[EMAIL_ADDRESS][DOMAIN_NAME]"
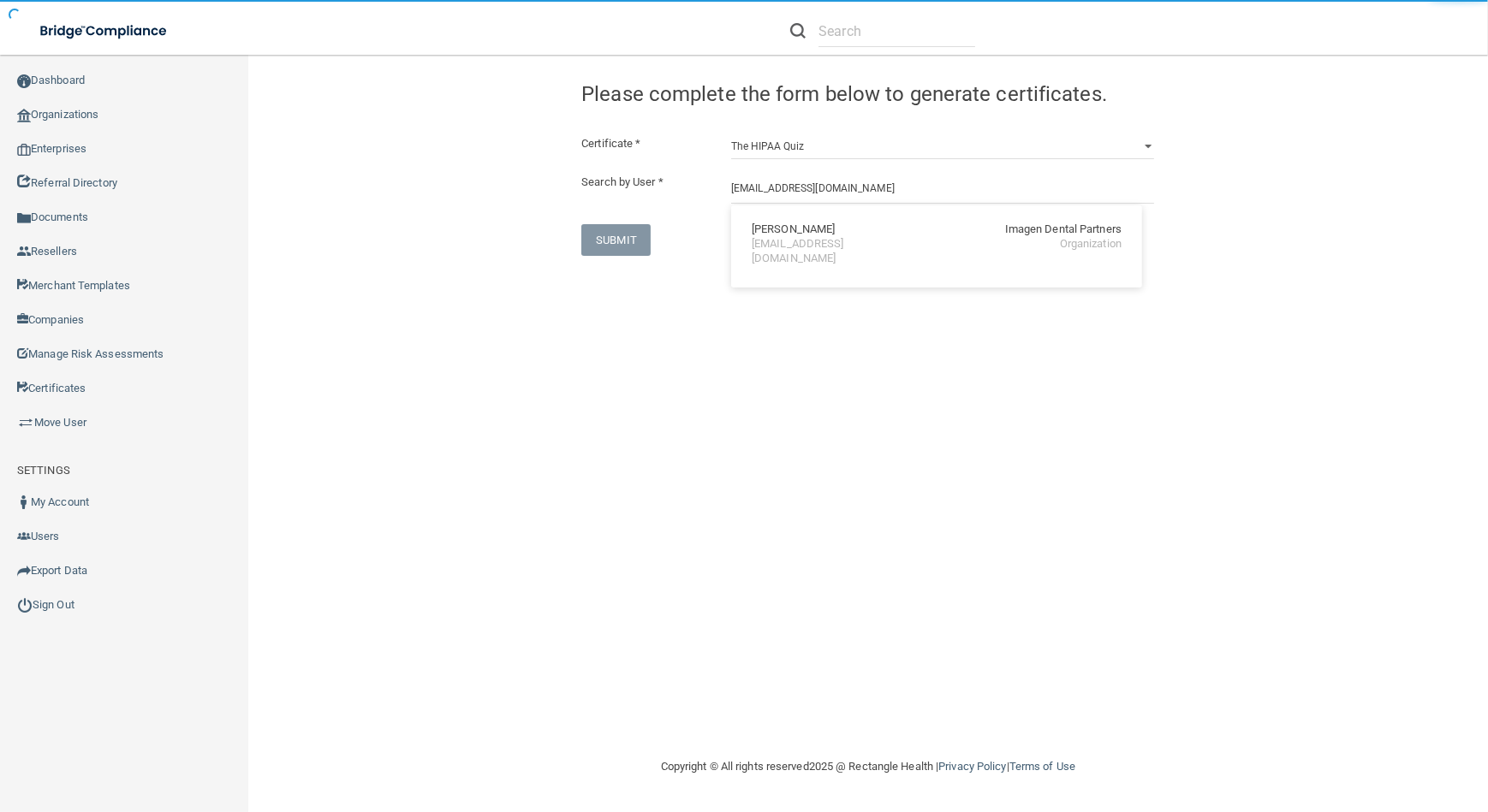
click at [817, 254] on div "[PERSON_NAME] Imagen Dental Partners [EMAIL_ADDRESS][DOMAIN_NAME] Organization" at bounding box center [937, 244] width 397 height 64
type input "[PERSON_NAME]"
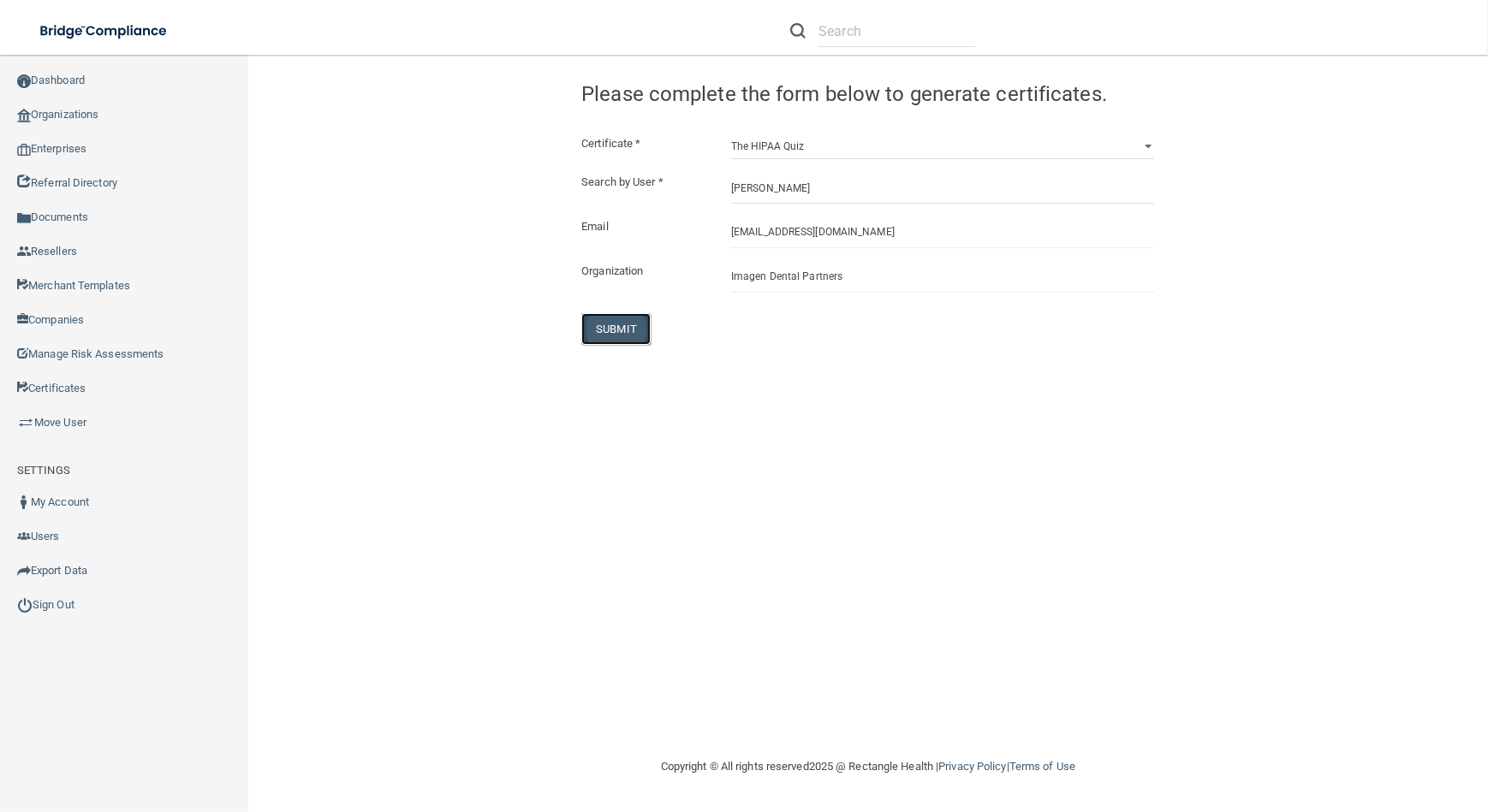
drag, startPoint x: 635, startPoint y: 329, endPoint x: 639, endPoint y: 317, distance: 12.6
click at [634, 329] on button "SUBMIT" at bounding box center [615, 329] width 70 height 32
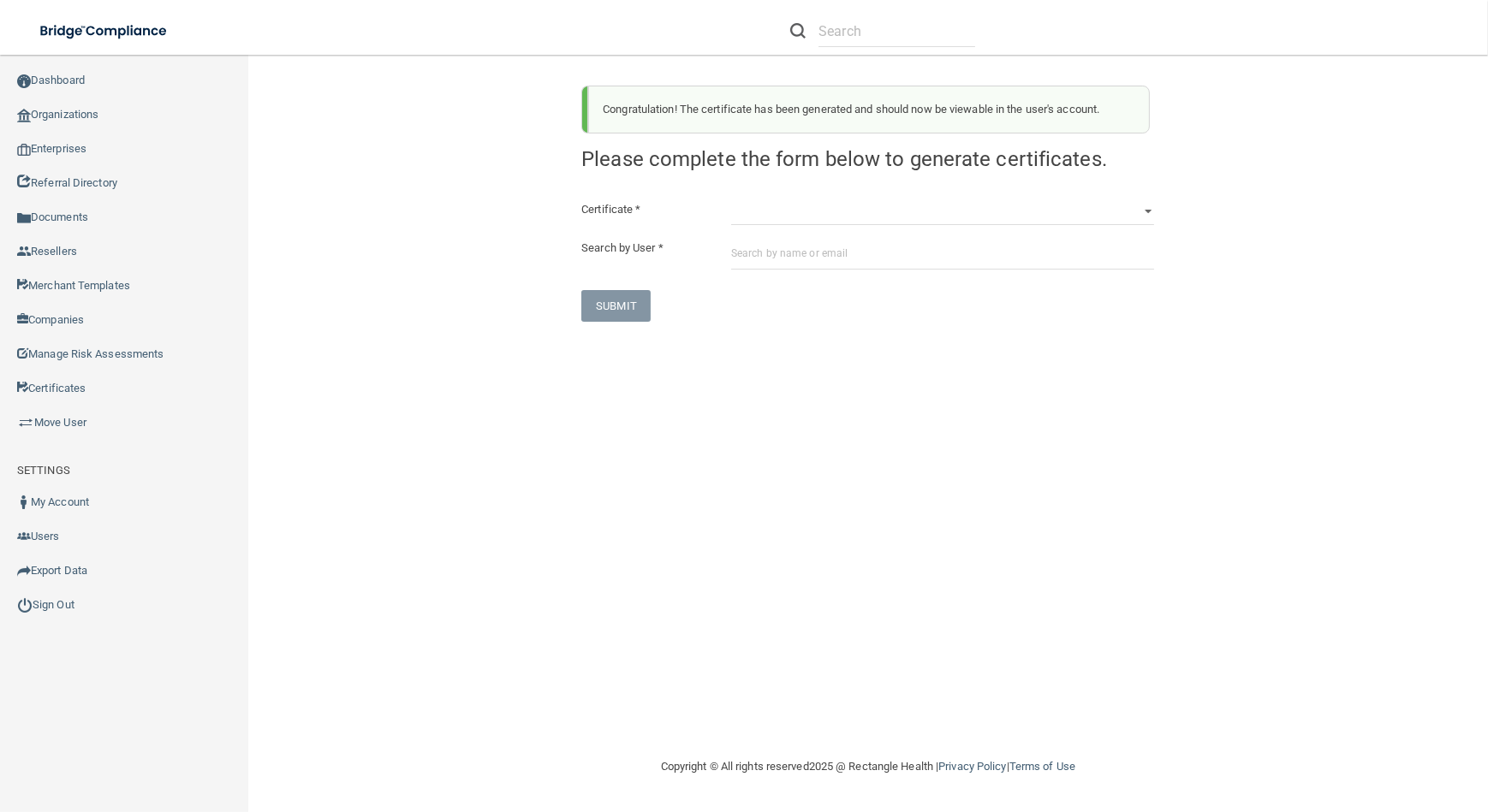
drag, startPoint x: 1171, startPoint y: 653, endPoint x: 1487, endPoint y: 651, distance: 316.0
click at [1171, 653] on div "Congratulation! The certificate has been generated and should now be viewable i…" at bounding box center [867, 405] width 1171 height 667
click at [795, 214] on select "HIPAA Officer Certification Training OSHA Bloodborne Pathogens OSHA [MEDICAL_DA…" at bounding box center [942, 213] width 423 height 26
select select "1"
click at [731, 200] on select "HIPAA Officer Certification Training OSHA Bloodborne Pathogens OSHA [MEDICAL_DA…" at bounding box center [942, 213] width 423 height 26
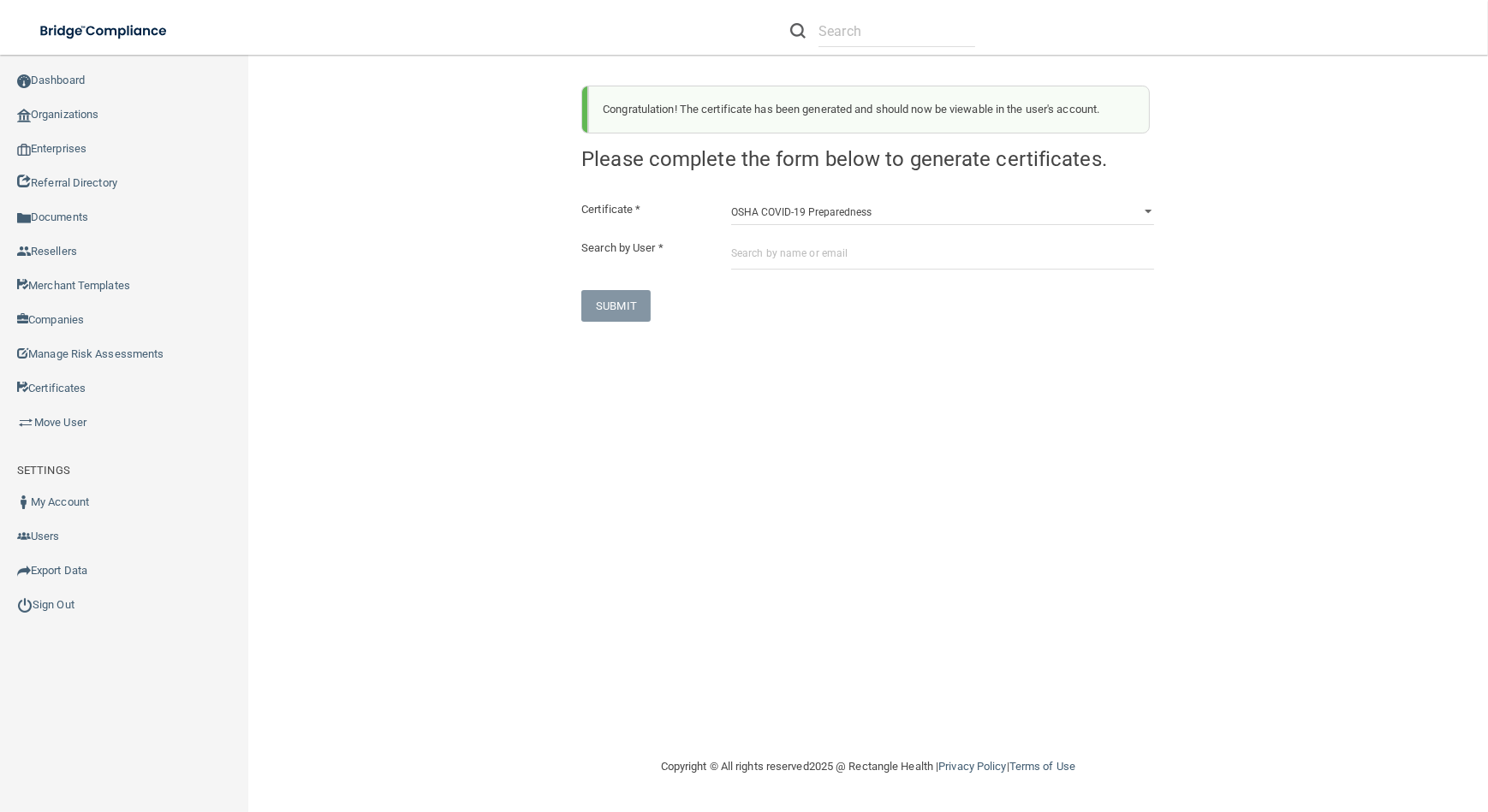
click at [804, 271] on div "Certificate * HIPAA Officer Certification Training OSHA Bloodborne Pathogens OS…" at bounding box center [867, 261] width 573 height 122
click at [804, 252] on input "text" at bounding box center [942, 253] width 423 height 32
paste input "[EMAIL_ADDRESS][DOMAIN_NAME]"
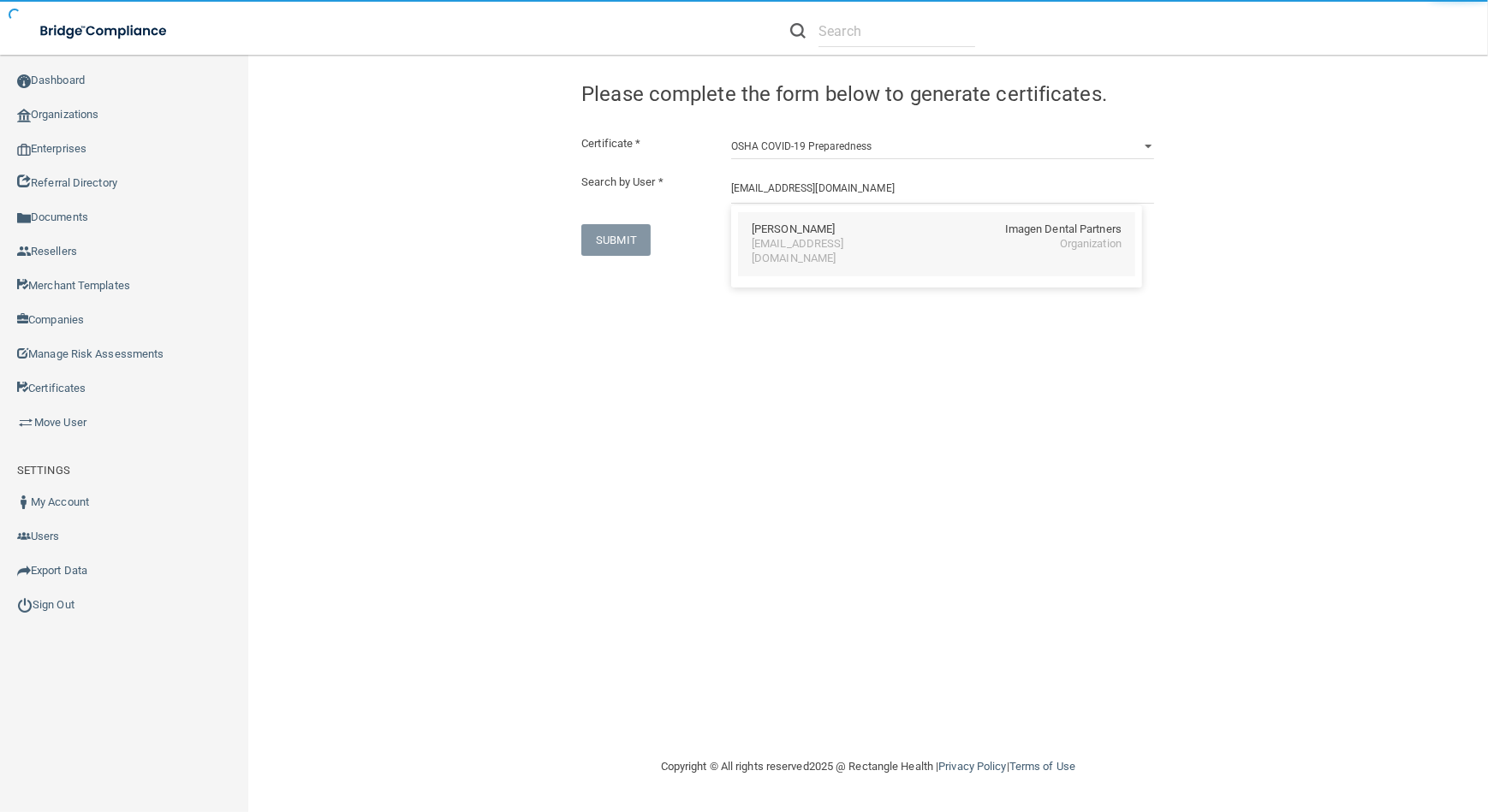
click at [784, 231] on div "[PERSON_NAME]" at bounding box center [793, 230] width 83 height 15
type input "[PERSON_NAME]"
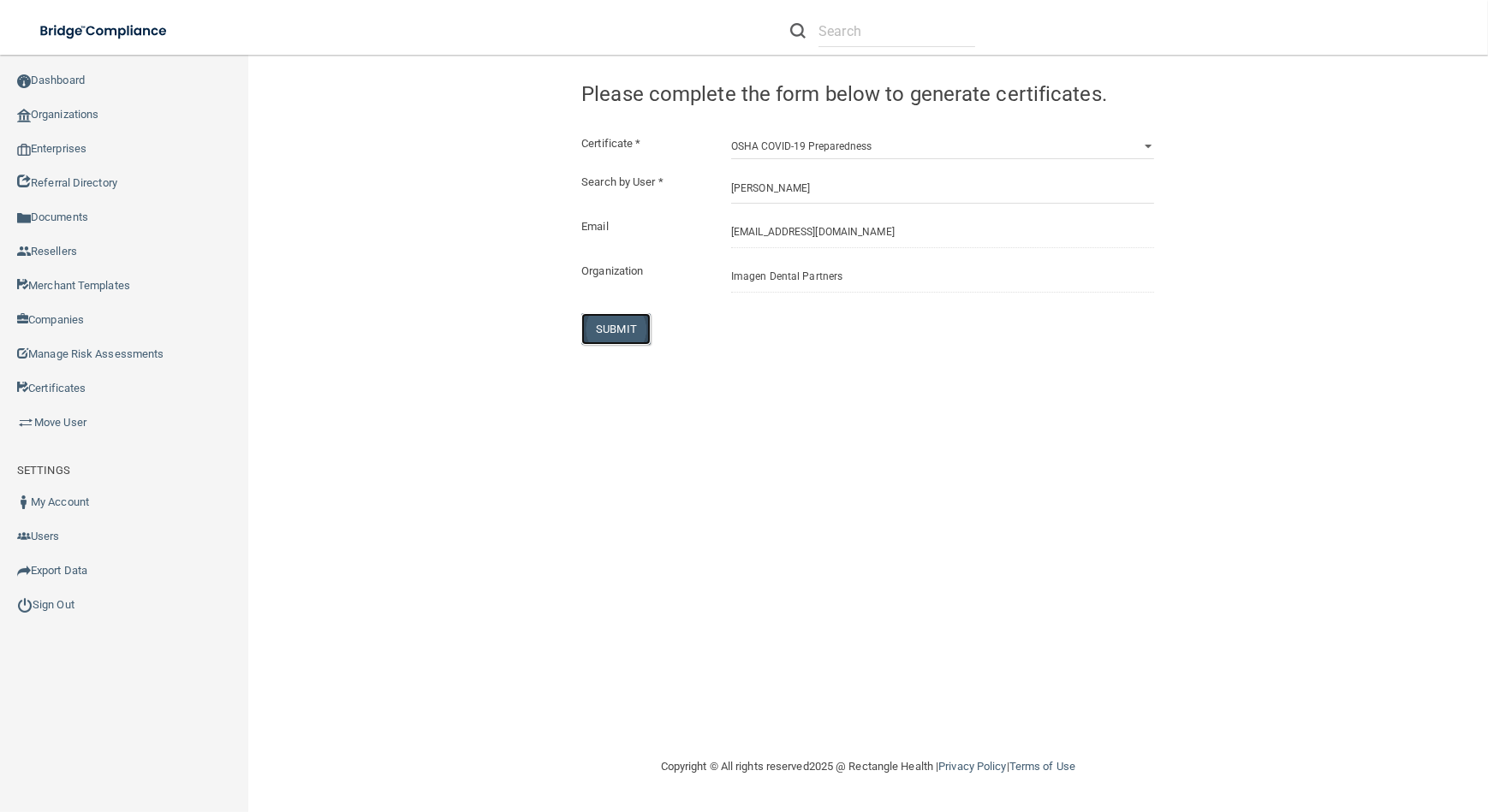
click at [607, 329] on button "SUBMIT" at bounding box center [615, 329] width 70 height 32
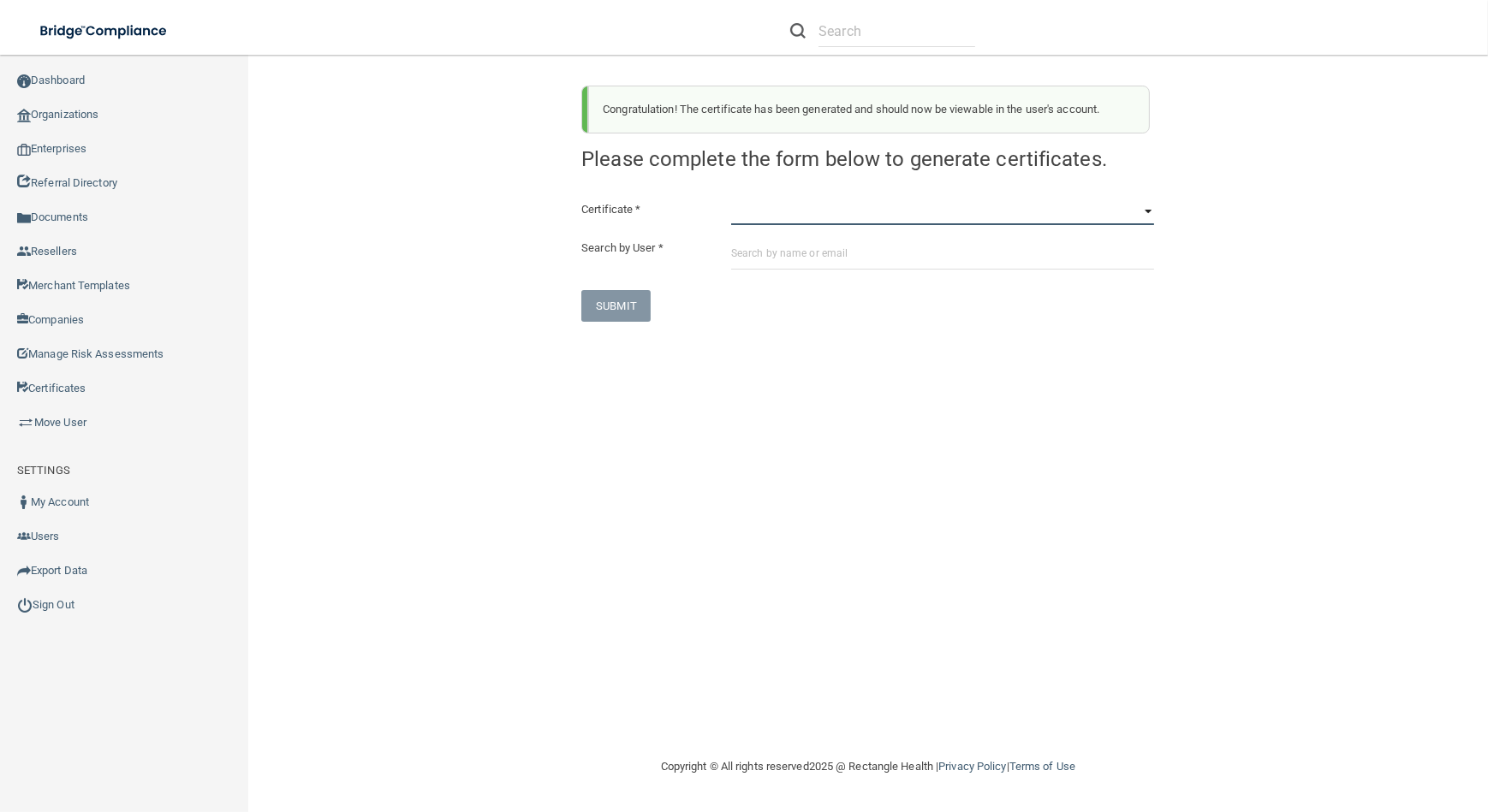
click at [809, 207] on select "HIPAA Officer Certification Training OSHA Bloodborne Pathogens OSHA [MEDICAL_DA…" at bounding box center [942, 213] width 423 height 26
select select "3"
click at [731, 200] on select "HIPAA Officer Certification Training OSHA Bloodborne Pathogens OSHA [MEDICAL_DA…" at bounding box center [942, 213] width 423 height 26
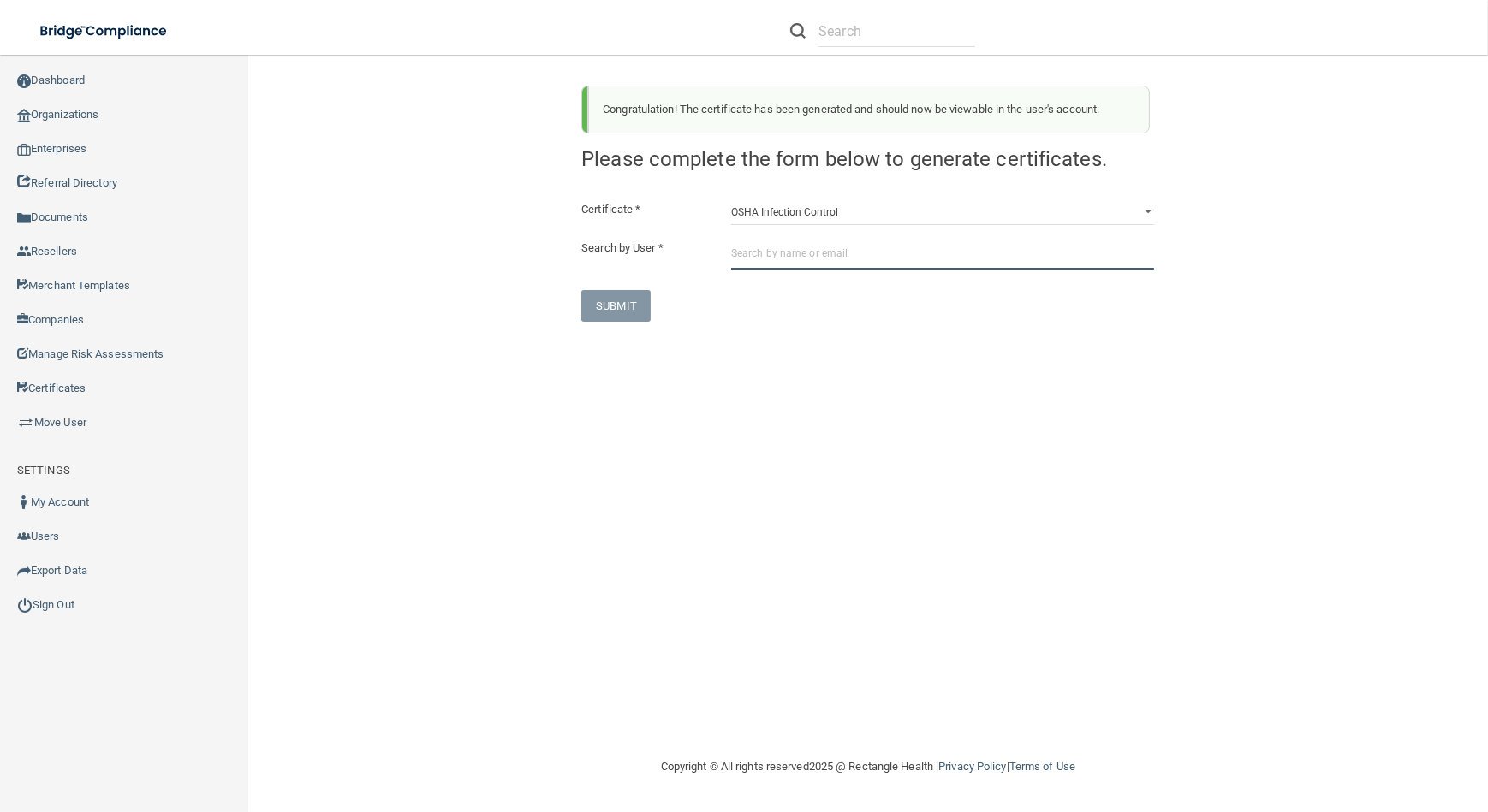
click at [818, 246] on input "text" at bounding box center [942, 253] width 423 height 32
paste input "[EMAIL_ADDRESS][DOMAIN_NAME]"
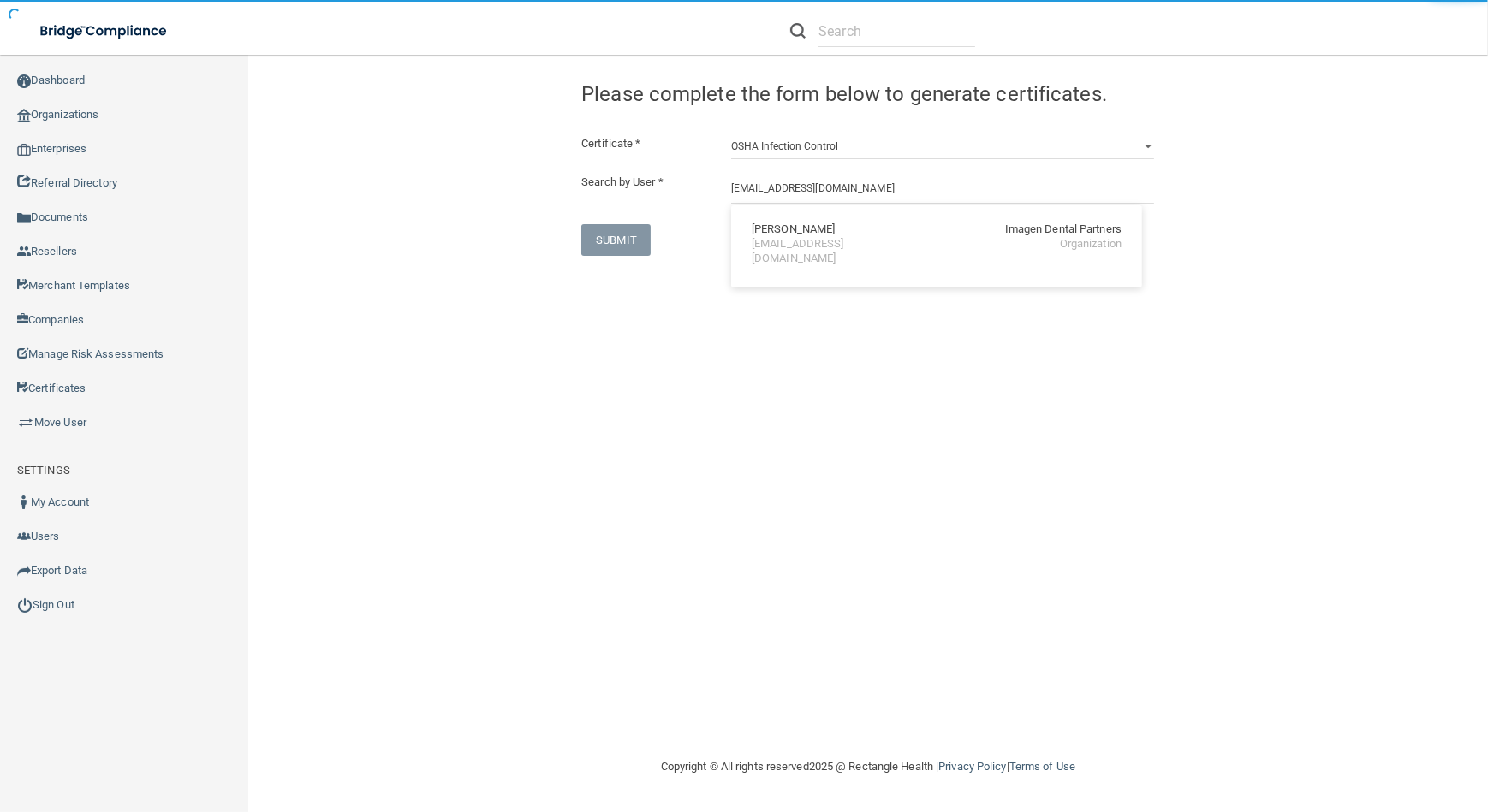
click at [818, 246] on div "[EMAIL_ADDRESS][DOMAIN_NAME]" at bounding box center [826, 251] width 149 height 29
type input "[PERSON_NAME]"
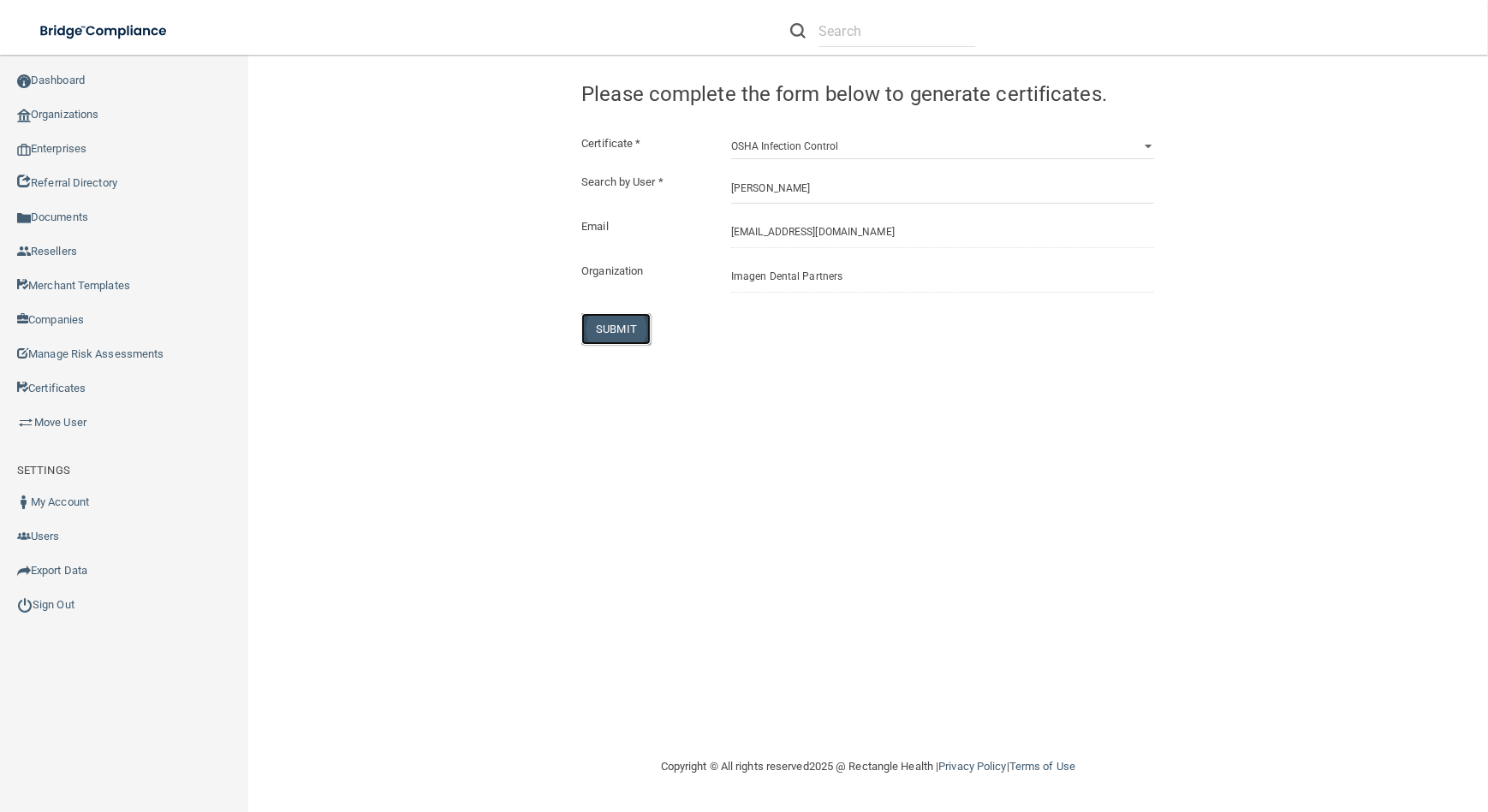
click at [641, 316] on button "SUBMIT" at bounding box center [615, 329] width 70 height 32
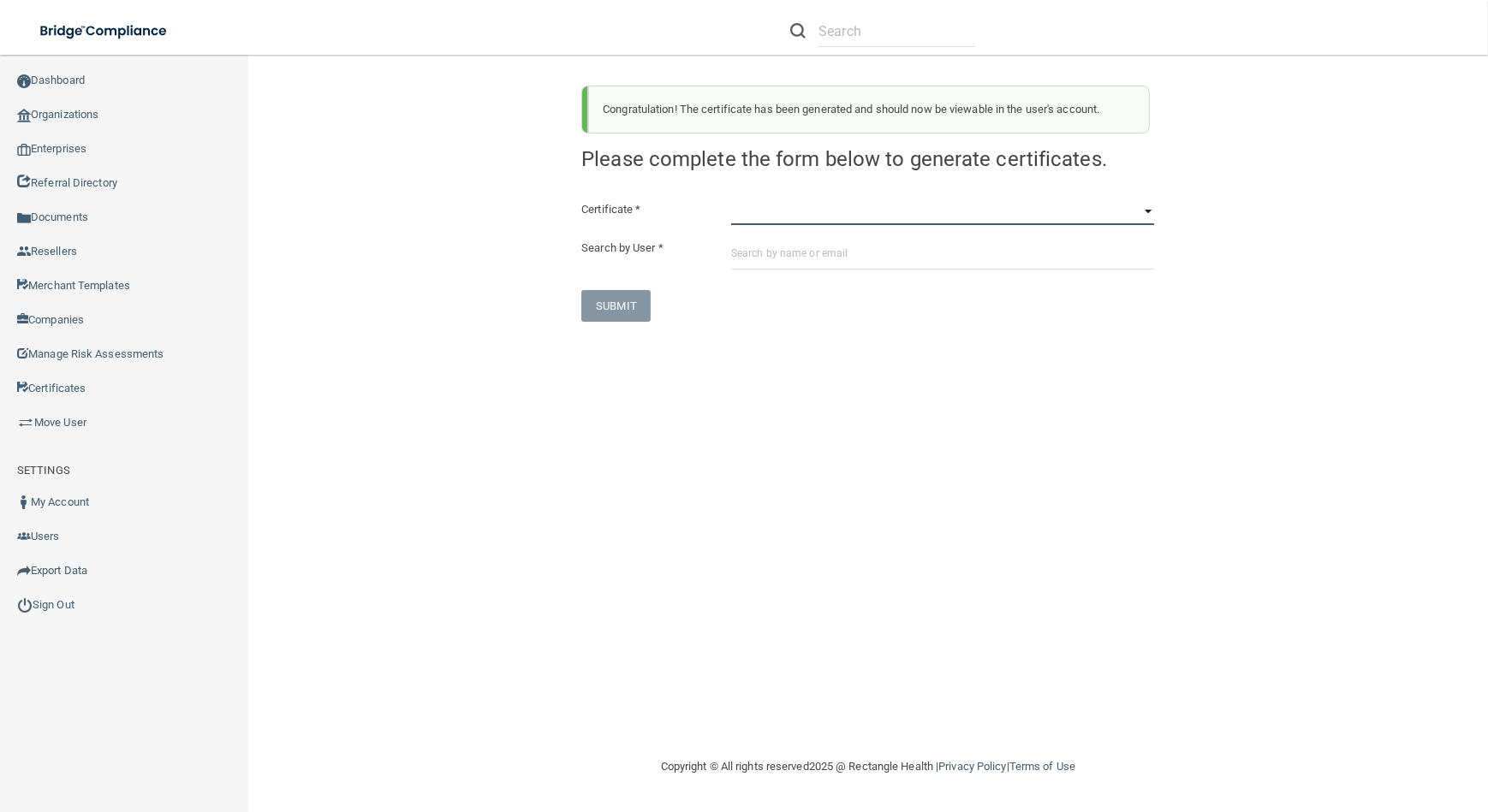
click at [810, 207] on select "HIPAA Officer Certification Training OSHA Bloodborne Pathogens OSHA [MEDICAL_DA…" at bounding box center [942, 213] width 423 height 26
select select "4"
click at [731, 200] on select "HIPAA Officer Certification Training OSHA Bloodborne Pathogens OSHA [MEDICAL_DA…" at bounding box center [942, 213] width 423 height 26
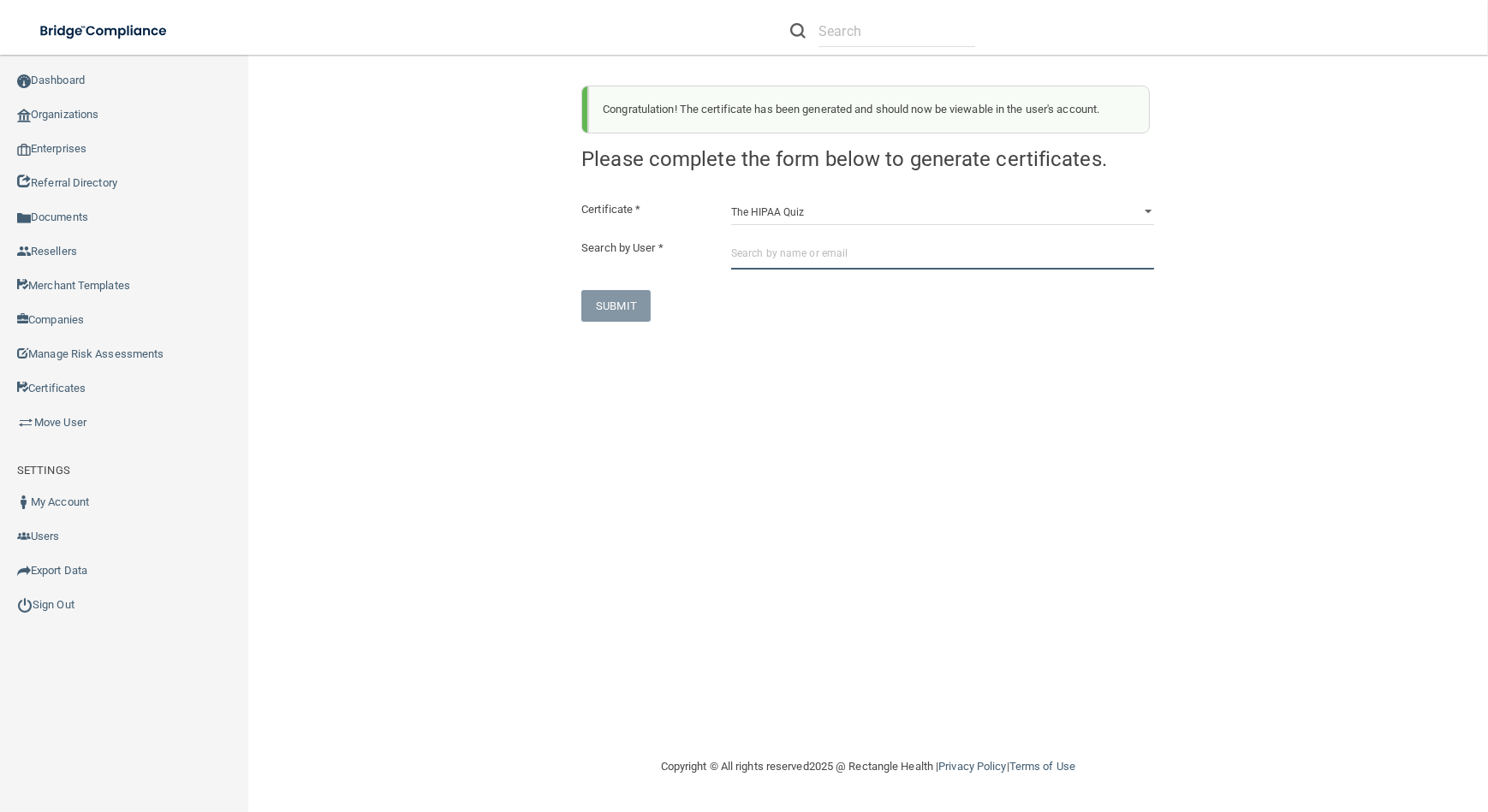
click at [811, 256] on input "text" at bounding box center [942, 253] width 423 height 32
paste input "[EMAIL_ADDRESS][DOMAIN_NAME]"
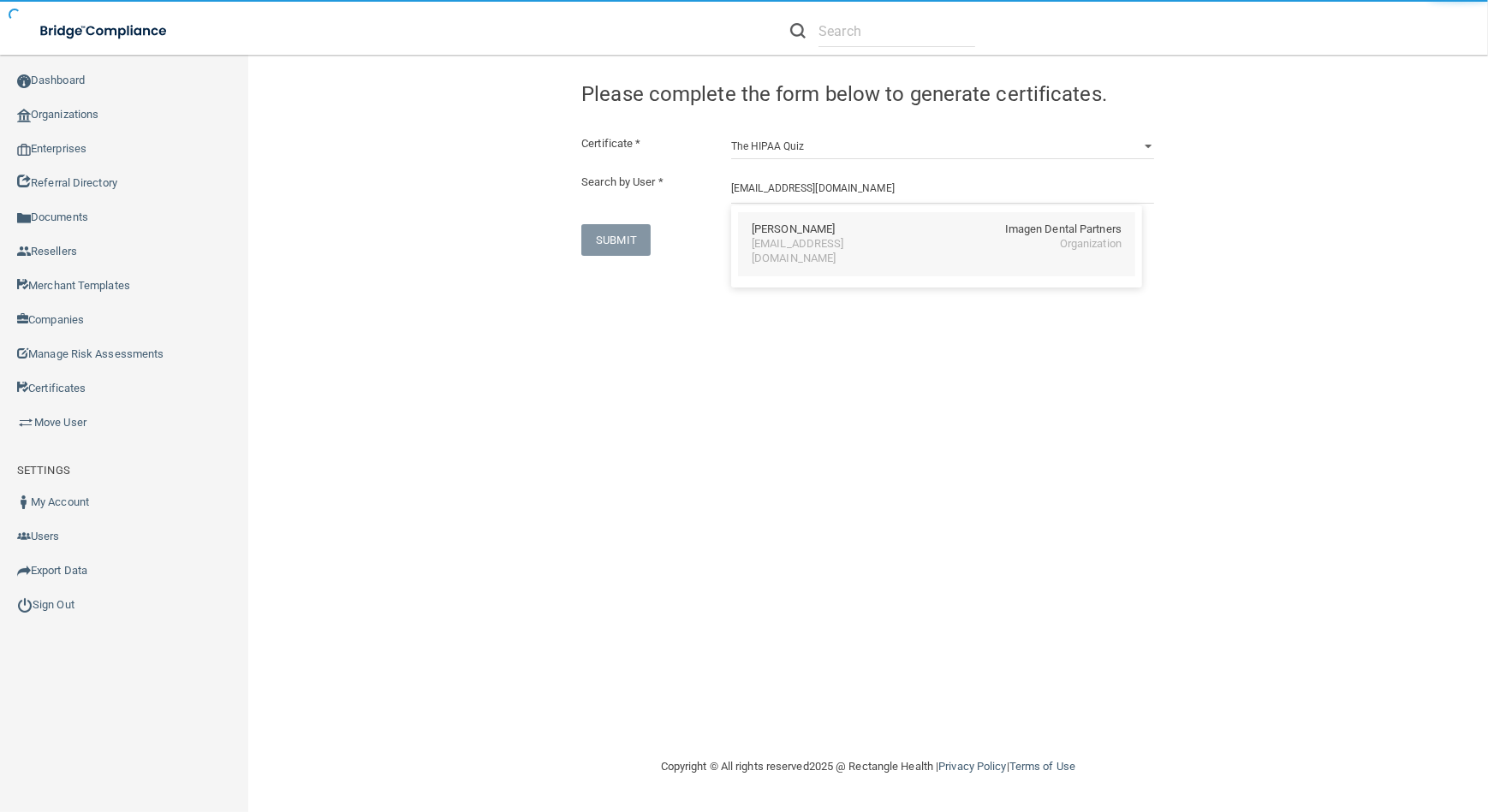
click at [876, 254] on div "[PERSON_NAME] Imagen Dental Partners [EMAIL_ADDRESS][DOMAIN_NAME] Organization" at bounding box center [937, 244] width 397 height 64
type input "[PERSON_NAME]"
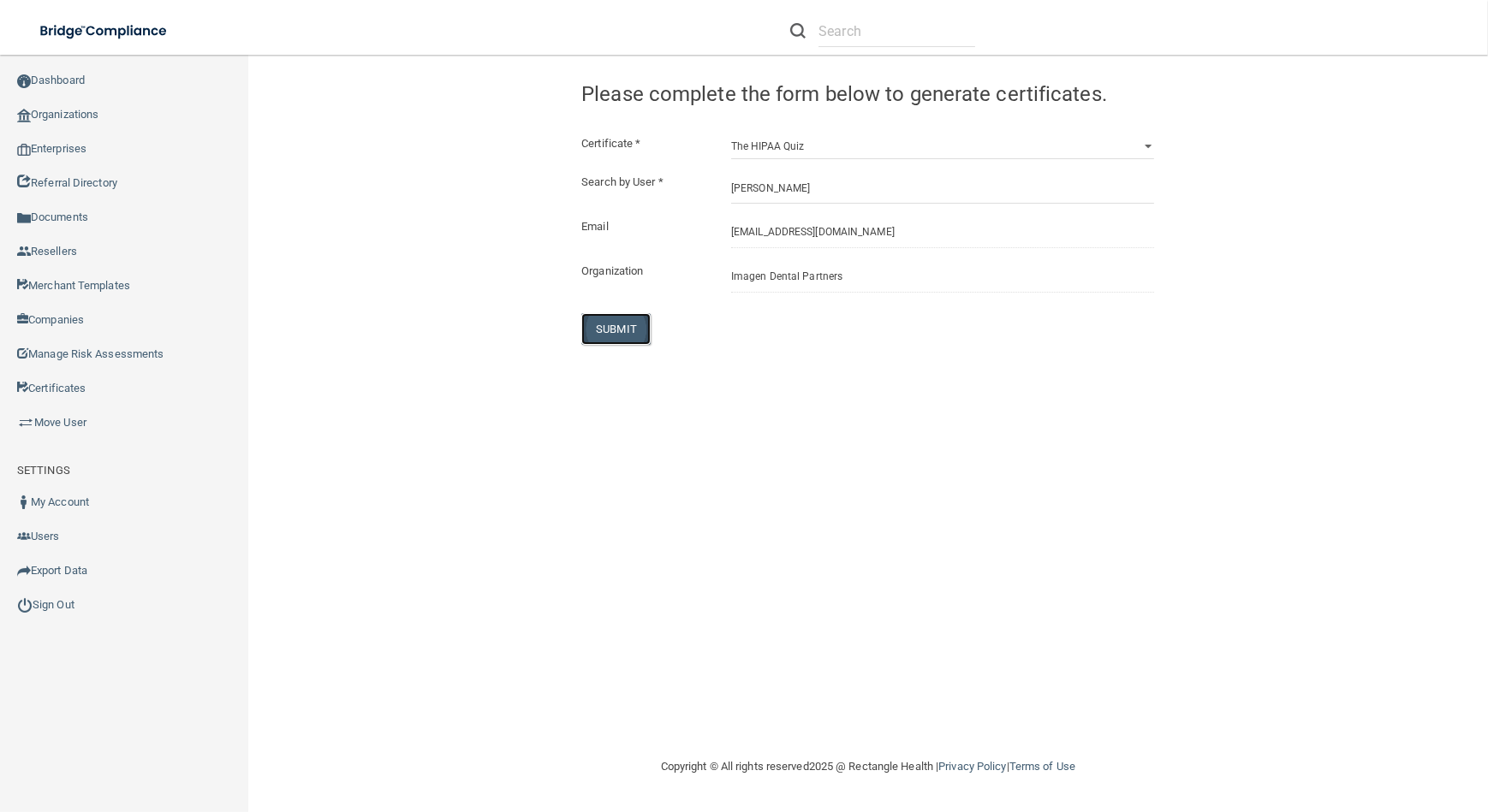
click at [631, 326] on button "SUBMIT" at bounding box center [615, 329] width 70 height 32
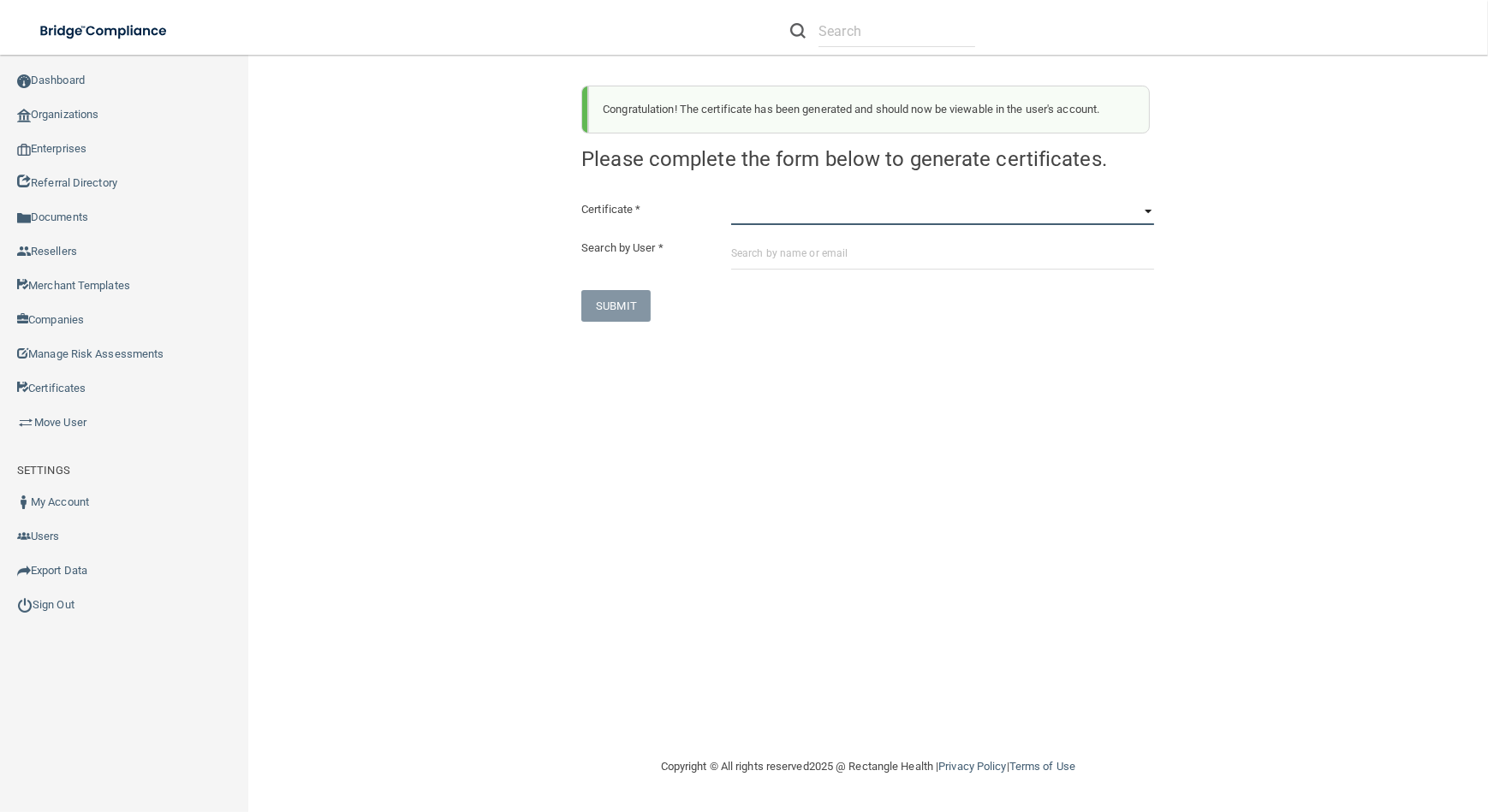
click at [770, 212] on select "HIPAA Officer Certification Training OSHA Bloodborne Pathogens OSHA [MEDICAL_DA…" at bounding box center [942, 213] width 423 height 26
click at [731, 200] on select "HIPAA Officer Certification Training OSHA Bloodborne Pathogens OSHA [MEDICAL_DA…" at bounding box center [942, 213] width 423 height 26
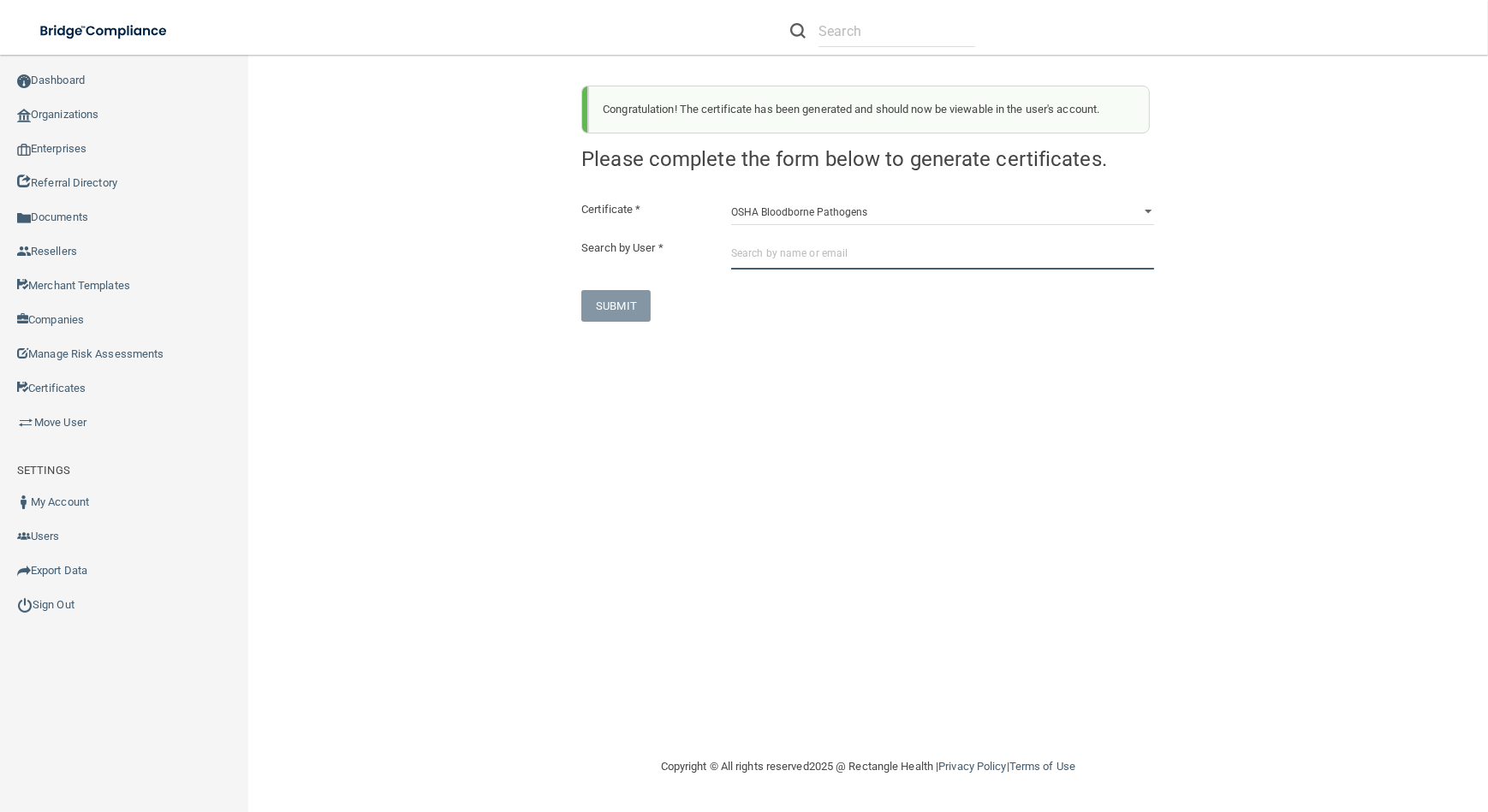
click at [773, 250] on input "text" at bounding box center [942, 253] width 423 height 32
click at [687, 507] on div "Congratulation! The certificate has been generated and should now be viewable i…" at bounding box center [867, 405] width 1171 height 667
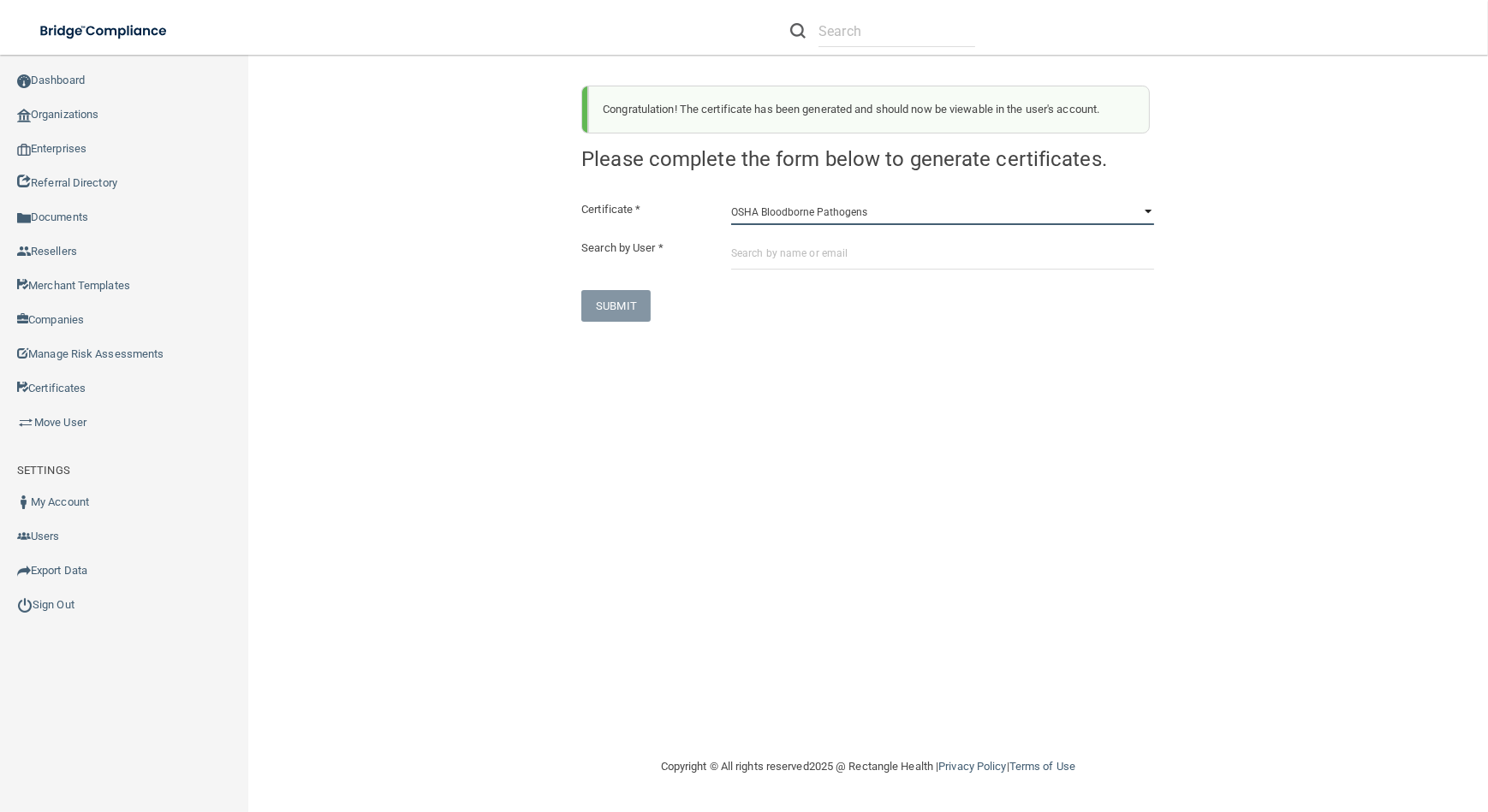
click at [800, 201] on select "HIPAA Officer Certification Training OSHA Bloodborne Pathogens OSHA [MEDICAL_DA…" at bounding box center [942, 213] width 423 height 26
select select "1"
click at [731, 200] on select "HIPAA Officer Certification Training OSHA Bloodborne Pathogens OSHA [MEDICAL_DA…" at bounding box center [942, 213] width 423 height 26
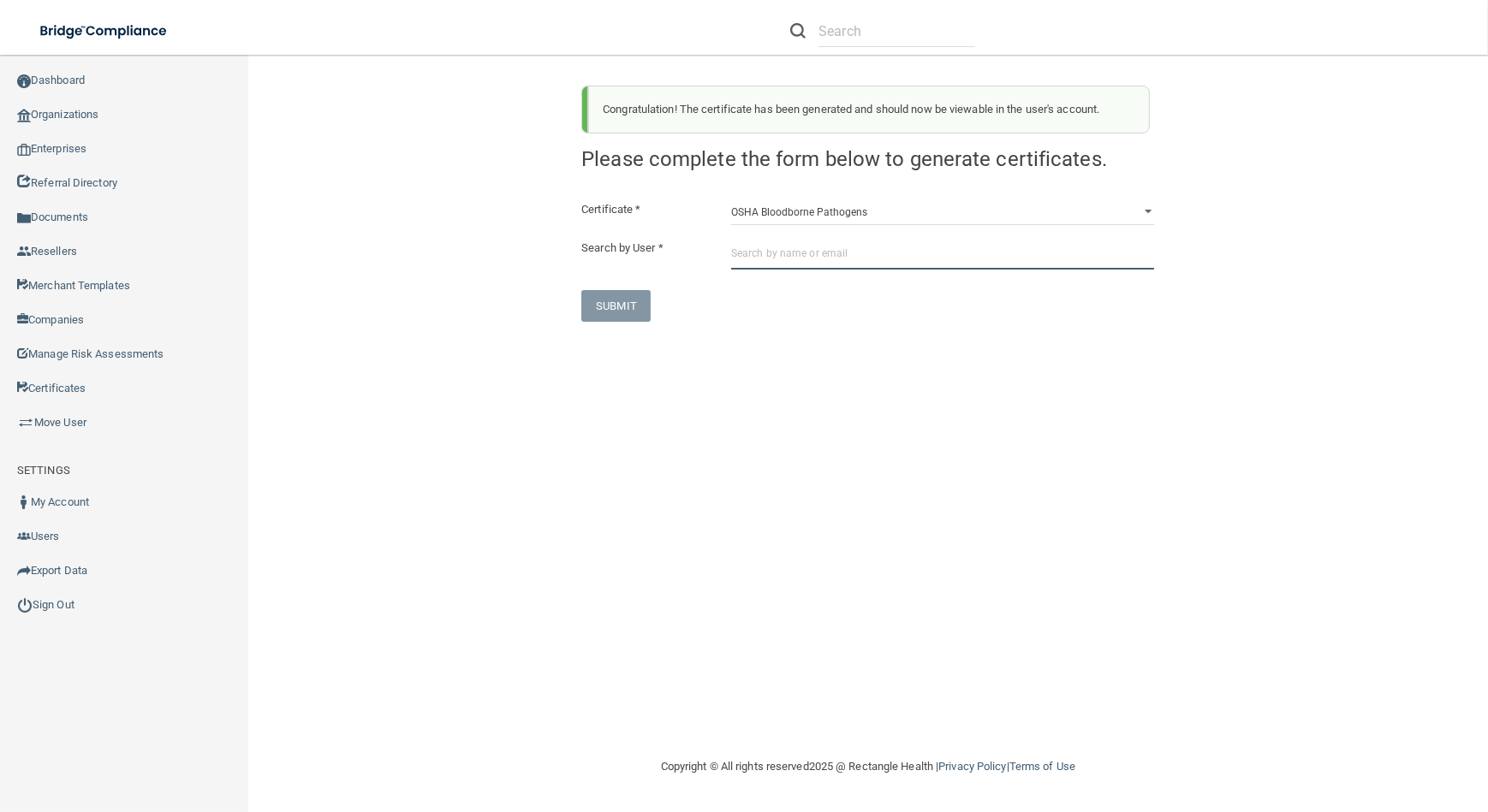
click at [808, 251] on input "text" at bounding box center [942, 253] width 423 height 32
paste input "[EMAIL_ADDRESS][DOMAIN_NAME]"
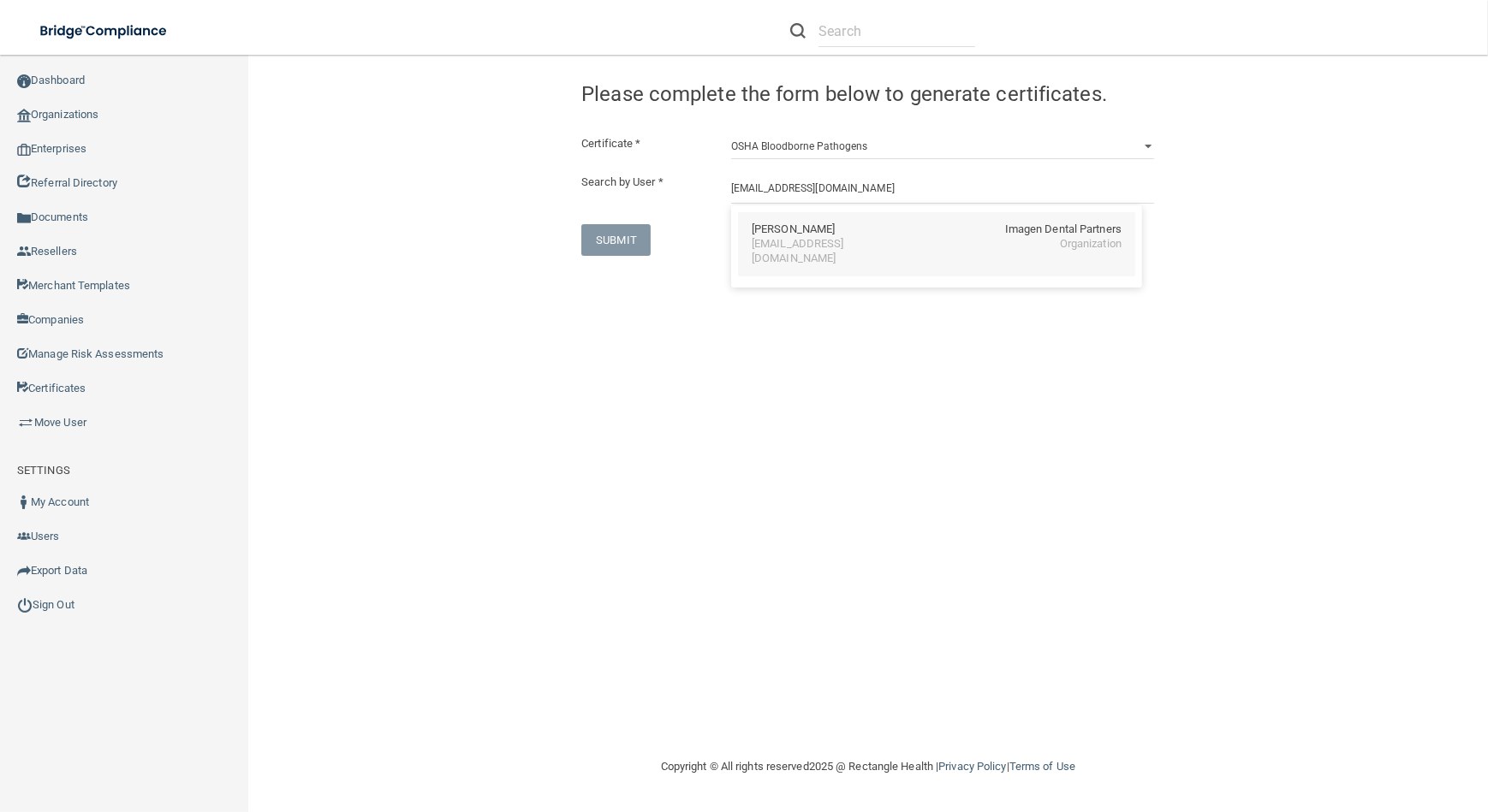
click at [808, 256] on div "[PERSON_NAME] Imagen Dental Partners [EMAIL_ADDRESS][DOMAIN_NAME] Organization" at bounding box center [937, 244] width 397 height 64
type input "[PERSON_NAME]"
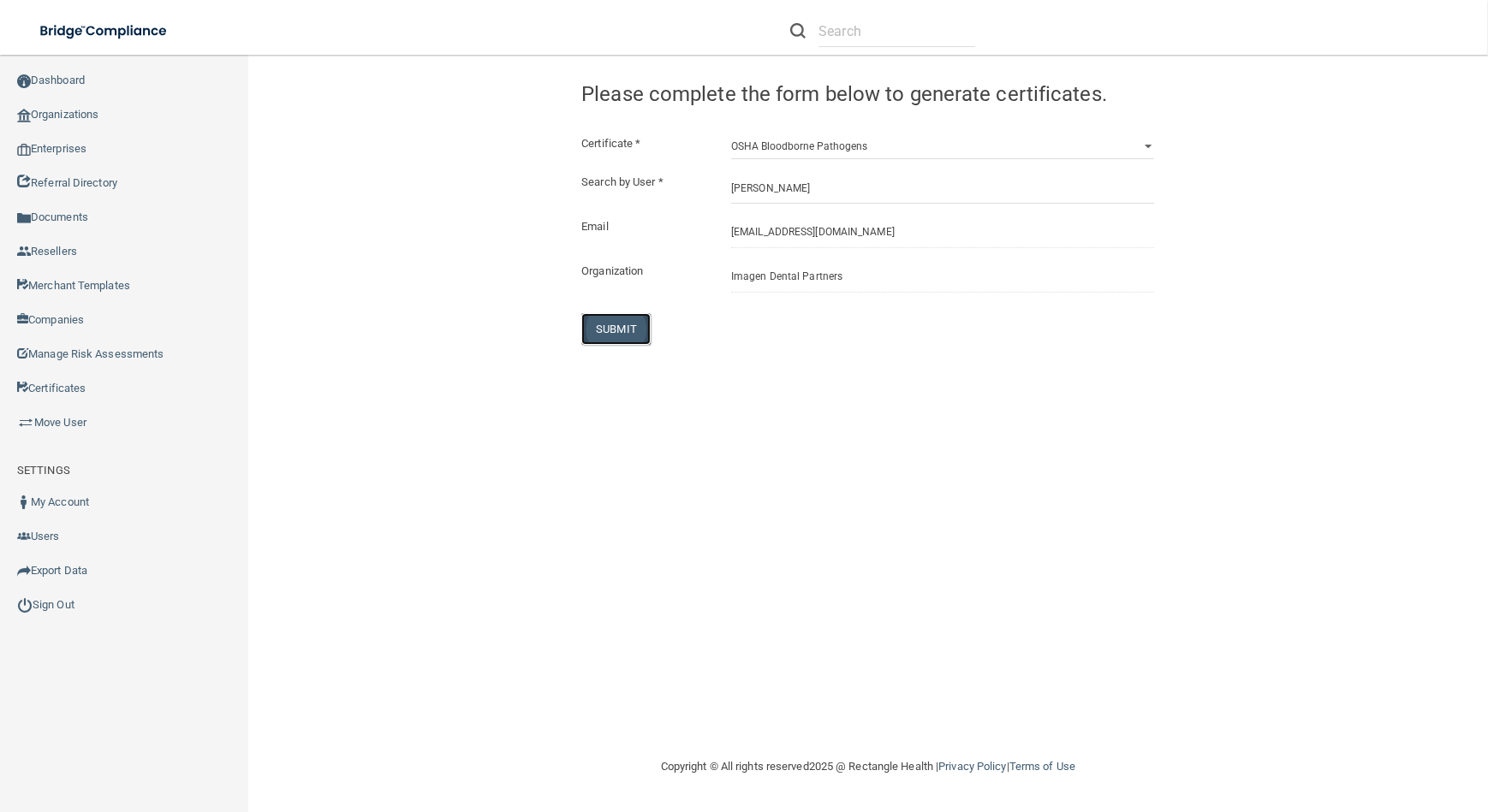
click at [615, 327] on button "SUBMIT" at bounding box center [615, 329] width 70 height 32
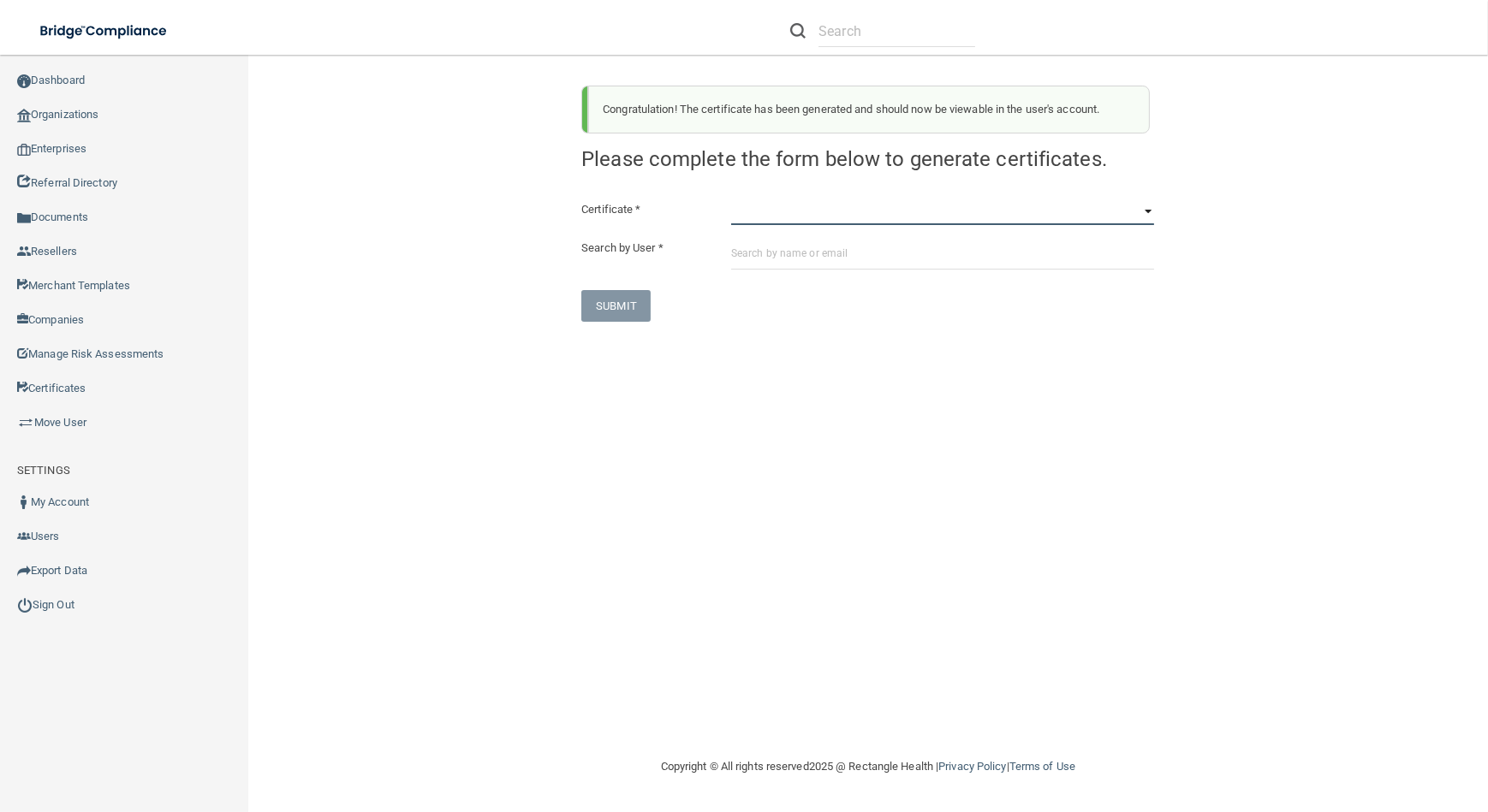
click at [783, 212] on select "HIPAA Officer Certification Training OSHA Bloodborne Pathogens OSHA [MEDICAL_DA…" at bounding box center [942, 213] width 423 height 26
select select "3"
click at [731, 200] on select "HIPAA Officer Certification Training OSHA Bloodborne Pathogens OSHA [MEDICAL_DA…" at bounding box center [942, 213] width 423 height 26
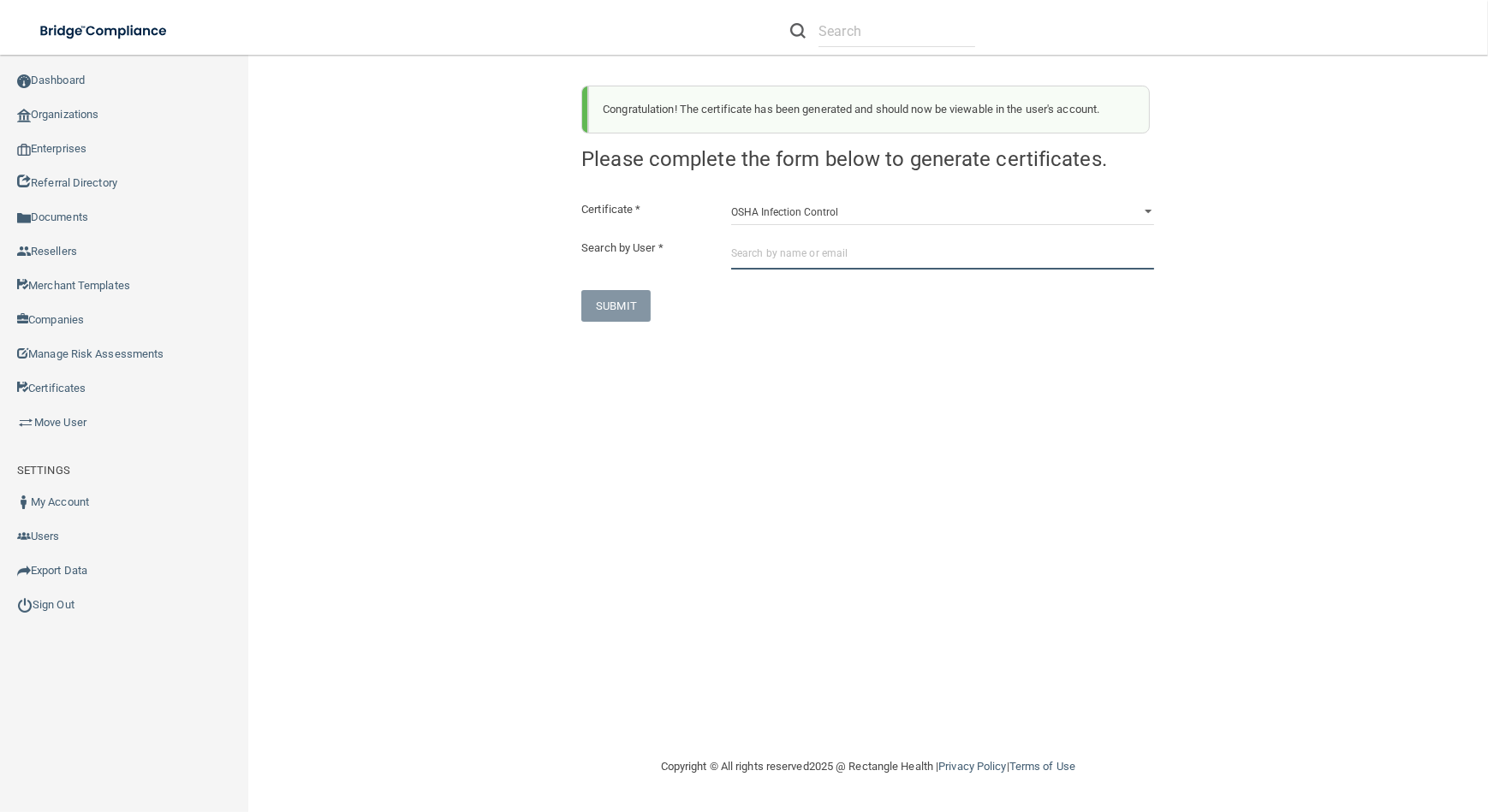
click at [813, 257] on input "text" at bounding box center [942, 253] width 423 height 32
paste input "[EMAIL_ADDRESS][DOMAIN_NAME]"
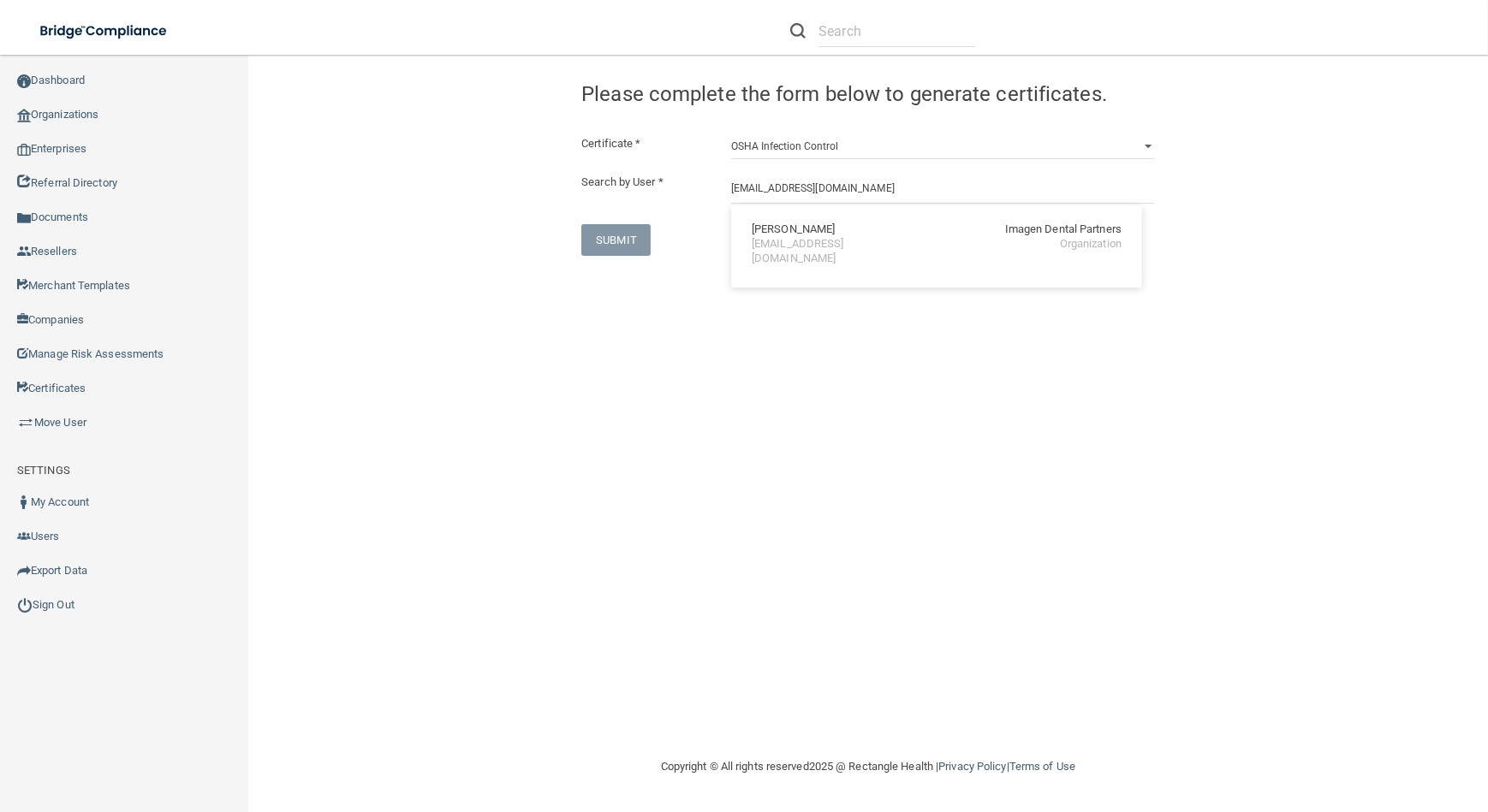
click at [813, 257] on div "[PERSON_NAME] Imagen Dental Partners [EMAIL_ADDRESS][DOMAIN_NAME] Organization" at bounding box center [937, 244] width 397 height 64
type input "[PERSON_NAME]"
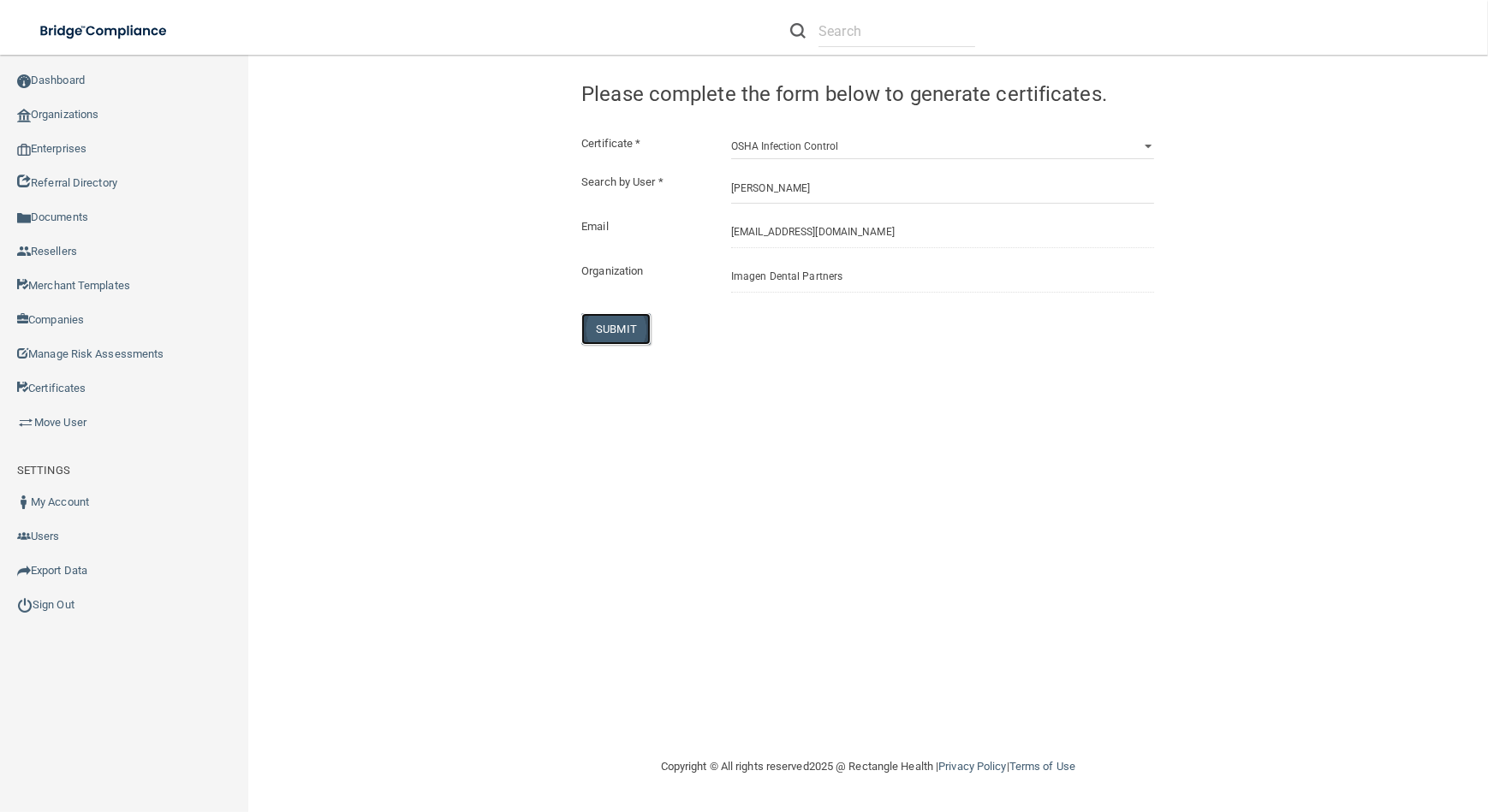
click at [640, 329] on button "SUBMIT" at bounding box center [615, 329] width 70 height 32
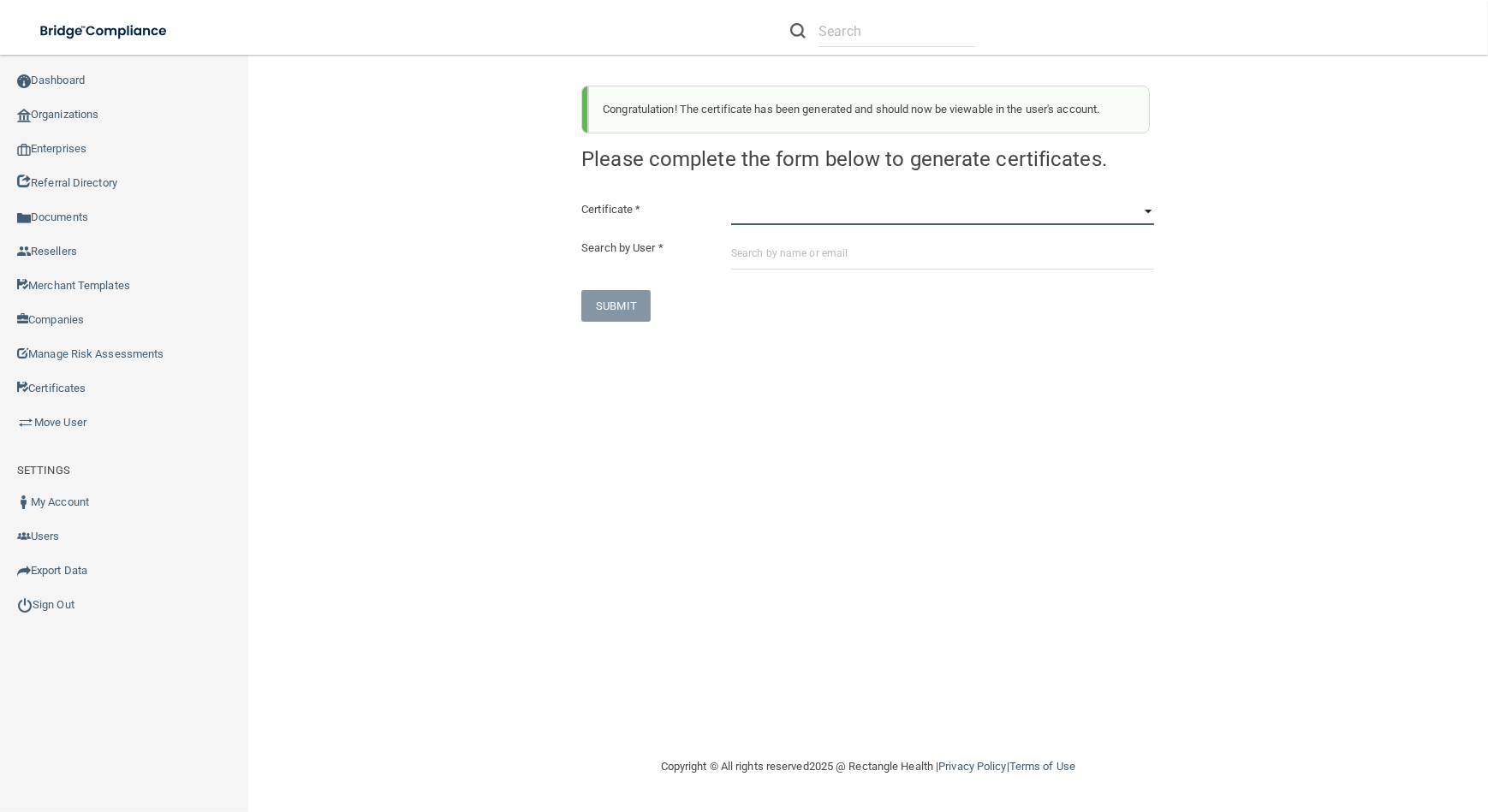
click at [915, 216] on select "HIPAA Officer Certification Training OSHA Bloodborne Pathogens OSHA [MEDICAL_DA…" at bounding box center [942, 213] width 423 height 26
select select "4"
click at [731, 200] on select "HIPAA Officer Certification Training OSHA Bloodborne Pathogens OSHA [MEDICAL_DA…" at bounding box center [942, 213] width 423 height 26
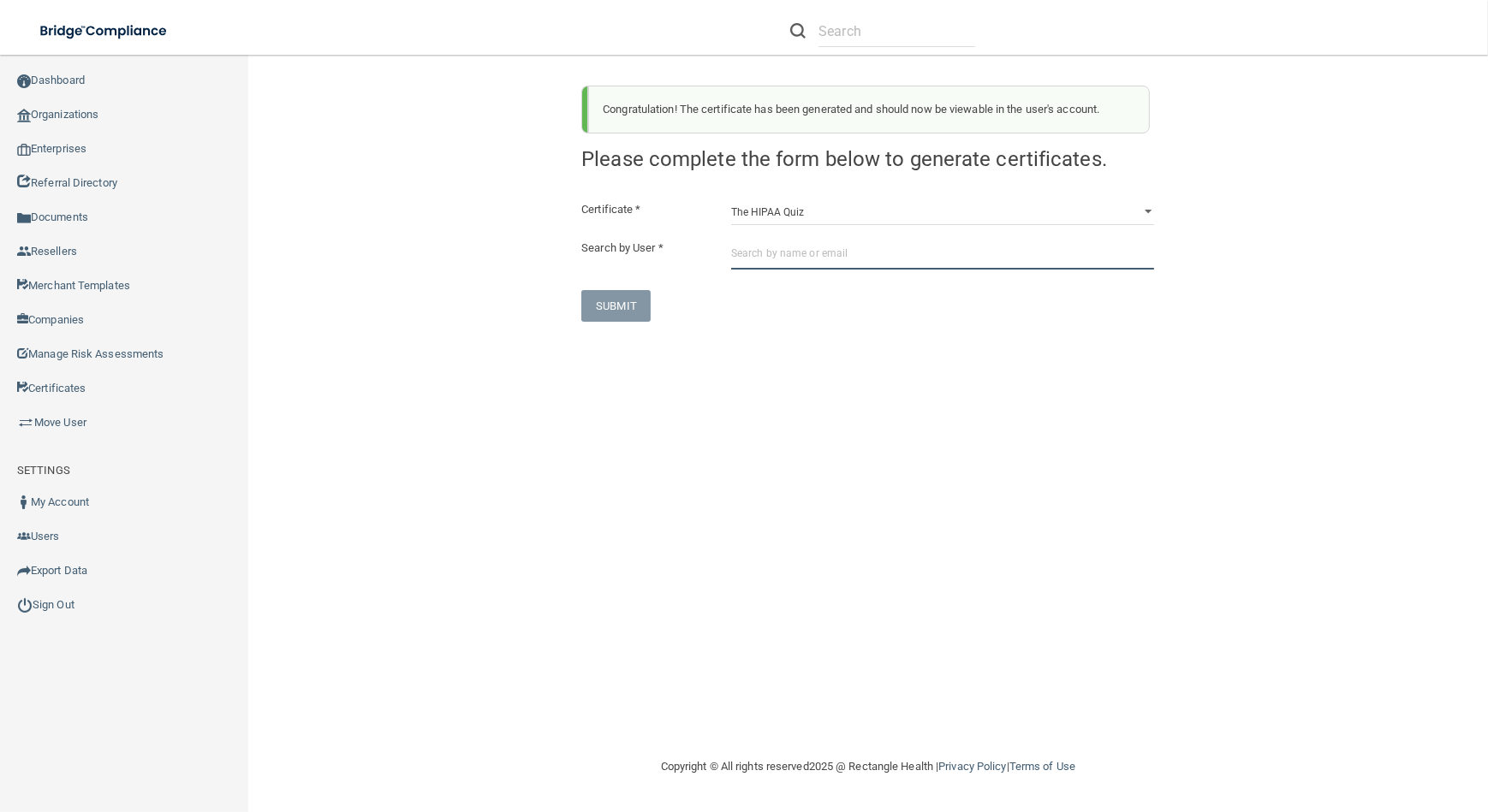
click at [878, 257] on input "text" at bounding box center [942, 253] width 423 height 32
paste input "[EMAIL_ADDRESS][DOMAIN_NAME]"
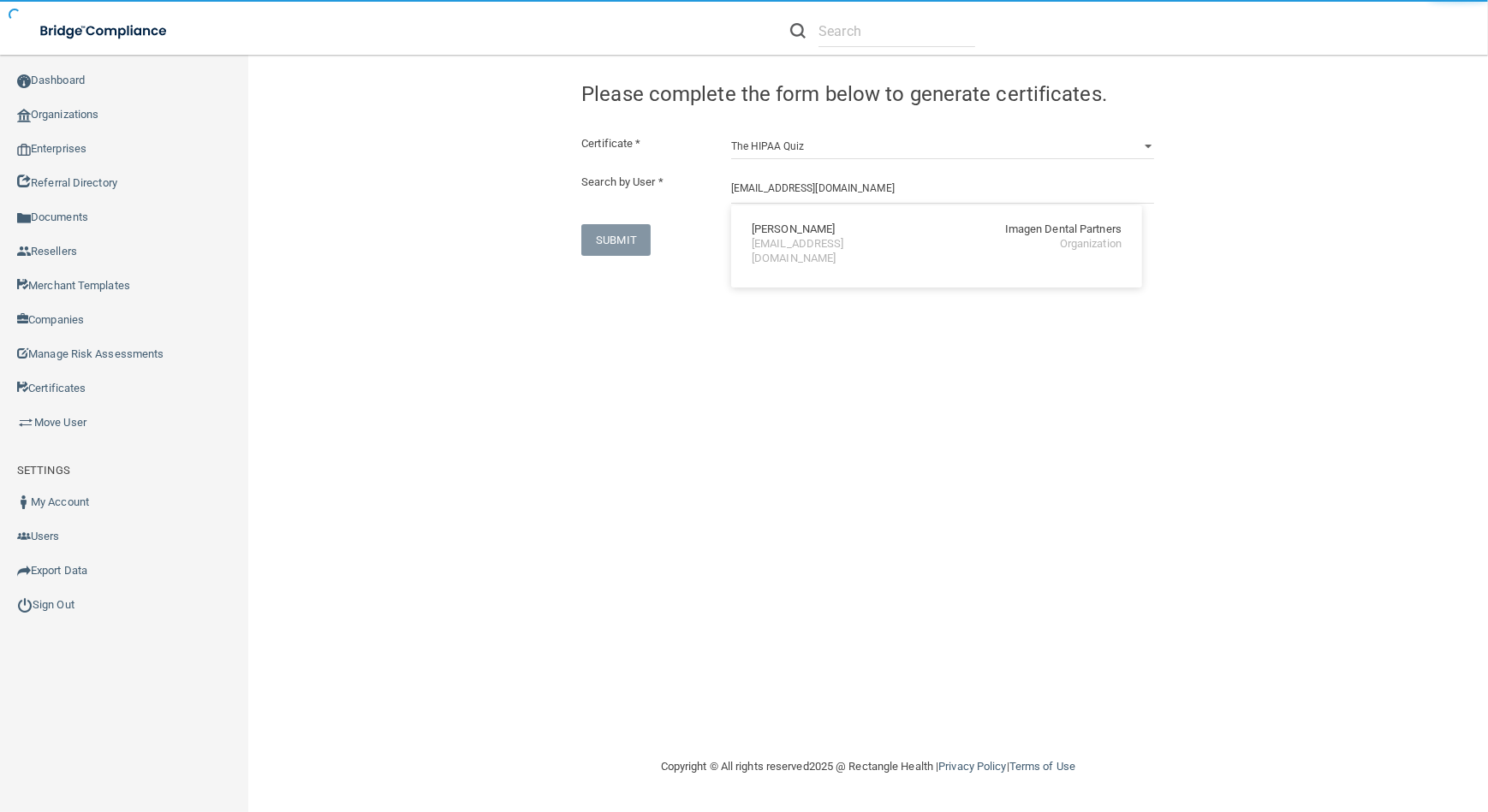
click at [878, 257] on div "[PERSON_NAME] Imagen Dental Partners [EMAIL_ADDRESS][DOMAIN_NAME] Organization" at bounding box center [937, 244] width 397 height 64
type input "[PERSON_NAME]"
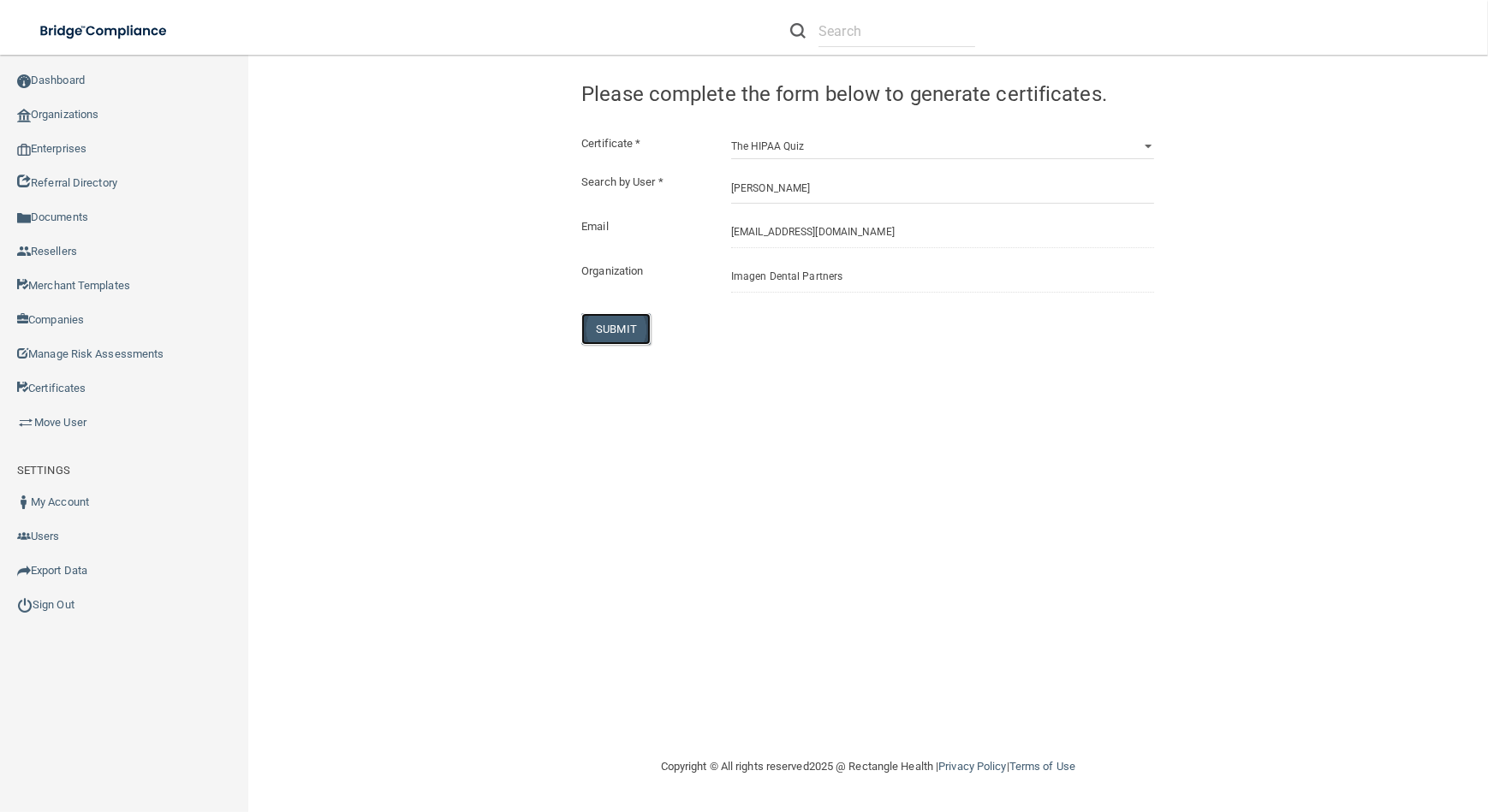
click at [621, 320] on button "SUBMIT" at bounding box center [615, 329] width 70 height 32
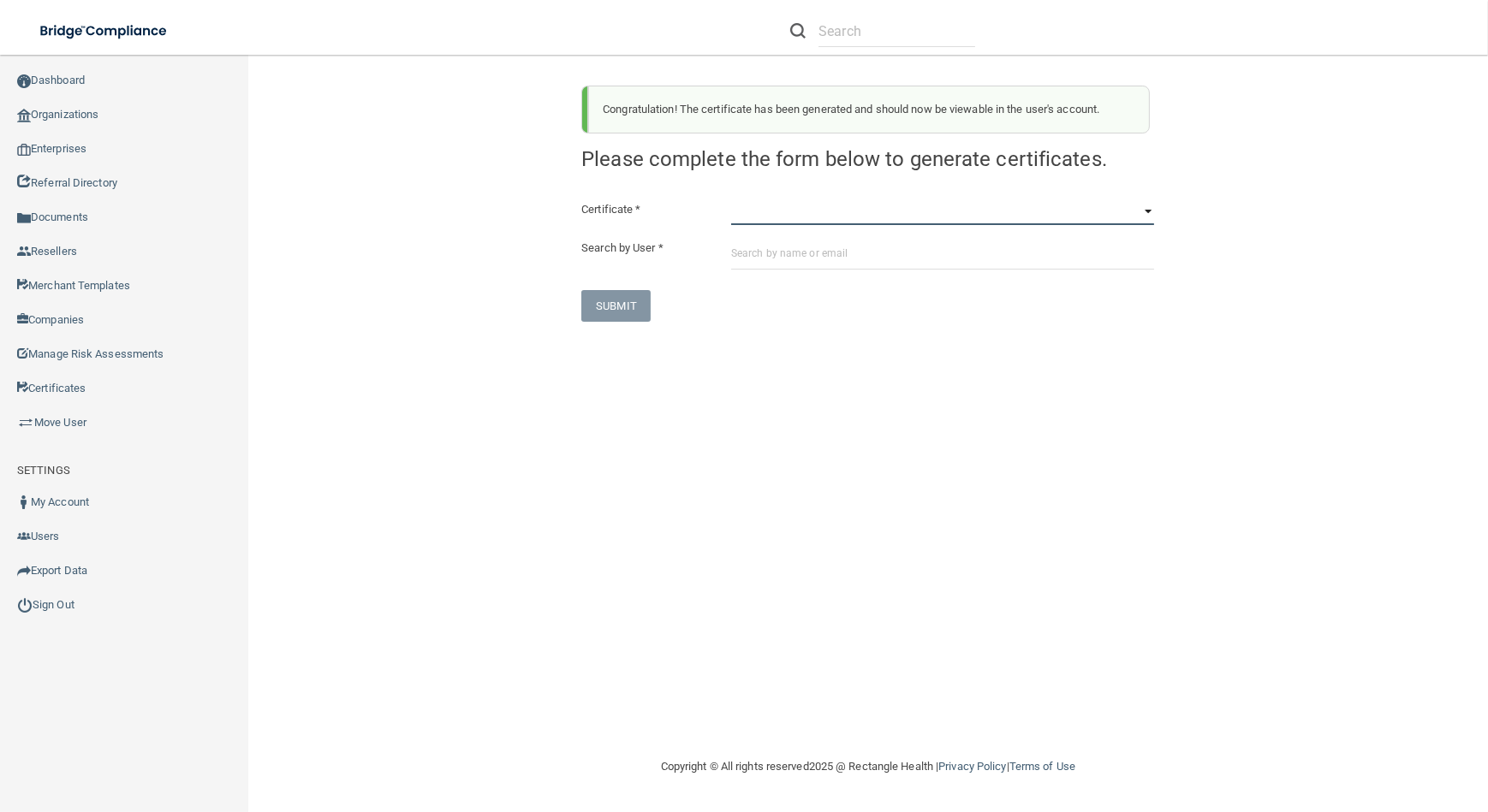
click at [743, 203] on select "HIPAA Officer Certification Training OSHA Bloodborne Pathogens OSHA [MEDICAL_DA…" at bounding box center [942, 213] width 423 height 26
select select "1"
click at [731, 200] on select "HIPAA Officer Certification Training OSHA Bloodborne Pathogens OSHA [MEDICAL_DA…" at bounding box center [942, 213] width 423 height 26
click at [758, 269] on div "Certificate * HIPAA Officer Certification Training OSHA Bloodborne Pathogens OS…" at bounding box center [867, 261] width 573 height 122
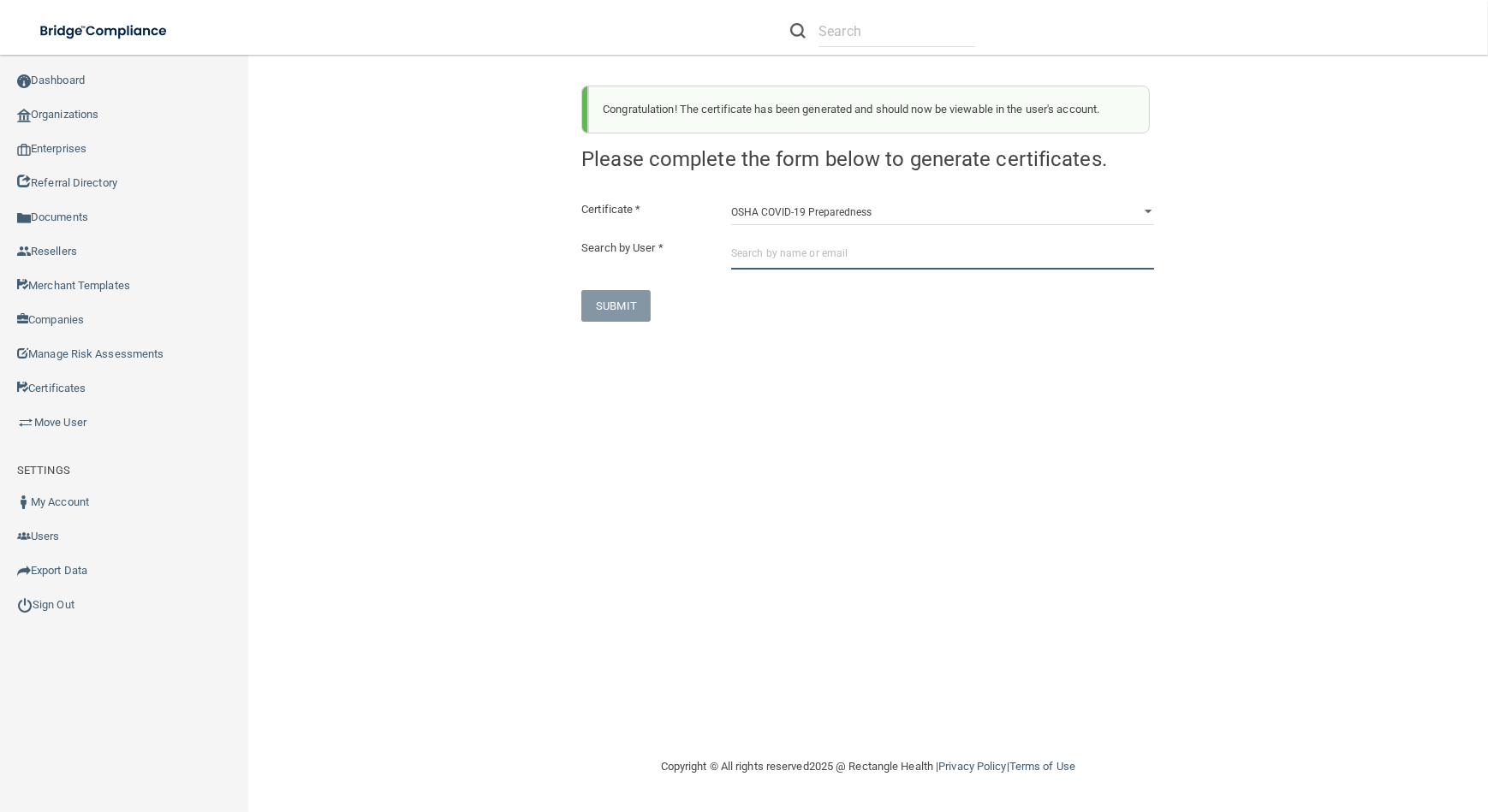
click at [758, 259] on input "text" at bounding box center [942, 253] width 423 height 32
paste input "[EMAIL_ADDRESS][DOMAIN_NAME]"
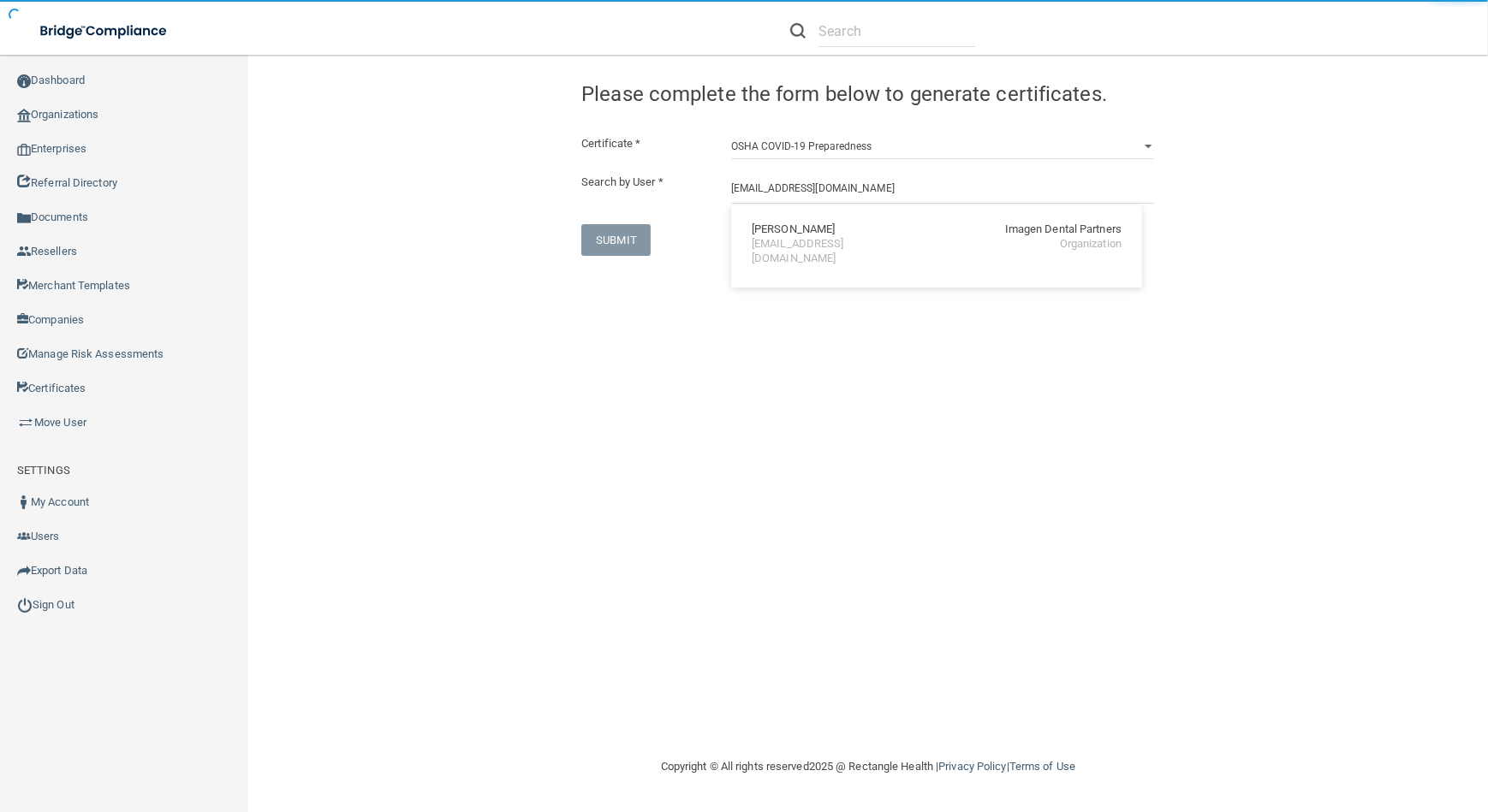
click at [758, 259] on div "[PERSON_NAME] Imagen Dental Partners [EMAIL_ADDRESS][DOMAIN_NAME] Organization" at bounding box center [937, 244] width 397 height 64
type input "[PERSON_NAME]"
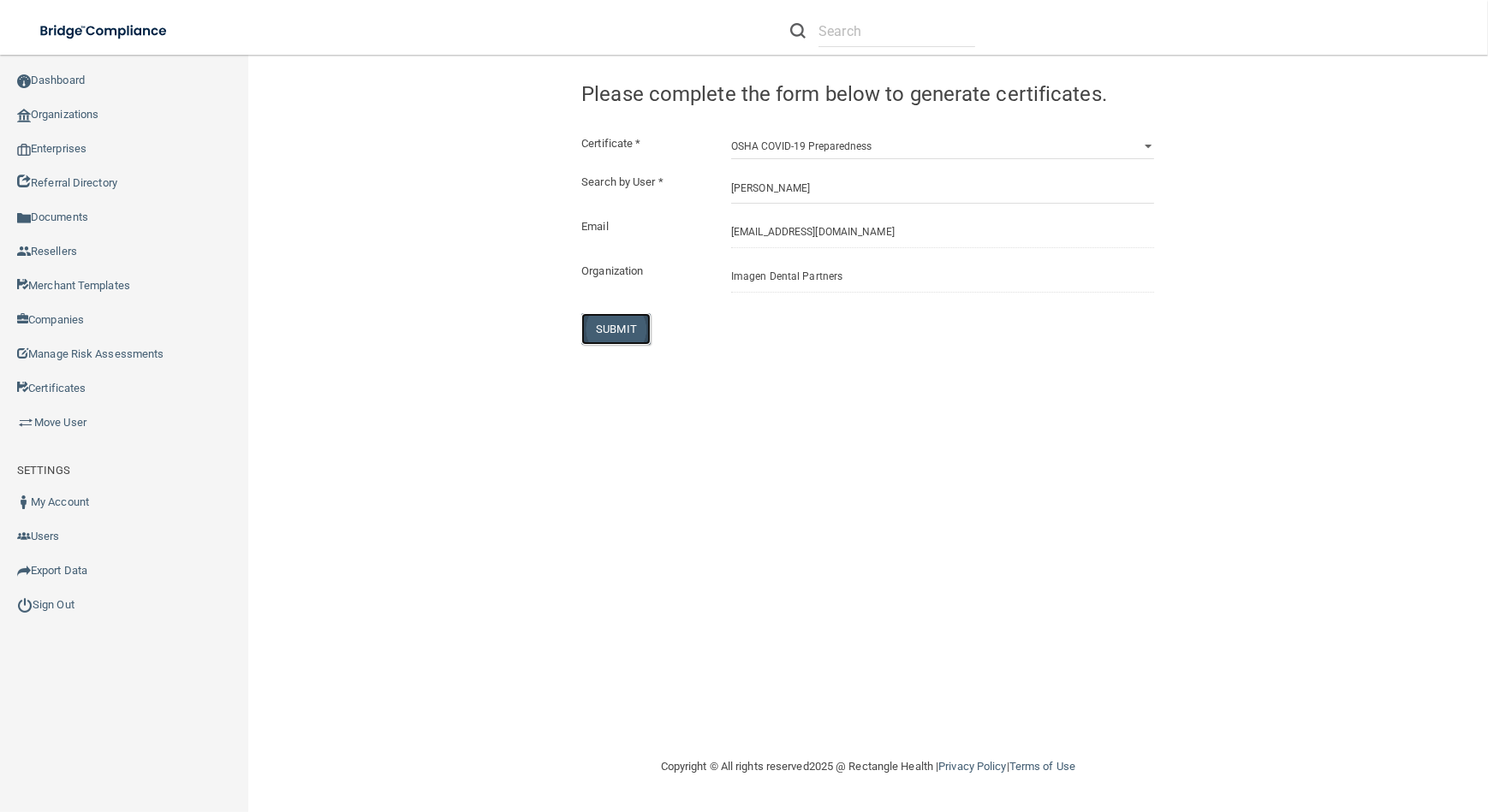
click at [614, 340] on button "SUBMIT" at bounding box center [615, 329] width 70 height 32
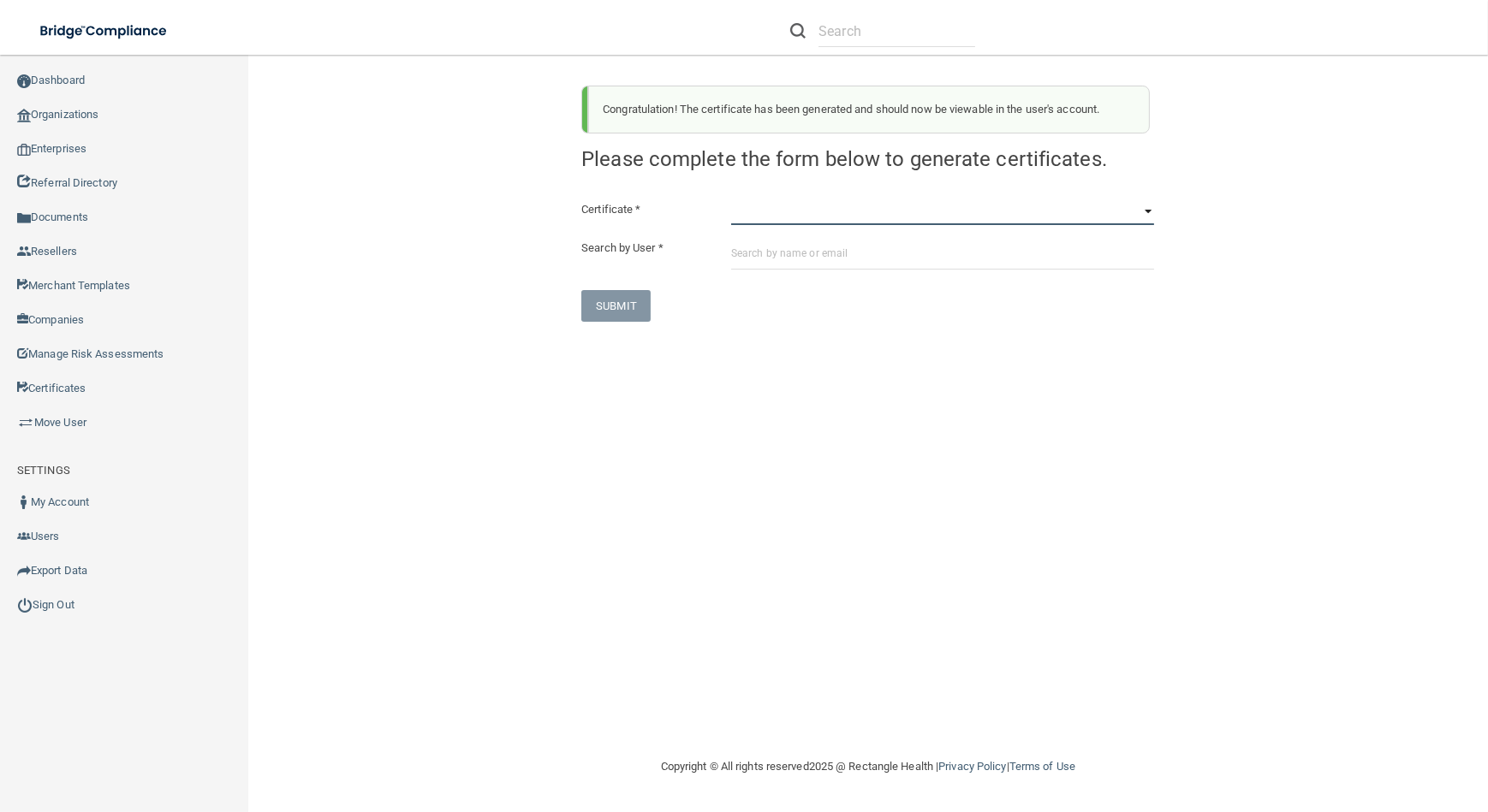
click at [870, 205] on select "HIPAA Officer Certification Training OSHA Bloodborne Pathogens OSHA [MEDICAL_DA…" at bounding box center [942, 213] width 423 height 26
select select "3"
click at [731, 200] on select "HIPAA Officer Certification Training OSHA Bloodborne Pathogens OSHA [MEDICAL_DA…" at bounding box center [942, 213] width 423 height 26
click at [850, 274] on div "Certificate * HIPAA Officer Certification Training OSHA Bloodborne Pathogens OS…" at bounding box center [867, 261] width 573 height 122
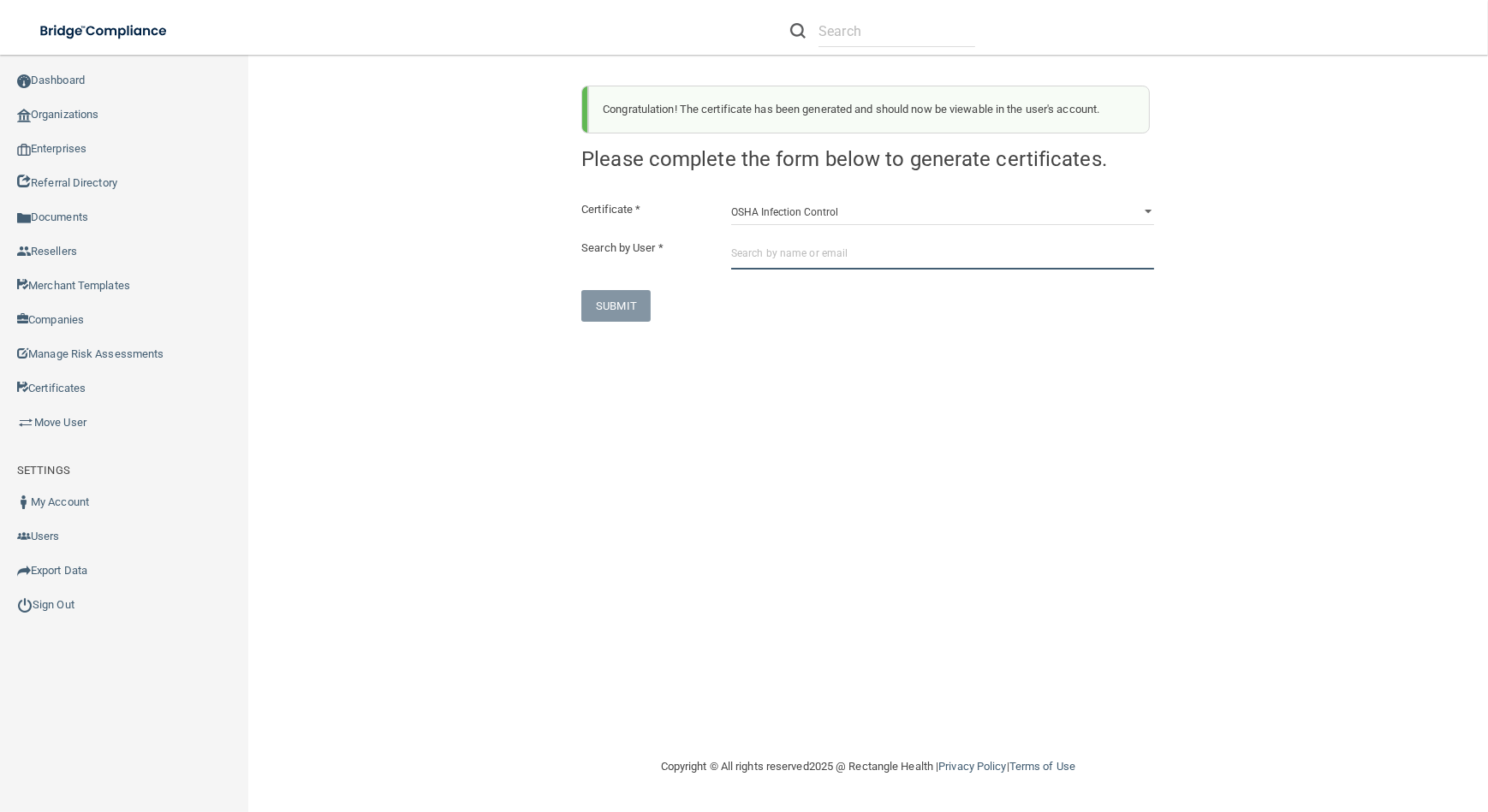
click at [850, 264] on input "text" at bounding box center [942, 253] width 423 height 32
paste input "[EMAIL_ADDRESS][DOMAIN_NAME]"
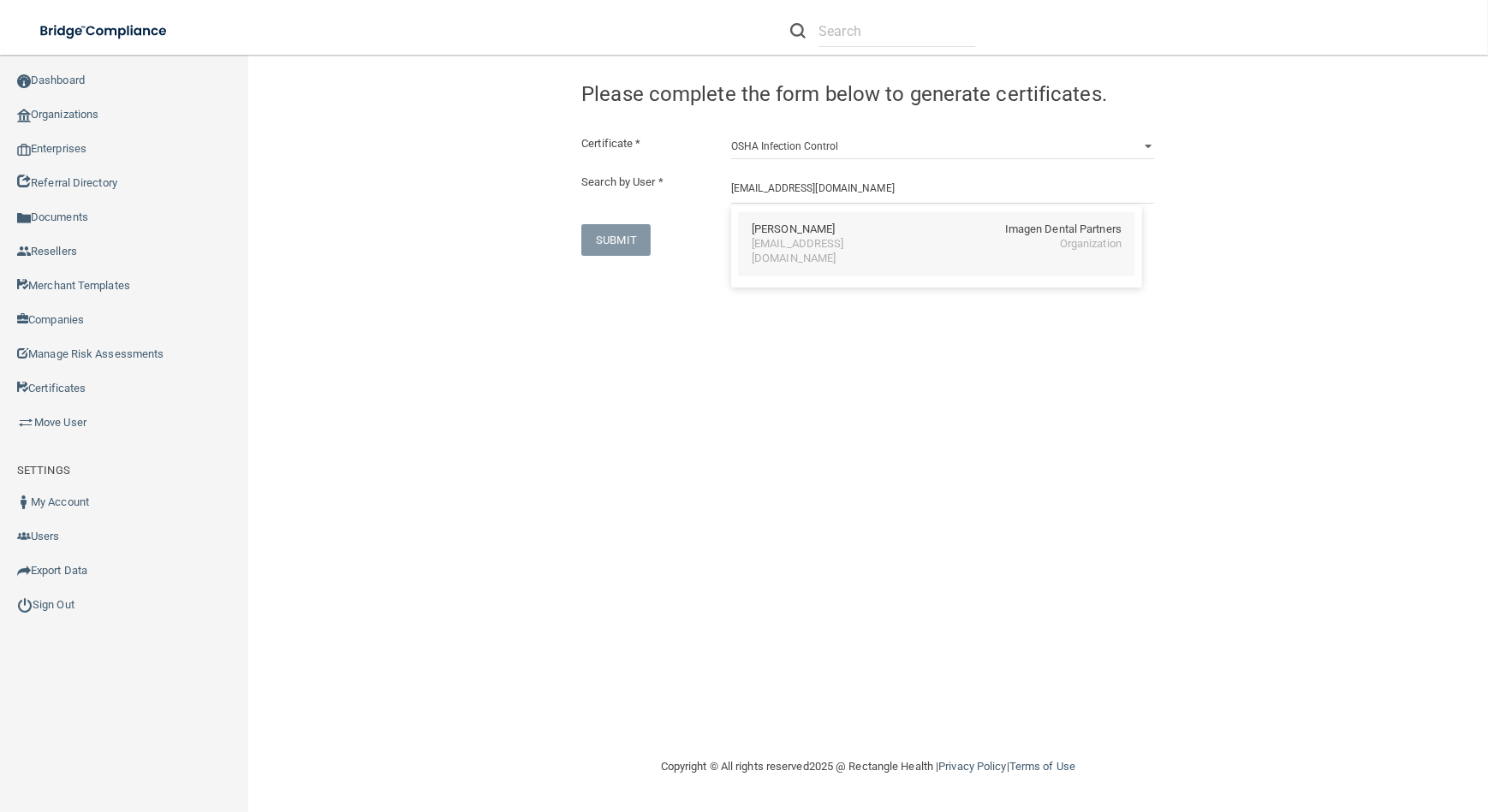
click at [849, 255] on div "[PERSON_NAME] Imagen Dental Partners [EMAIL_ADDRESS][DOMAIN_NAME] Organization" at bounding box center [937, 244] width 397 height 64
type input "[PERSON_NAME]"
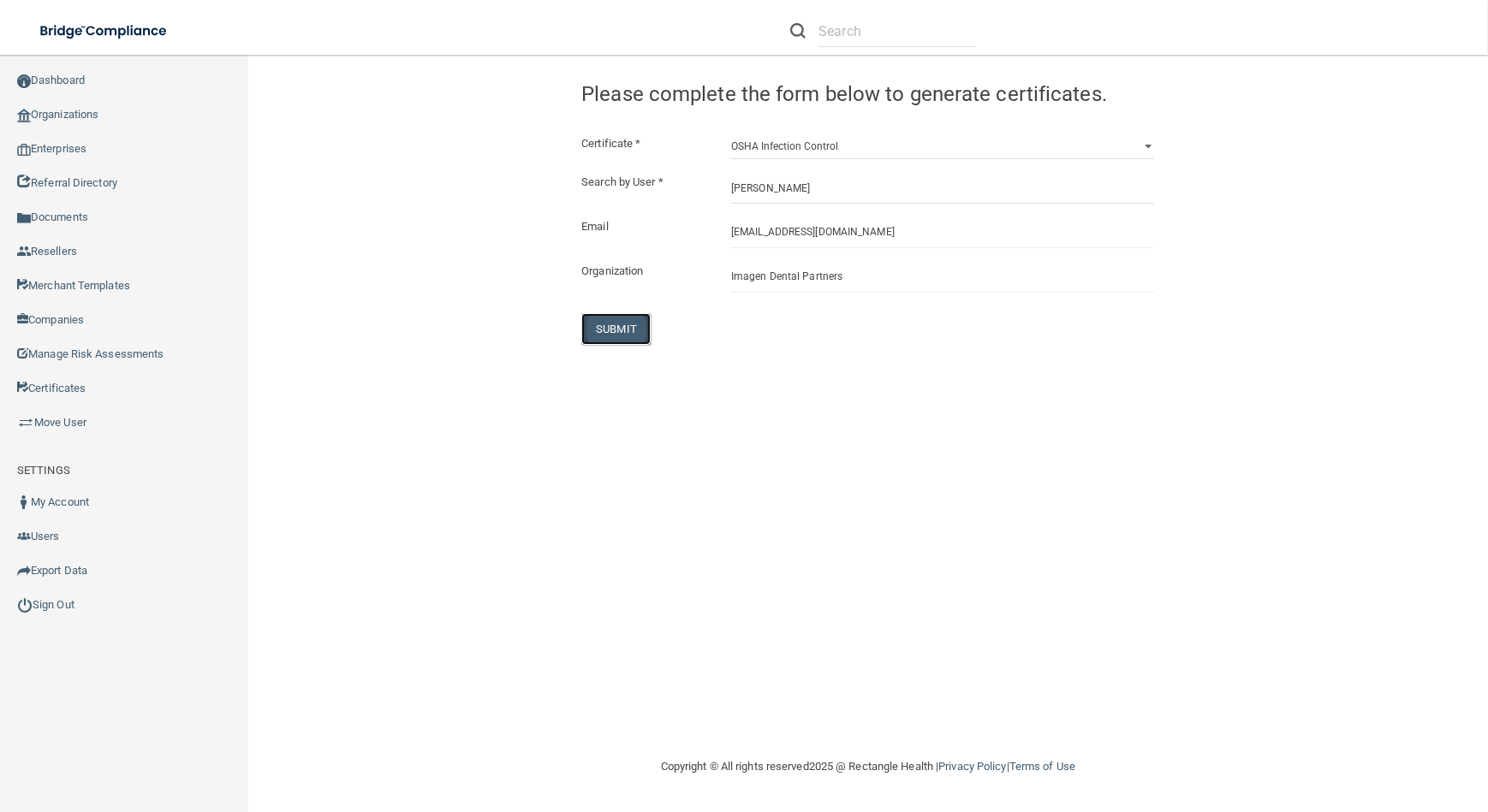
click at [617, 335] on button "SUBMIT" at bounding box center [615, 329] width 70 height 32
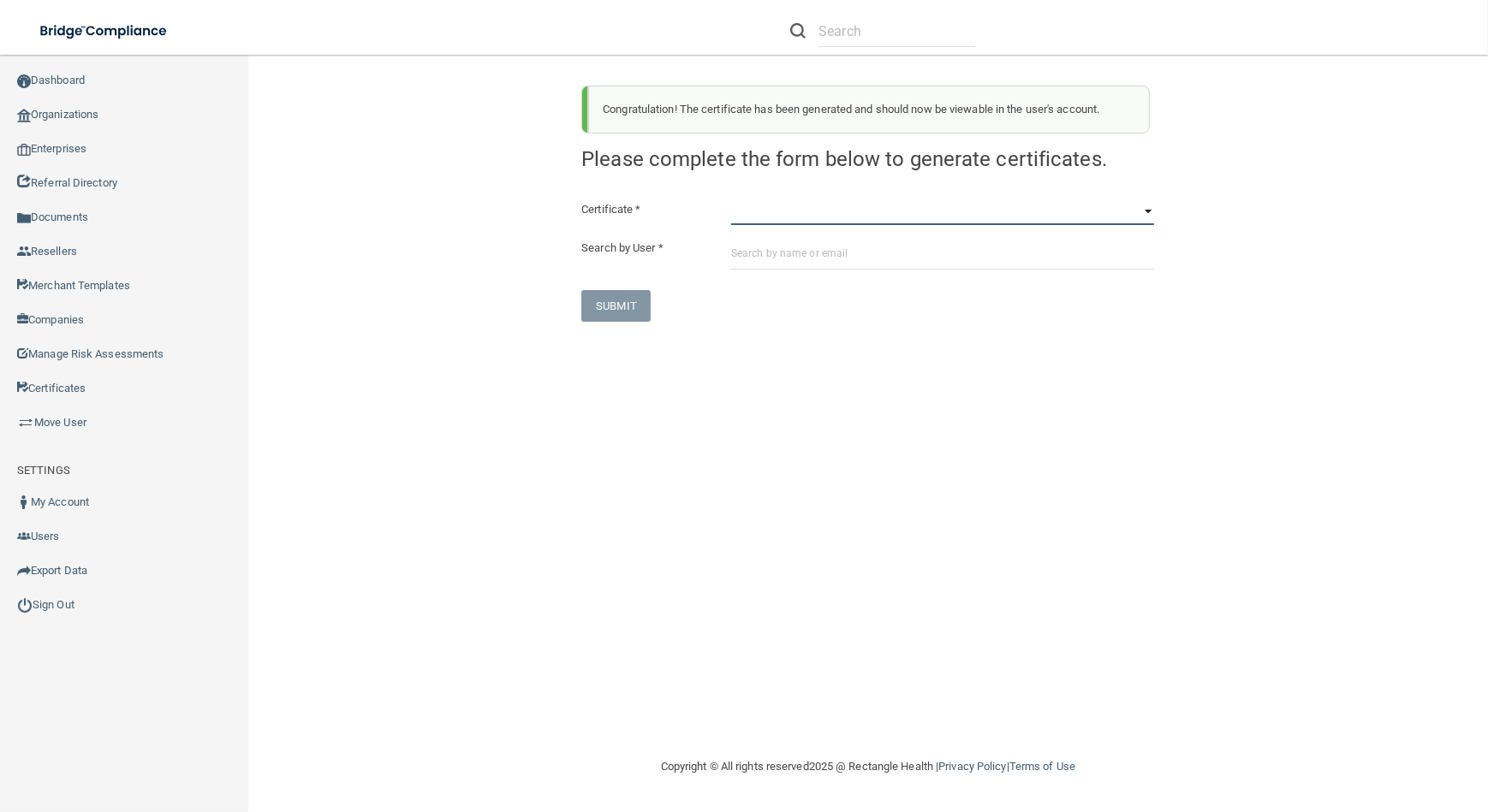
click at [805, 215] on select "HIPAA Officer Certification Training OSHA Bloodborne Pathogens OSHA [MEDICAL_DA…" at bounding box center [942, 213] width 423 height 26
select select "4"
click at [731, 200] on select "HIPAA Officer Certification Training OSHA Bloodborne Pathogens OSHA [MEDICAL_DA…" at bounding box center [942, 213] width 423 height 26
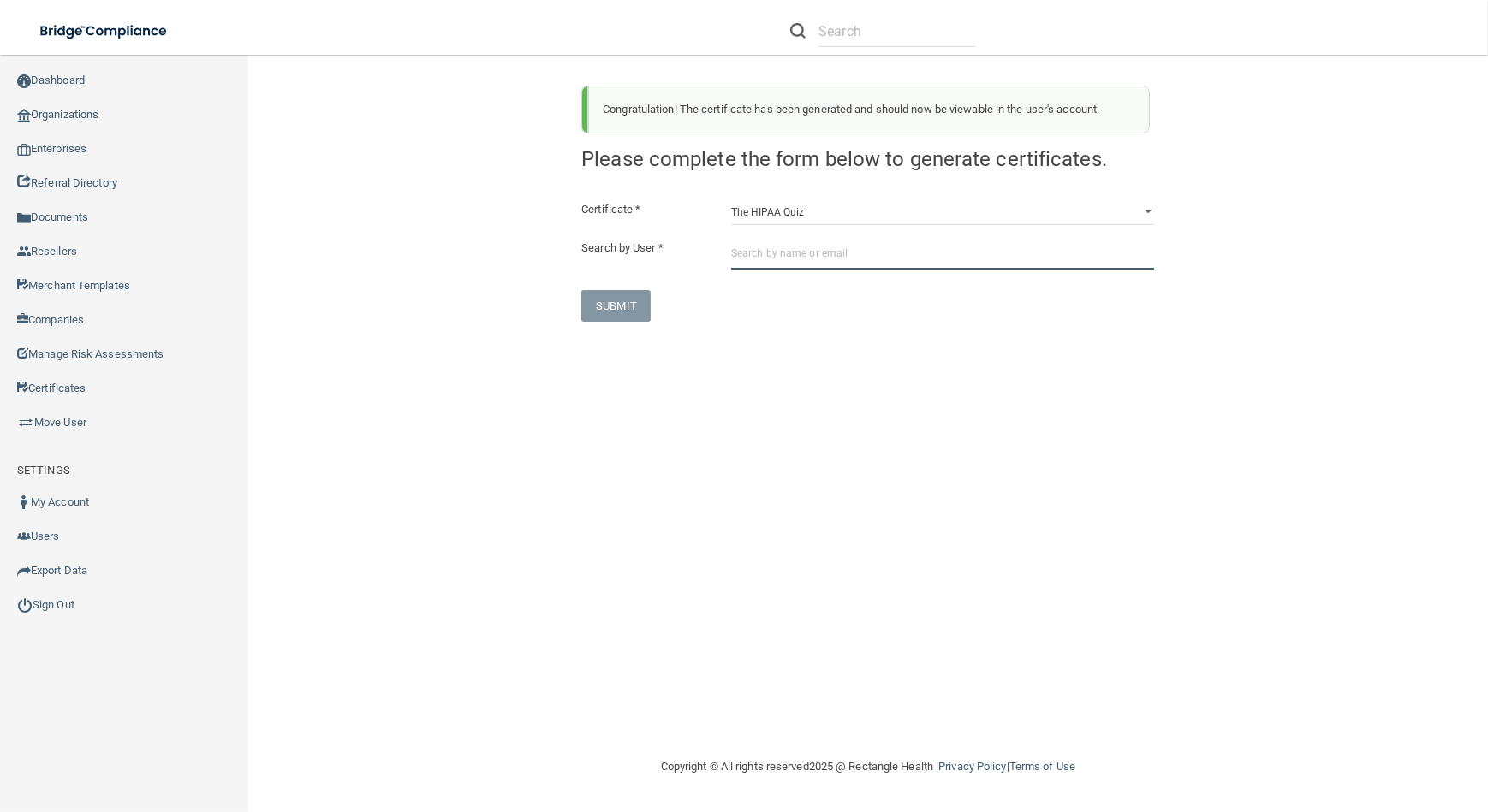
click at [805, 238] on input "text" at bounding box center [942, 253] width 423 height 32
paste input "[EMAIL_ADDRESS][DOMAIN_NAME]"
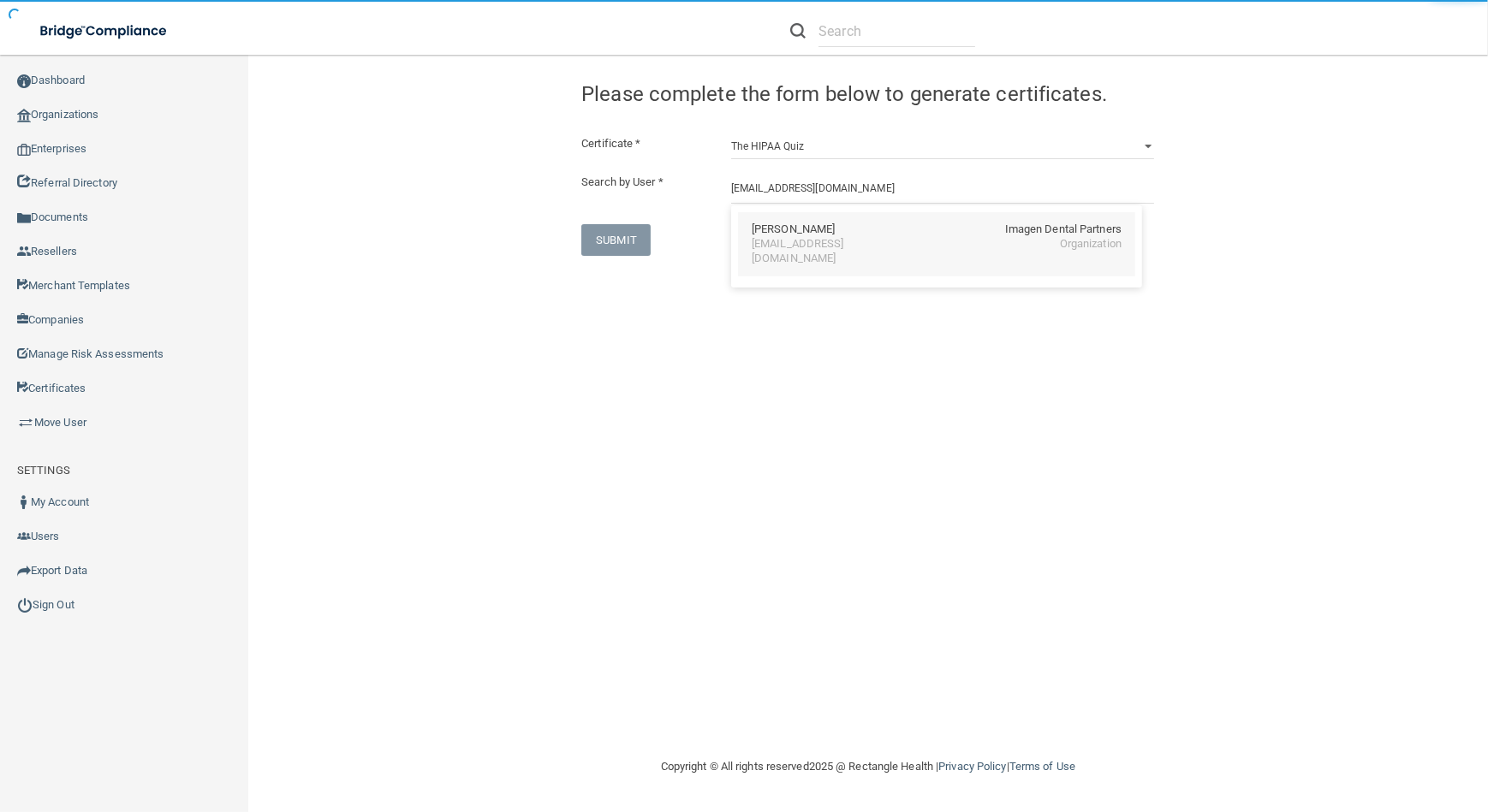
click at [796, 238] on div "[EMAIL_ADDRESS][DOMAIN_NAME]" at bounding box center [826, 251] width 149 height 29
type input "[PERSON_NAME]"
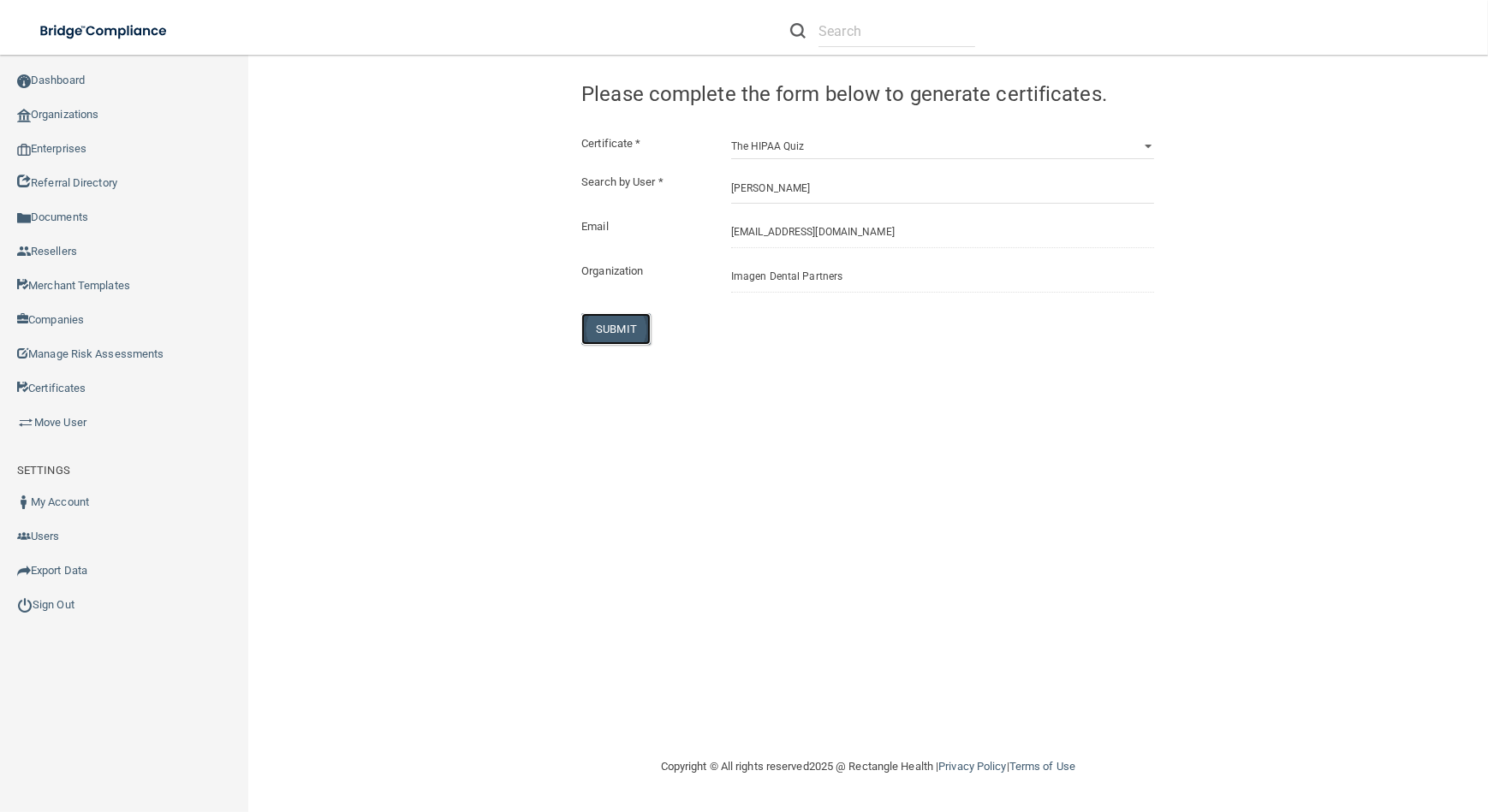
click at [615, 330] on button "SUBMIT" at bounding box center [615, 329] width 70 height 32
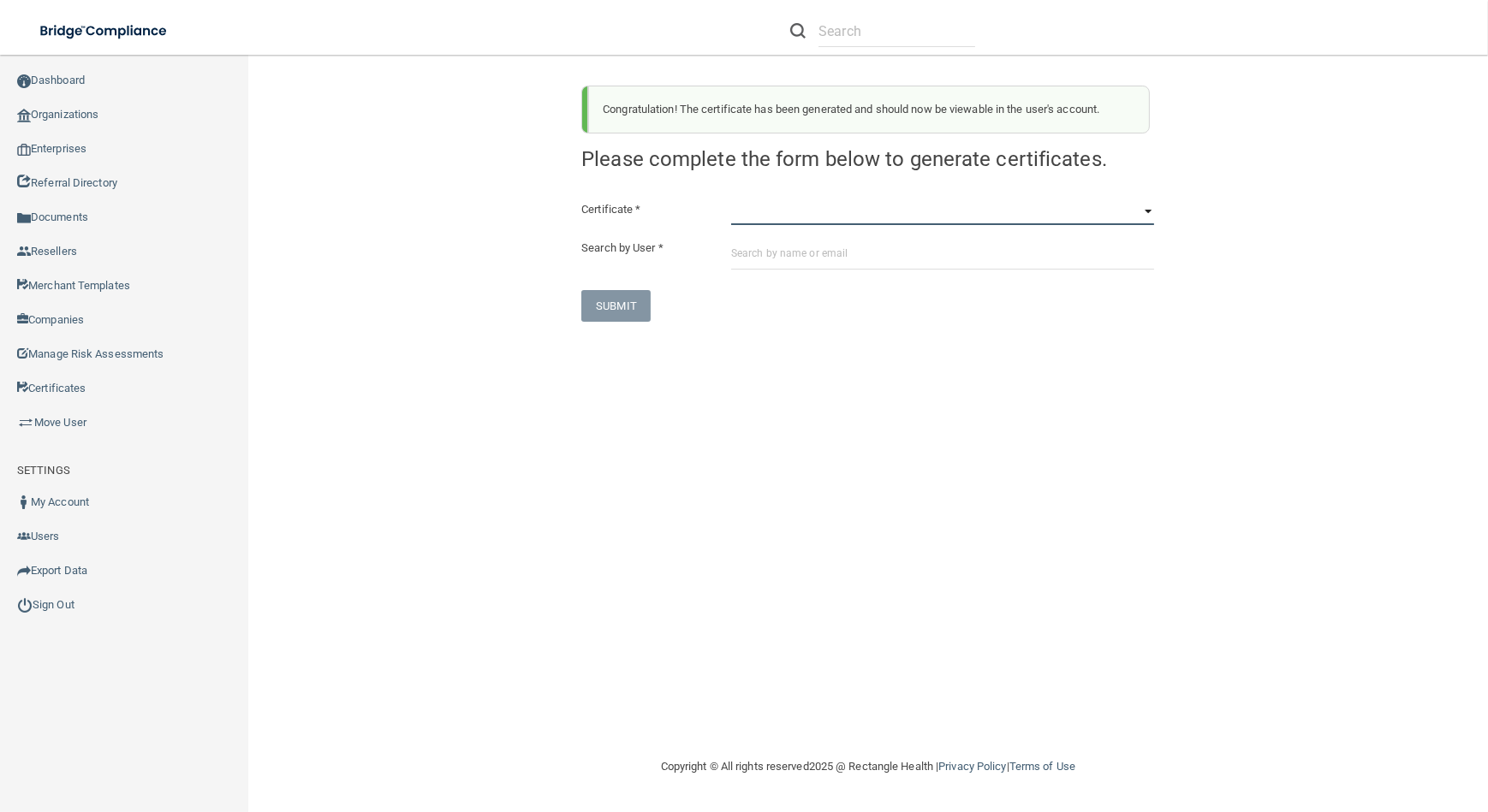
click at [755, 212] on select "HIPAA Officer Certification Training OSHA Bloodborne Pathogens OSHA [MEDICAL_DA…" at bounding box center [942, 213] width 423 height 26
select select "0"
click at [731, 200] on select "HIPAA Officer Certification Training OSHA Bloodborne Pathogens OSHA [MEDICAL_DA…" at bounding box center [942, 213] width 423 height 26
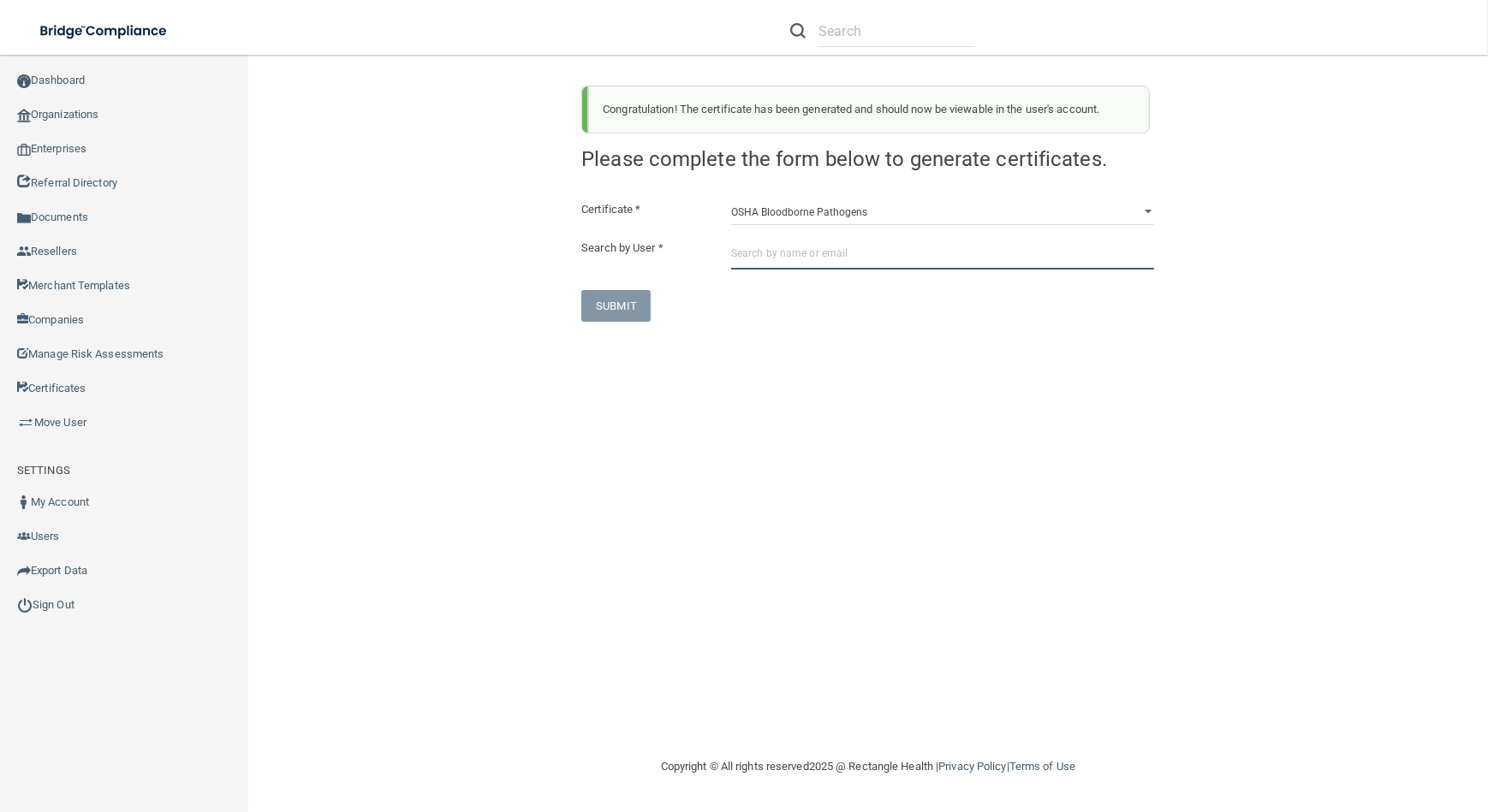
click at [776, 246] on input "text" at bounding box center [942, 253] width 423 height 32
paste input "[EMAIL_ADDRESS][DOMAIN_NAME]"
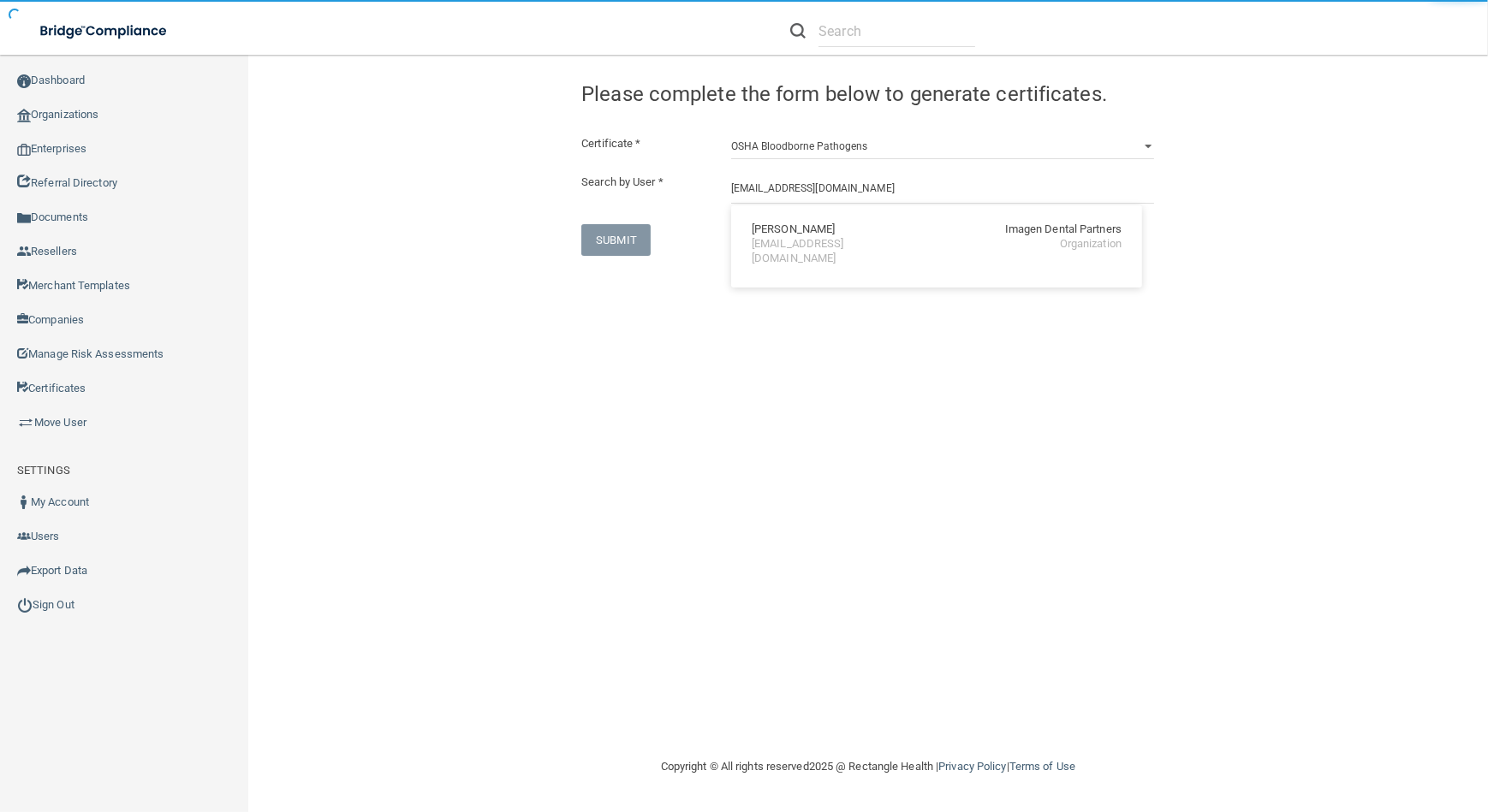
click at [776, 246] on div "[EMAIL_ADDRESS][DOMAIN_NAME]" at bounding box center [826, 251] width 149 height 29
type input "[PERSON_NAME]"
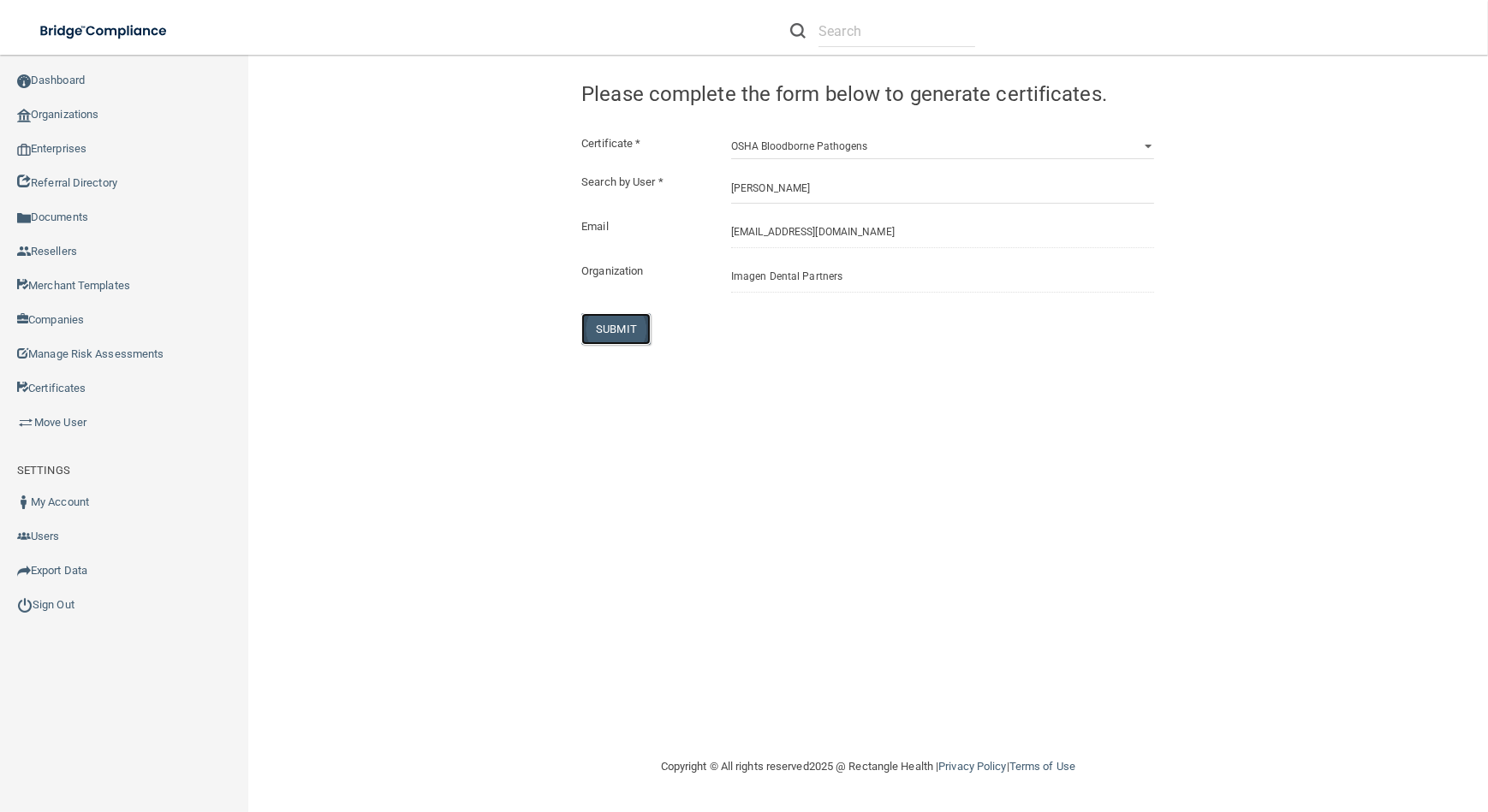
click at [603, 338] on button "SUBMIT" at bounding box center [615, 329] width 70 height 32
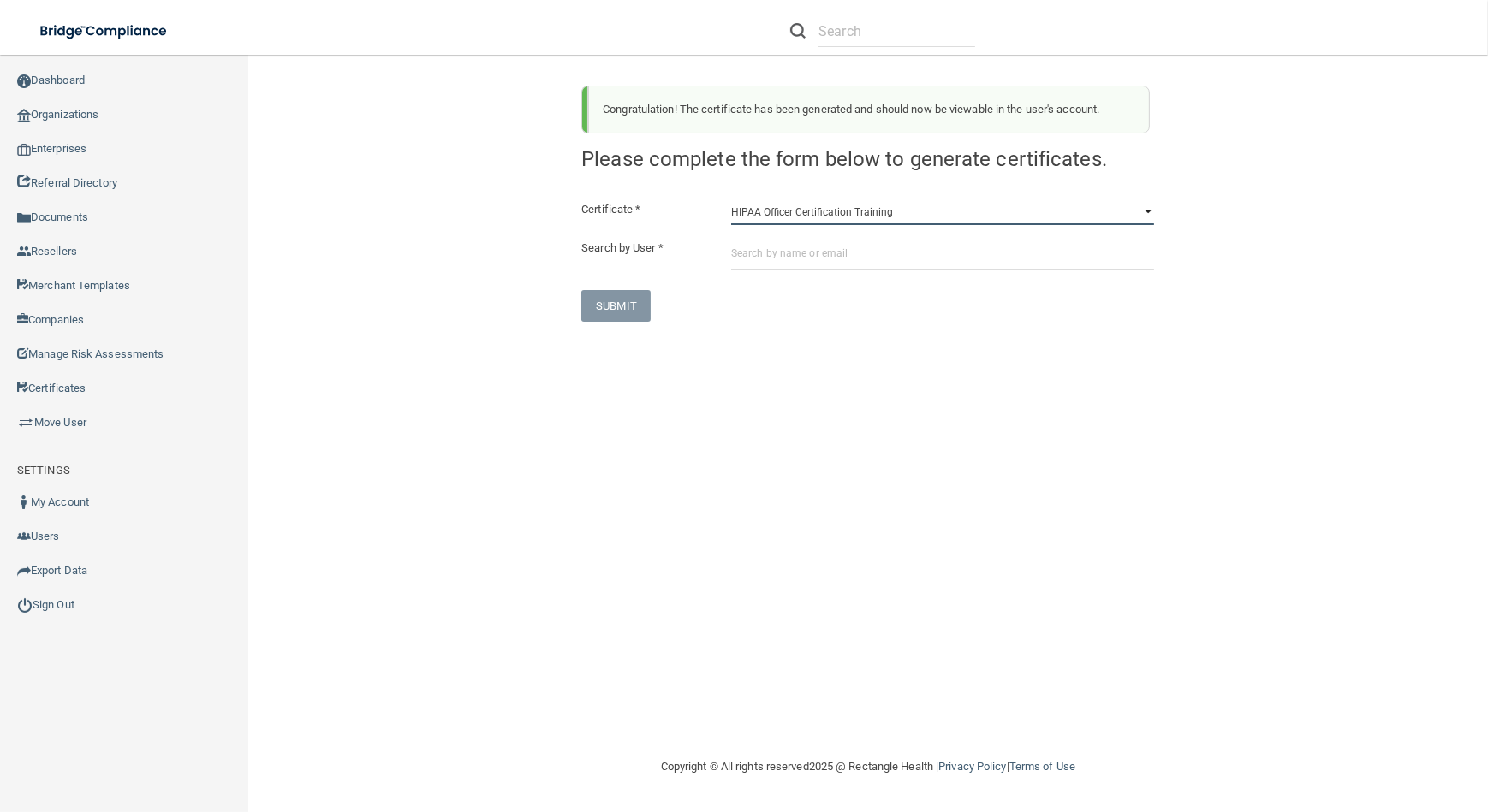
click at [796, 204] on select "HIPAA Officer Certification Training OSHA Bloodborne Pathogens OSHA [MEDICAL_DA…" at bounding box center [942, 213] width 423 height 26
select select "1"
click at [731, 200] on select "HIPAA Officer Certification Training OSHA Bloodborne Pathogens OSHA [MEDICAL_DA…" at bounding box center [942, 213] width 423 height 26
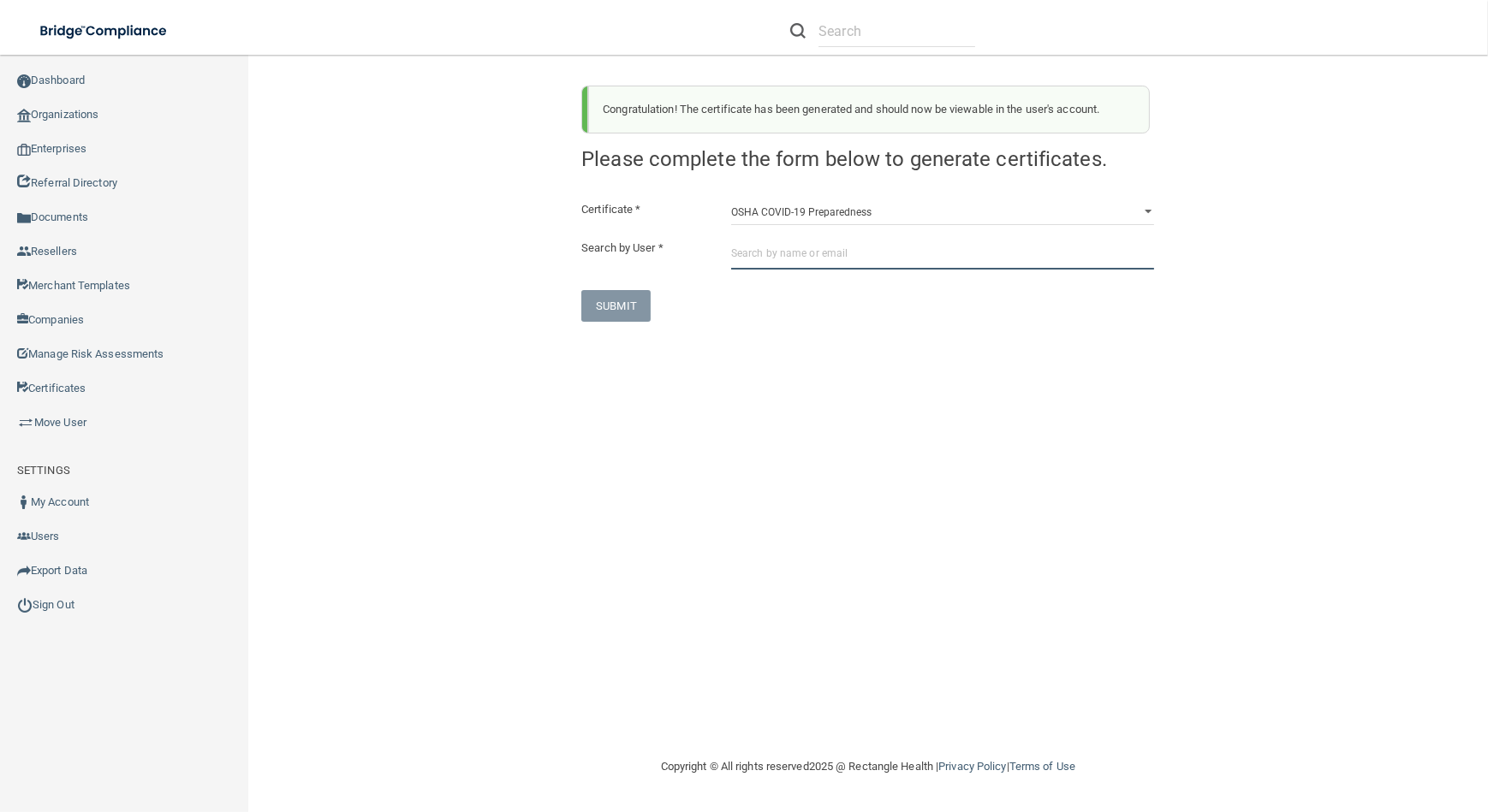
click at [797, 257] on input "text" at bounding box center [942, 253] width 423 height 32
paste input "[EMAIL_ADDRESS][DOMAIN_NAME]"
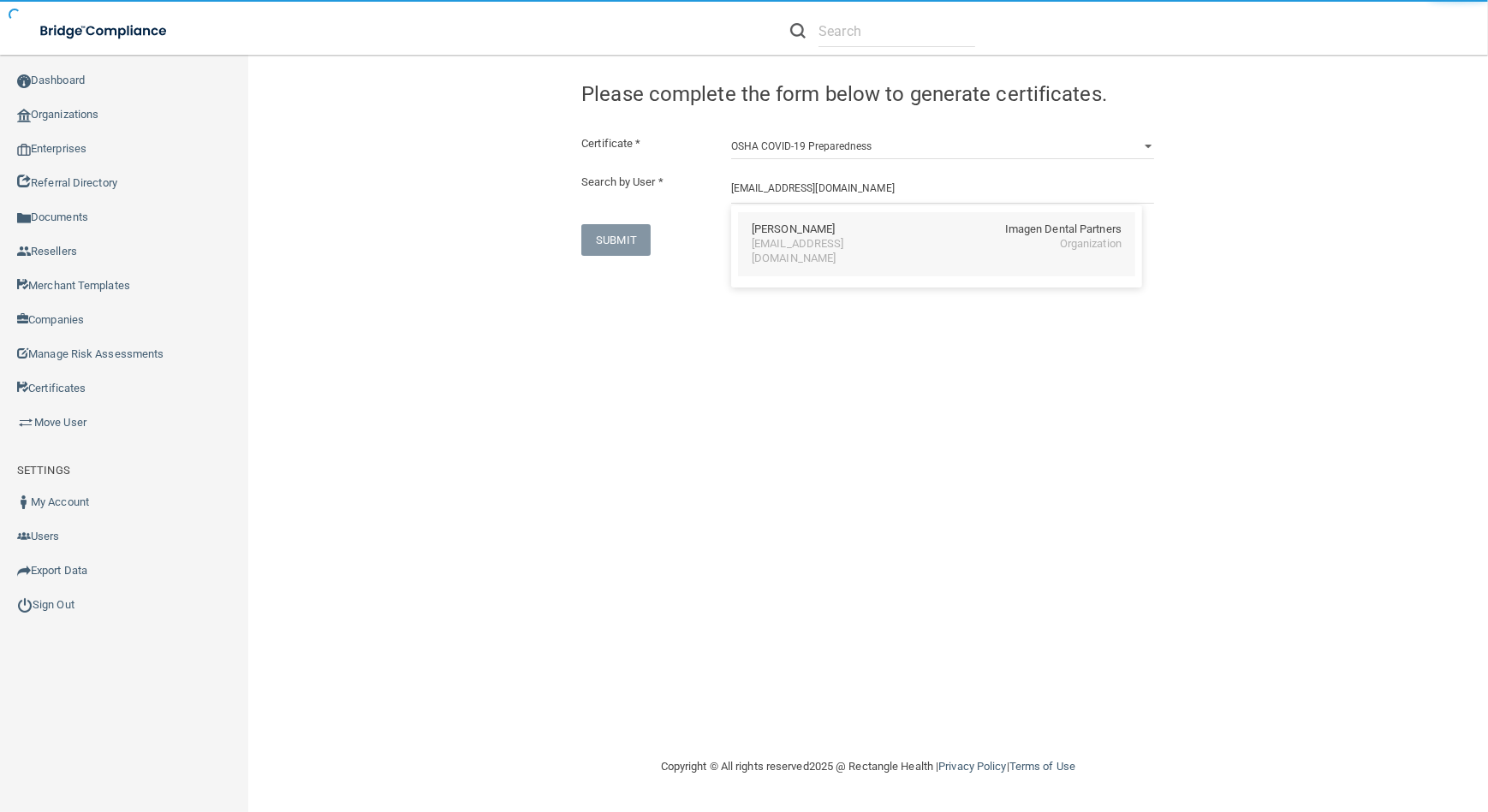
click at [797, 251] on div "[PERSON_NAME] Imagen Dental Partners [EMAIL_ADDRESS][DOMAIN_NAME] Organization" at bounding box center [937, 244] width 397 height 64
type input "[PERSON_NAME]"
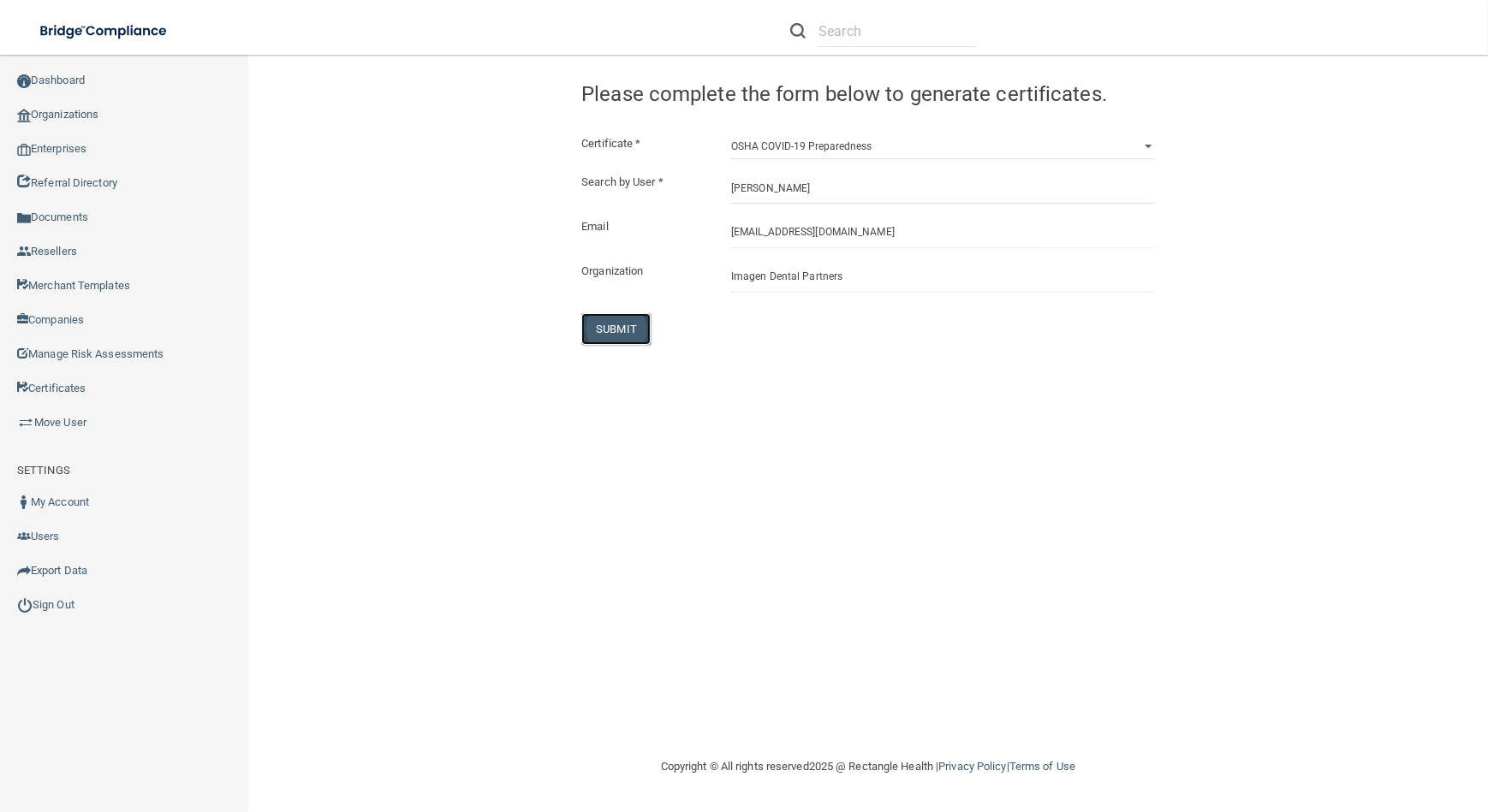
click at [632, 331] on button "SUBMIT" at bounding box center [615, 329] width 70 height 32
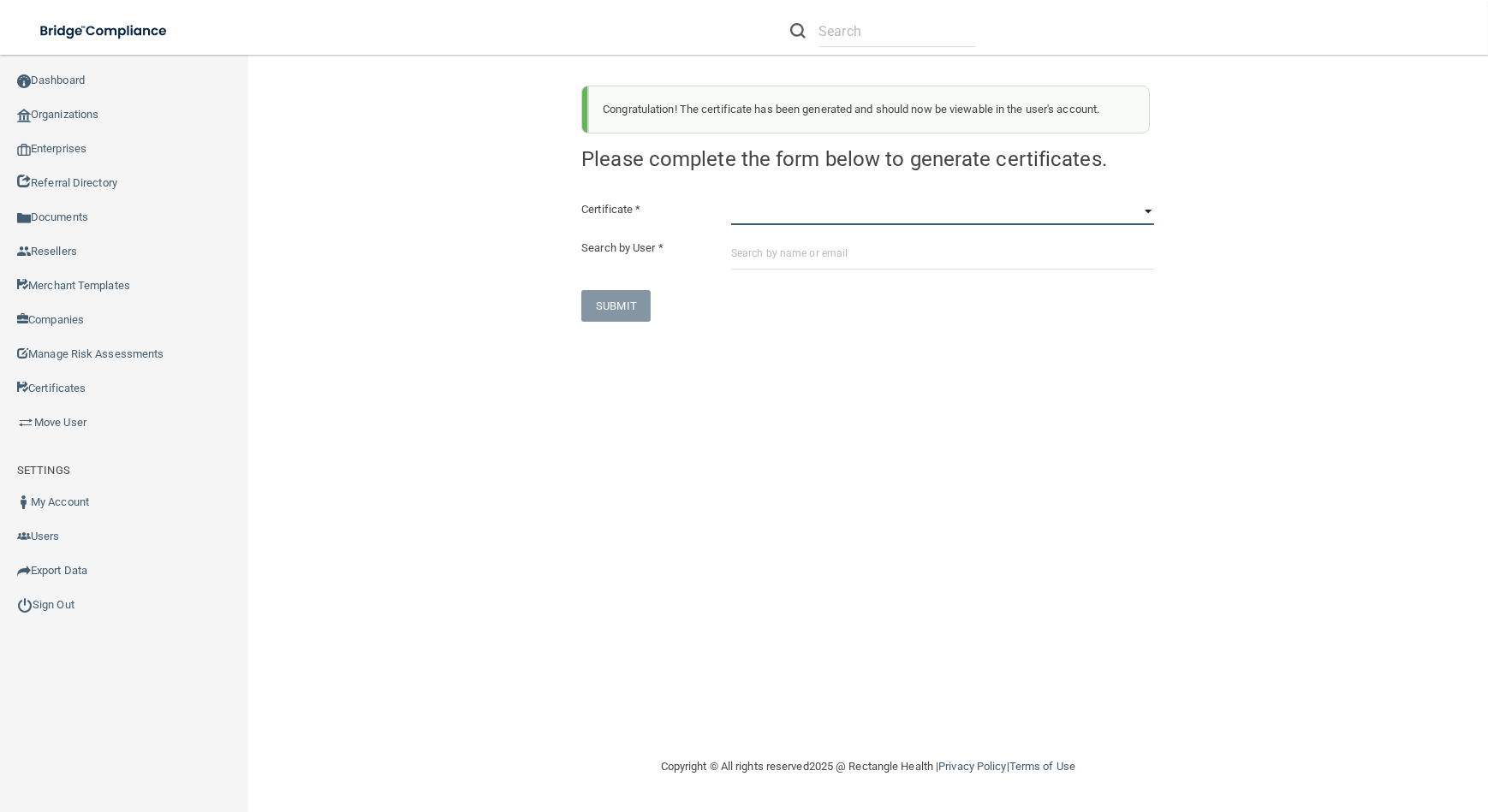
click at [875, 217] on select "HIPAA Officer Certification Training OSHA Bloodborne Pathogens OSHA [MEDICAL_DA…" at bounding box center [942, 213] width 423 height 26
select select "3"
click at [731, 200] on select "HIPAA Officer Certification Training OSHA Bloodborne Pathogens OSHA [MEDICAL_DA…" at bounding box center [942, 213] width 423 height 26
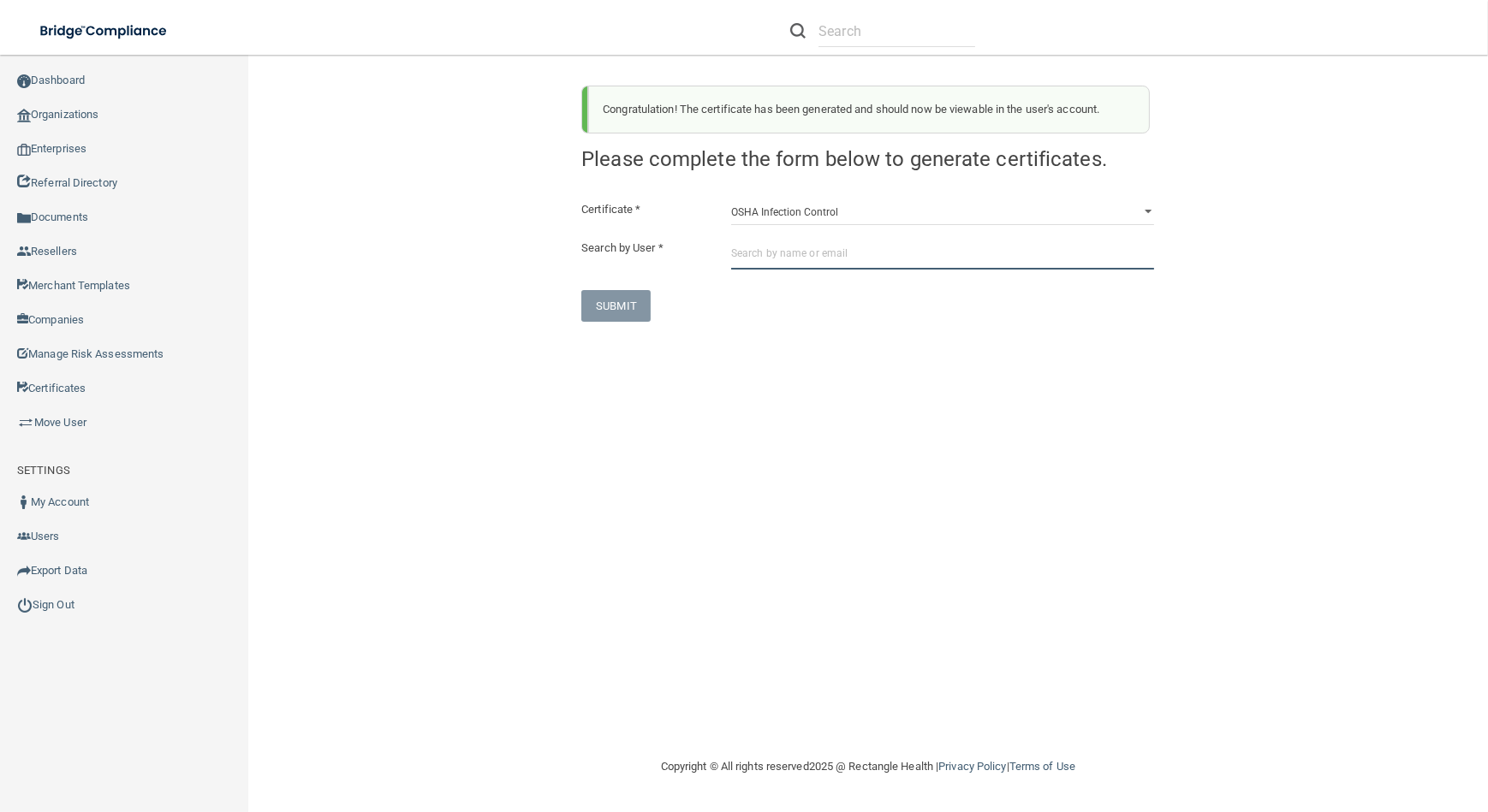
click at [839, 251] on input "text" at bounding box center [942, 253] width 423 height 32
paste input "[EMAIL_ADDRESS][DOMAIN_NAME]"
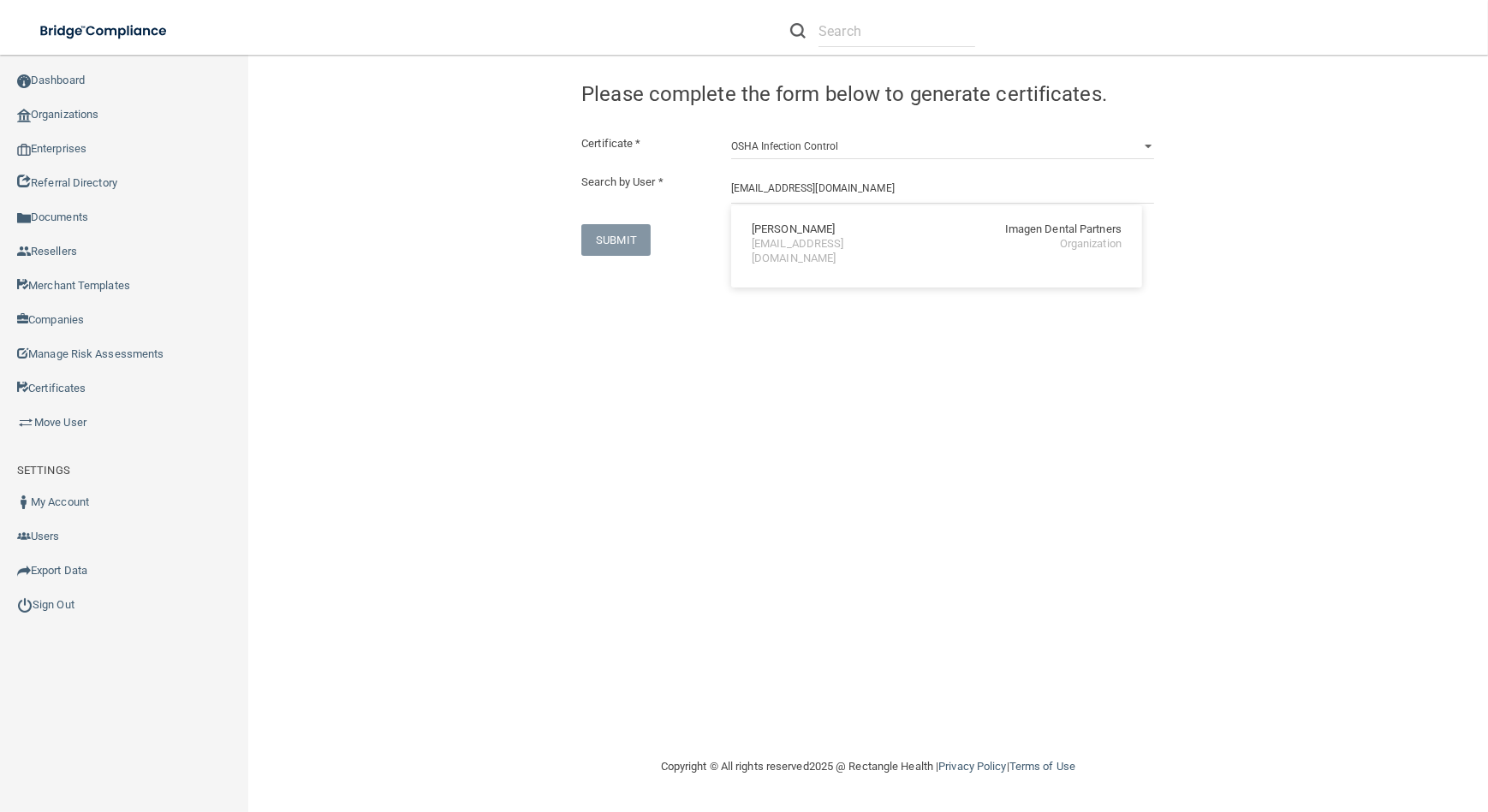
click at [797, 265] on div "[PERSON_NAME] Imagen Dental Partners [EMAIL_ADDRESS][DOMAIN_NAME] Organization" at bounding box center [936, 246] width 411 height 83
click at [761, 196] on input "[EMAIL_ADDRESS][DOMAIN_NAME]" at bounding box center [942, 187] width 423 height 32
click at [776, 228] on div "[PERSON_NAME]" at bounding box center [793, 230] width 83 height 15
type input "[PERSON_NAME]"
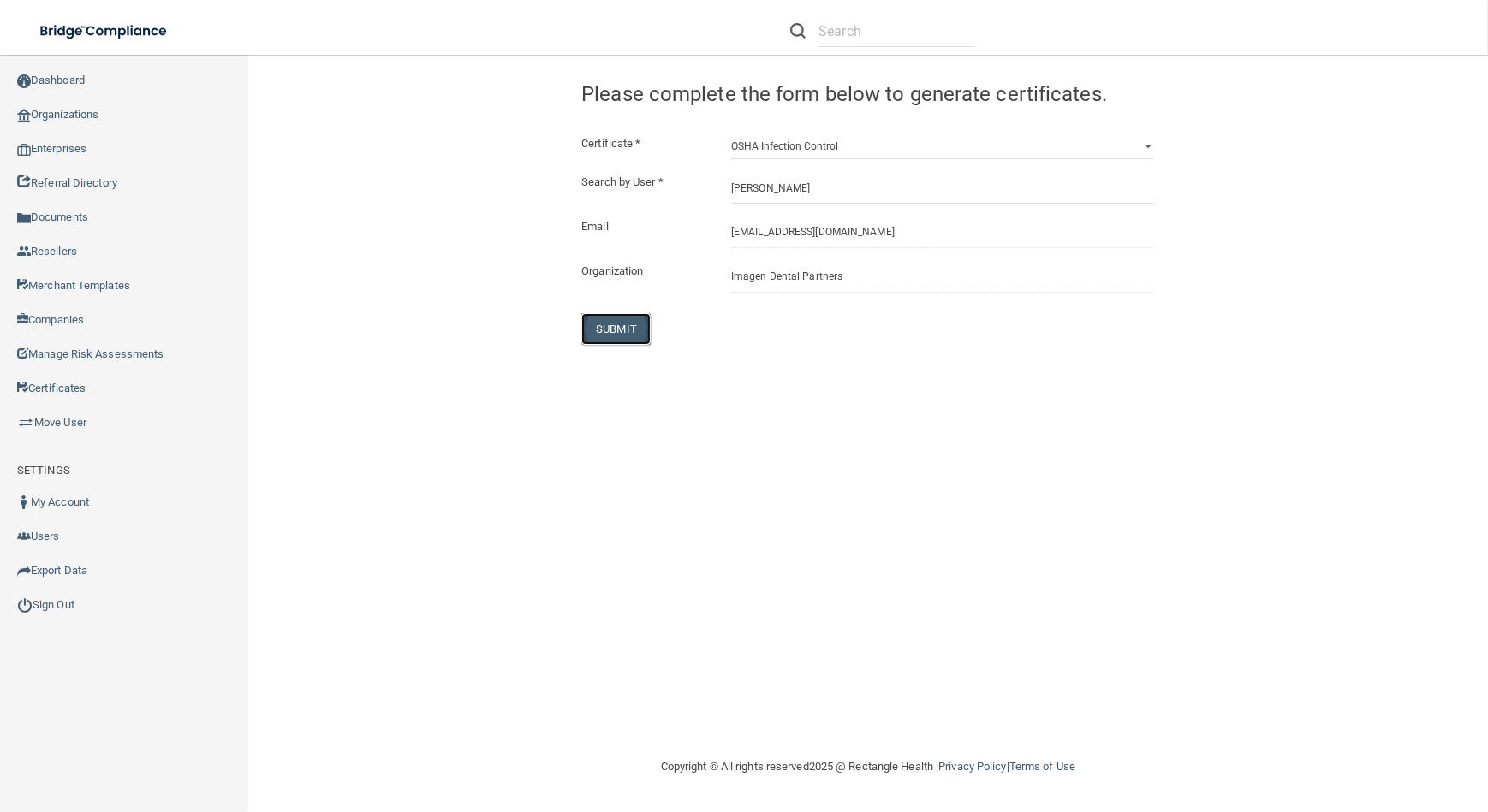
click at [622, 336] on button "SUBMIT" at bounding box center [615, 329] width 70 height 32
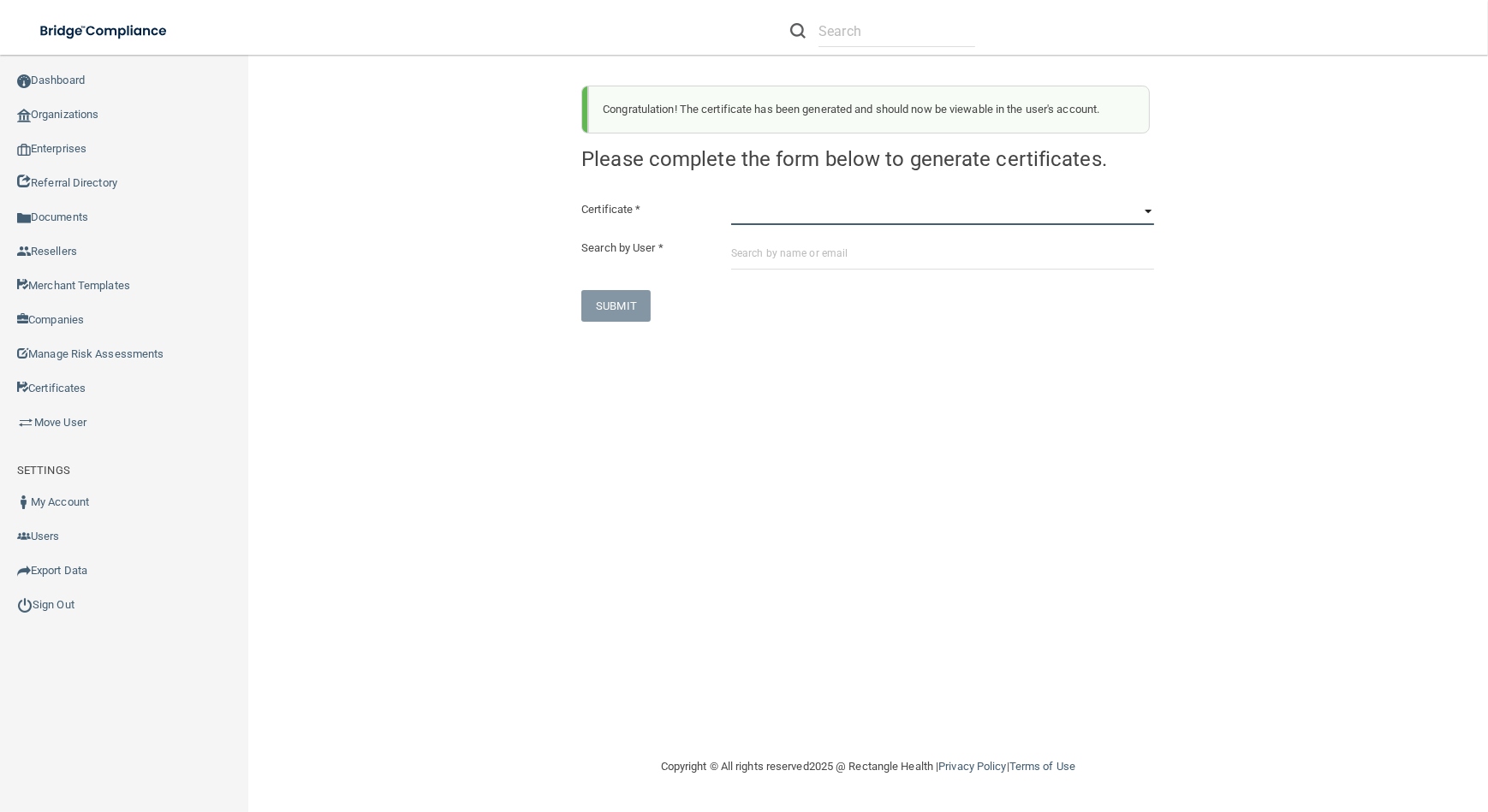
click at [817, 213] on select "HIPAA Officer Certification Training OSHA Bloodborne Pathogens OSHA [MEDICAL_DA…" at bounding box center [942, 213] width 423 height 26
select select "4"
click at [731, 200] on select "HIPAA Officer Certification Training OSHA Bloodborne Pathogens OSHA [MEDICAL_DA…" at bounding box center [942, 213] width 423 height 26
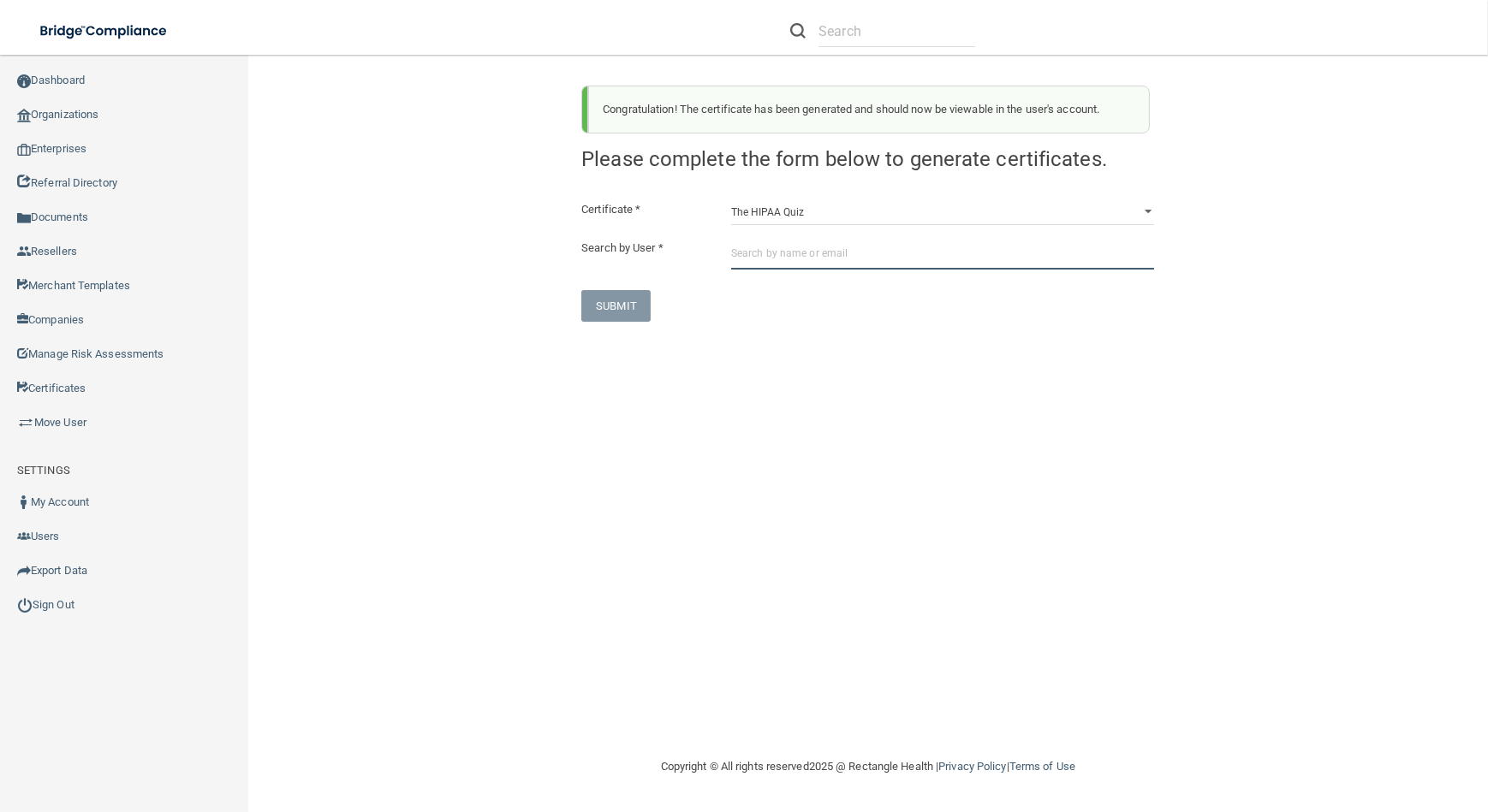
click at [812, 258] on input "text" at bounding box center [942, 253] width 423 height 32
paste input "[EMAIL_ADDRESS][DOMAIN_NAME]"
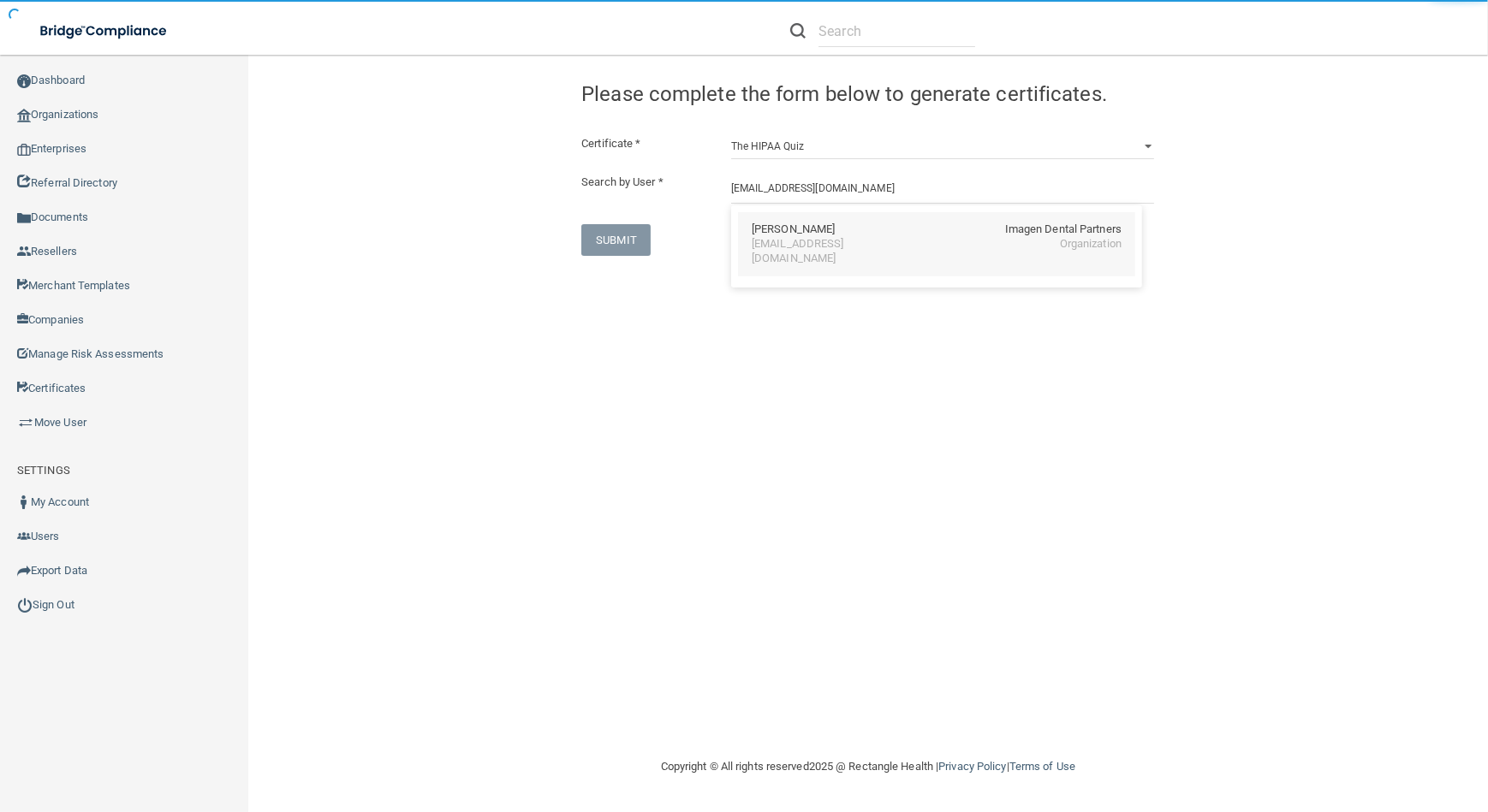
click at [809, 238] on div "[EMAIL_ADDRESS][DOMAIN_NAME]" at bounding box center [826, 251] width 149 height 29
type input "[PERSON_NAME]"
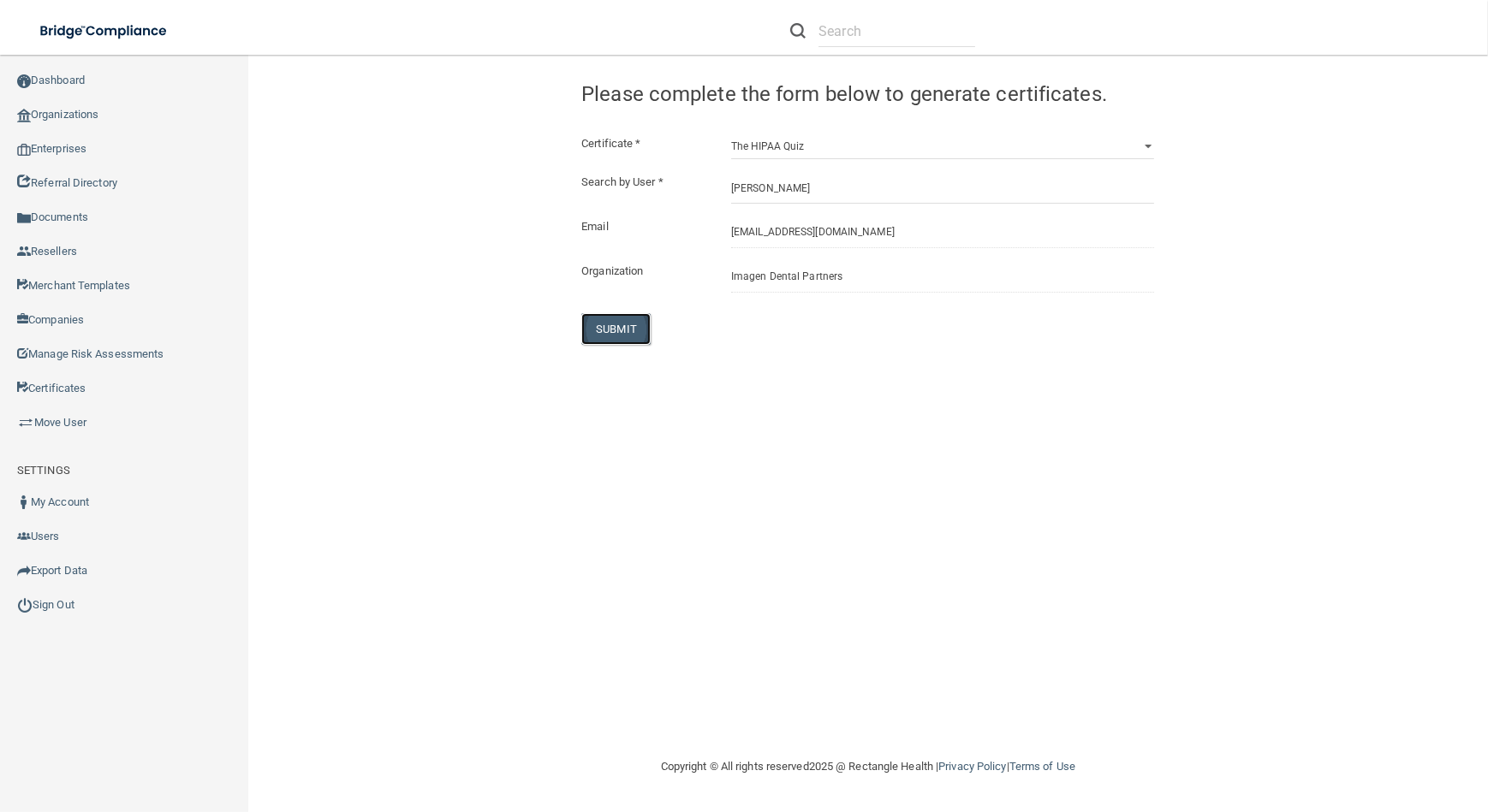
click at [625, 329] on button "SUBMIT" at bounding box center [615, 329] width 70 height 32
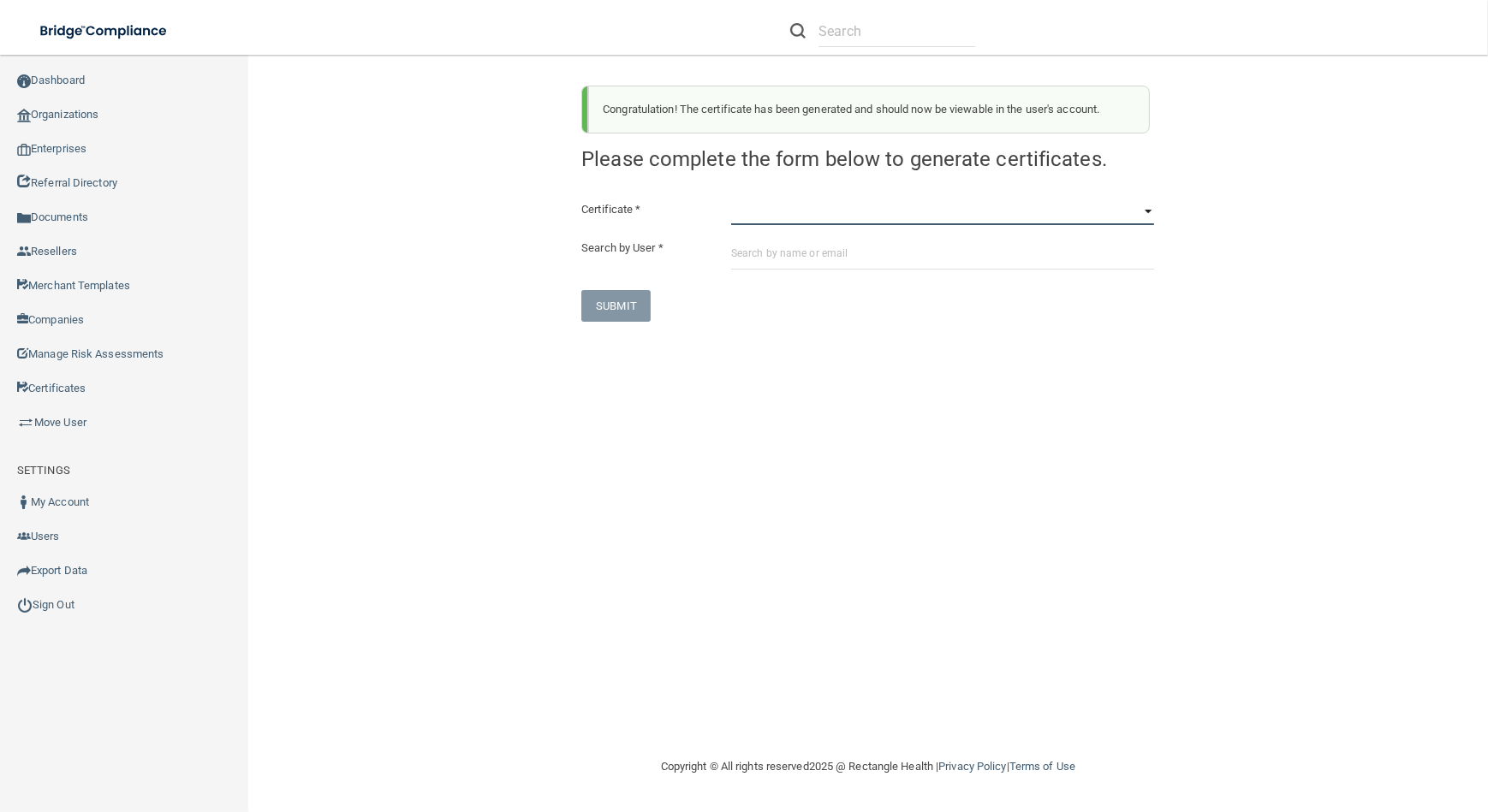
click at [797, 220] on select "HIPAA Officer Certification Training OSHA Bloodborne Pathogens OSHA [MEDICAL_DA…" at bounding box center [942, 213] width 423 height 26
select select "0"
click at [731, 200] on select "HIPAA Officer Certification Training OSHA Bloodborne Pathogens OSHA [MEDICAL_DA…" at bounding box center [942, 213] width 423 height 26
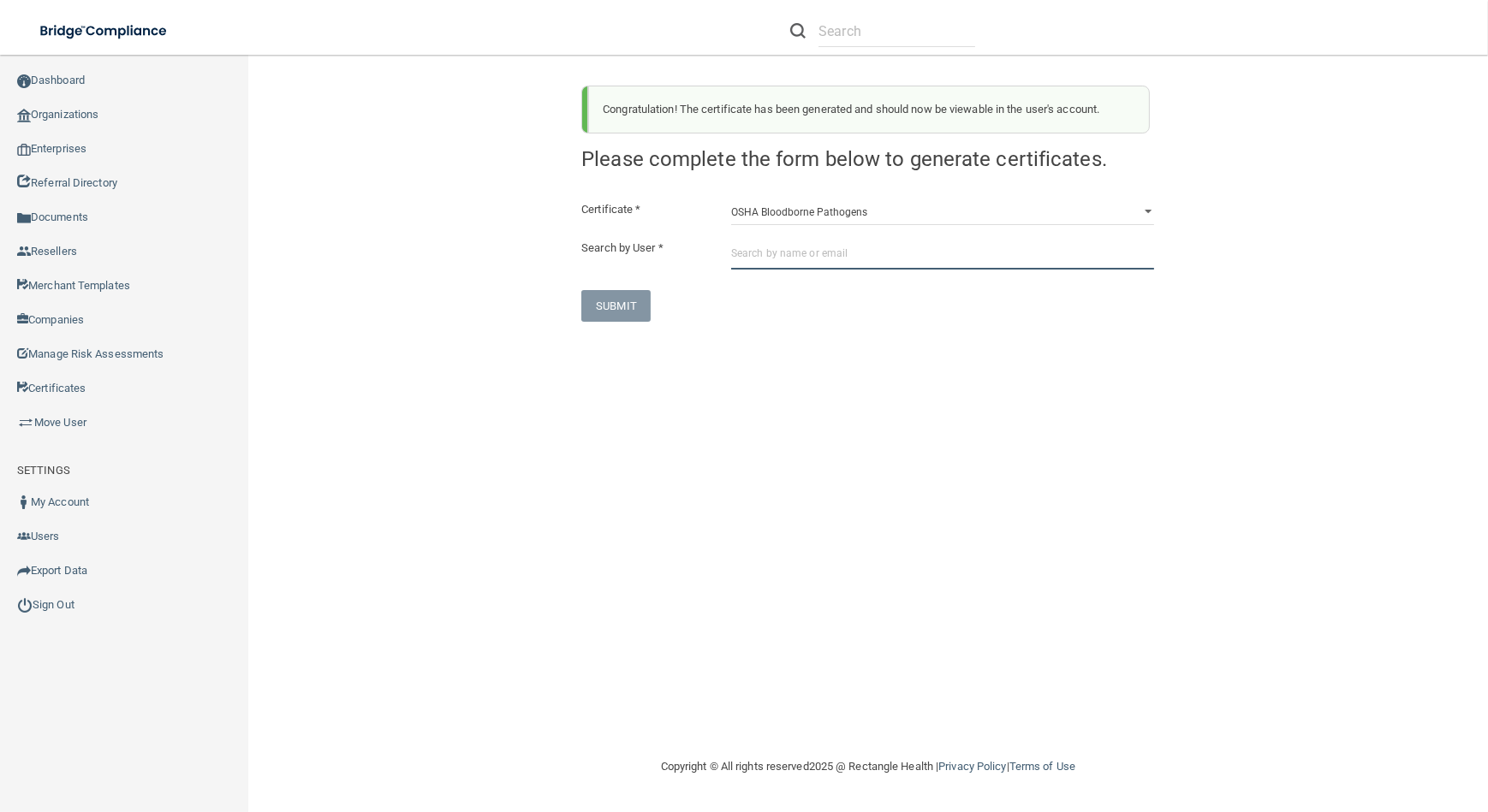
click at [811, 248] on input "text" at bounding box center [942, 253] width 423 height 32
paste input "[EMAIL_ADDRESS][DOMAIN_NAME]"
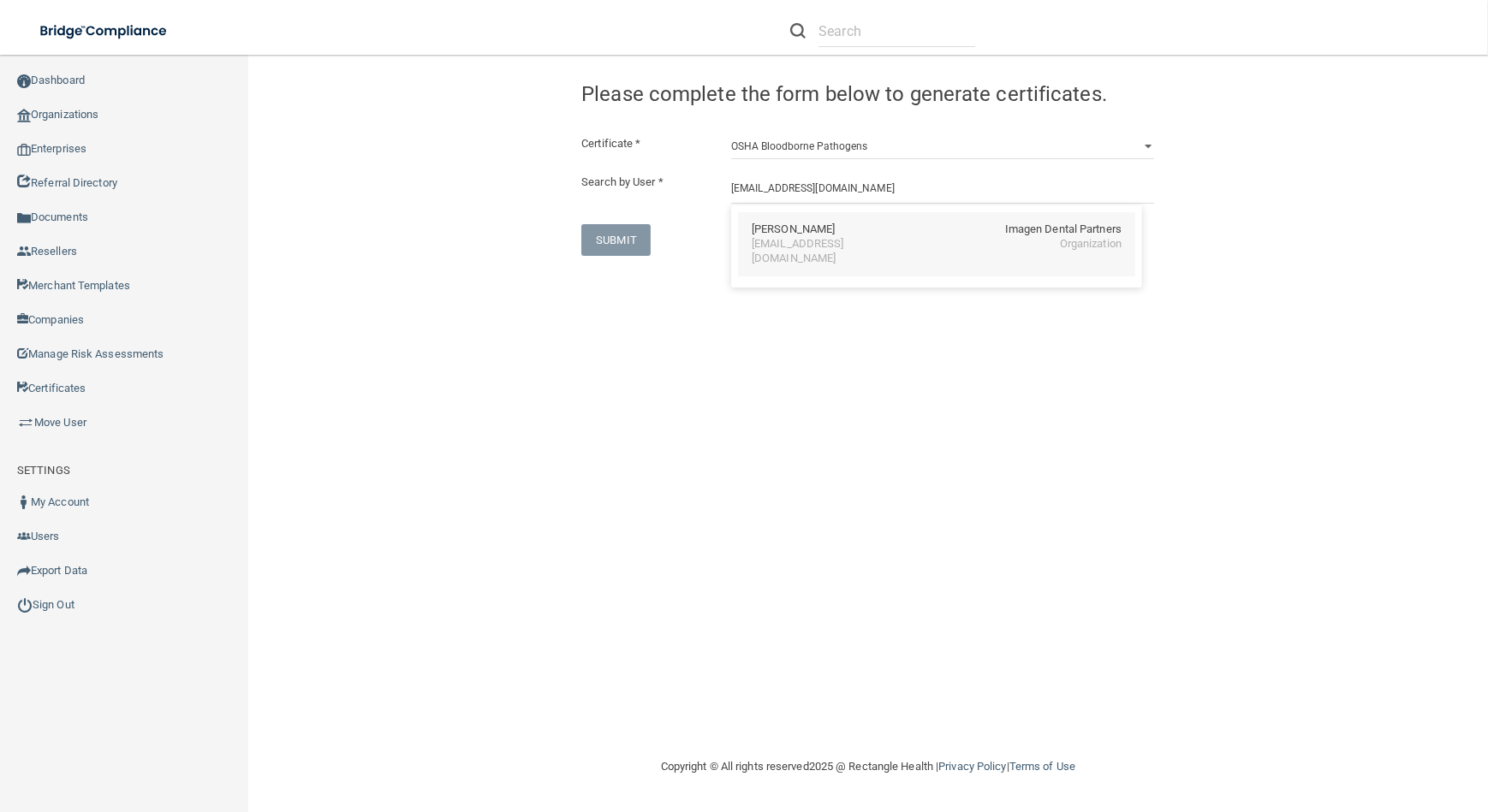
click at [819, 237] on div "[EMAIL_ADDRESS][DOMAIN_NAME]" at bounding box center [826, 251] width 149 height 29
type input "[PERSON_NAME]"
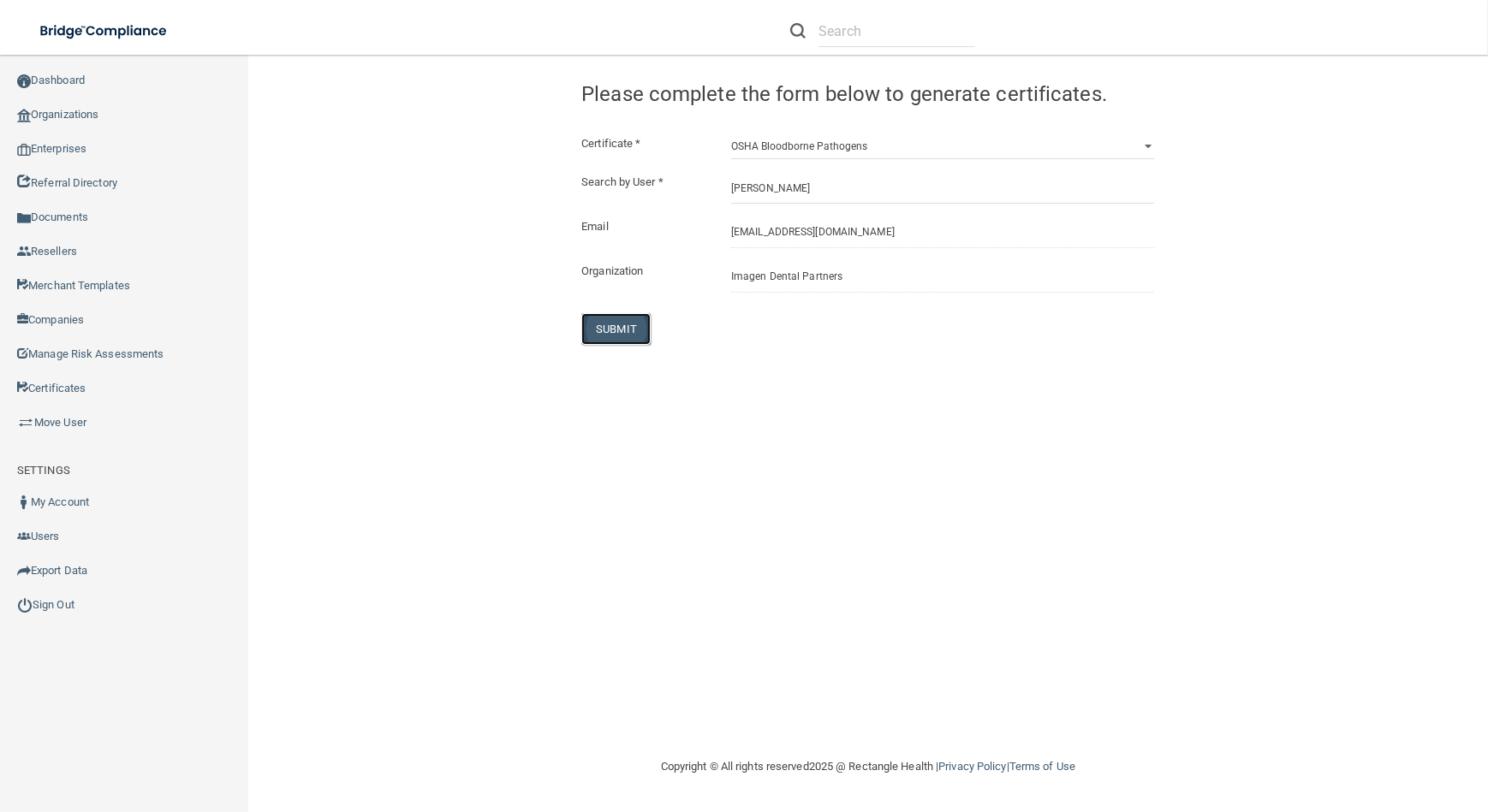
click at [602, 335] on button "SUBMIT" at bounding box center [615, 329] width 70 height 32
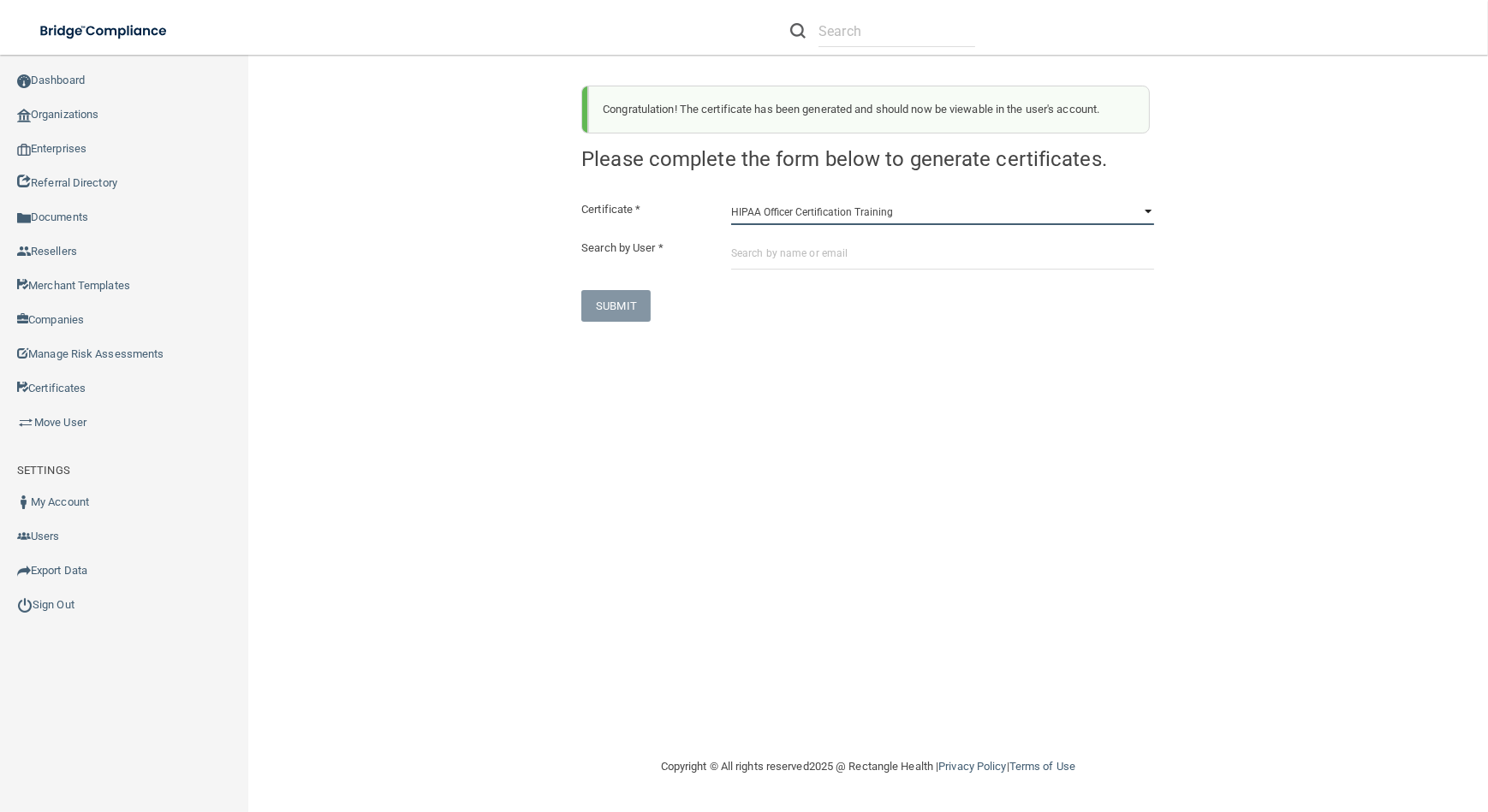
click at [977, 217] on select "HIPAA Officer Certification Training OSHA Bloodborne Pathogens OSHA [MEDICAL_DA…" at bounding box center [942, 213] width 423 height 26
select select "1"
click at [731, 200] on select "HIPAA Officer Certification Training OSHA Bloodborne Pathogens OSHA [MEDICAL_DA…" at bounding box center [942, 213] width 423 height 26
click at [951, 274] on div "Certificate * HIPAA Officer Certification Training OSHA Bloodborne Pathogens OS…" at bounding box center [867, 261] width 573 height 122
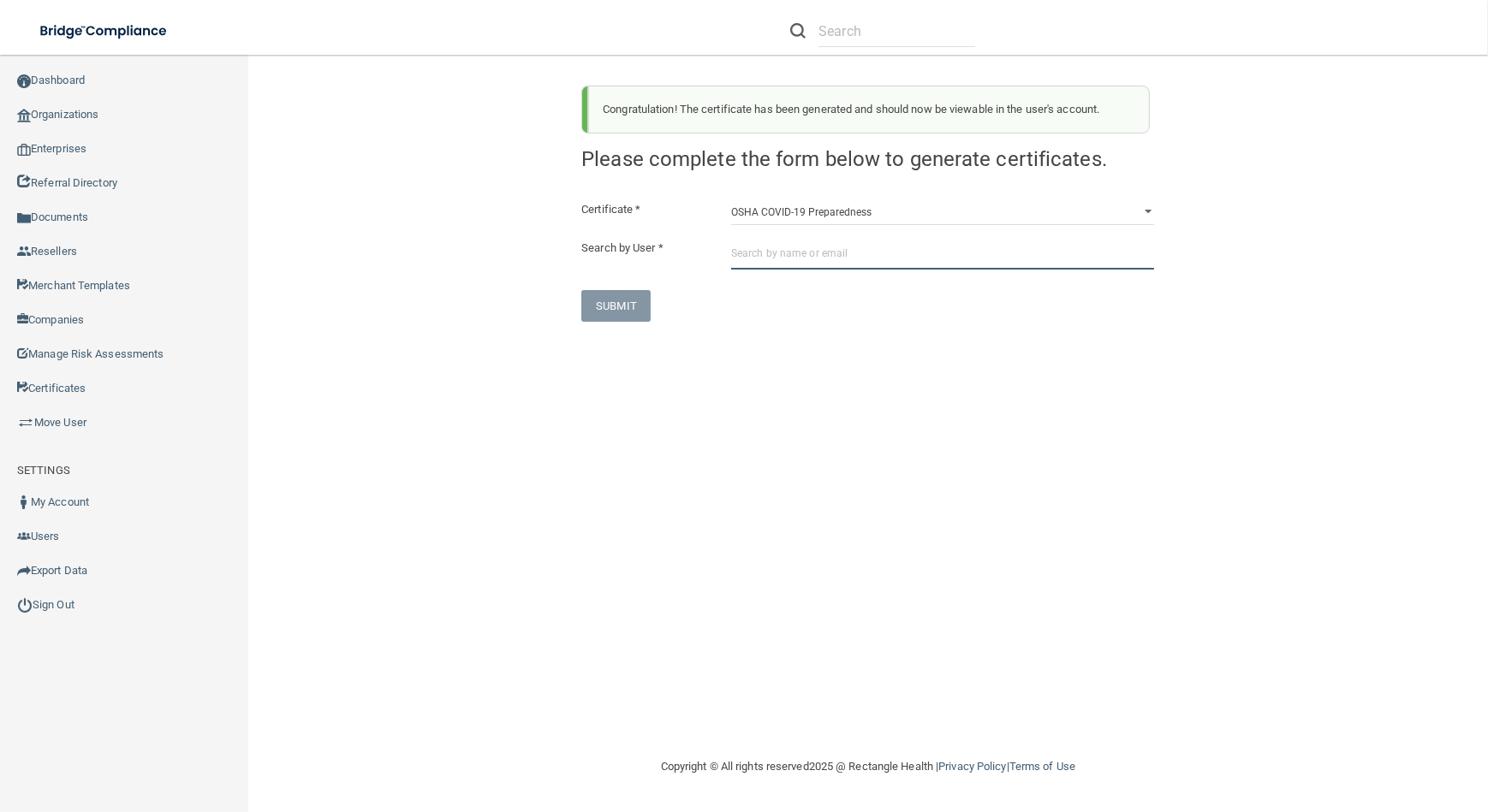
click at [949, 265] on input "text" at bounding box center [942, 253] width 423 height 32
paste input "[EMAIL_ADDRESS][DOMAIN_NAME]"
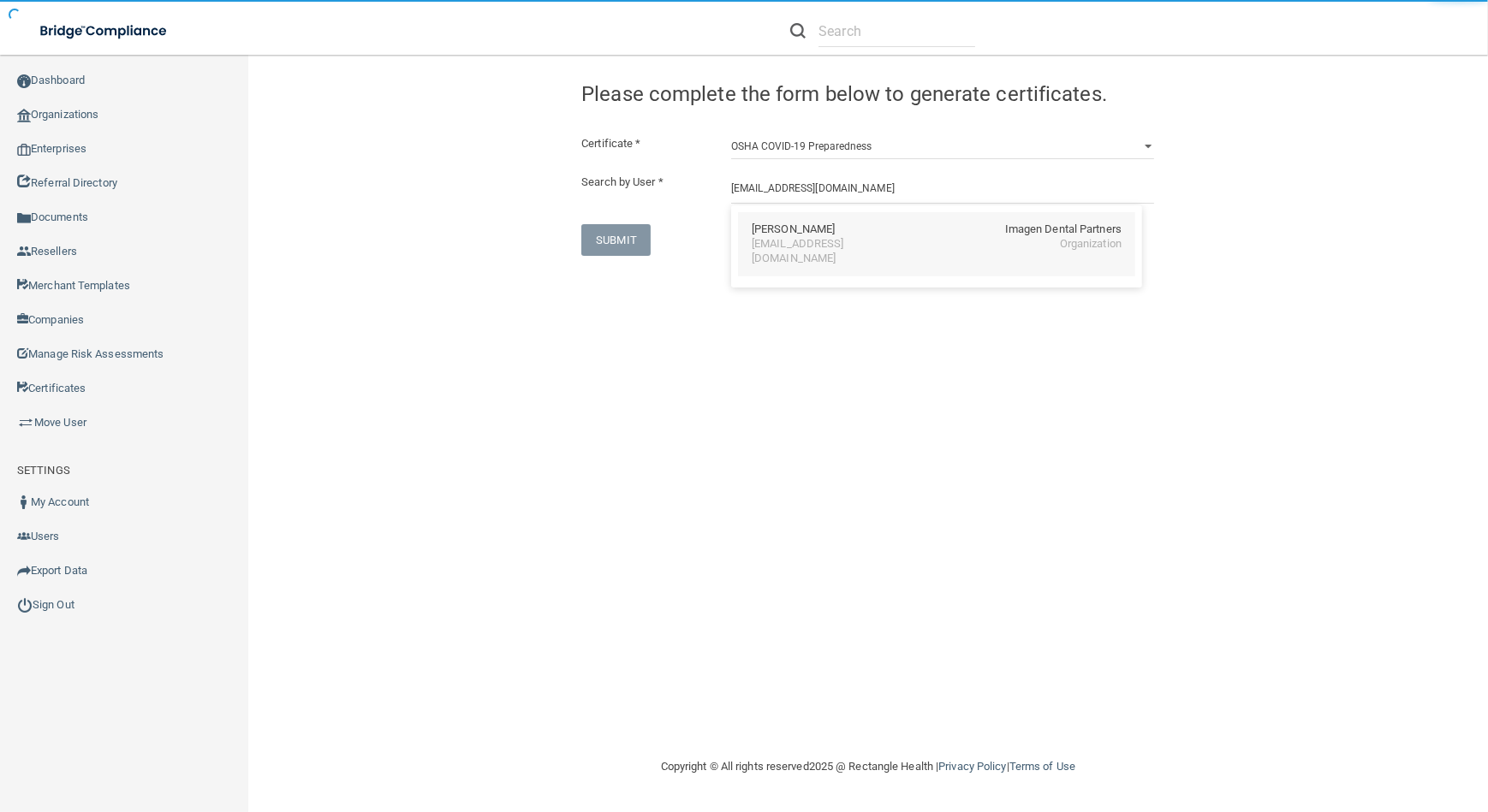
click at [899, 250] on div "[EMAIL_ADDRESS][DOMAIN_NAME]" at bounding box center [826, 251] width 149 height 29
type input "[PERSON_NAME]"
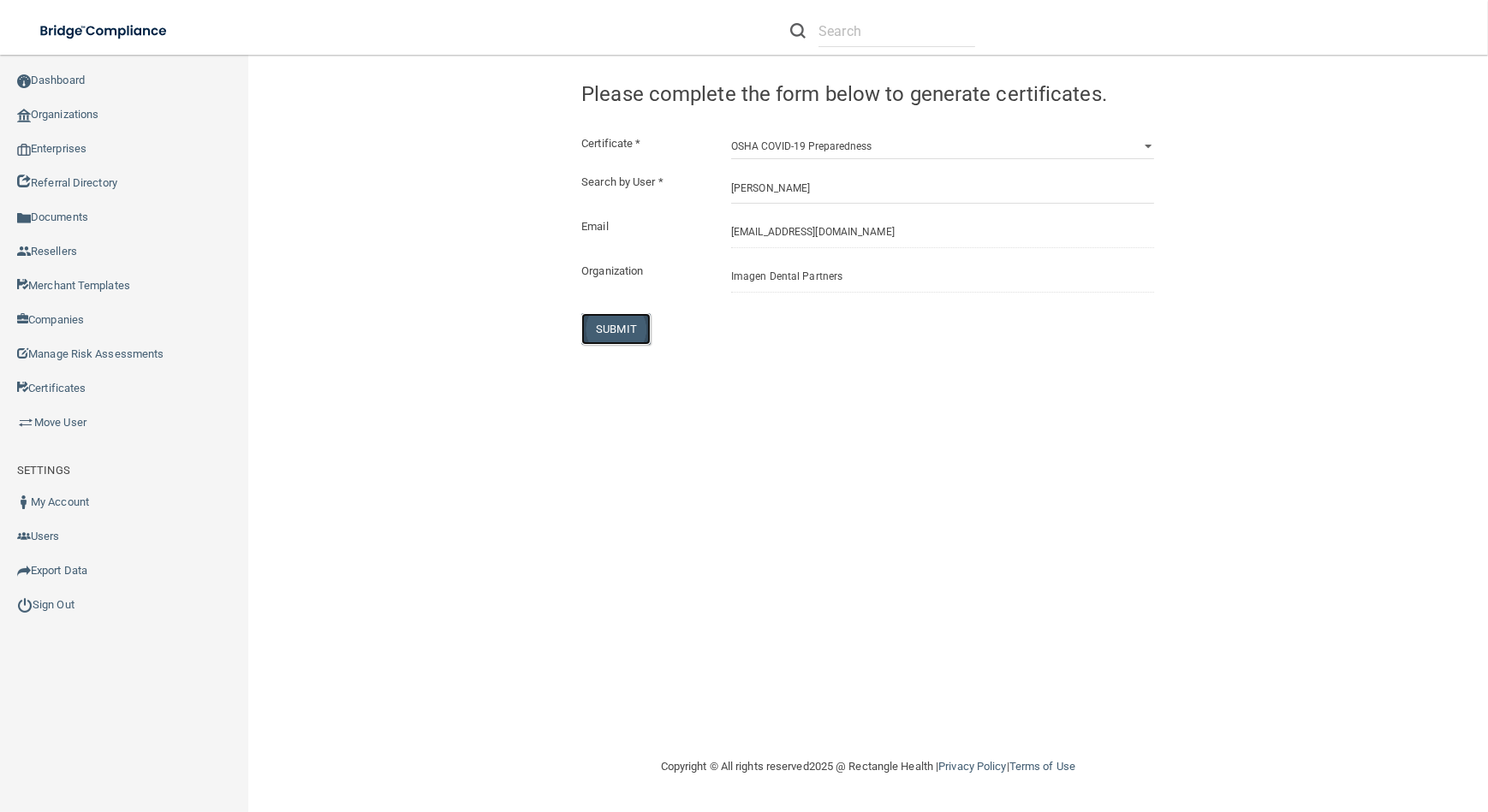
click at [596, 332] on button "SUBMIT" at bounding box center [615, 329] width 70 height 32
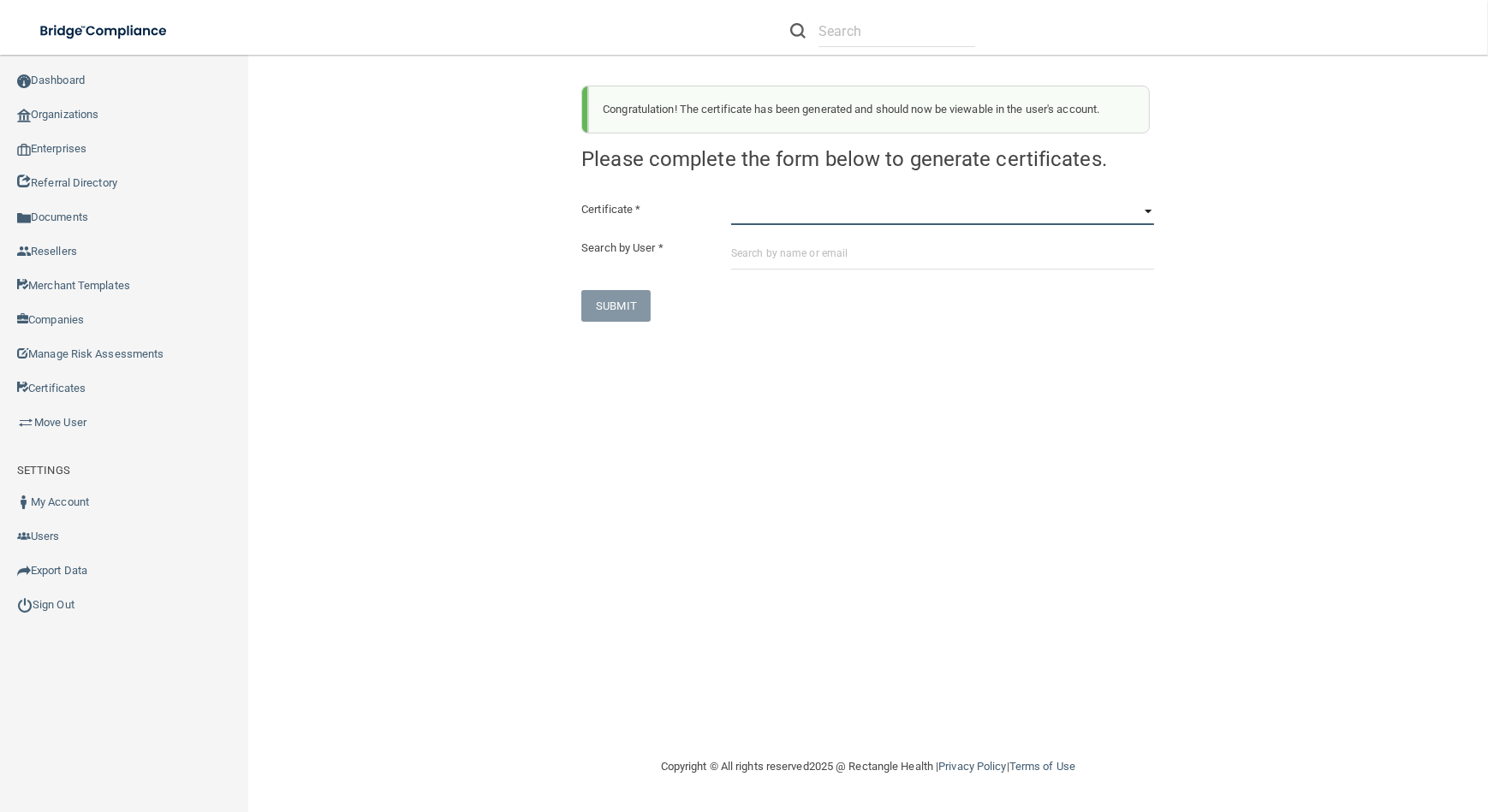
click at [794, 216] on select "HIPAA Officer Certification Training OSHA Bloodborne Pathogens OSHA [MEDICAL_DA…" at bounding box center [942, 213] width 423 height 26
select select "3"
click at [731, 200] on select "HIPAA Officer Certification Training OSHA Bloodborne Pathogens OSHA [MEDICAL_DA…" at bounding box center [942, 213] width 423 height 26
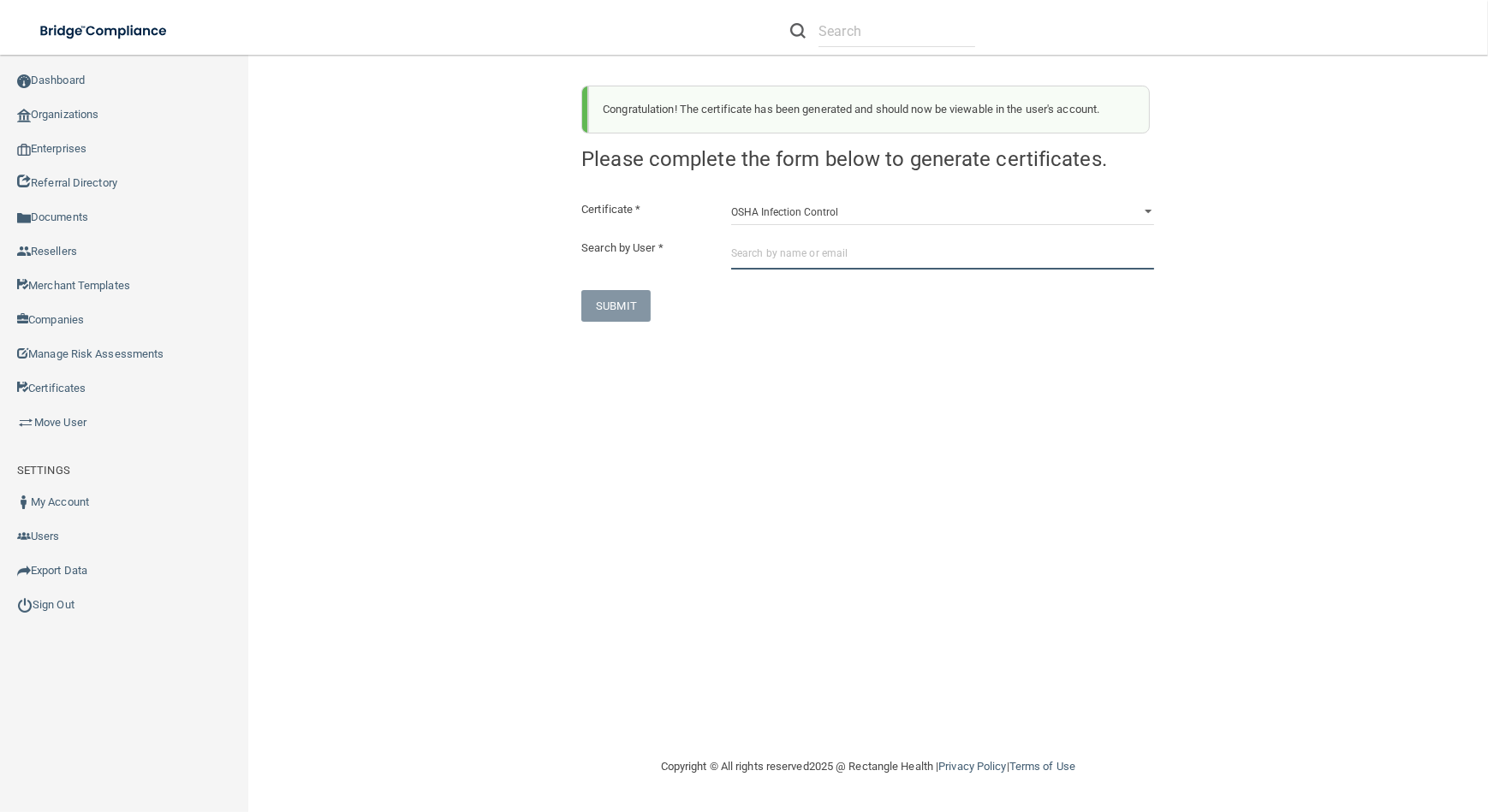
click at [800, 255] on input "text" at bounding box center [942, 253] width 423 height 32
paste input "[EMAIL_ADDRESS][DOMAIN_NAME]"
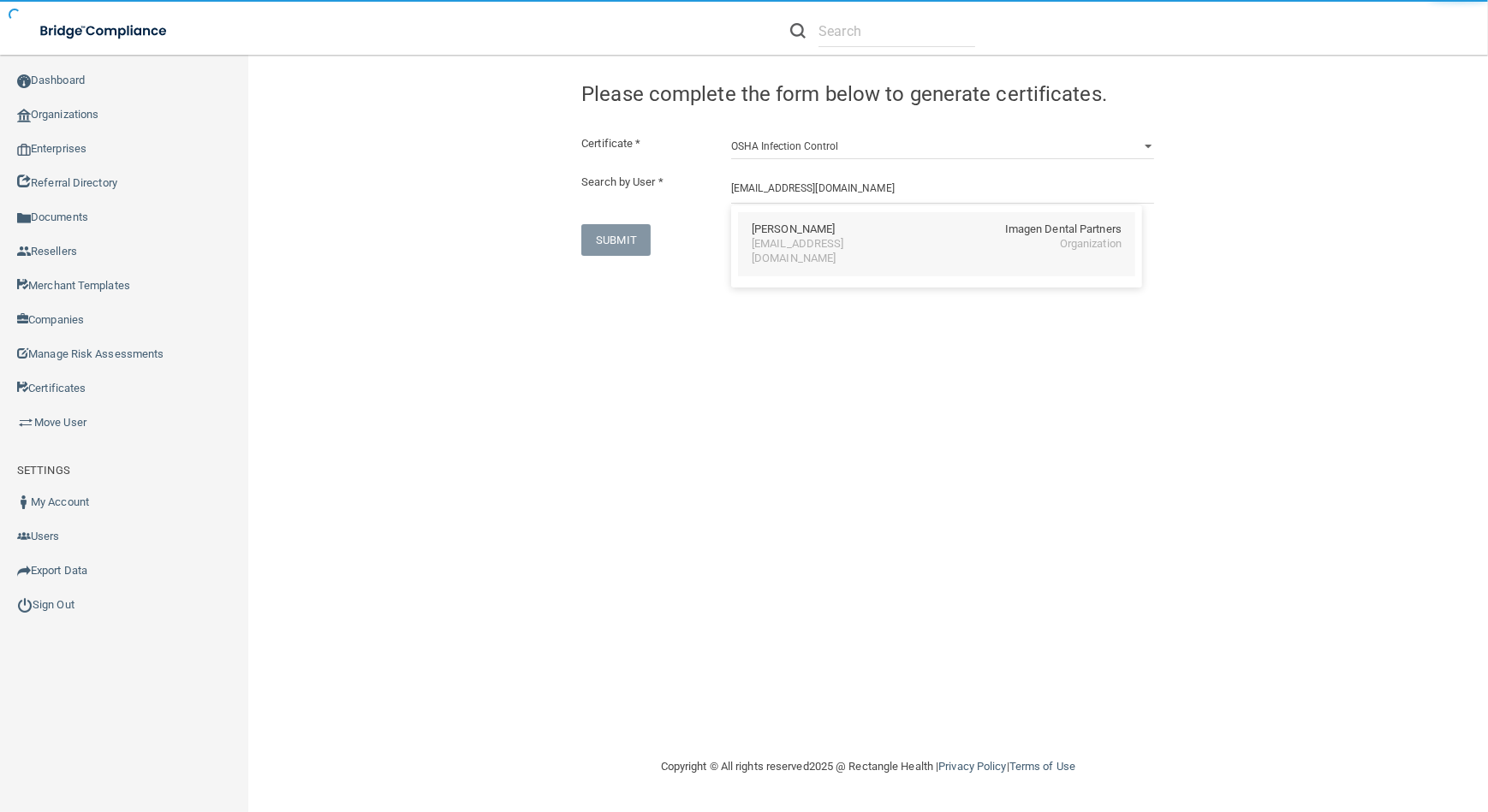
click at [789, 247] on div "[EMAIL_ADDRESS][DOMAIN_NAME]" at bounding box center [826, 251] width 149 height 29
type input "[PERSON_NAME]"
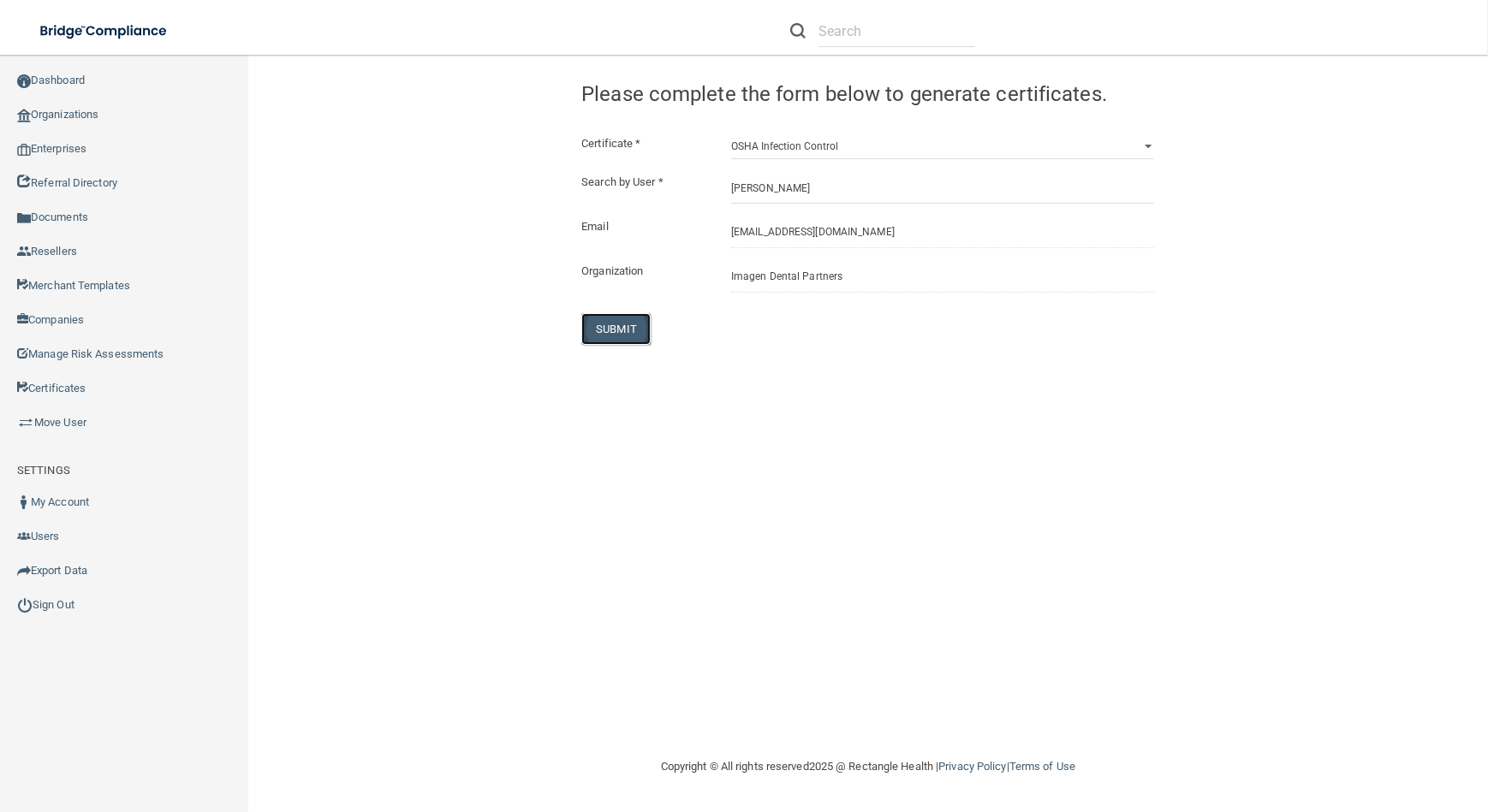
click at [634, 324] on button "SUBMIT" at bounding box center [615, 329] width 70 height 32
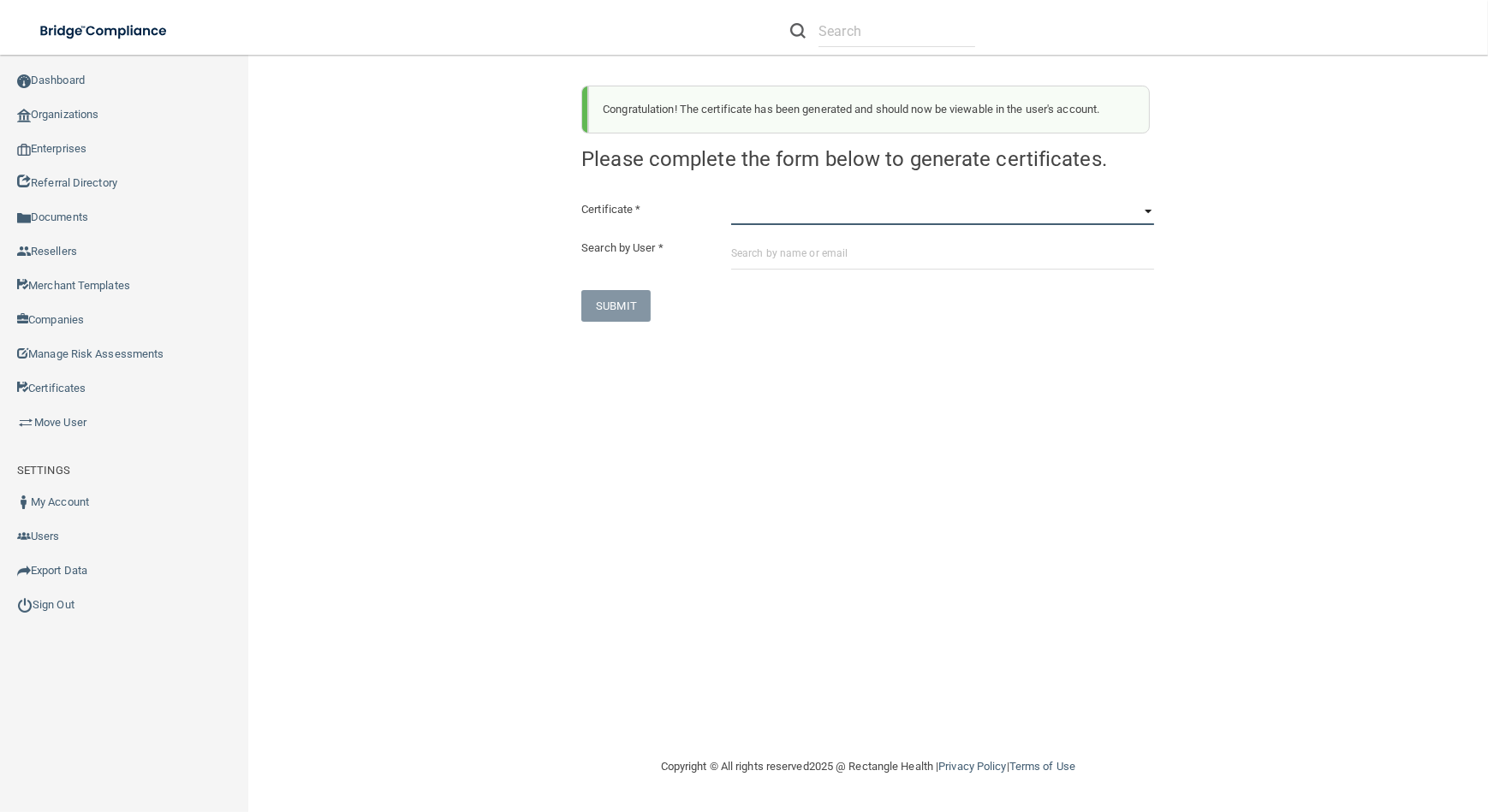
click at [860, 216] on select "HIPAA Officer Certification Training OSHA Bloodborne Pathogens OSHA [MEDICAL_DA…" at bounding box center [942, 213] width 423 height 26
select select "4"
click at [731, 200] on select "HIPAA Officer Certification Training OSHA Bloodborne Pathogens OSHA [MEDICAL_DA…" at bounding box center [942, 213] width 423 height 26
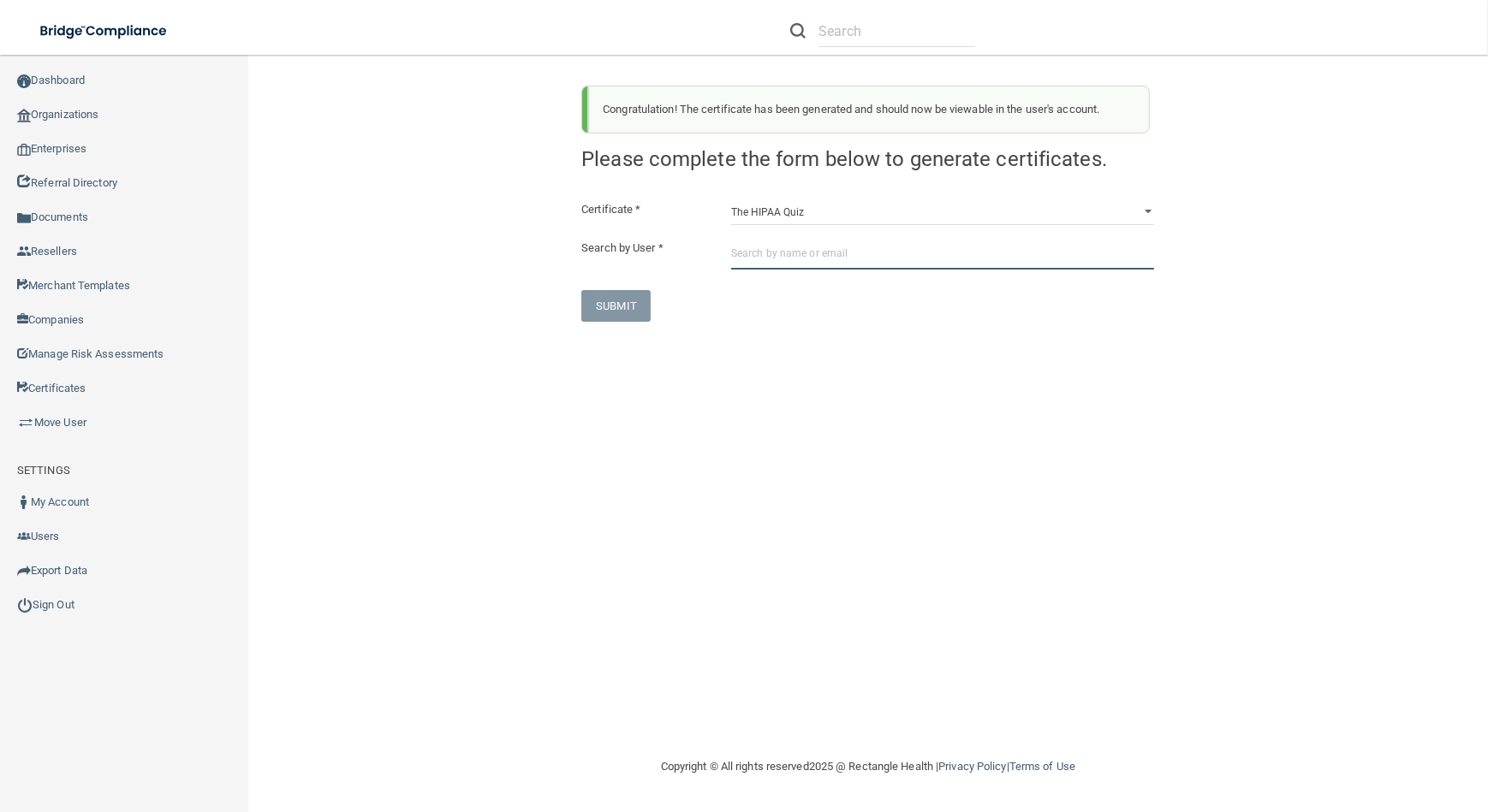
click at [848, 257] on input "text" at bounding box center [942, 253] width 423 height 32
paste input "[EMAIL_ADDRESS][DOMAIN_NAME]"
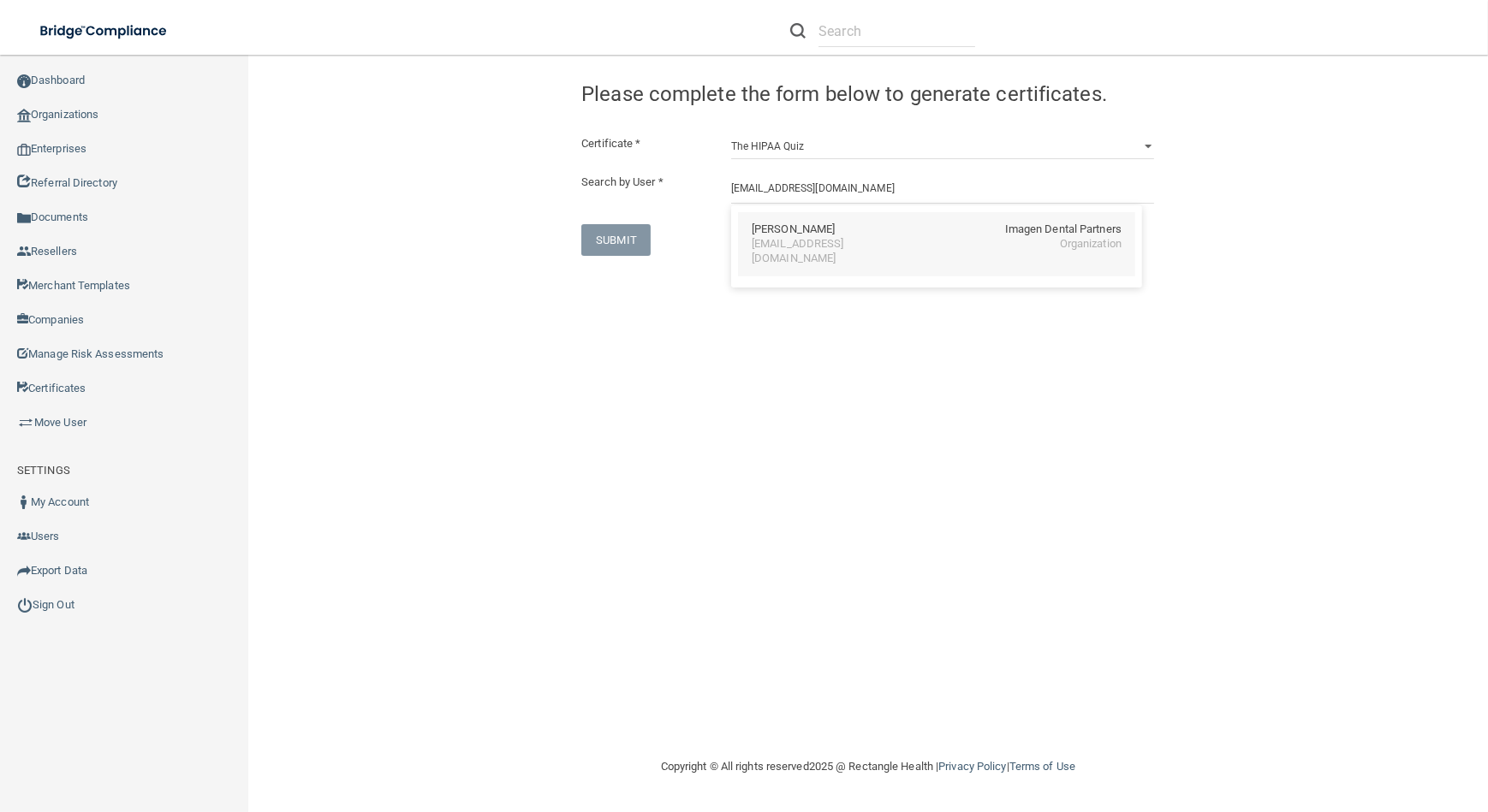
click at [878, 241] on div "[EMAIL_ADDRESS][DOMAIN_NAME]" at bounding box center [826, 251] width 149 height 29
type input "[PERSON_NAME]"
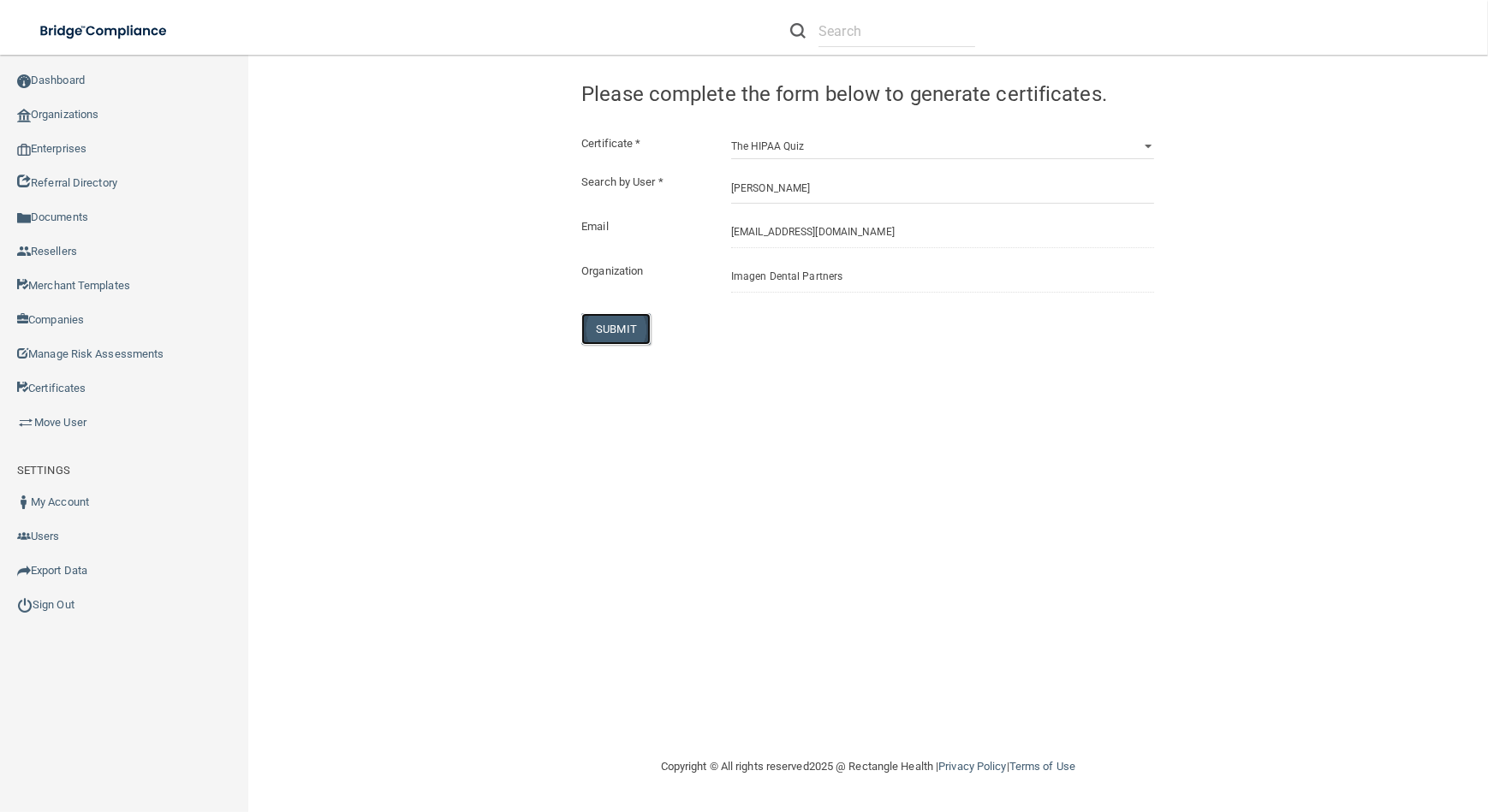
click at [603, 332] on button "SUBMIT" at bounding box center [615, 329] width 70 height 32
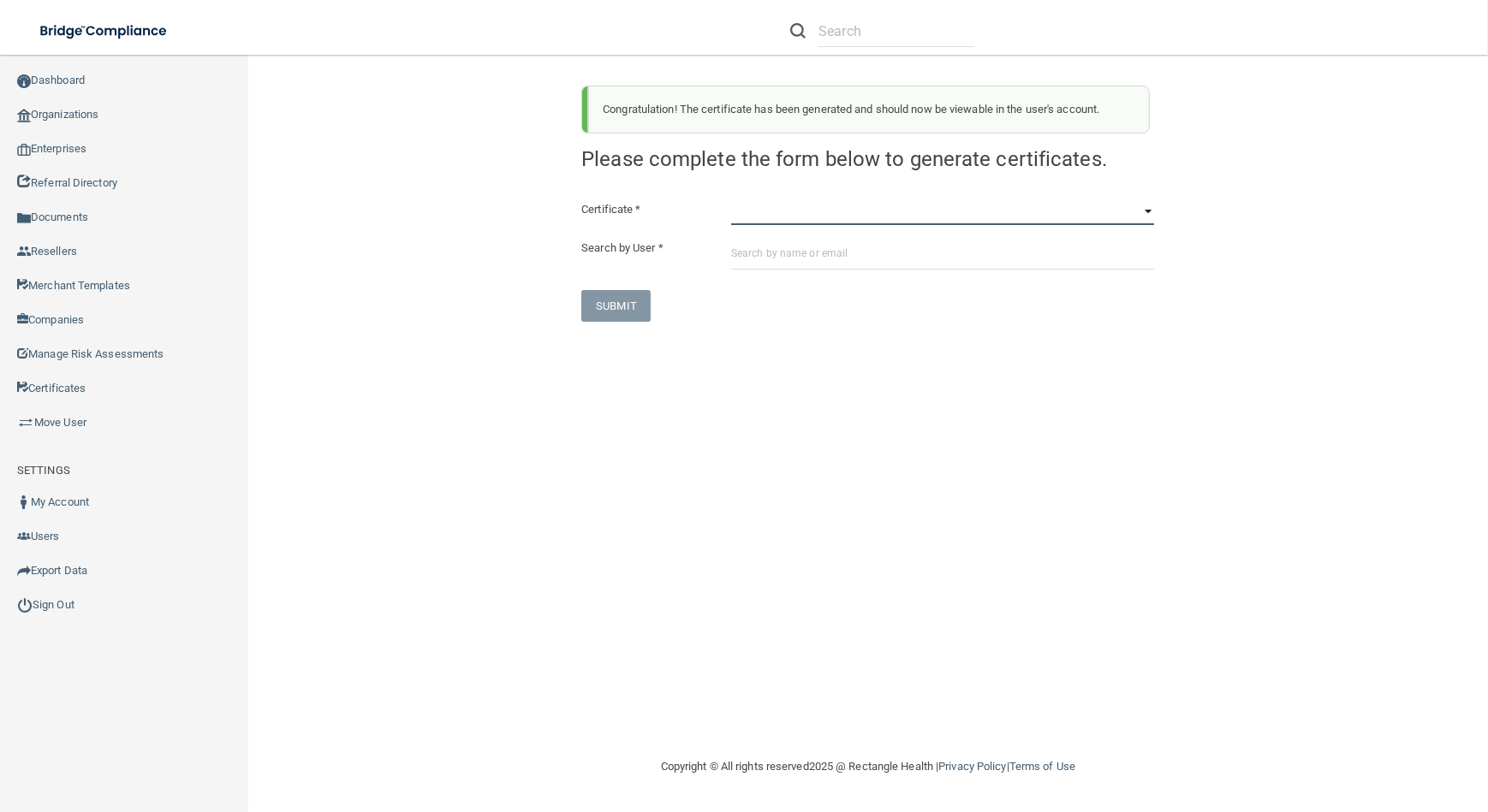
click at [906, 219] on select "HIPAA Officer Certification Training OSHA Bloodborne Pathogens OSHA [MEDICAL_DA…" at bounding box center [942, 213] width 423 height 26
click at [776, 207] on select "HIPAA Officer Certification Training OSHA Bloodborne Pathogens OSHA [MEDICAL_DA…" at bounding box center [942, 213] width 423 height 26
select select "1"
click at [731, 200] on select "HIPAA Officer Certification Training OSHA Bloodborne Pathogens OSHA [MEDICAL_DA…" at bounding box center [942, 213] width 423 height 26
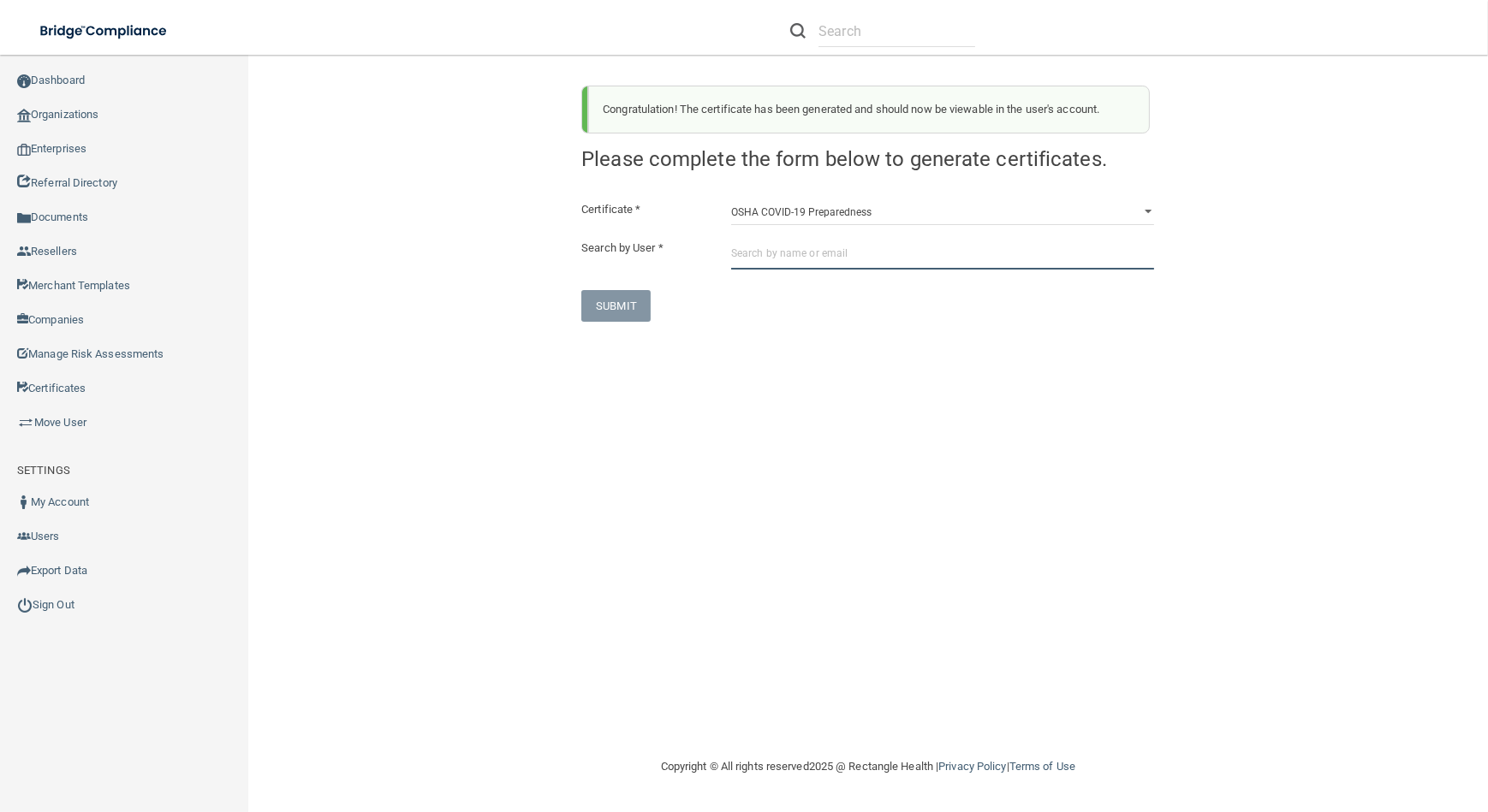
click at [776, 264] on input "text" at bounding box center [942, 253] width 423 height 32
paste input "[EMAIL_ADDRESS][DOMAIN_NAME]"
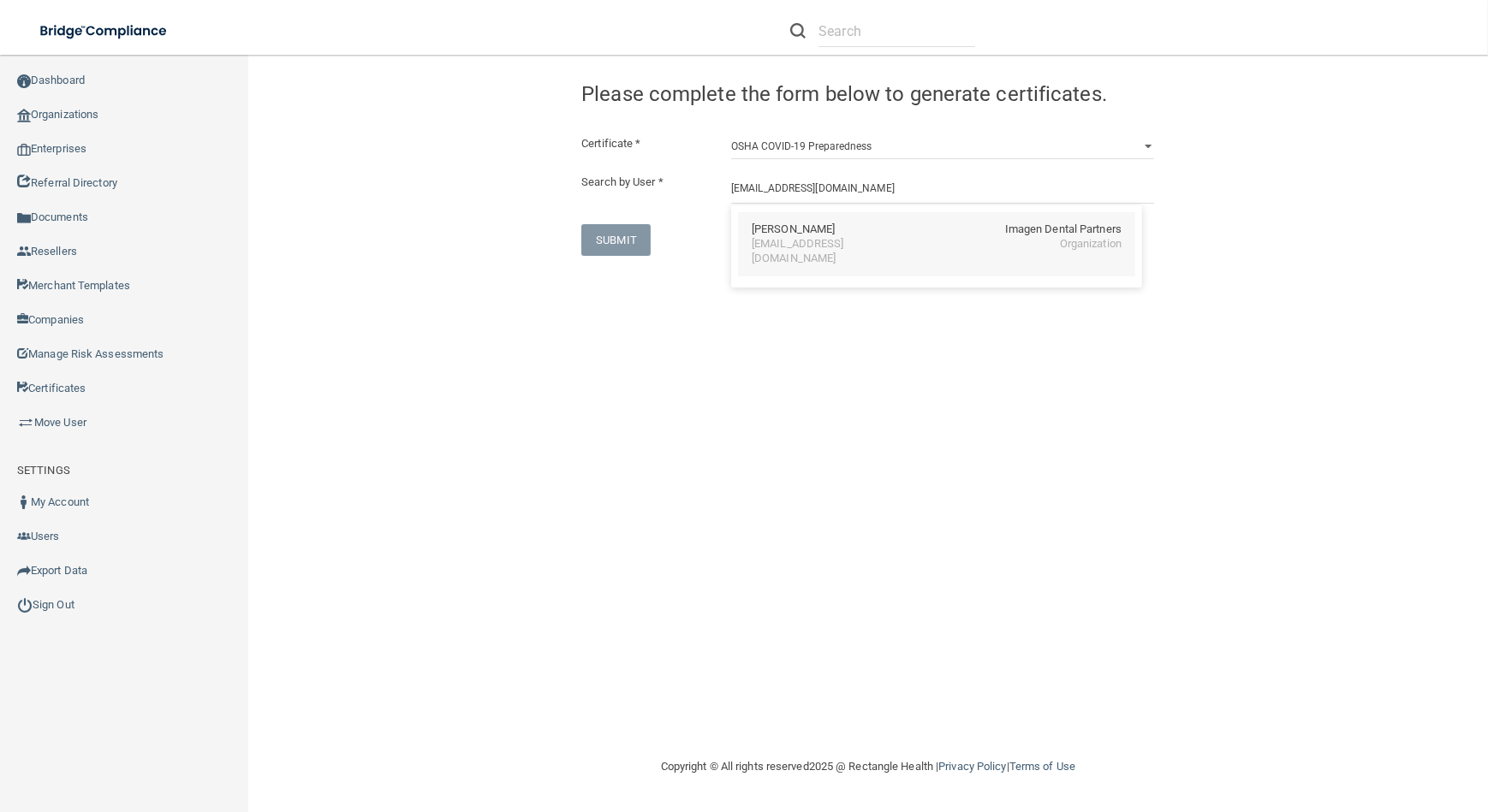
click at [760, 225] on div "[PERSON_NAME]" at bounding box center [793, 230] width 83 height 15
type input "[PERSON_NAME]"
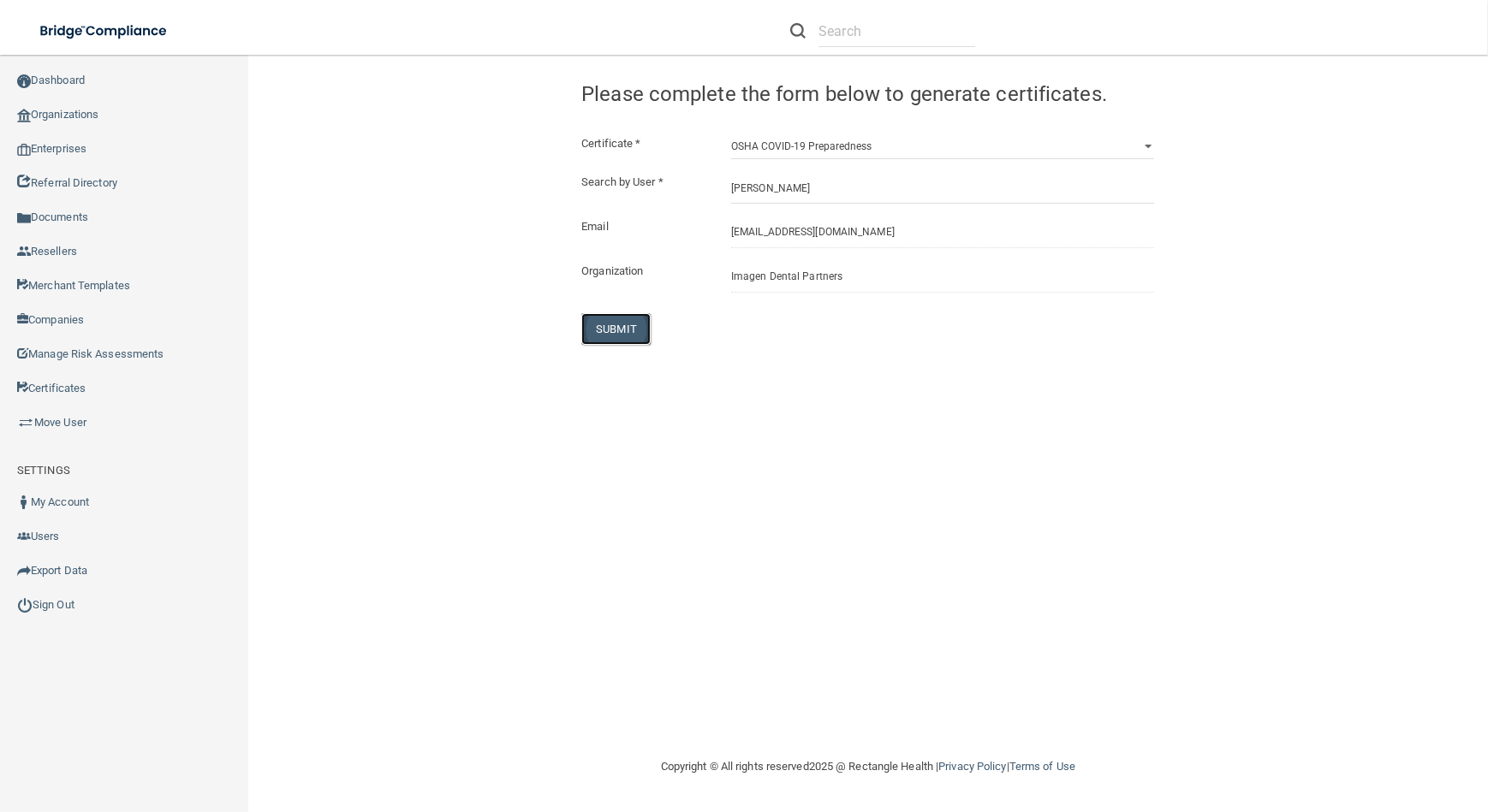
click at [616, 323] on button "SUBMIT" at bounding box center [615, 329] width 70 height 32
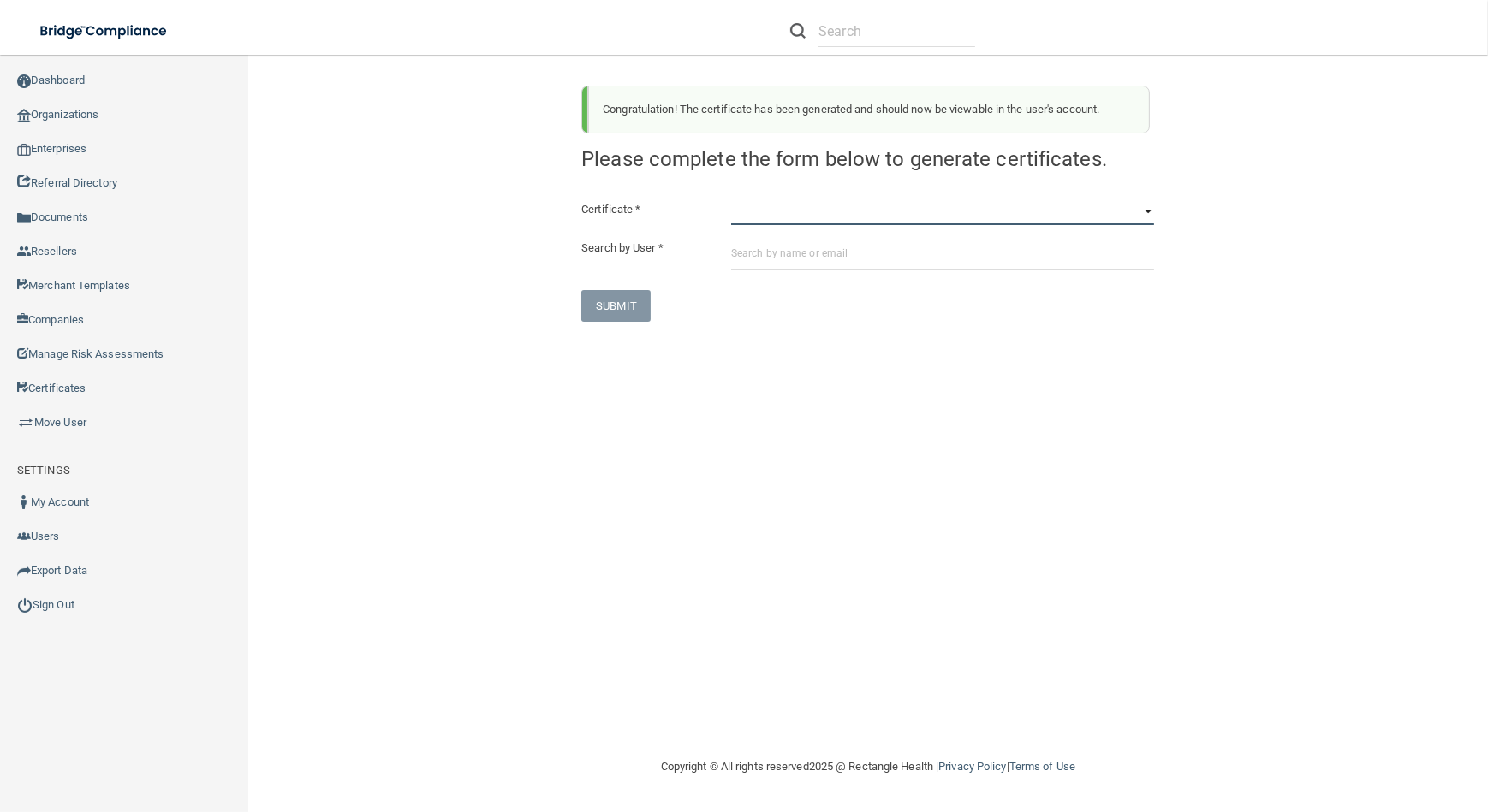
click at [753, 216] on select "HIPAA Officer Certification Training OSHA Bloodborne Pathogens OSHA [MEDICAL_DA…" at bounding box center [942, 213] width 423 height 26
select select "3"
click at [731, 200] on select "HIPAA Officer Certification Training OSHA Bloodborne Pathogens OSHA [MEDICAL_DA…" at bounding box center [942, 213] width 423 height 26
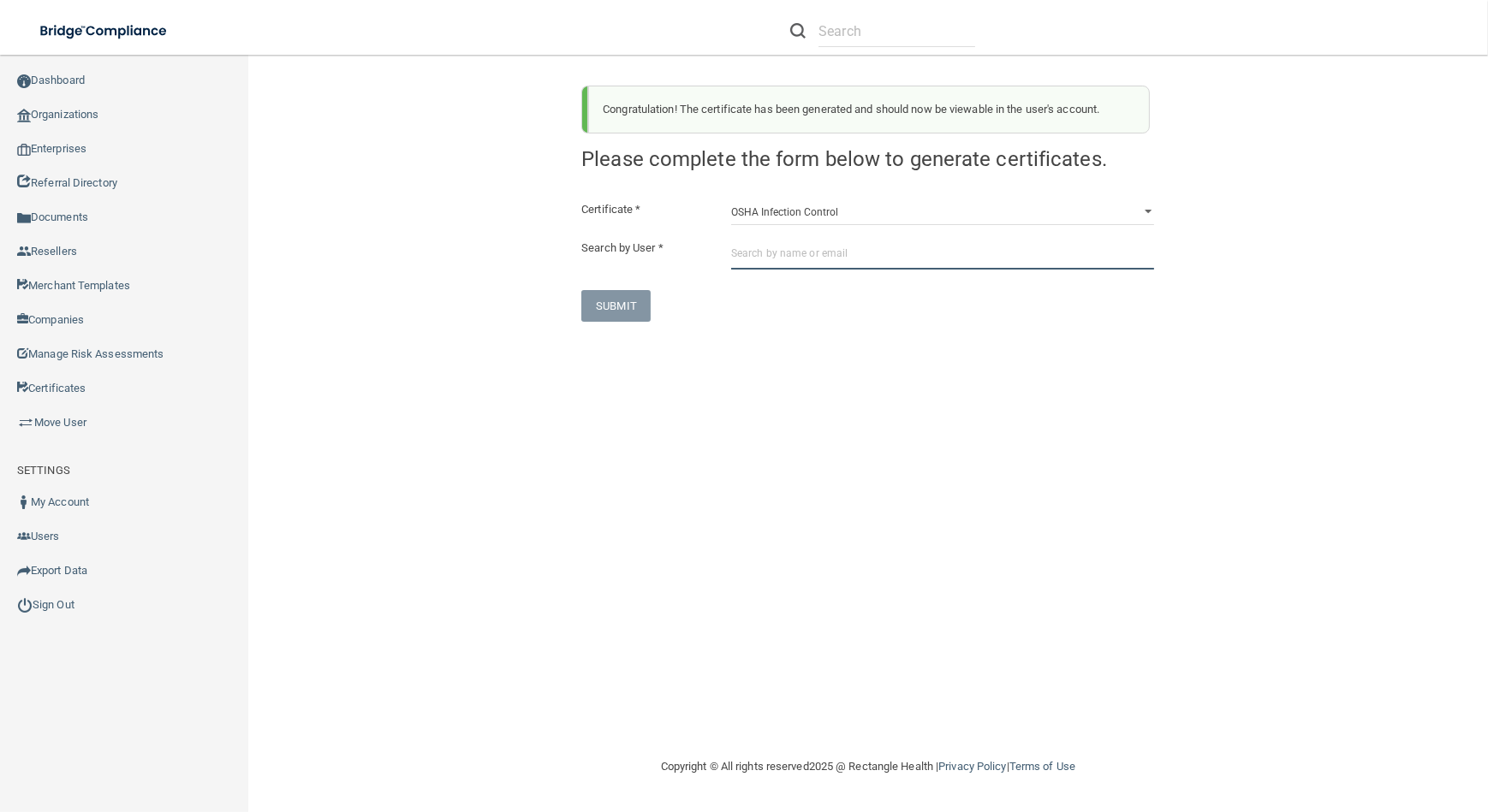
click at [770, 267] on input "text" at bounding box center [942, 253] width 423 height 32
paste input "[EMAIL_ADDRESS][DOMAIN_NAME]"
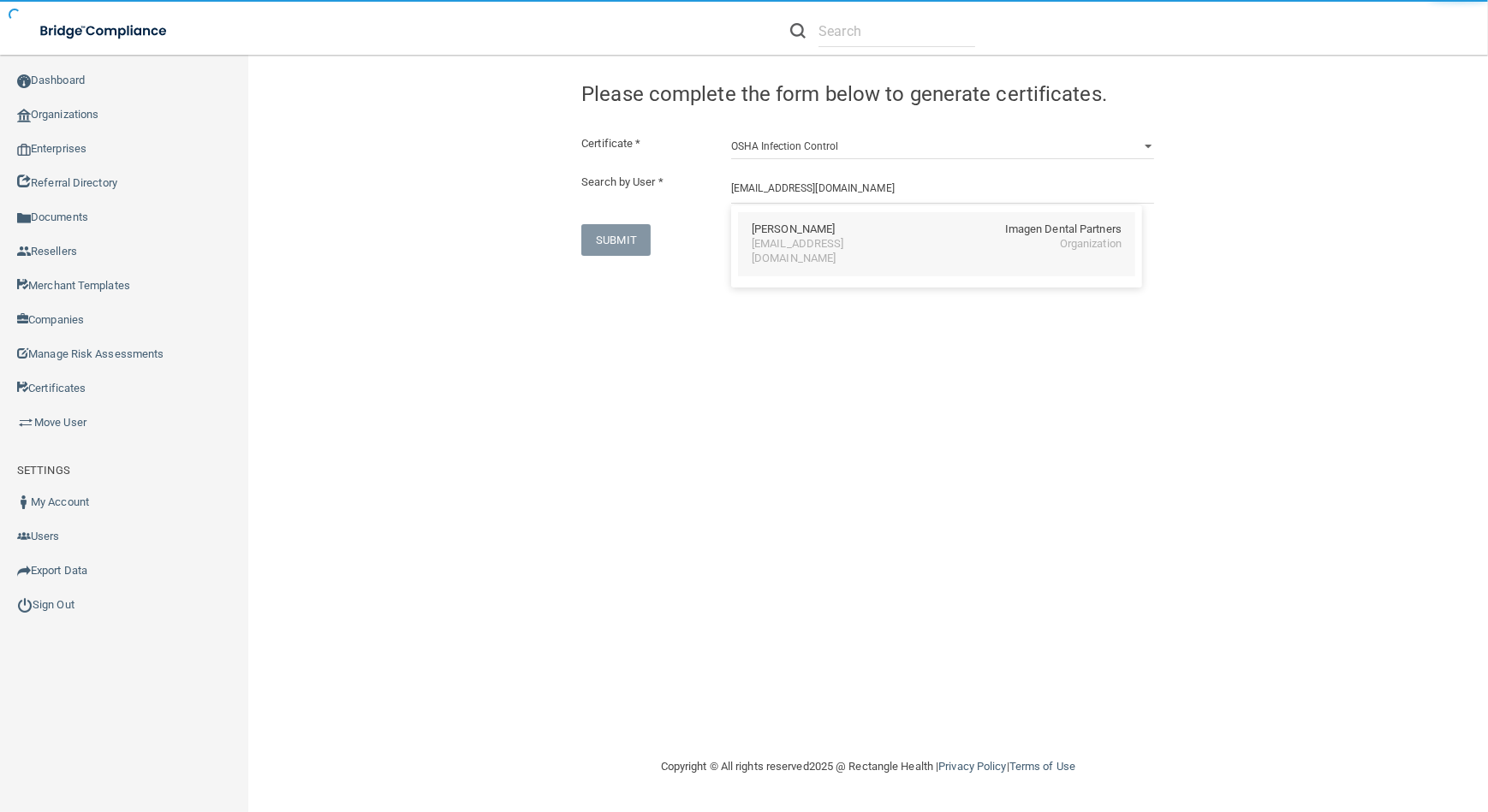
click at [850, 237] on div "[EMAIL_ADDRESS][DOMAIN_NAME]" at bounding box center [826, 251] width 149 height 29
type input "[PERSON_NAME]"
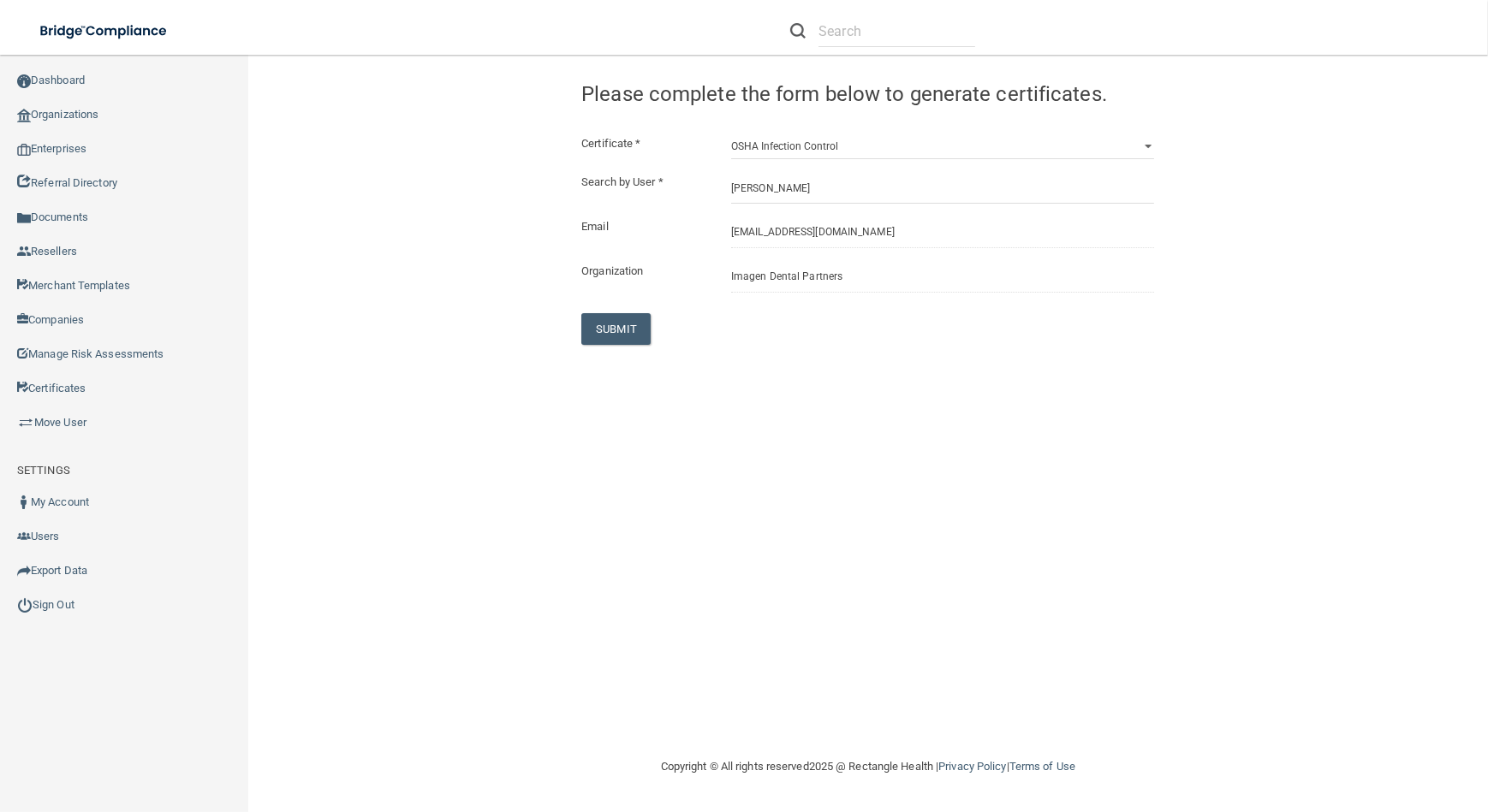
click at [592, 351] on div "Congratulation! The certificate has been generated and should now be viewable i…" at bounding box center [867, 405] width 1171 height 667
click at [601, 332] on button "SUBMIT" at bounding box center [615, 329] width 70 height 32
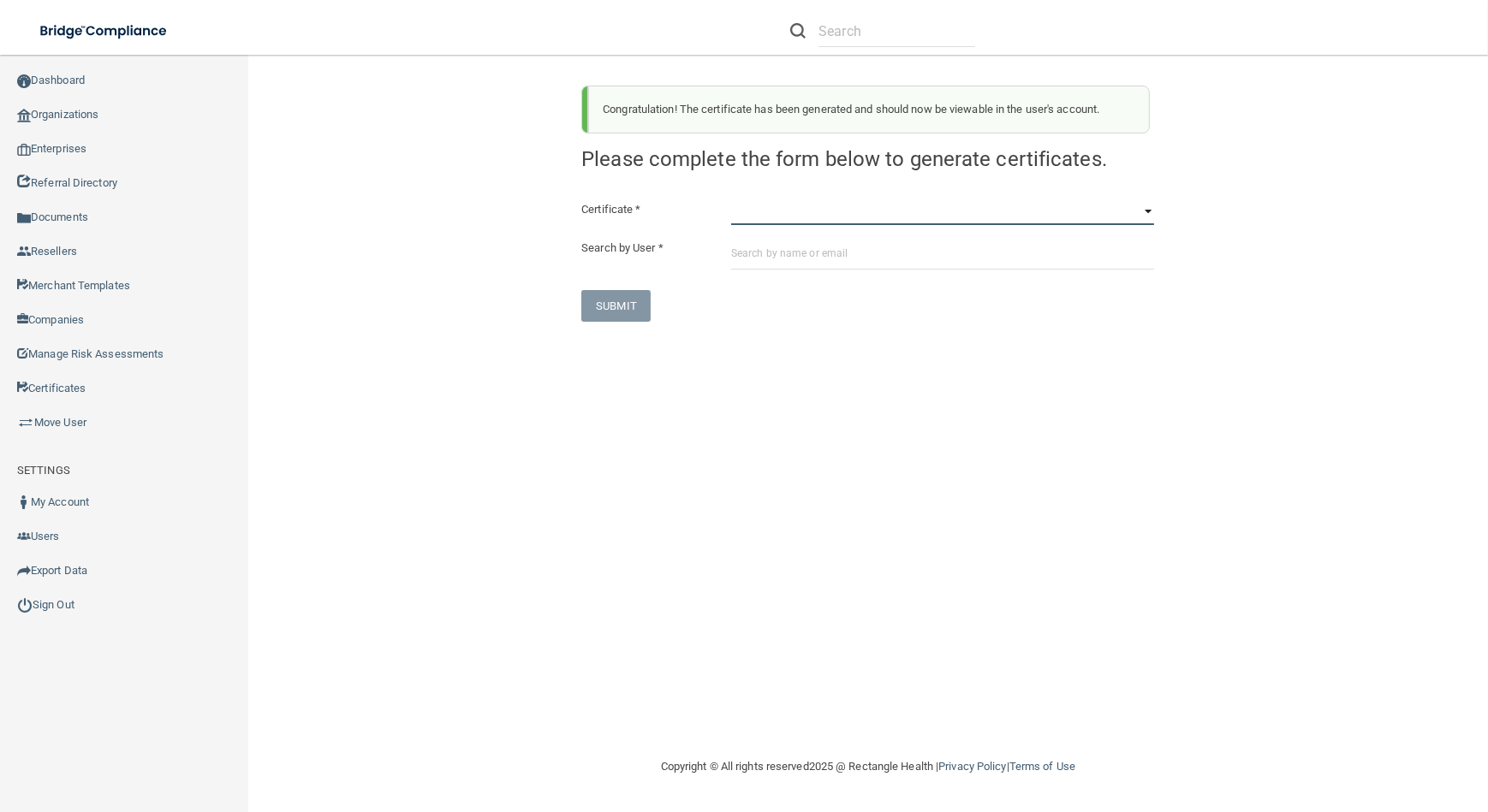
click at [795, 222] on select "HIPAA Officer Certification Training OSHA Bloodborne Pathogens OSHA [MEDICAL_DA…" at bounding box center [942, 213] width 423 height 26
select select "4"
click at [731, 200] on select "HIPAA Officer Certification Training OSHA Bloodborne Pathogens OSHA [MEDICAL_DA…" at bounding box center [942, 213] width 423 height 26
click at [788, 270] on div "Certificate * HIPAA Officer Certification Training OSHA Bloodborne Pathogens OS…" at bounding box center [867, 261] width 573 height 122
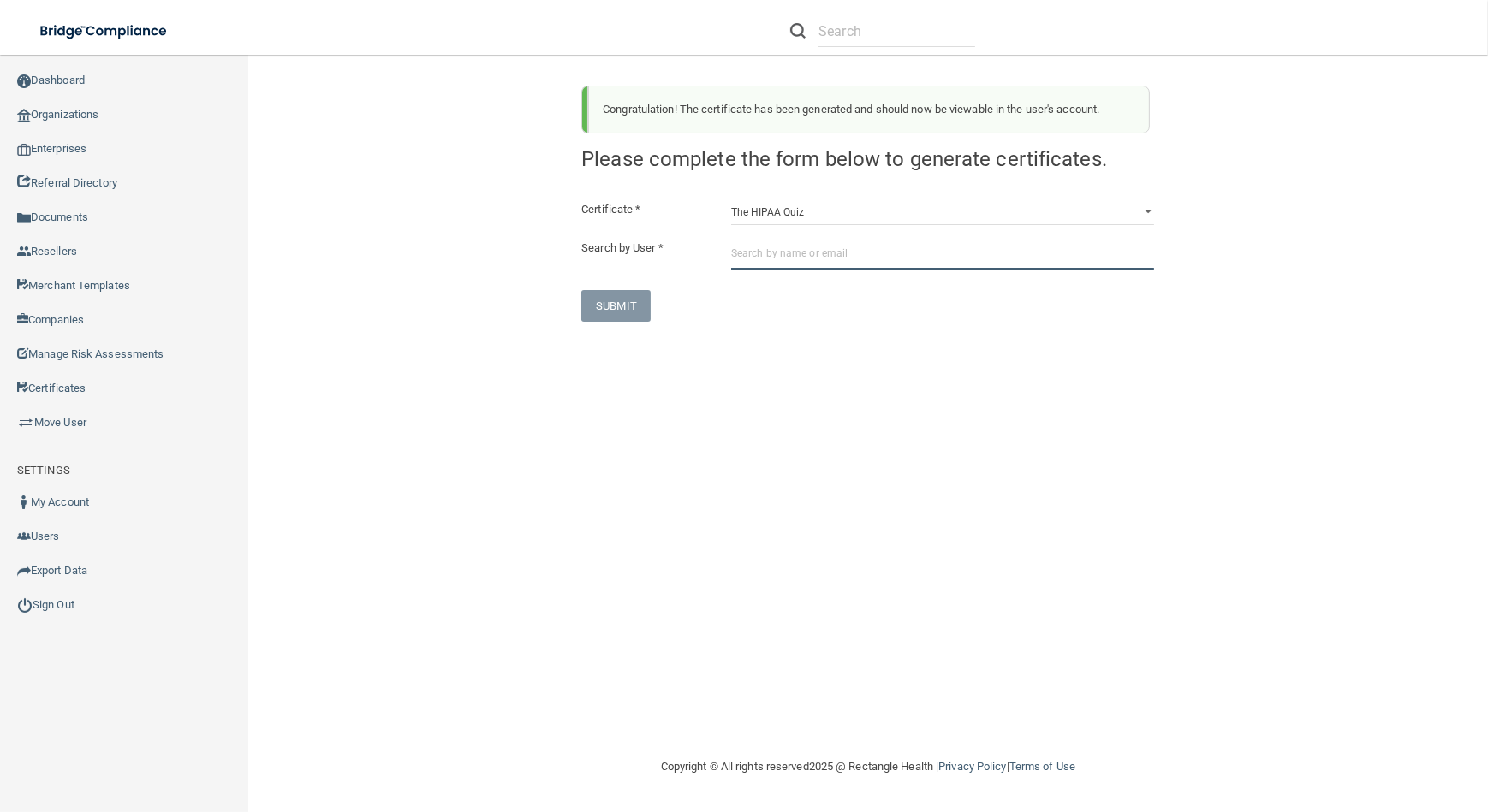
click at [786, 250] on input "text" at bounding box center [942, 253] width 423 height 32
paste input "[EMAIL_ADDRESS][DOMAIN_NAME]"
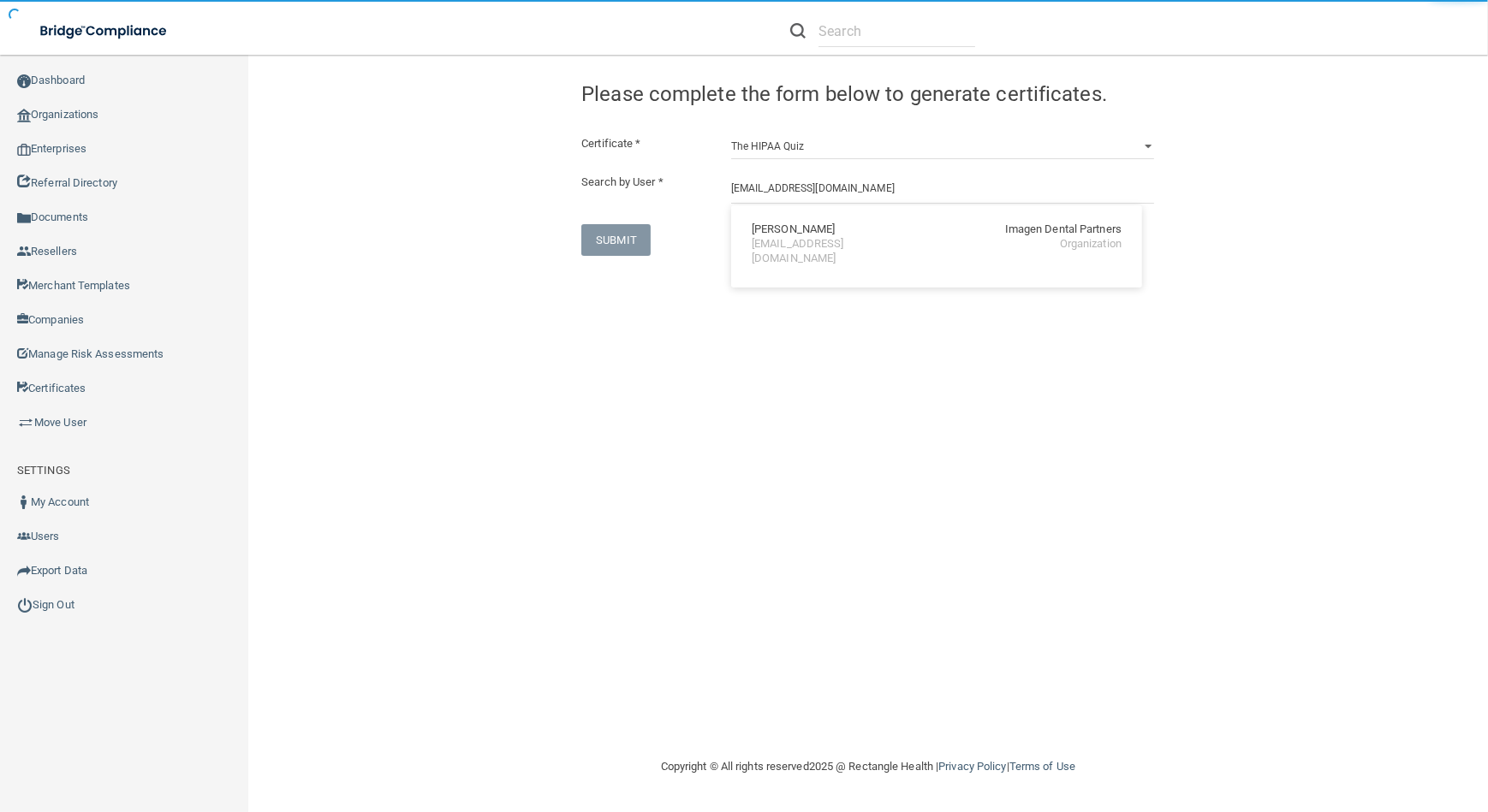
click at [786, 250] on div "[EMAIL_ADDRESS][DOMAIN_NAME]" at bounding box center [826, 251] width 149 height 29
type input "[PERSON_NAME]"
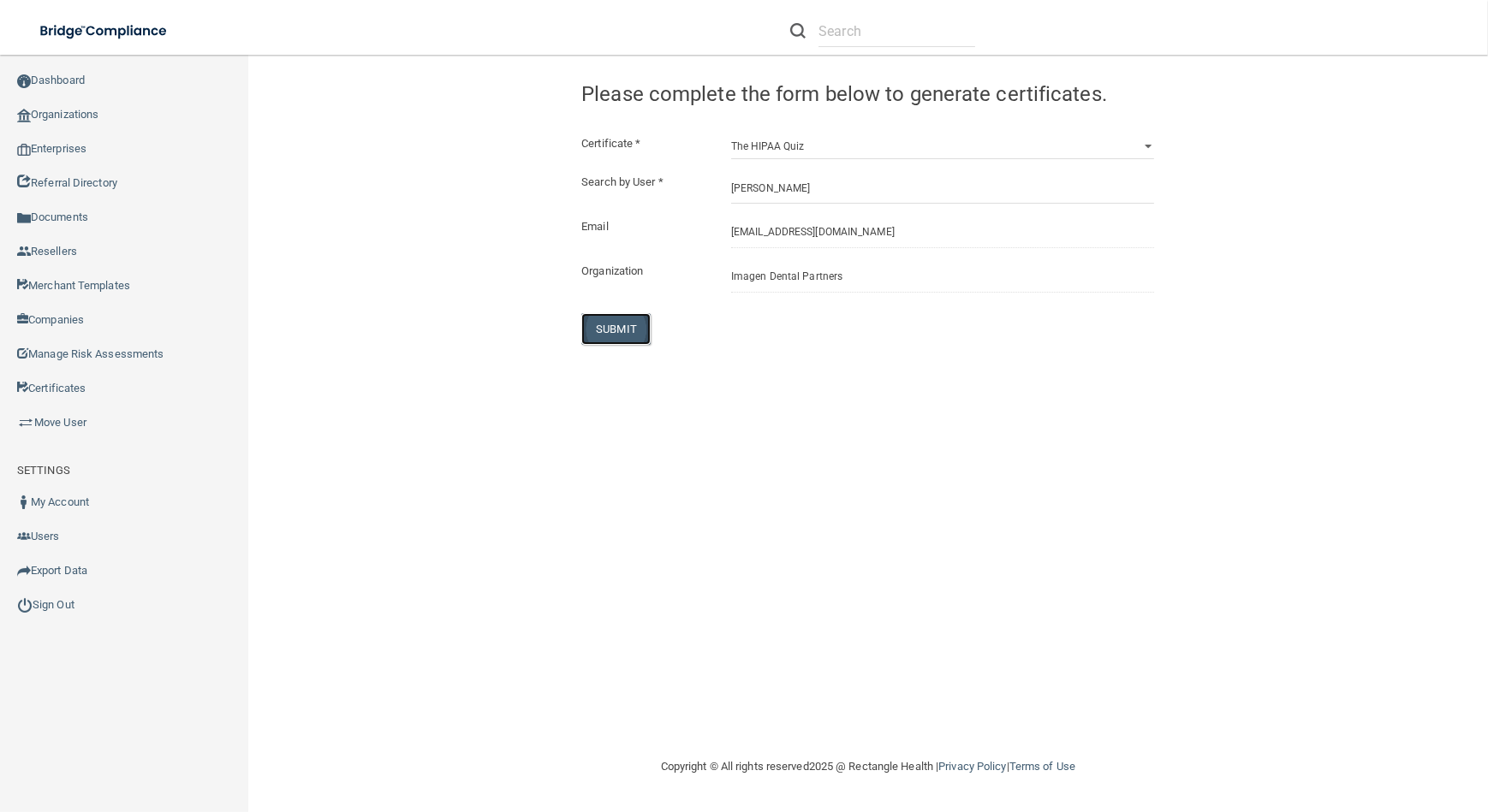
click at [640, 323] on button "SUBMIT" at bounding box center [615, 329] width 70 height 32
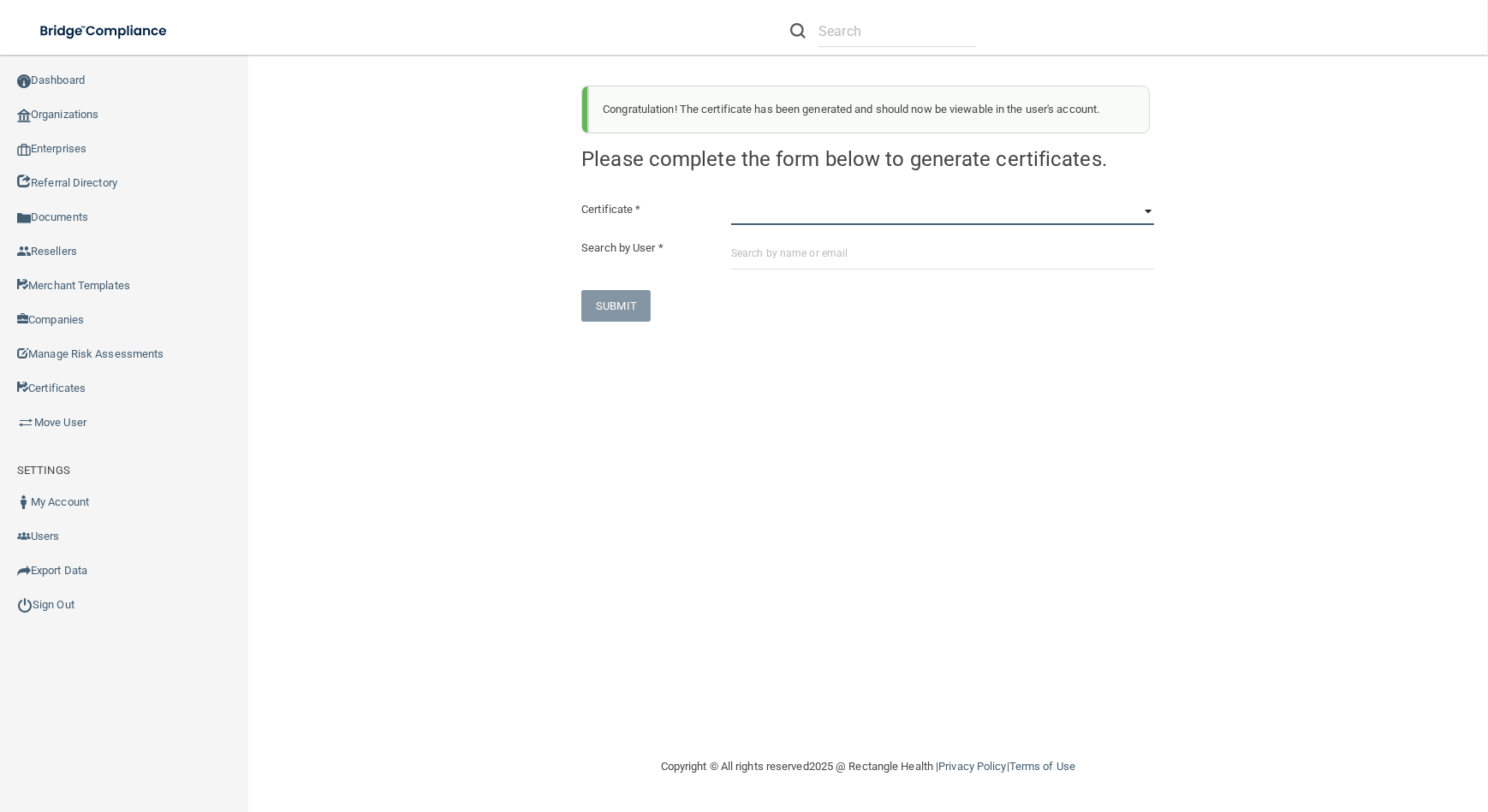
click at [780, 214] on select "HIPAA Officer Certification Training OSHA Bloodborne Pathogens OSHA [MEDICAL_DA…" at bounding box center [942, 213] width 423 height 26
select select "1"
click at [731, 200] on select "HIPAA Officer Certification Training OSHA Bloodborne Pathogens OSHA [MEDICAL_DA…" at bounding box center [942, 213] width 423 height 26
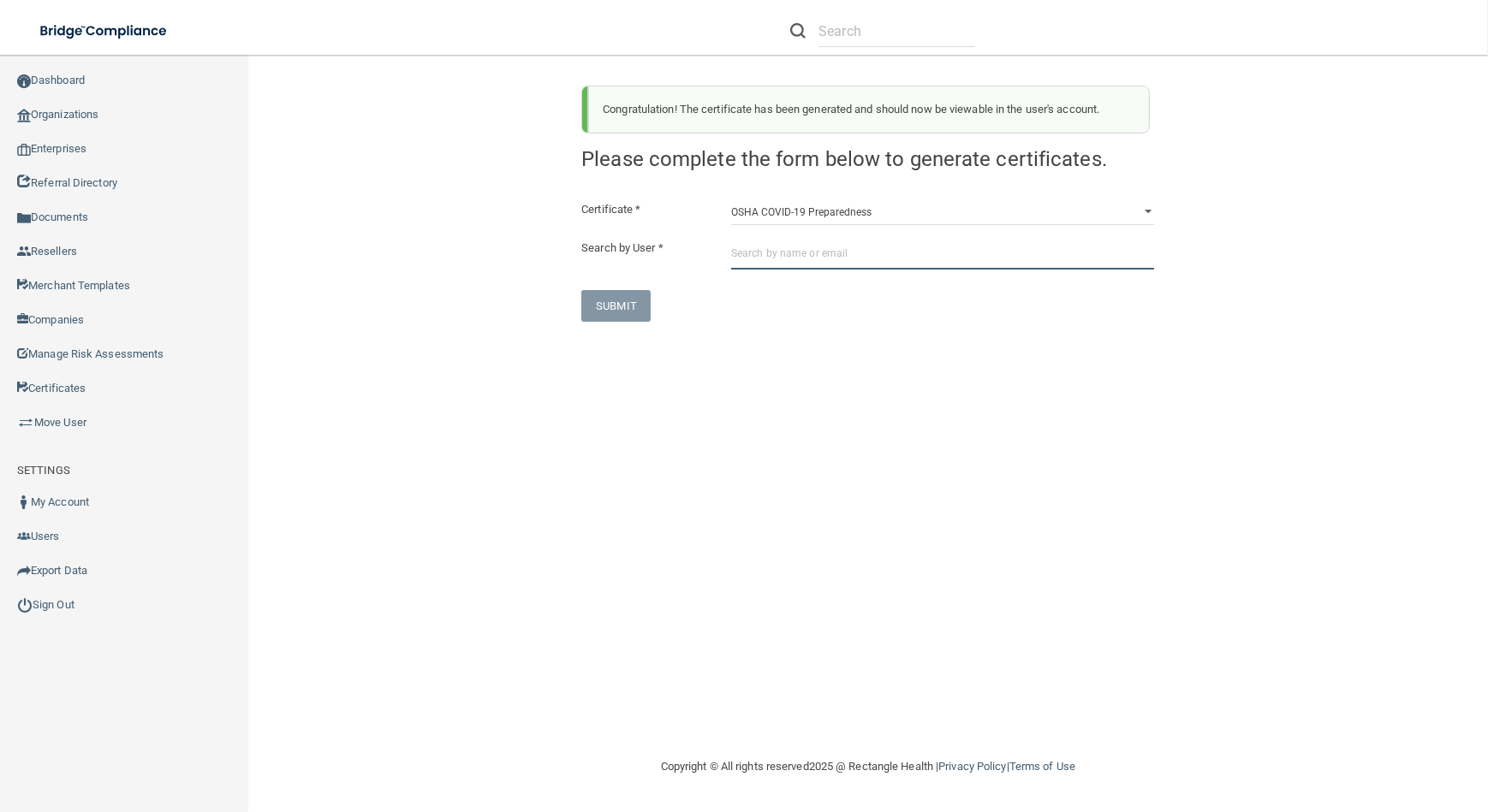
click at [785, 259] on input "text" at bounding box center [942, 253] width 423 height 32
paste input "[EMAIL_ADDRESS][DOMAIN_NAME]"
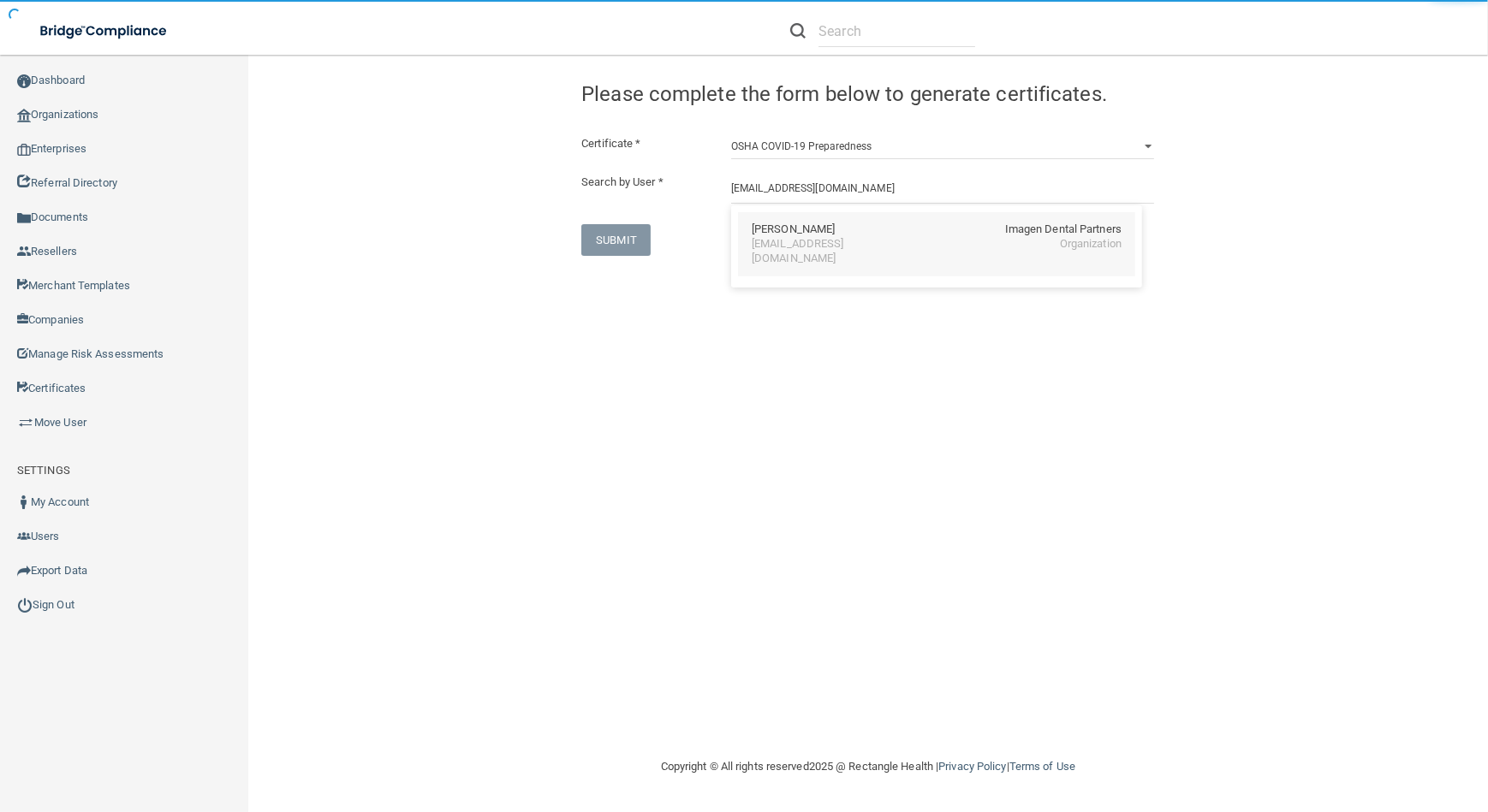
click at [787, 252] on div "[PERSON_NAME] Imagen Dental Partners [EMAIL_ADDRESS][DOMAIN_NAME] Organization" at bounding box center [937, 244] width 397 height 64
type input "[PERSON_NAME]"
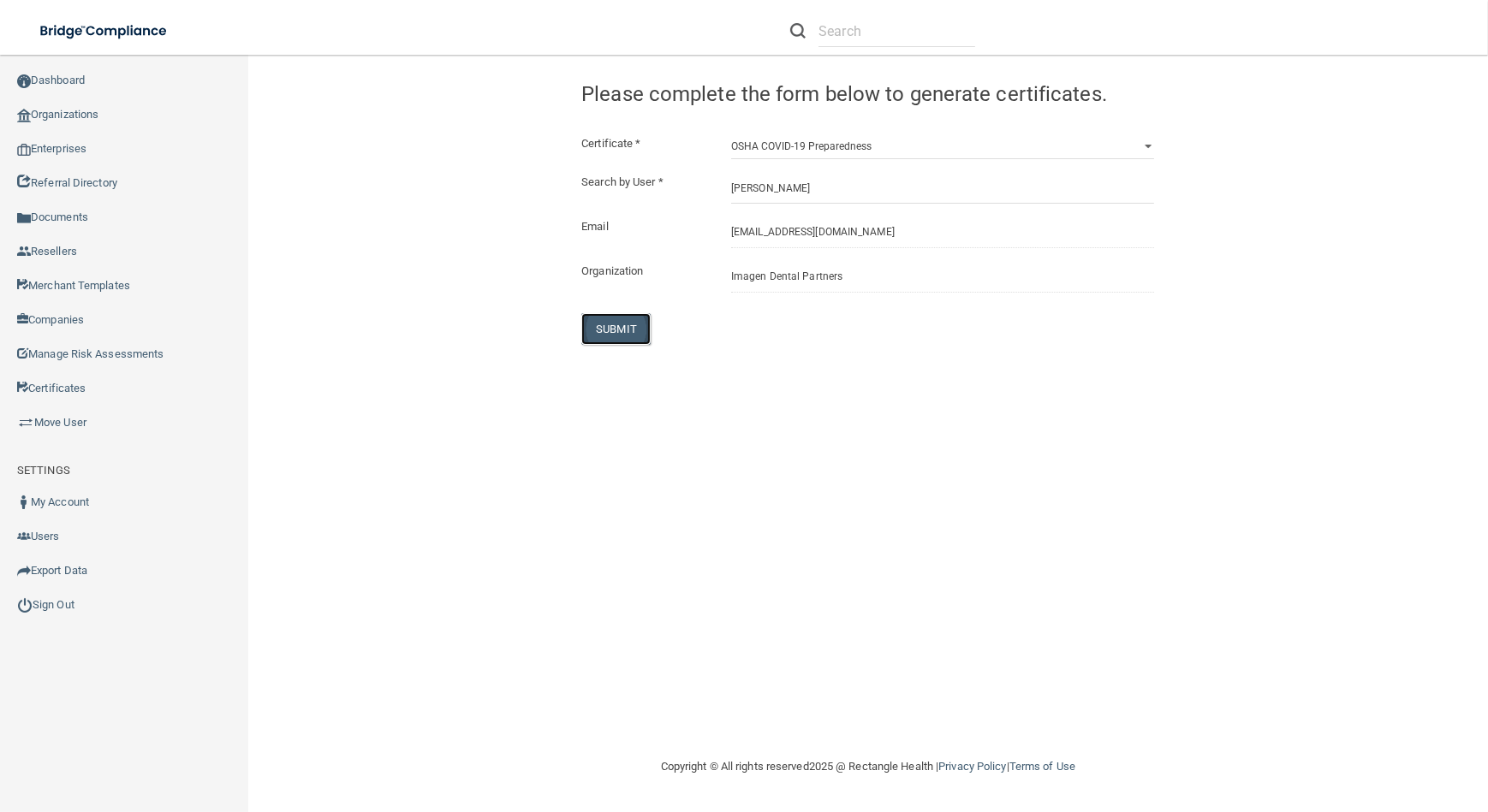
click at [638, 315] on button "SUBMIT" at bounding box center [615, 329] width 70 height 32
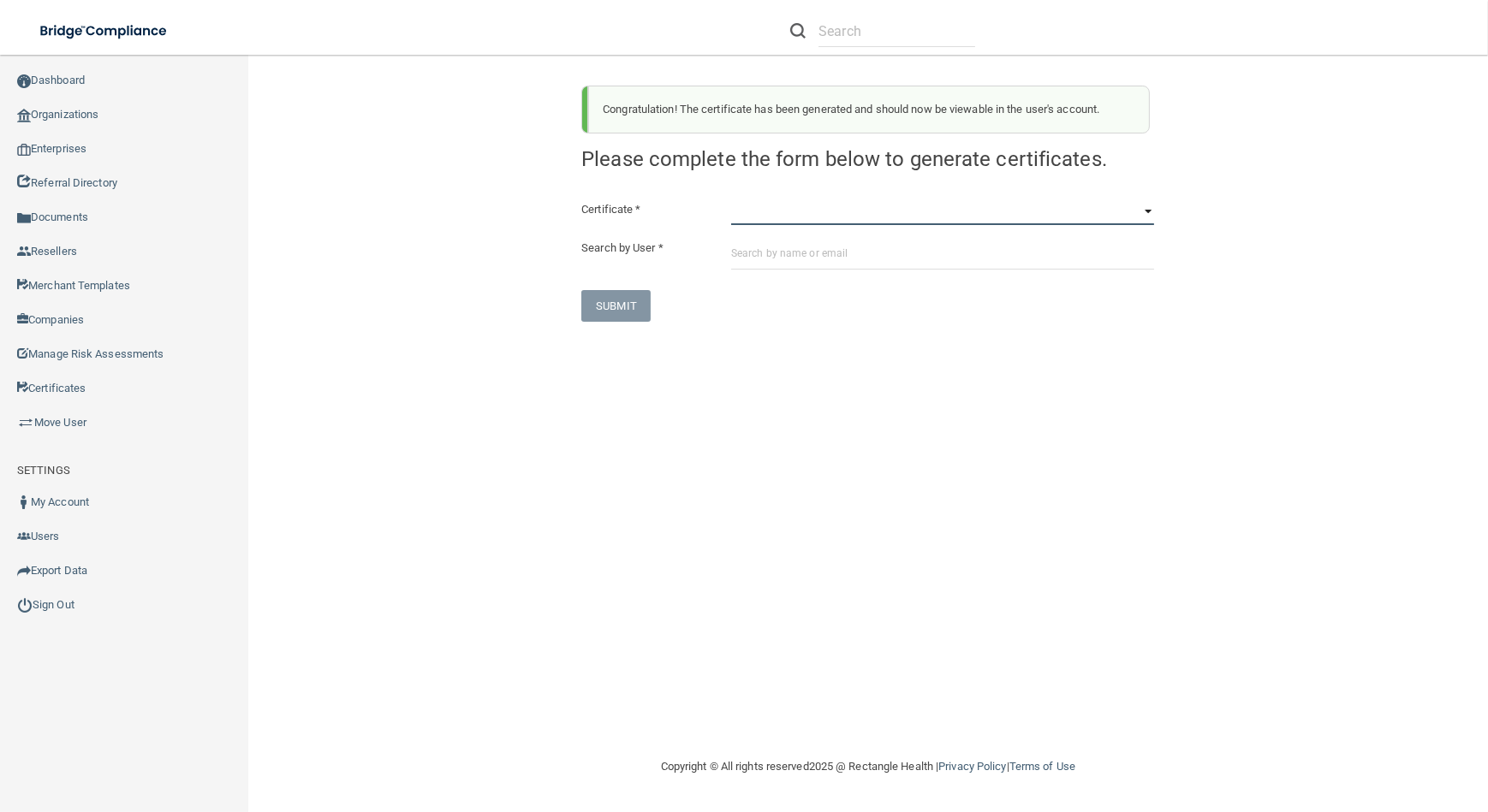
click at [768, 209] on select "HIPAA Officer Certification Training OSHA Bloodborne Pathogens OSHA [MEDICAL_DA…" at bounding box center [942, 213] width 423 height 26
select select "1"
click at [731, 200] on select "HIPAA Officer Certification Training OSHA Bloodborne Pathogens OSHA [MEDICAL_DA…" at bounding box center [942, 213] width 423 height 26
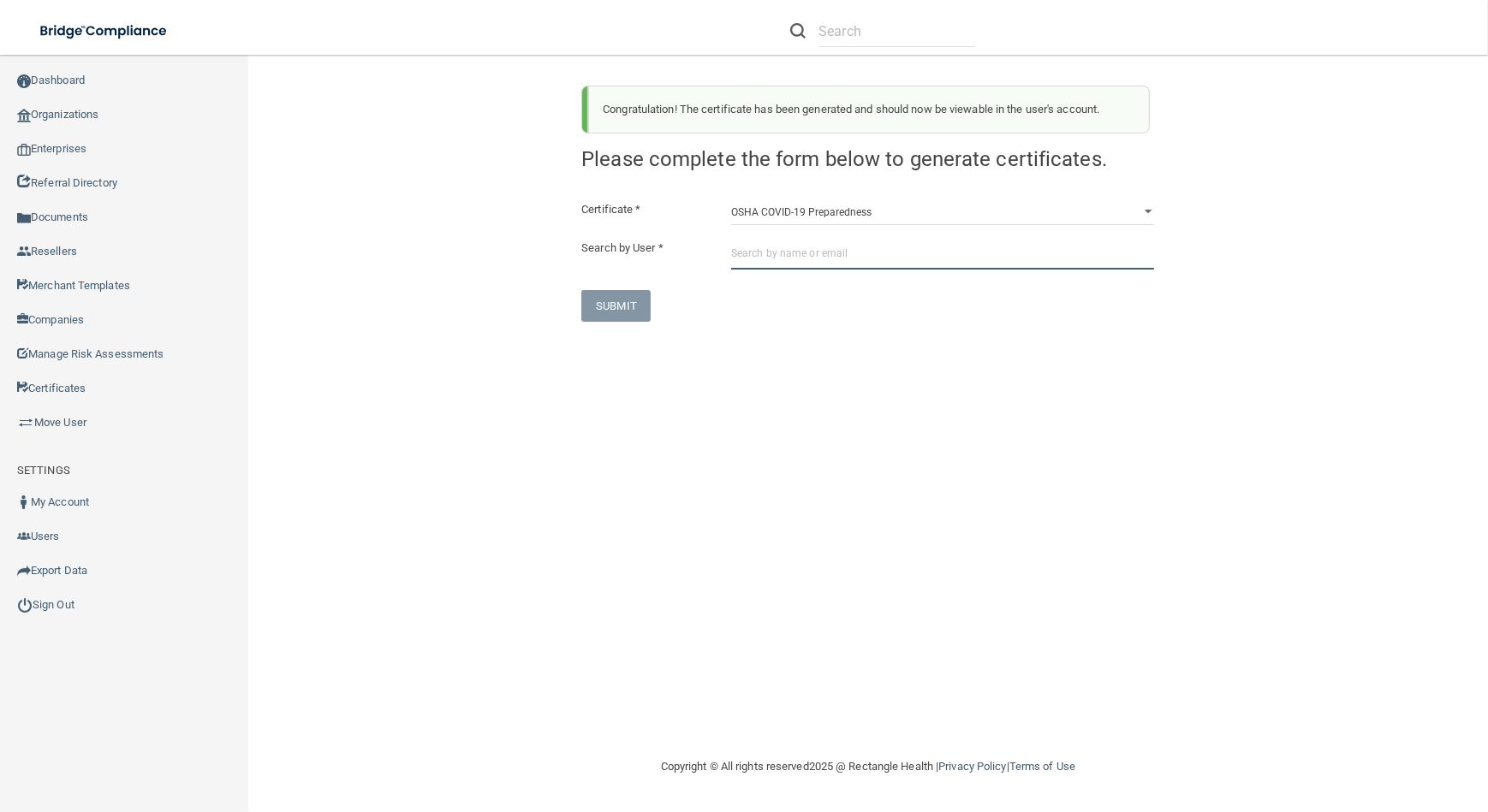
click at [787, 259] on input "text" at bounding box center [942, 253] width 423 height 32
paste input "[EMAIL_ADDRESS][DOMAIN_NAME]"
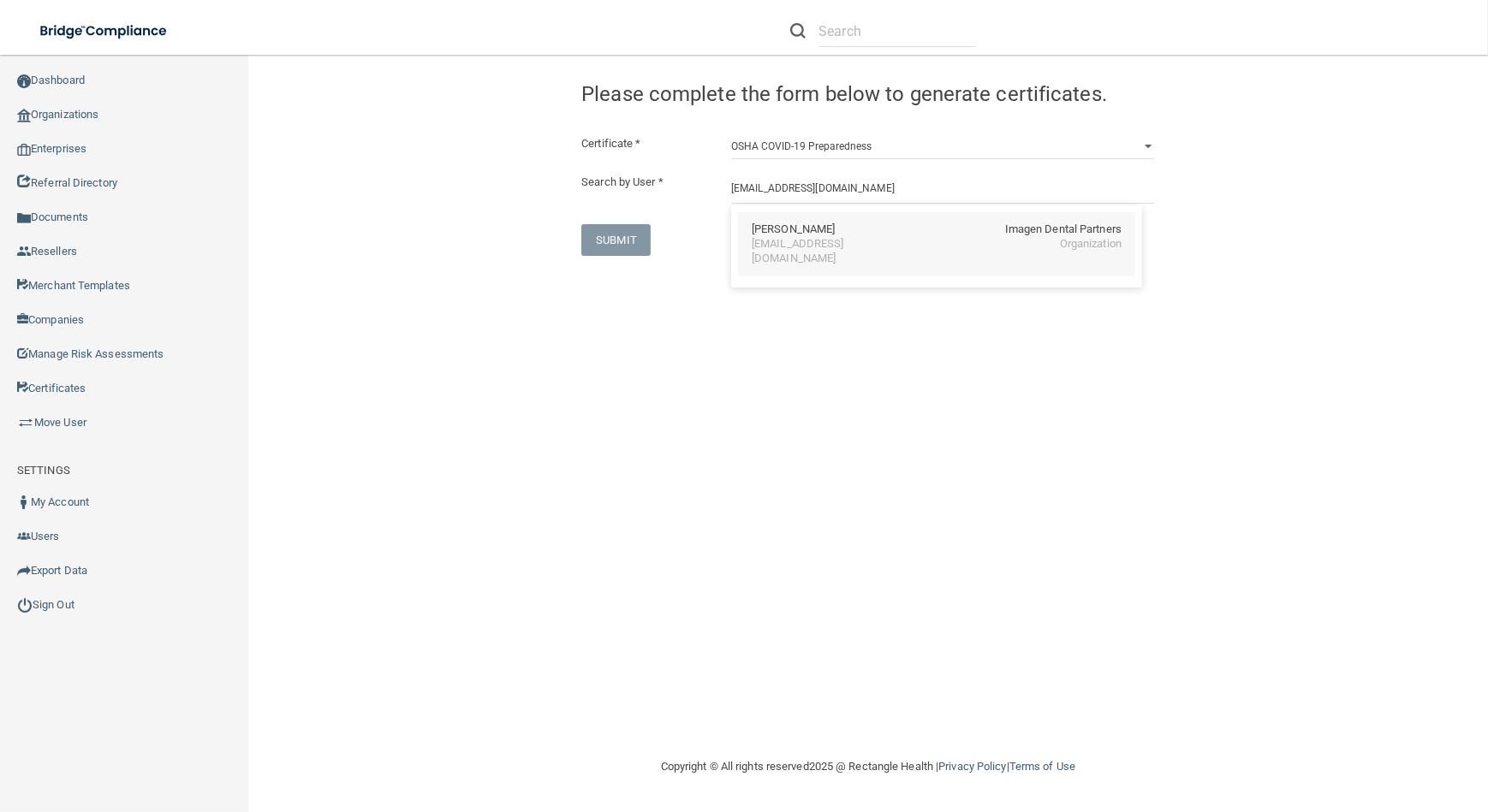
click at [818, 238] on div "[EMAIL_ADDRESS][DOMAIN_NAME]" at bounding box center [826, 251] width 149 height 29
type input "[PERSON_NAME]"
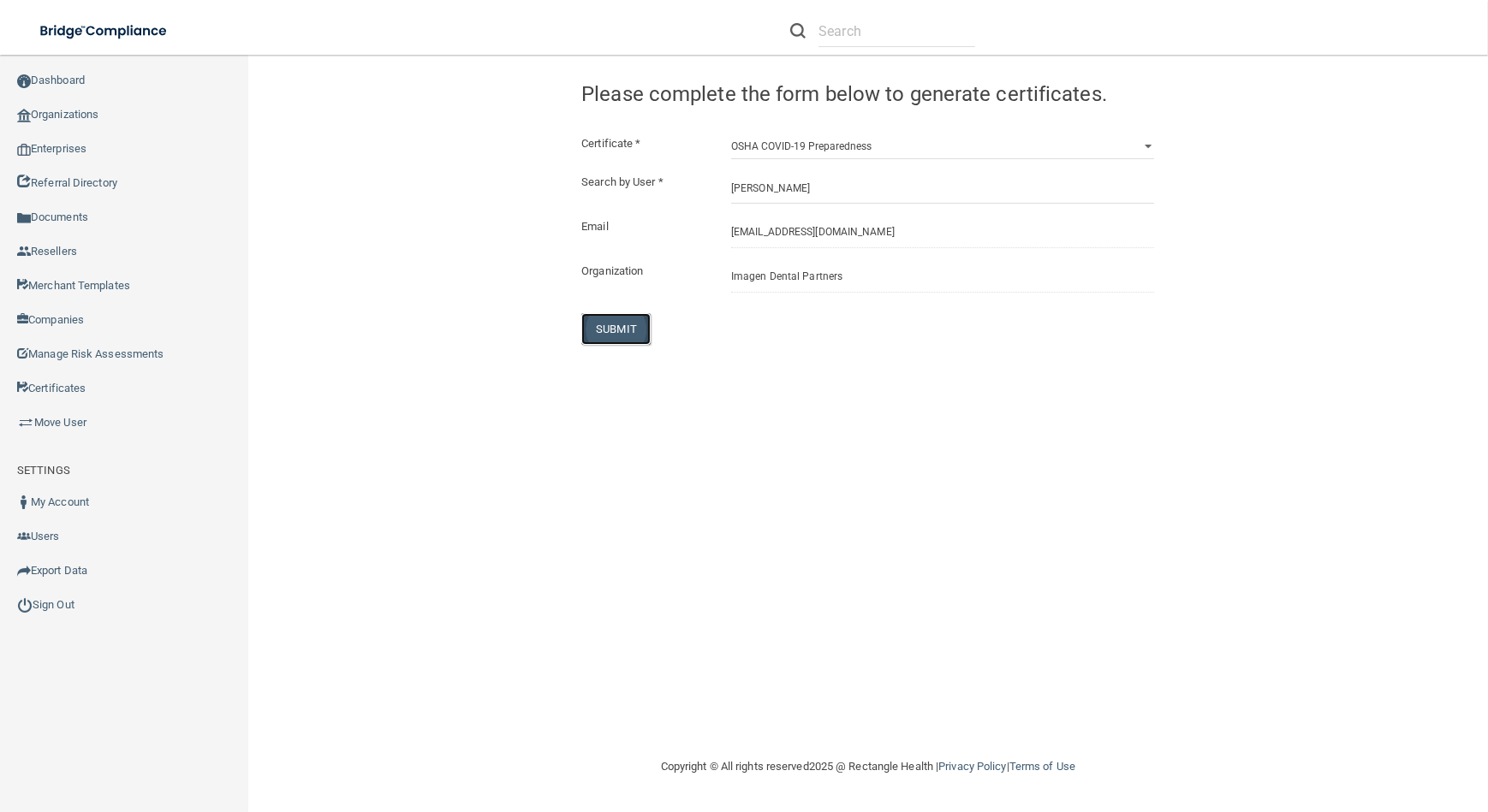
click at [617, 327] on button "SUBMIT" at bounding box center [615, 329] width 70 height 32
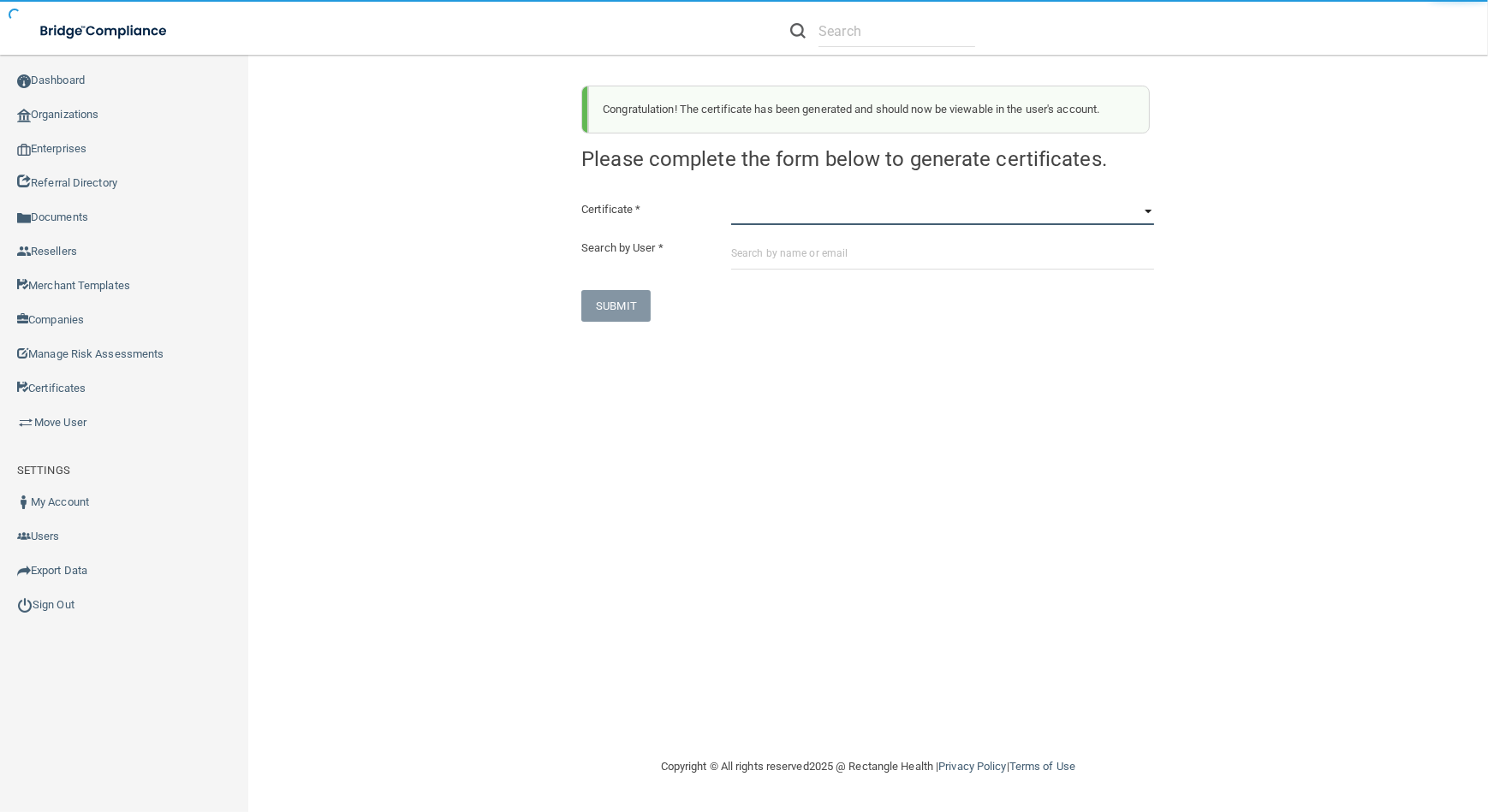
click at [860, 220] on select "HIPAA Officer Certification Training OSHA Bloodborne Pathogens OSHA [MEDICAL_DA…" at bounding box center [942, 213] width 423 height 26
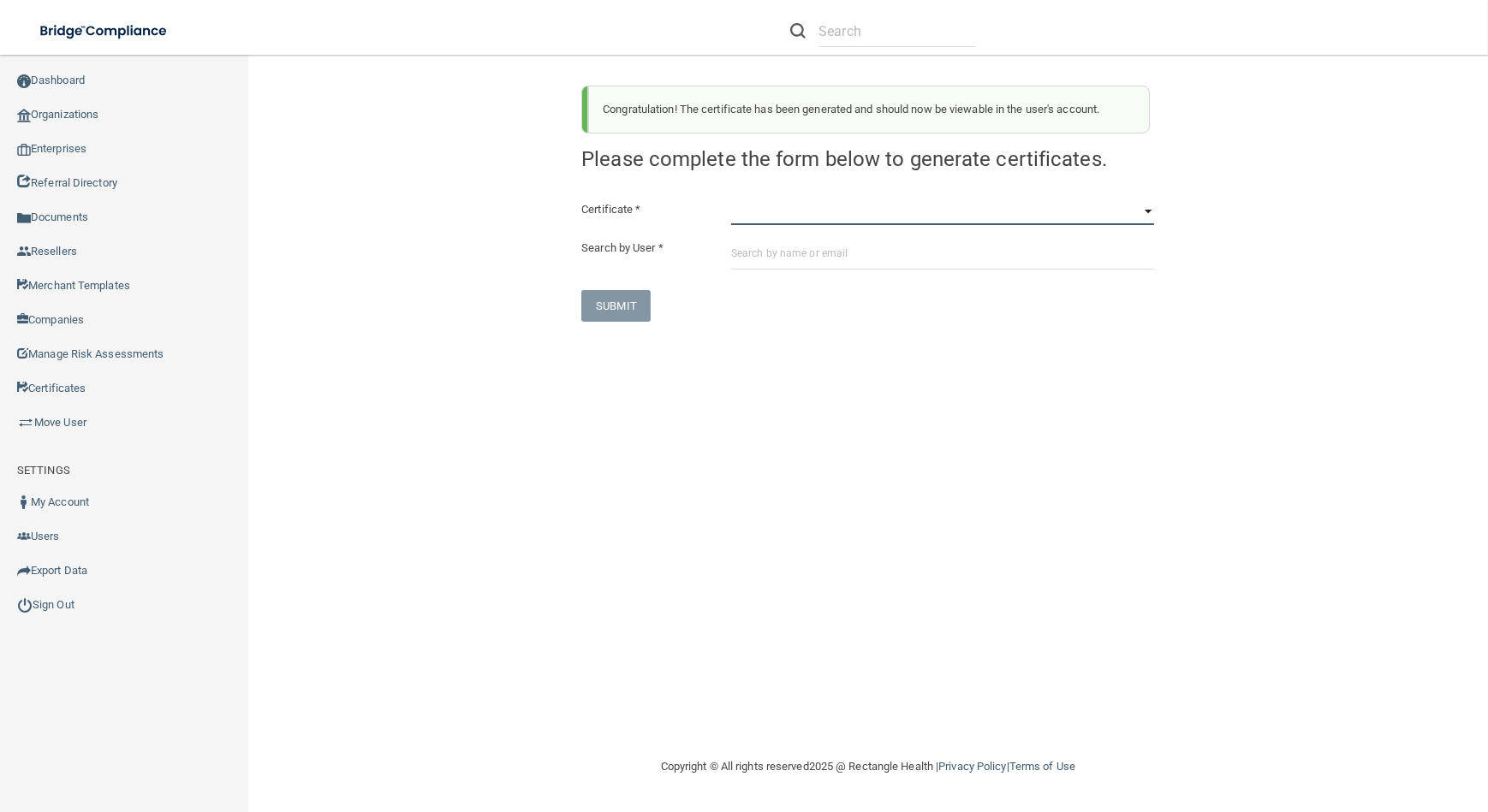
select select "3"
click at [731, 200] on select "HIPAA Officer Certification Training OSHA Bloodborne Pathogens OSHA [MEDICAL_DA…" at bounding box center [942, 213] width 423 height 26
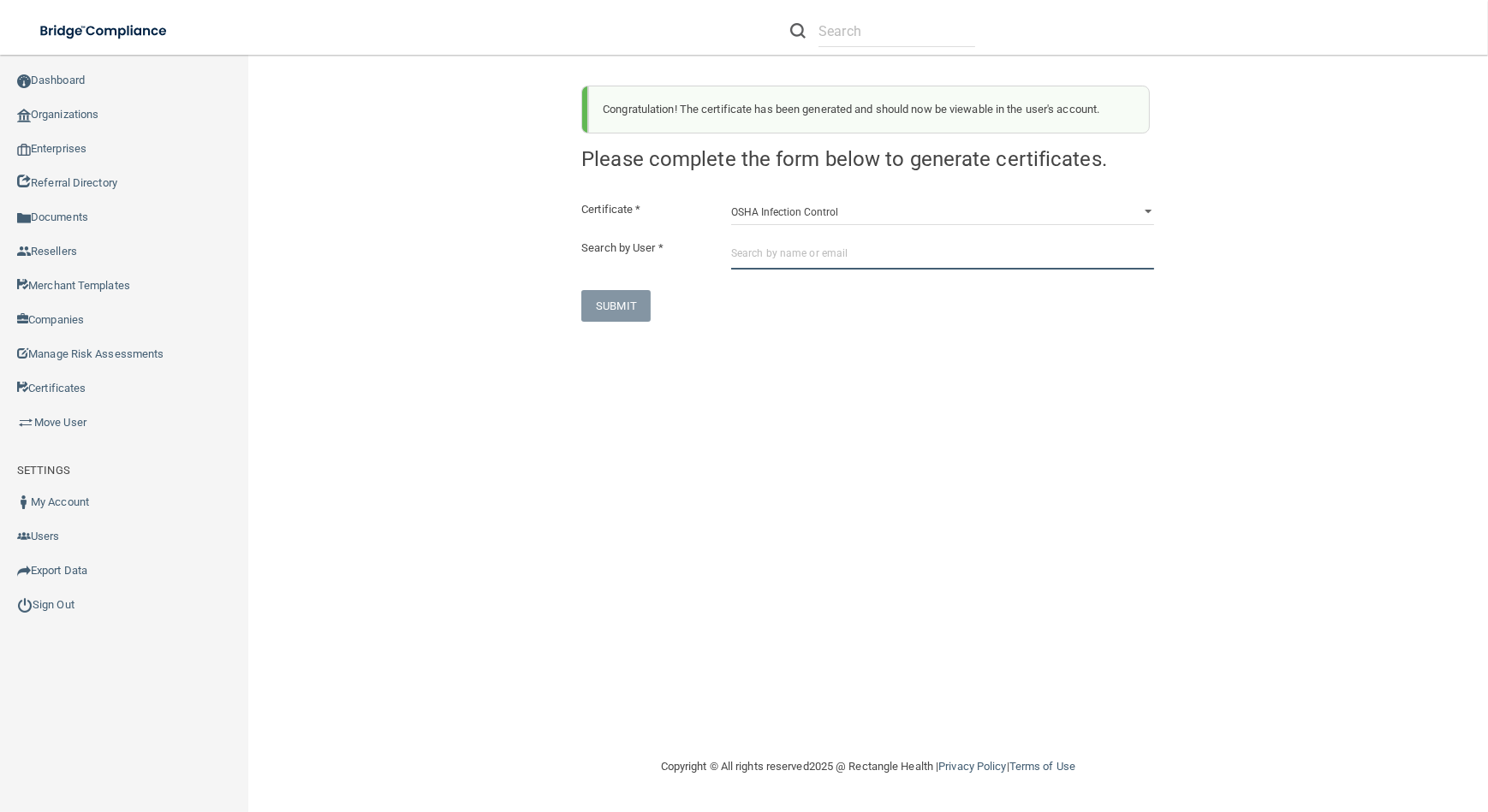
click at [855, 264] on input "text" at bounding box center [942, 253] width 423 height 32
paste input "[EMAIL_ADDRESS][DOMAIN_NAME]"
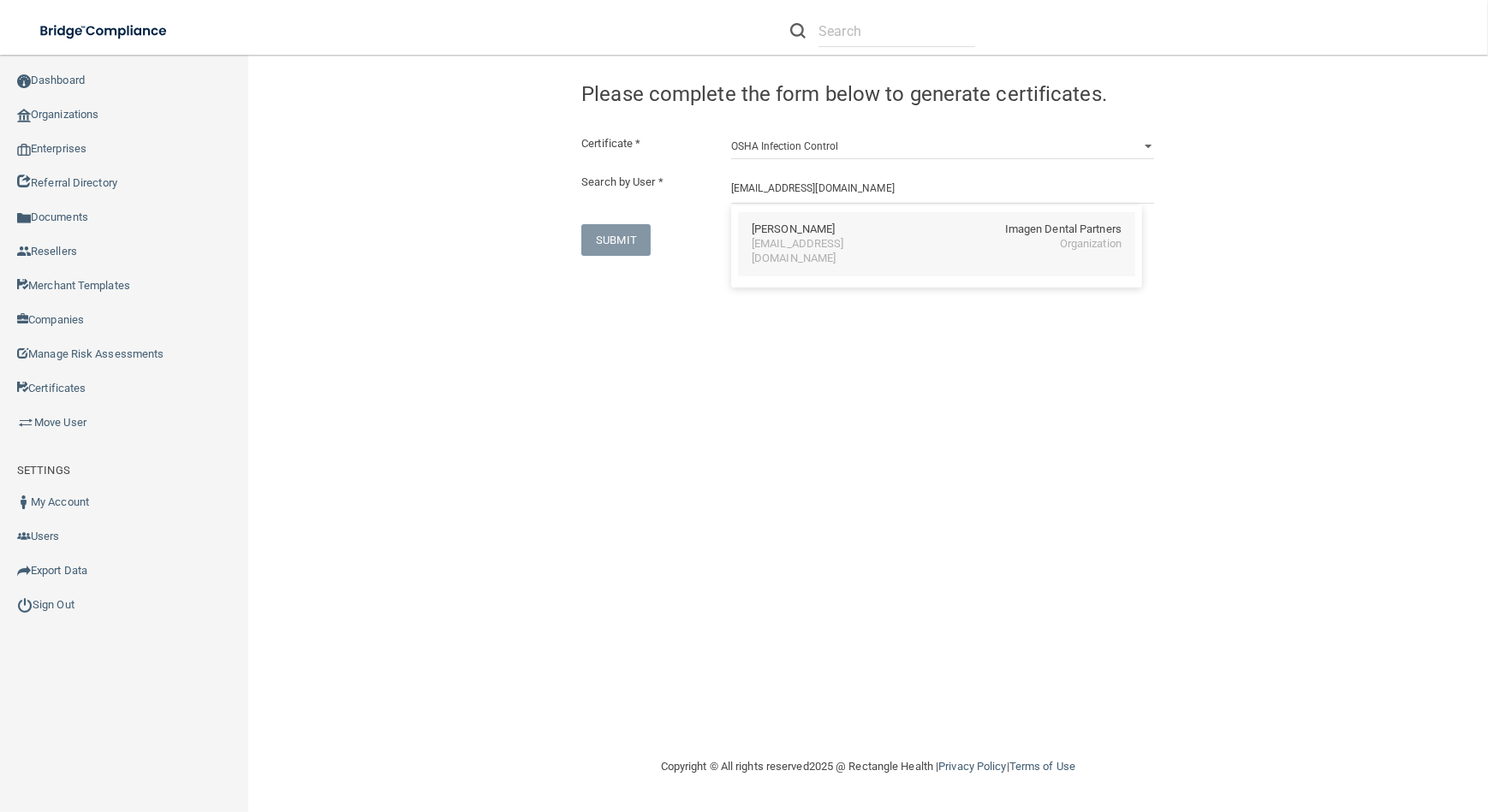
click at [828, 247] on div "[EMAIL_ADDRESS][DOMAIN_NAME]" at bounding box center [826, 251] width 149 height 29
type input "[PERSON_NAME]"
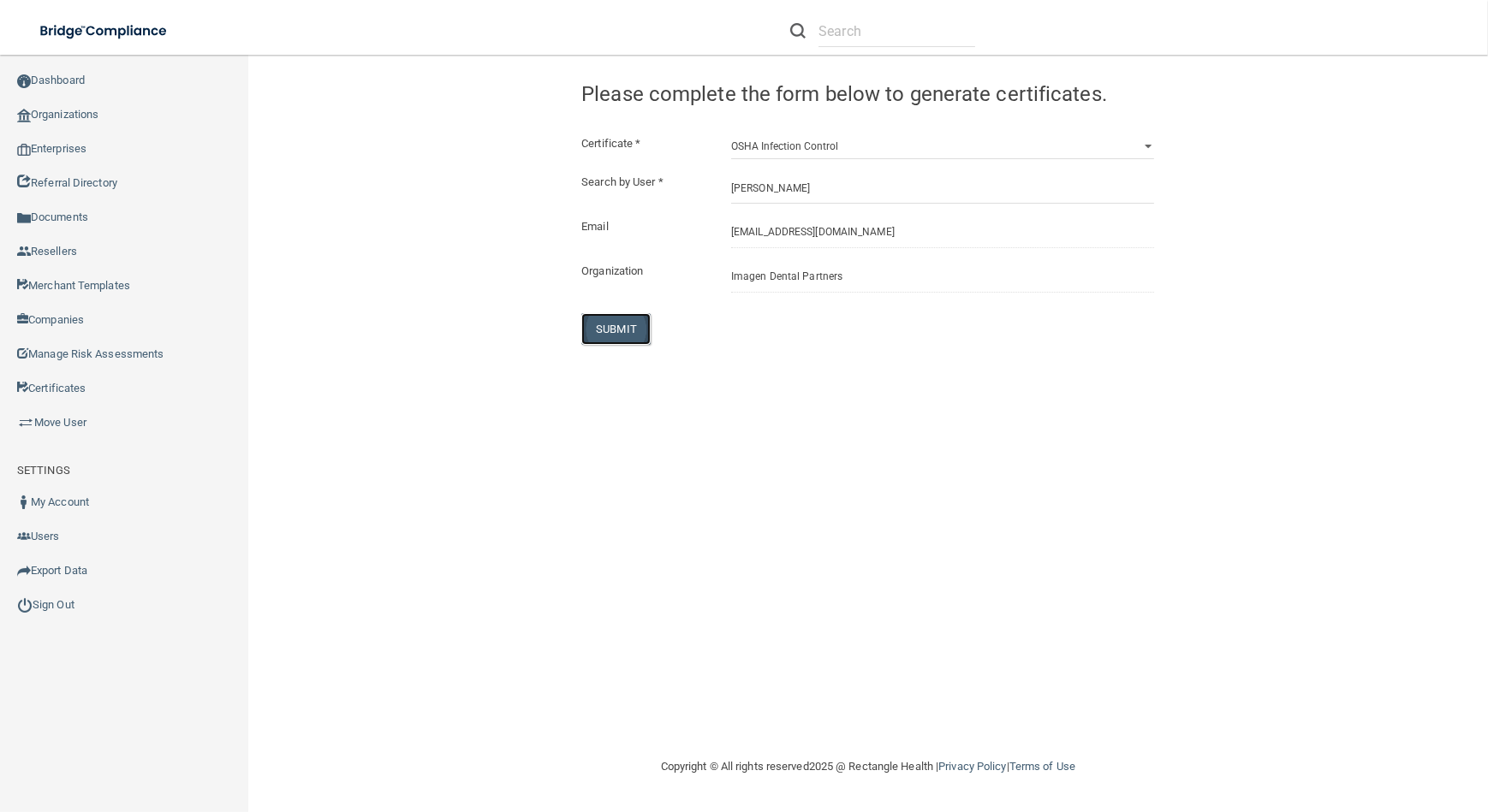
click at [626, 319] on button "SUBMIT" at bounding box center [615, 329] width 70 height 32
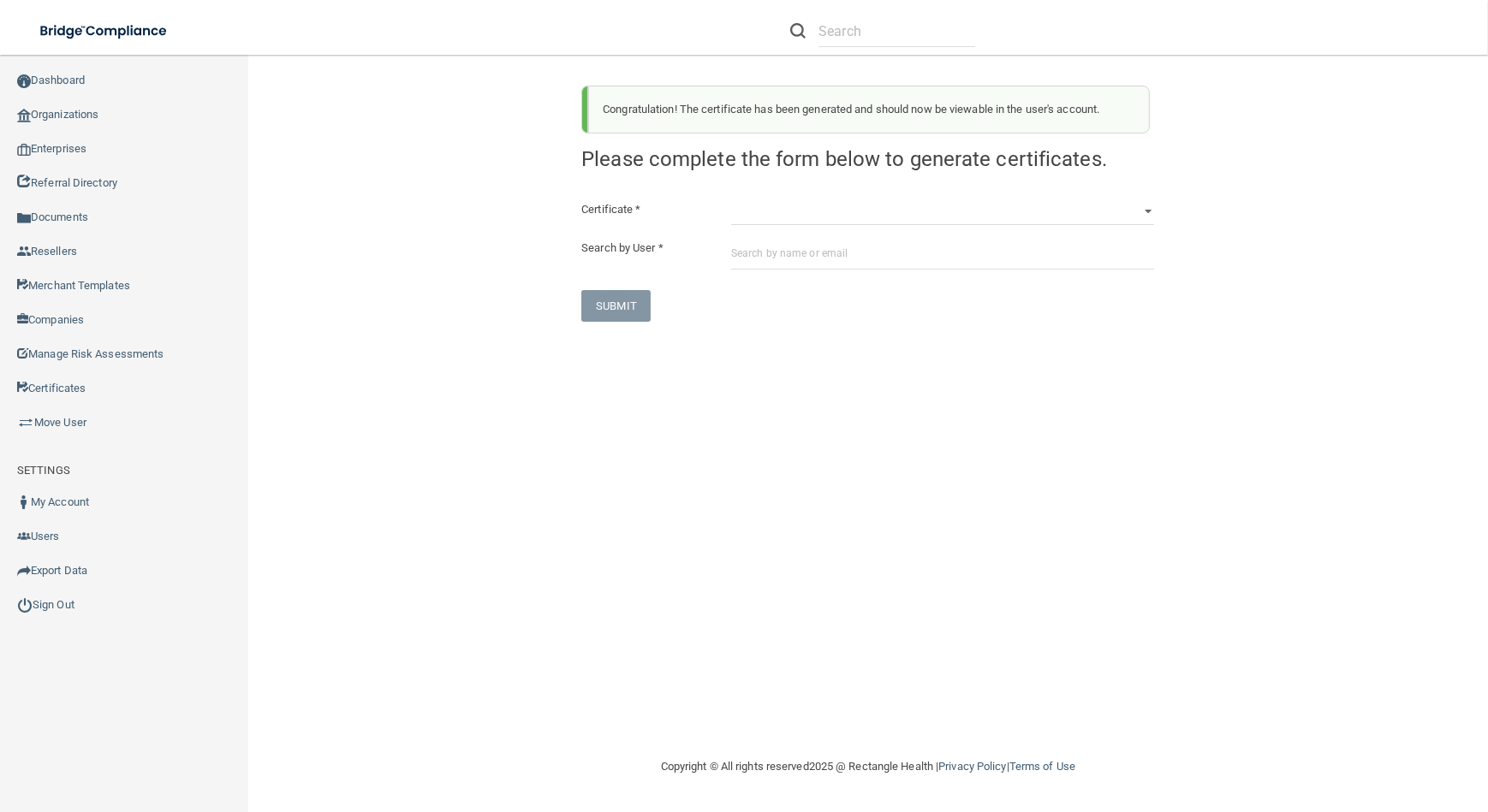
click at [729, 222] on div "HIPAA Officer Certification Training OSHA Bloodborne Pathogens OSHA [MEDICAL_DA…" at bounding box center [942, 213] width 448 height 26
click at [744, 210] on select "HIPAA Officer Certification Training OSHA Bloodborne Pathogens OSHA [MEDICAL_DA…" at bounding box center [942, 213] width 423 height 26
select select "4"
click at [731, 200] on select "HIPAA Officer Certification Training OSHA Bloodborne Pathogens OSHA [MEDICAL_DA…" at bounding box center [942, 213] width 423 height 26
click at [797, 270] on div "Certificate * HIPAA Officer Certification Training OSHA Bloodborne Pathogens OS…" at bounding box center [867, 261] width 573 height 122
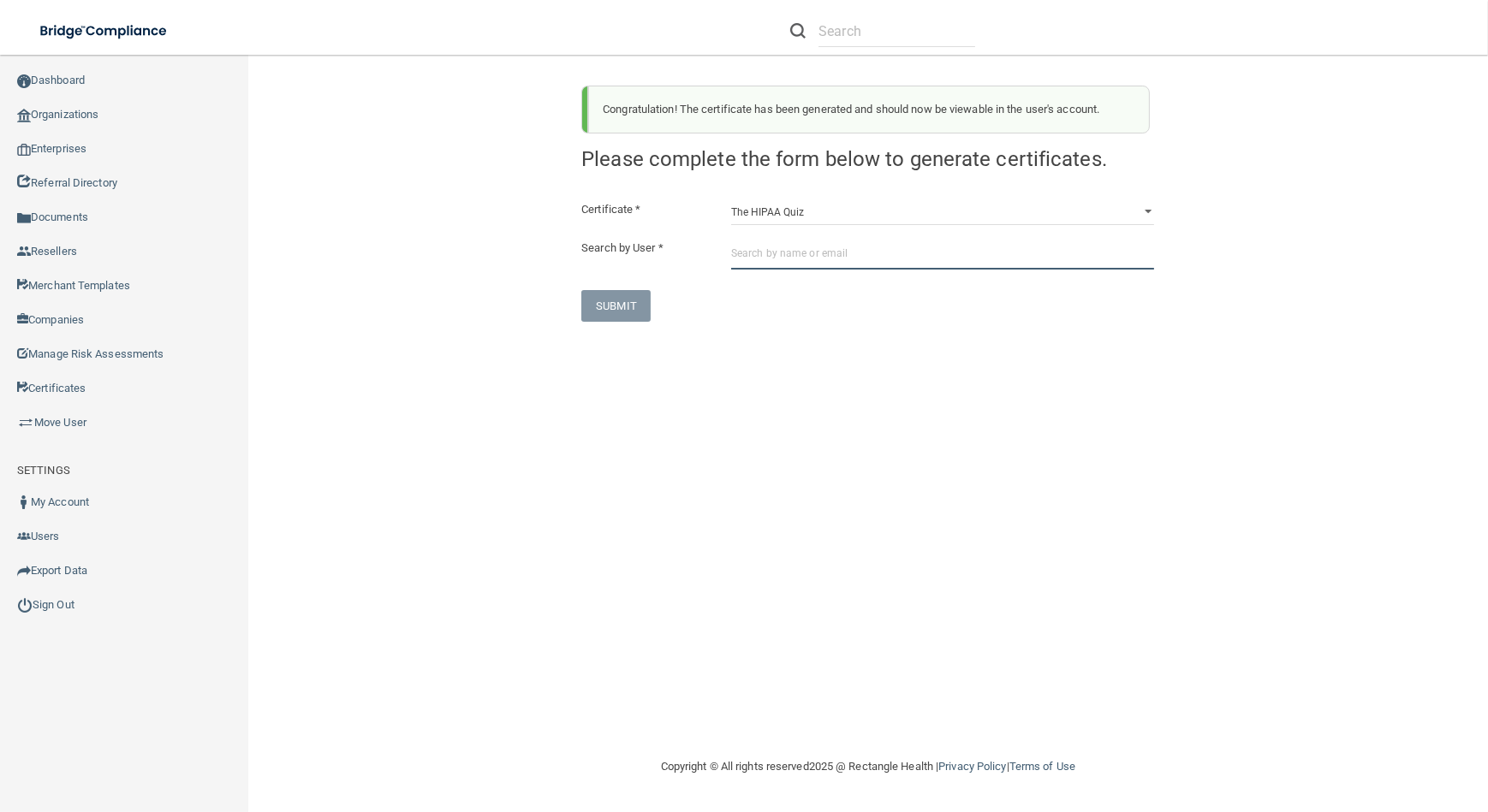
click at [796, 245] on input "text" at bounding box center [942, 253] width 423 height 32
paste input "[EMAIL_ADDRESS][DOMAIN_NAME]"
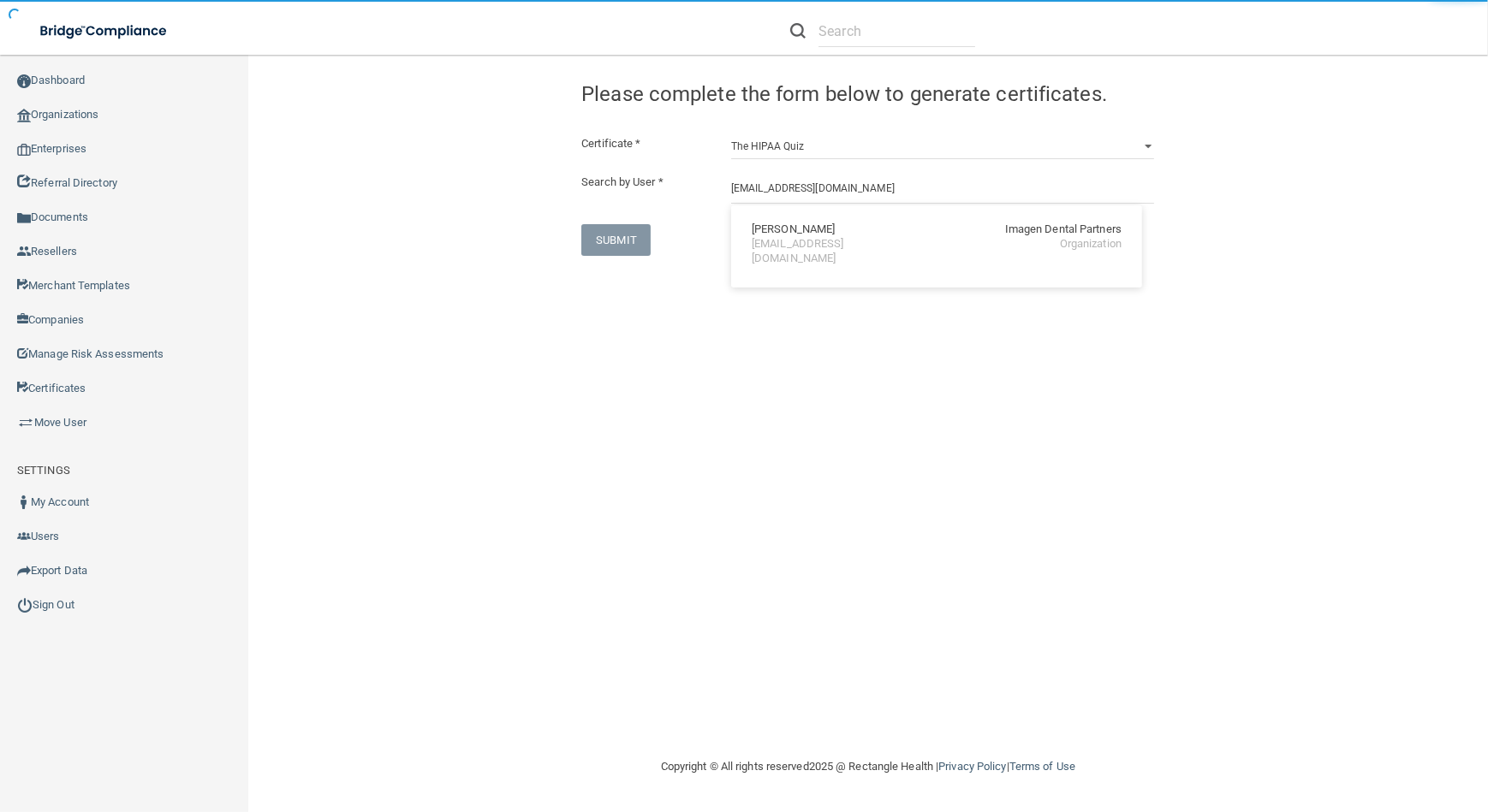
click at [796, 245] on div "[EMAIL_ADDRESS][DOMAIN_NAME]" at bounding box center [826, 251] width 149 height 29
type input "[PERSON_NAME]"
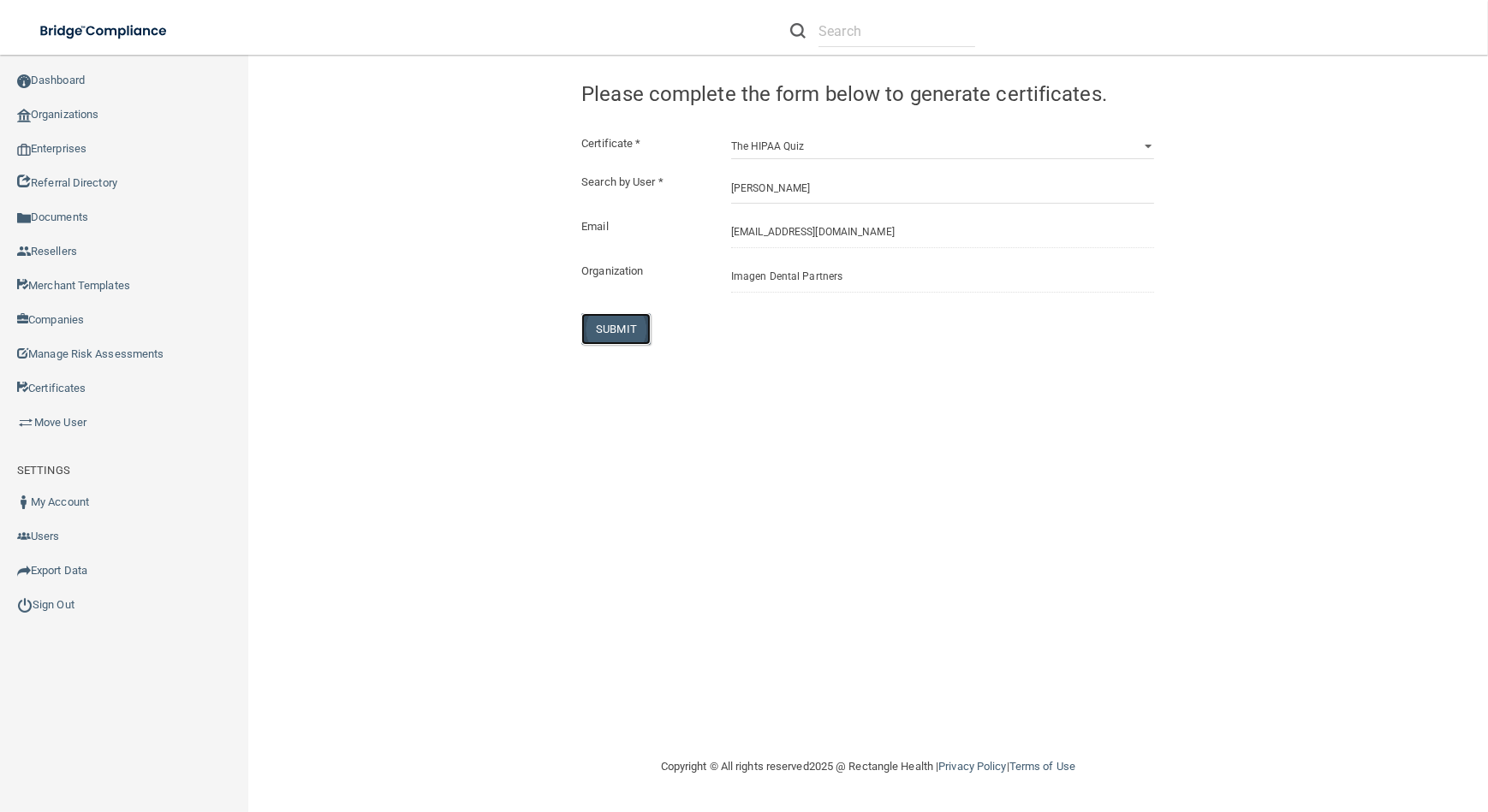
click at [642, 329] on button "SUBMIT" at bounding box center [615, 329] width 70 height 32
select select "?"
